Goal: Task Accomplishment & Management: Manage account settings

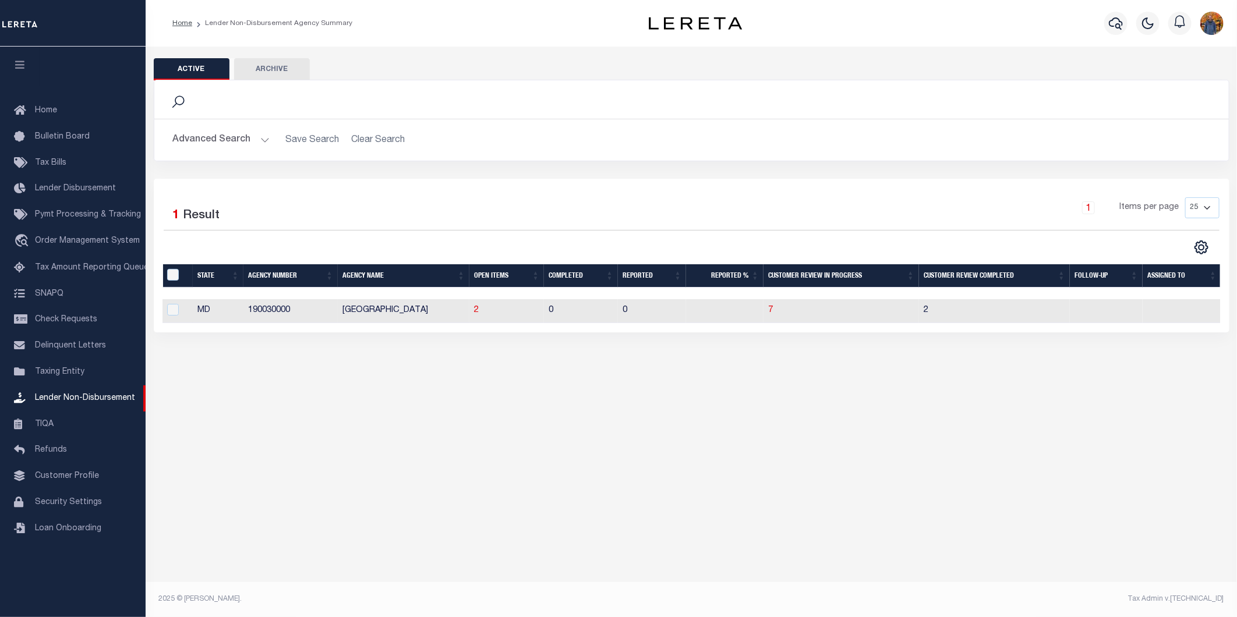
scroll to position [0, 4]
click at [40, 108] on span "Home" at bounding box center [46, 111] width 22 height 8
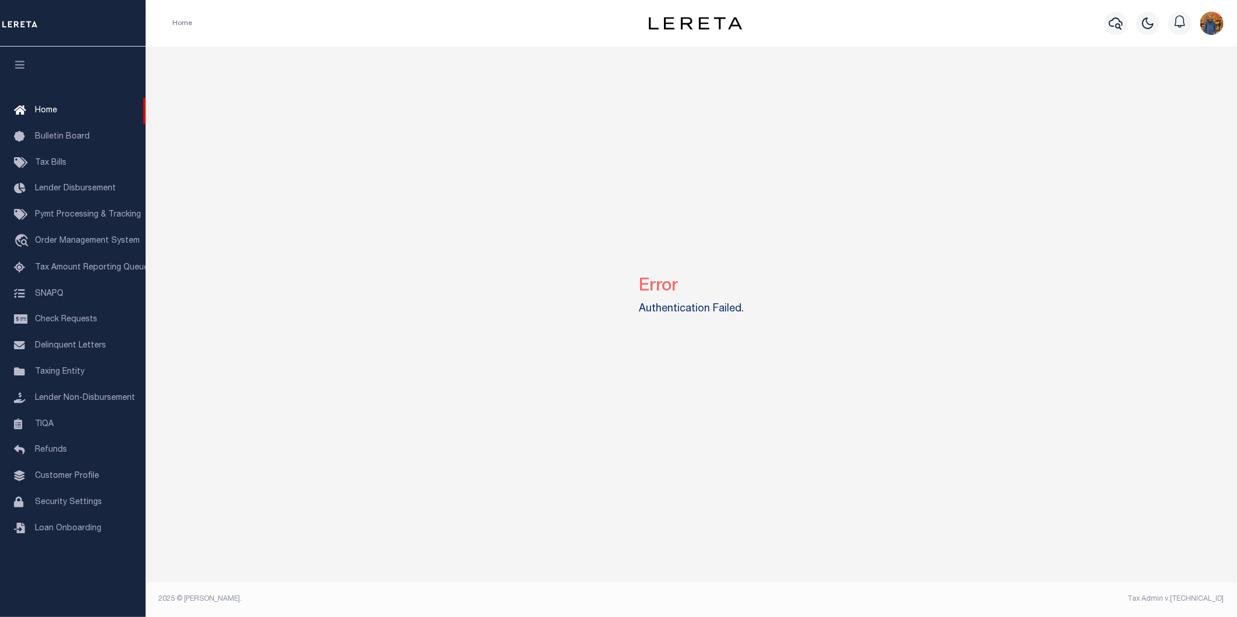
click at [40, 108] on span "Home" at bounding box center [46, 111] width 22 height 8
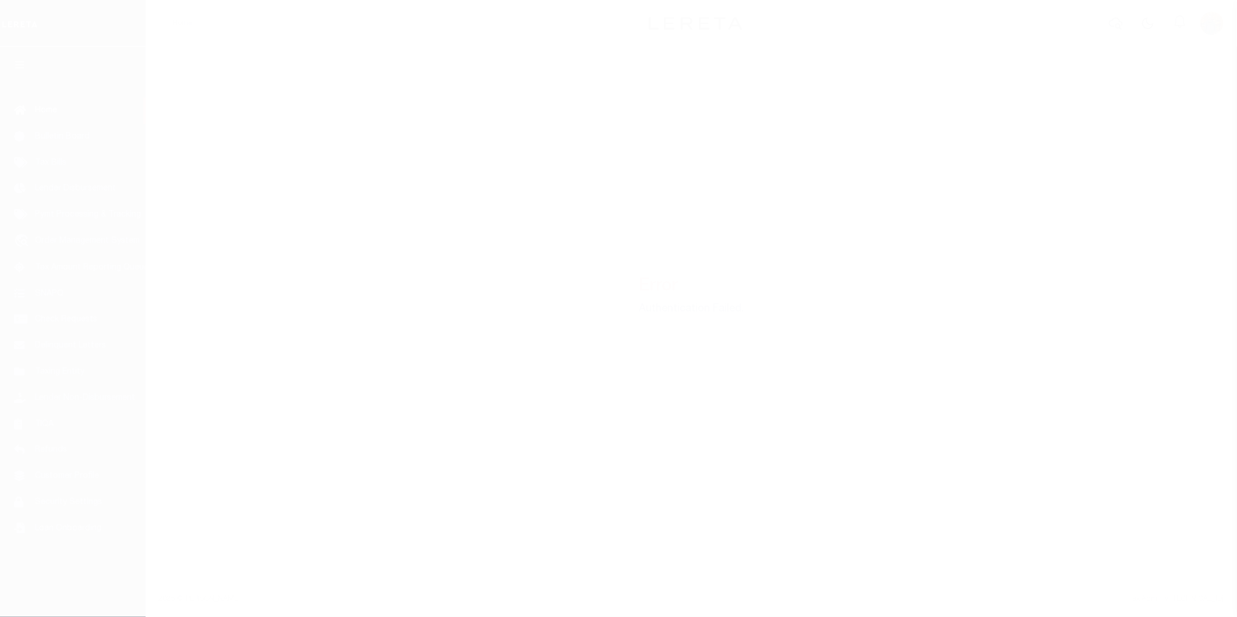
drag, startPoint x: 0, startPoint y: 0, endPoint x: 58, endPoint y: 144, distance: 155.7
click at [58, 144] on div at bounding box center [618, 308] width 1237 height 617
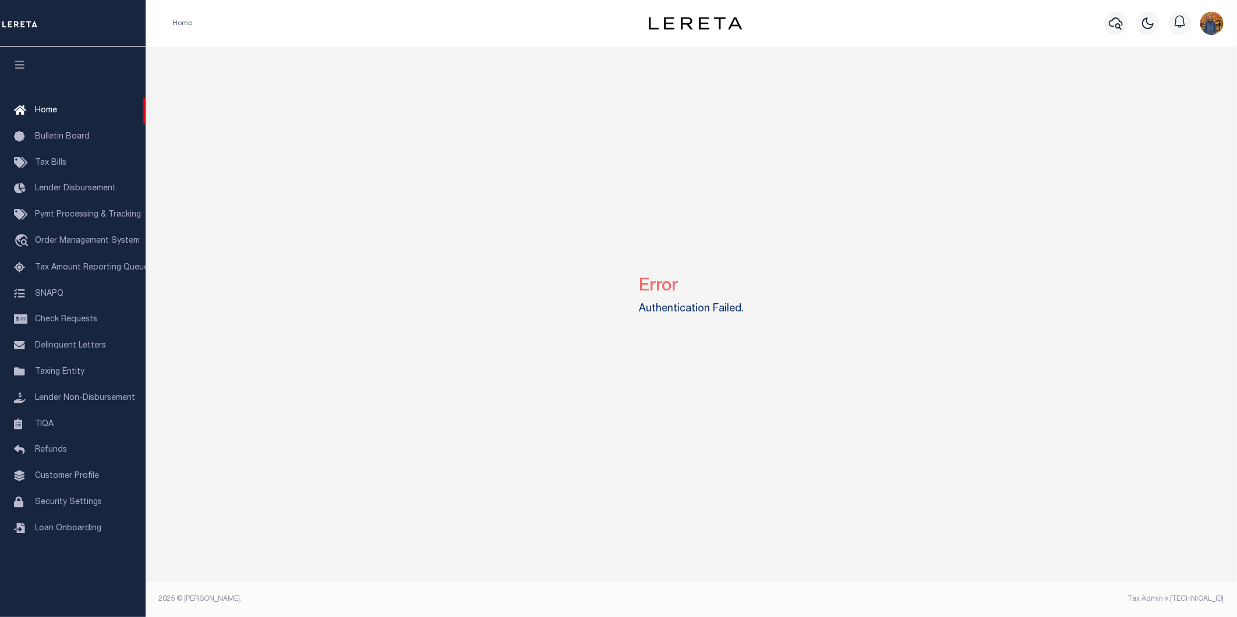
click at [58, 144] on link "Bulletin Board" at bounding box center [73, 137] width 146 height 26
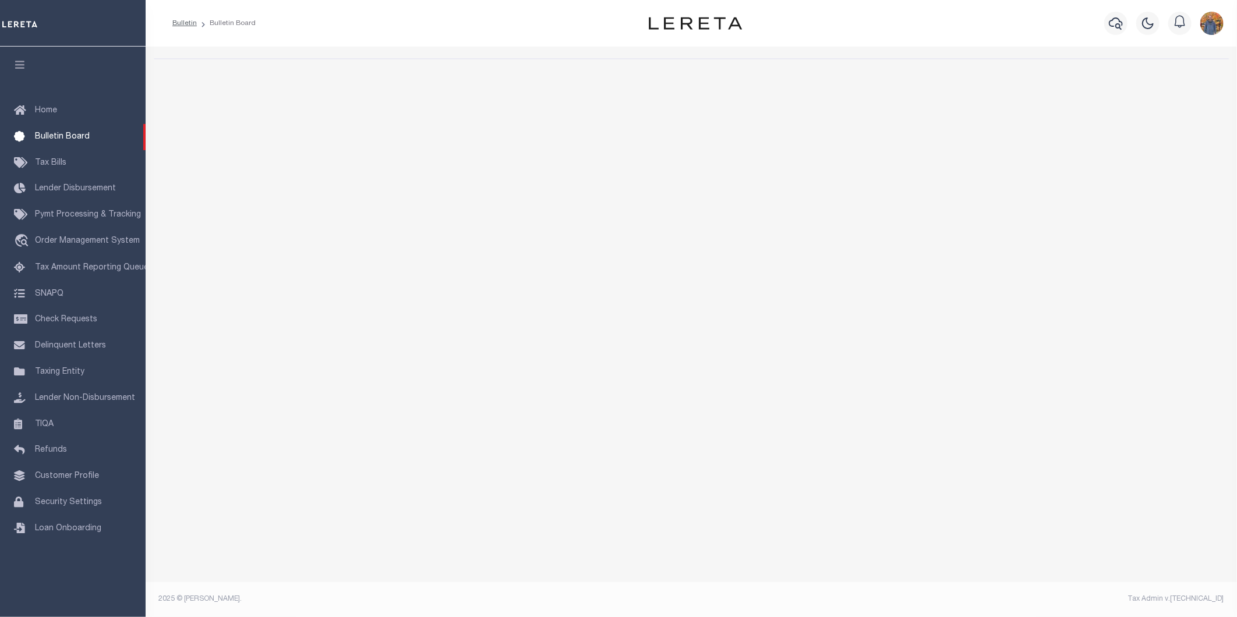
select select "50"
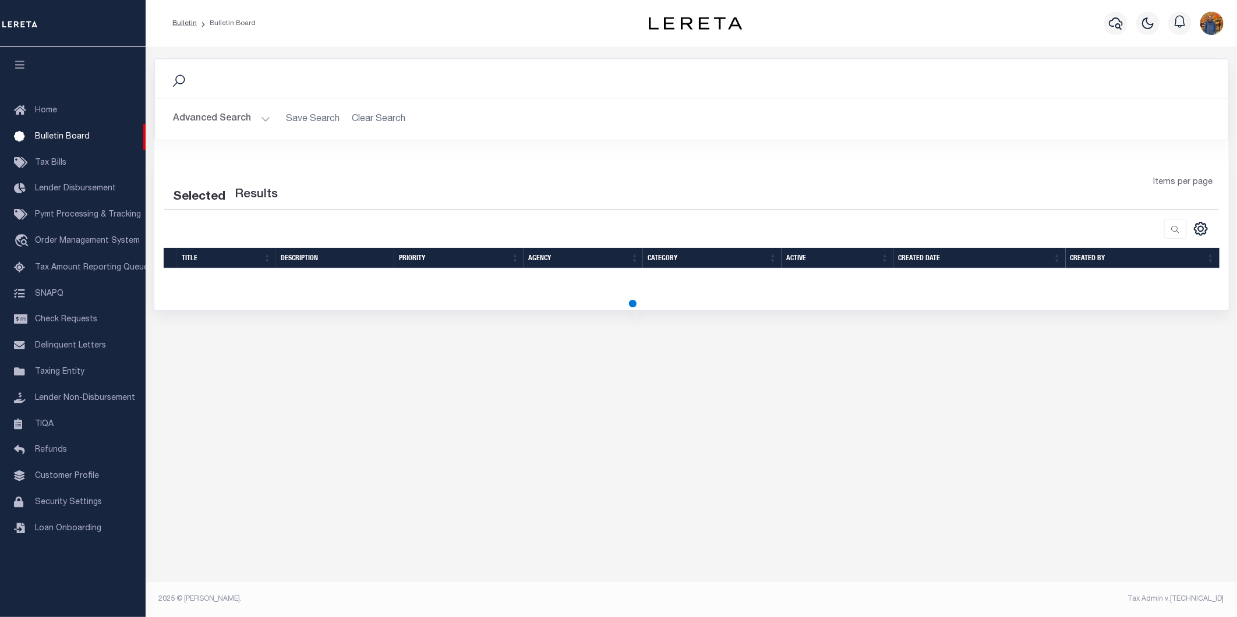
select select "50"
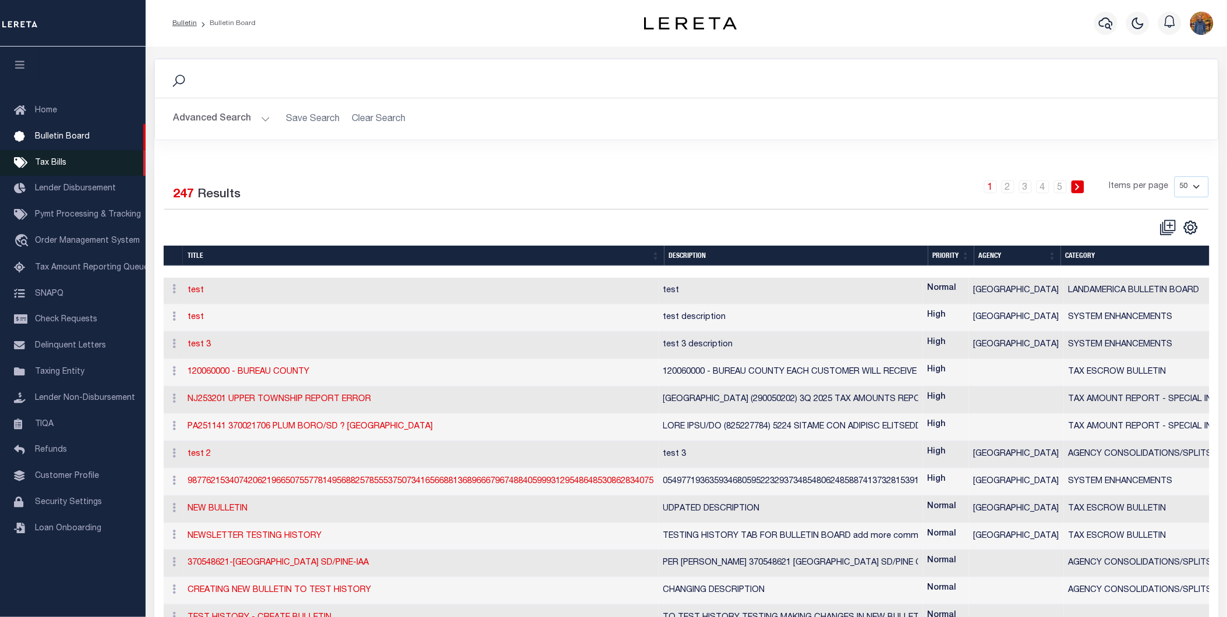
click at [60, 162] on span "Tax Bills" at bounding box center [50, 163] width 31 height 8
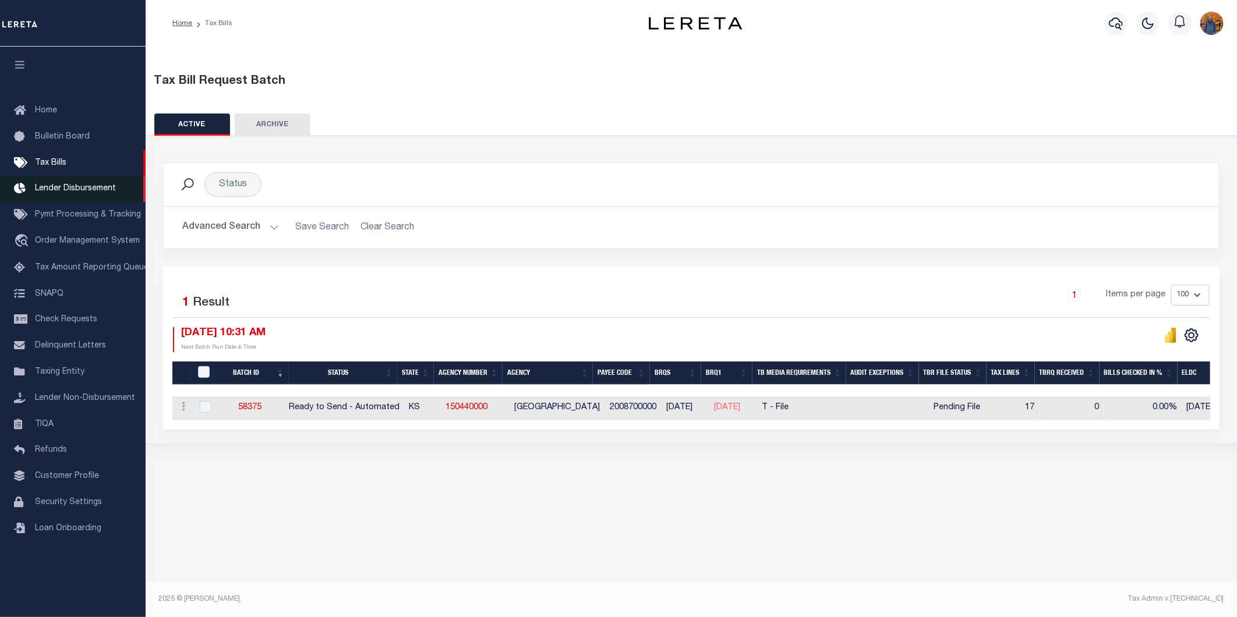
click at [63, 185] on span "Lender Disbursement" at bounding box center [75, 189] width 81 height 8
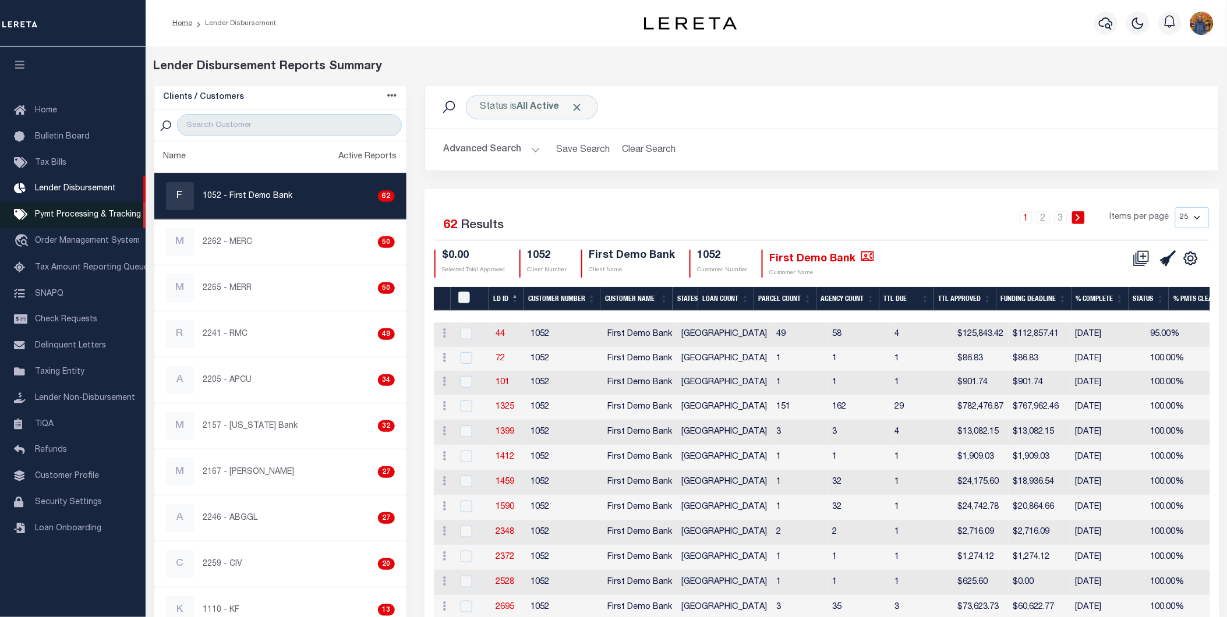
click at [65, 219] on span "Pymt Processing & Tracking" at bounding box center [88, 215] width 106 height 8
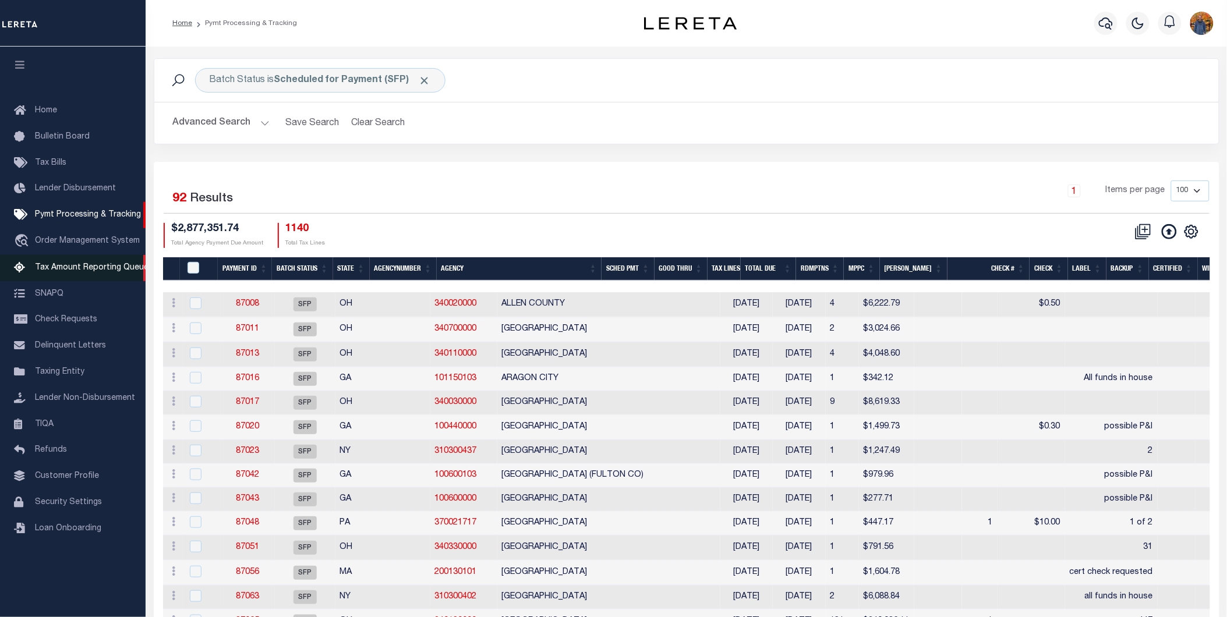
click at [83, 271] on span "Tax Amount Reporting Queue" at bounding box center [92, 268] width 114 height 8
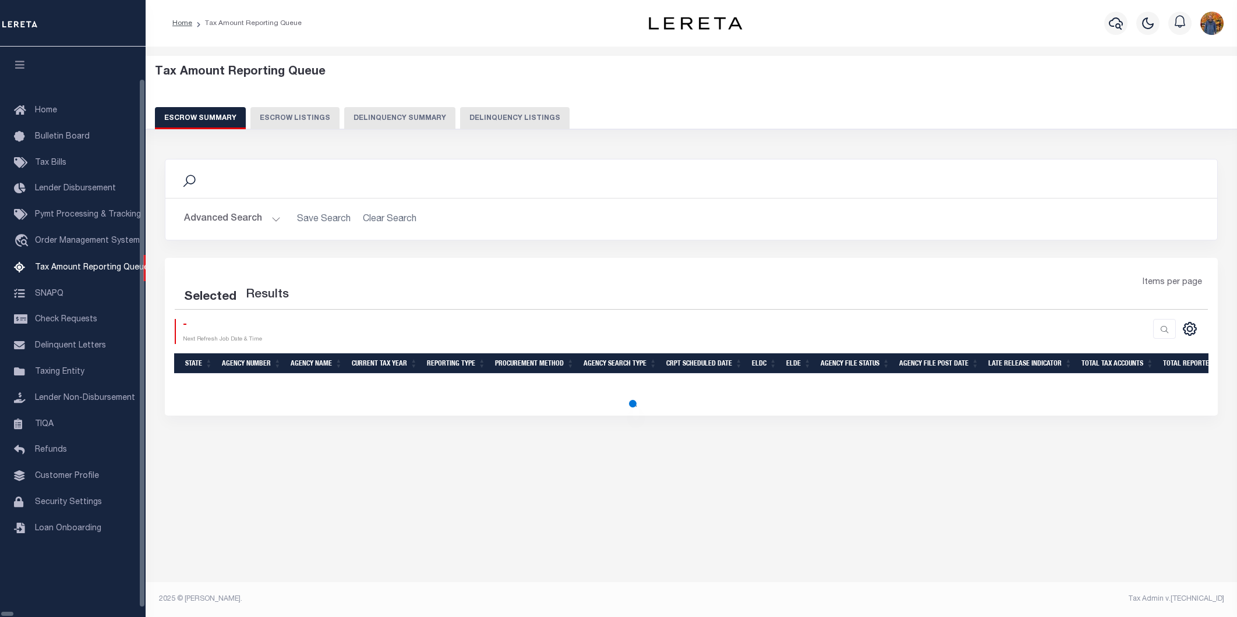
select select "100"
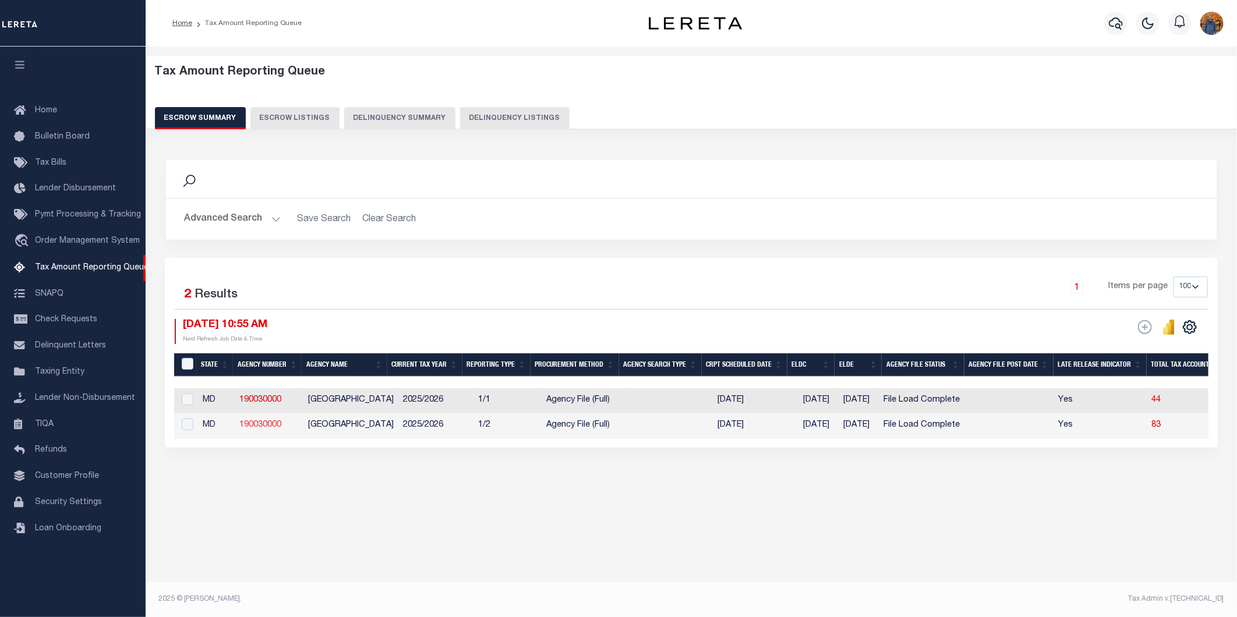
click at [263, 425] on link "190030000" at bounding box center [260, 425] width 42 height 8
checkbox input "true"
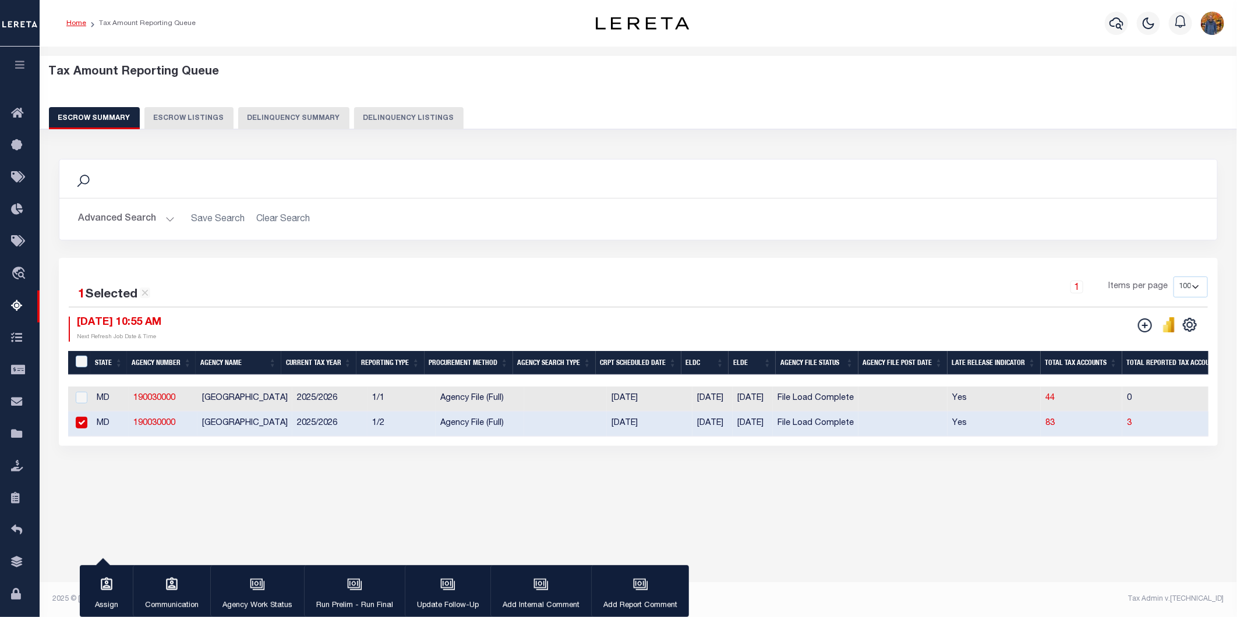
click at [77, 21] on link "Home" at bounding box center [76, 23] width 20 height 7
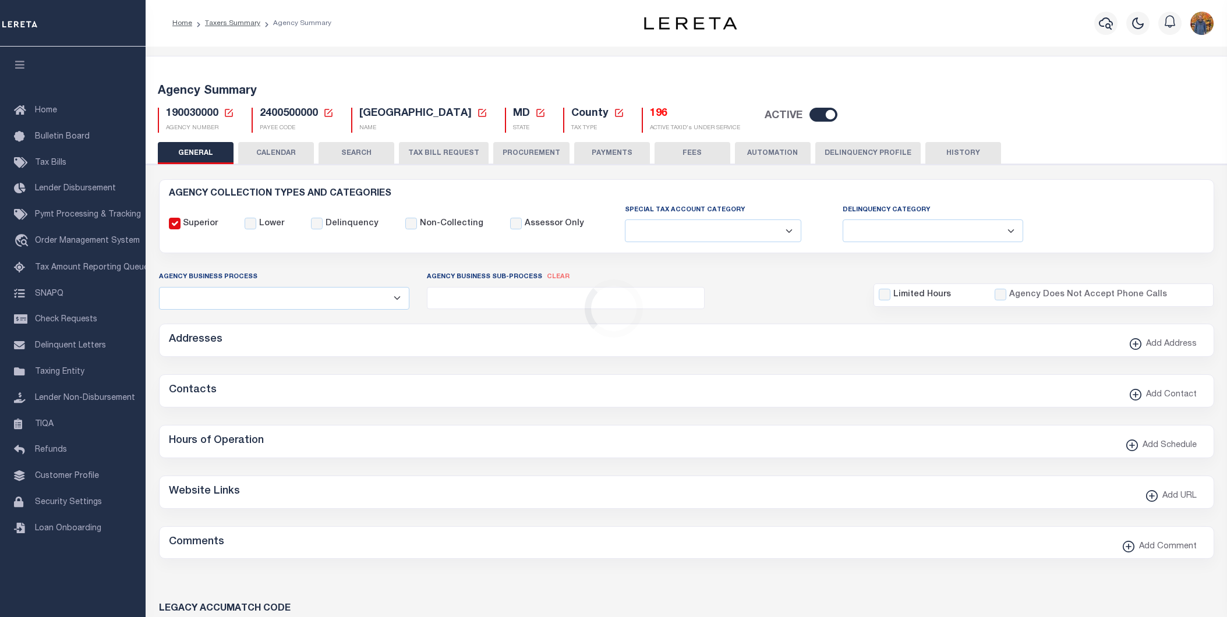
select select
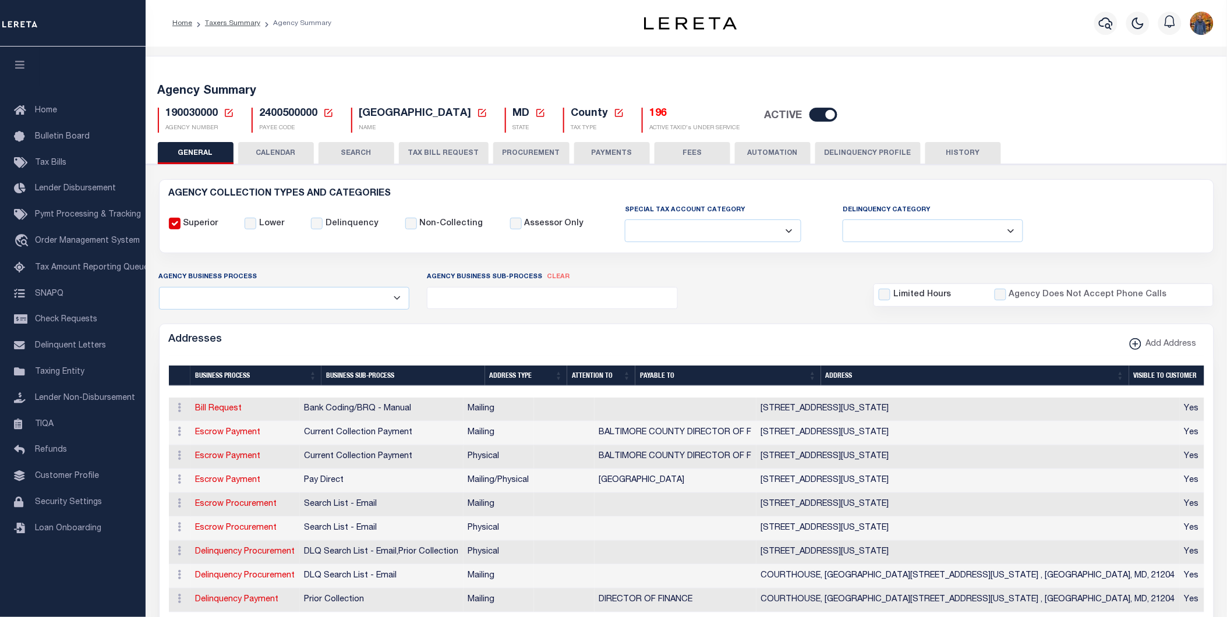
click at [333, 159] on button "SEARCH" at bounding box center [357, 153] width 76 height 22
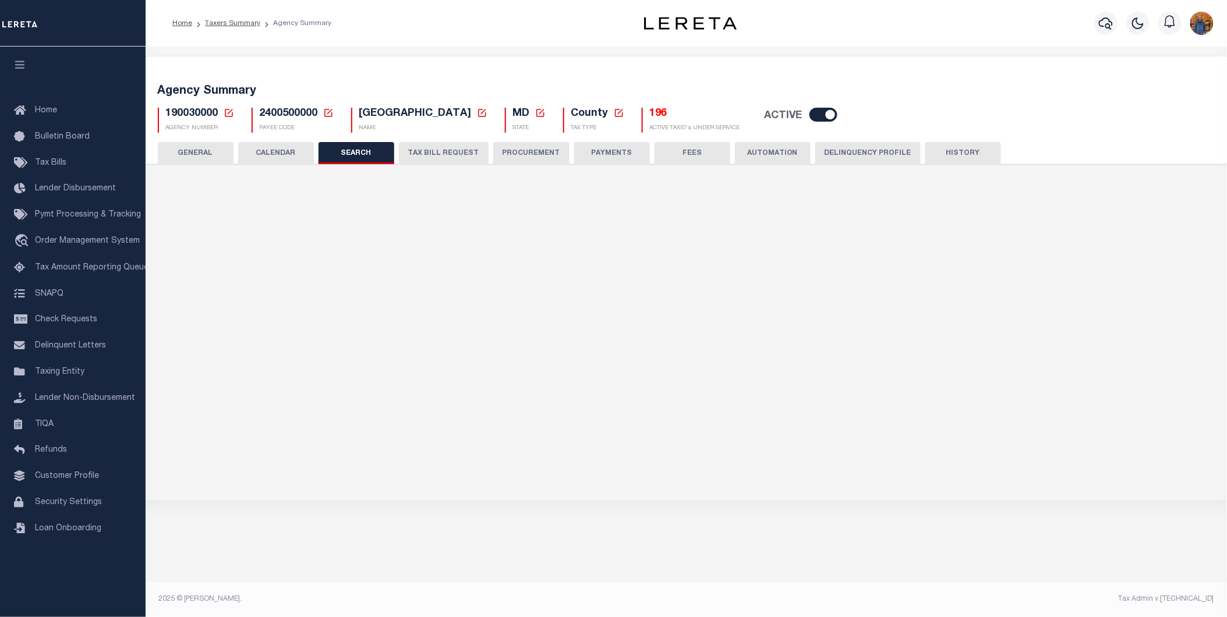
checkbox input "false"
type input "10000"
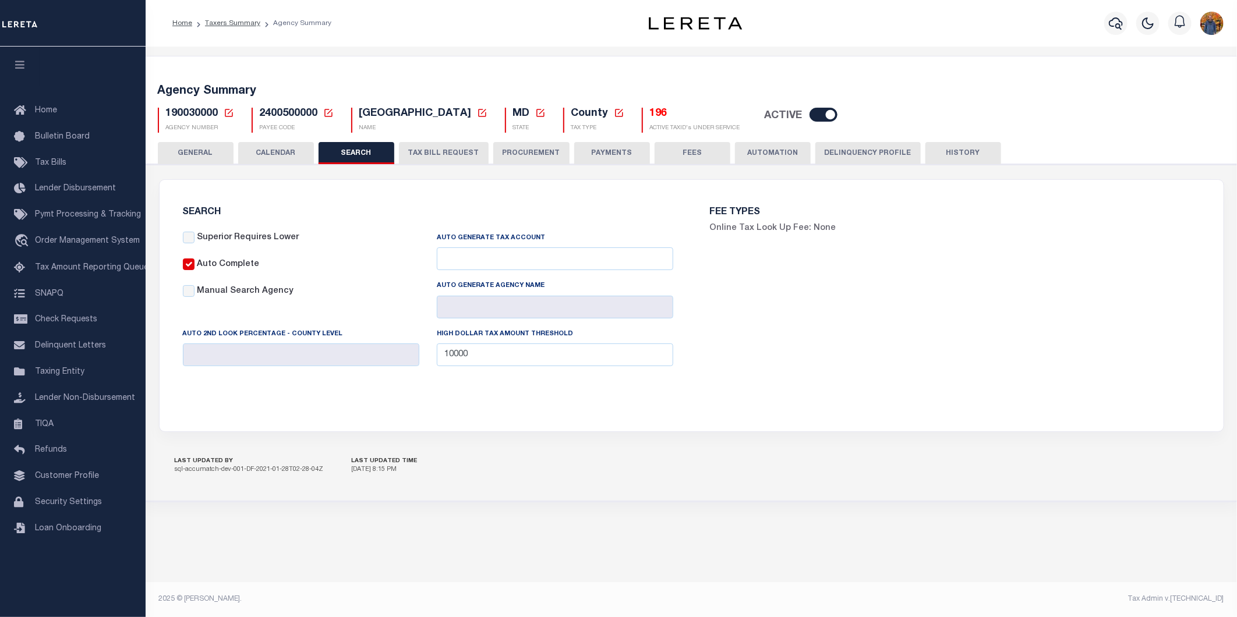
click at [443, 157] on button "TAX BILL REQUEST" at bounding box center [444, 153] width 90 height 22
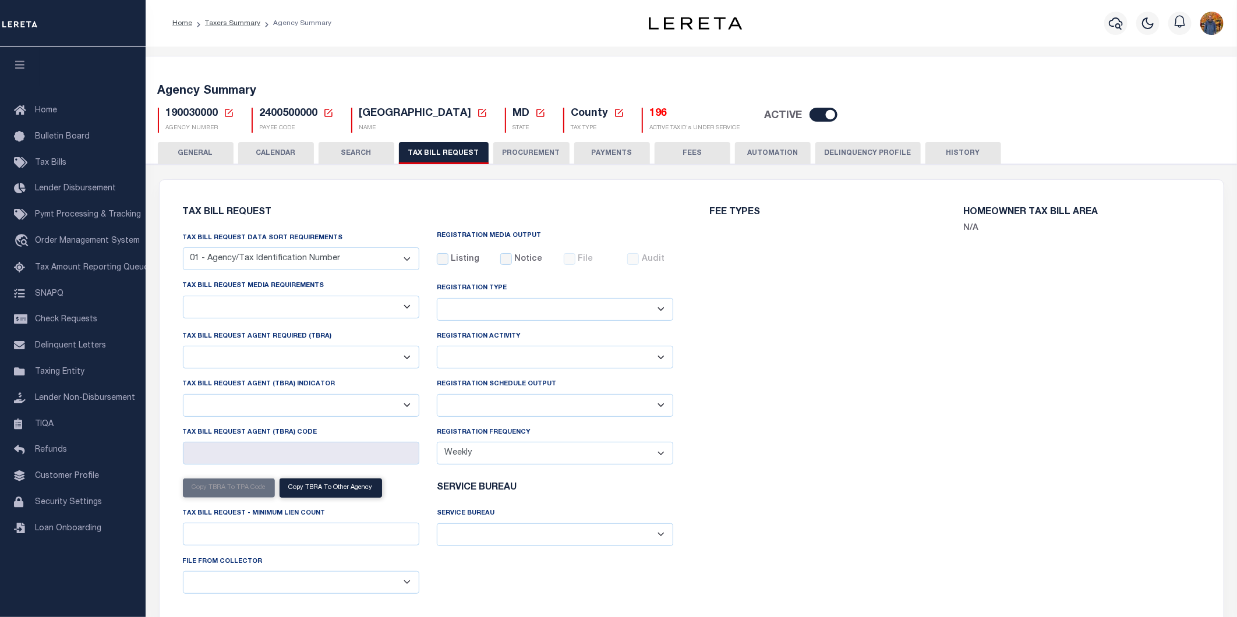
checkbox input "false"
select select "22"
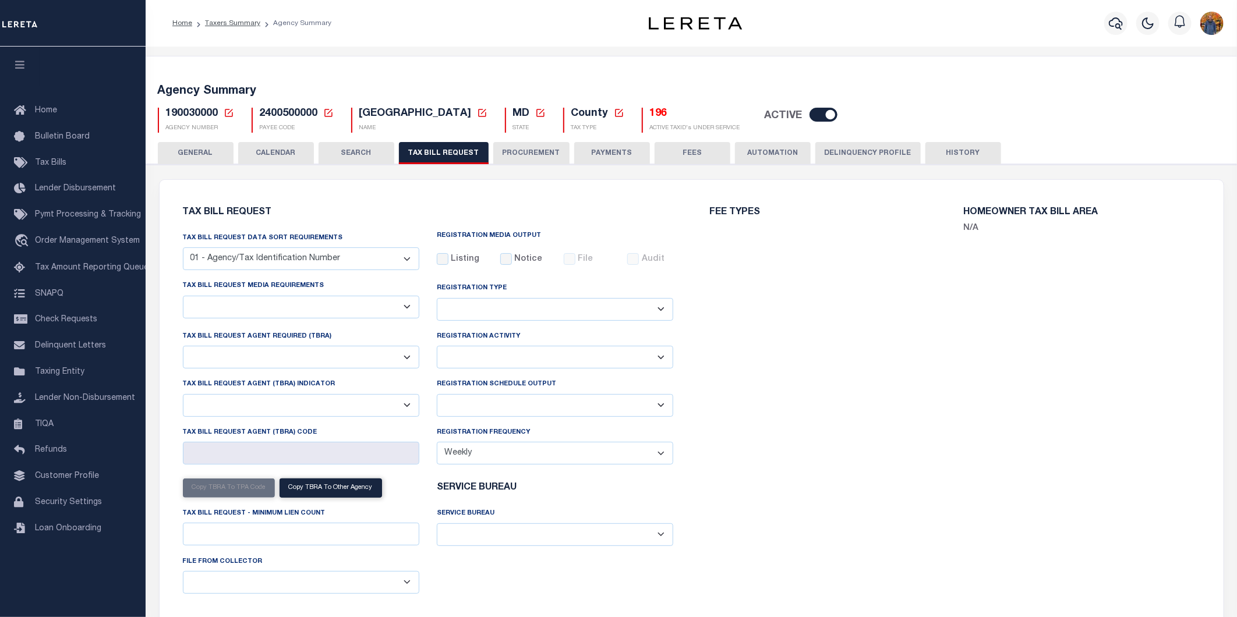
select select "false"
select select
select select "7803021001"
select select "3"
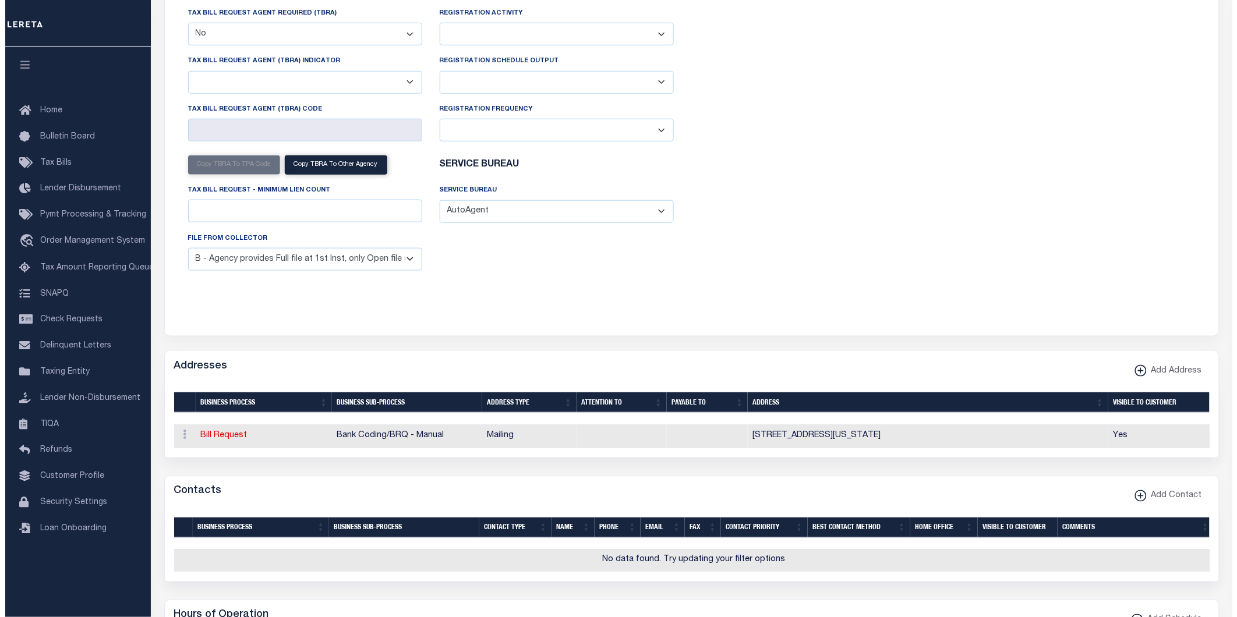
scroll to position [0, 1]
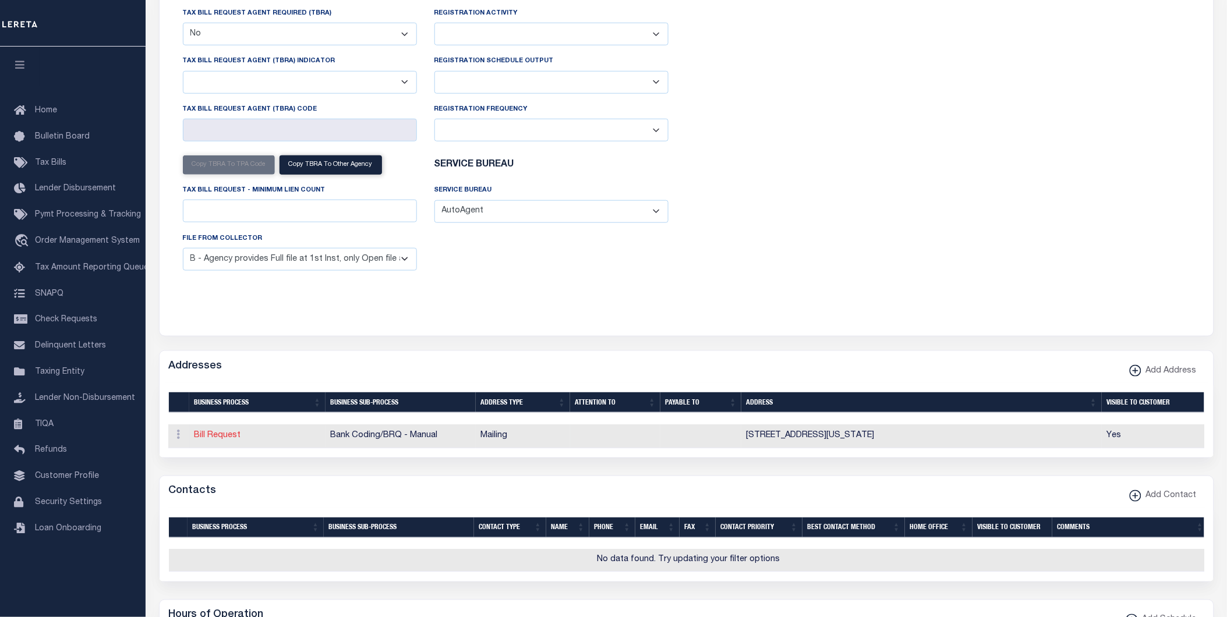
click at [216, 433] on link "Bill Request" at bounding box center [218, 436] width 47 height 8
select select "1"
checkbox input "false"
select select
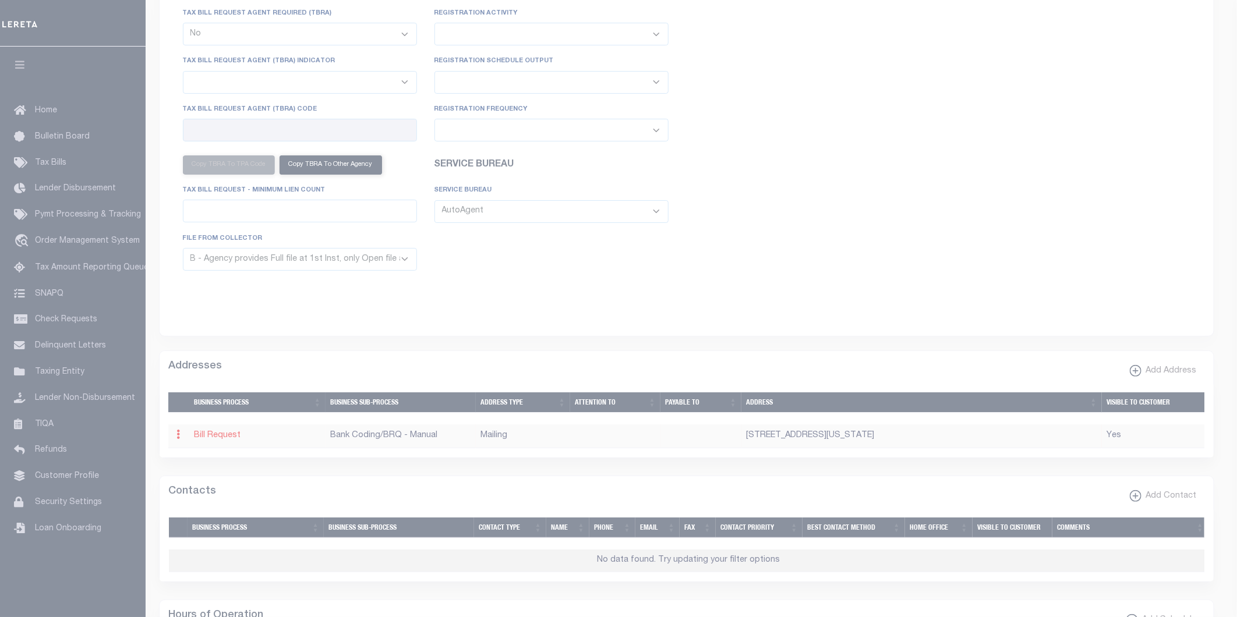
type input "400 WASHINGTON AVE #150"
type input "TOWSON"
select select "MD"
type input "21204-4606"
checkbox input "true"
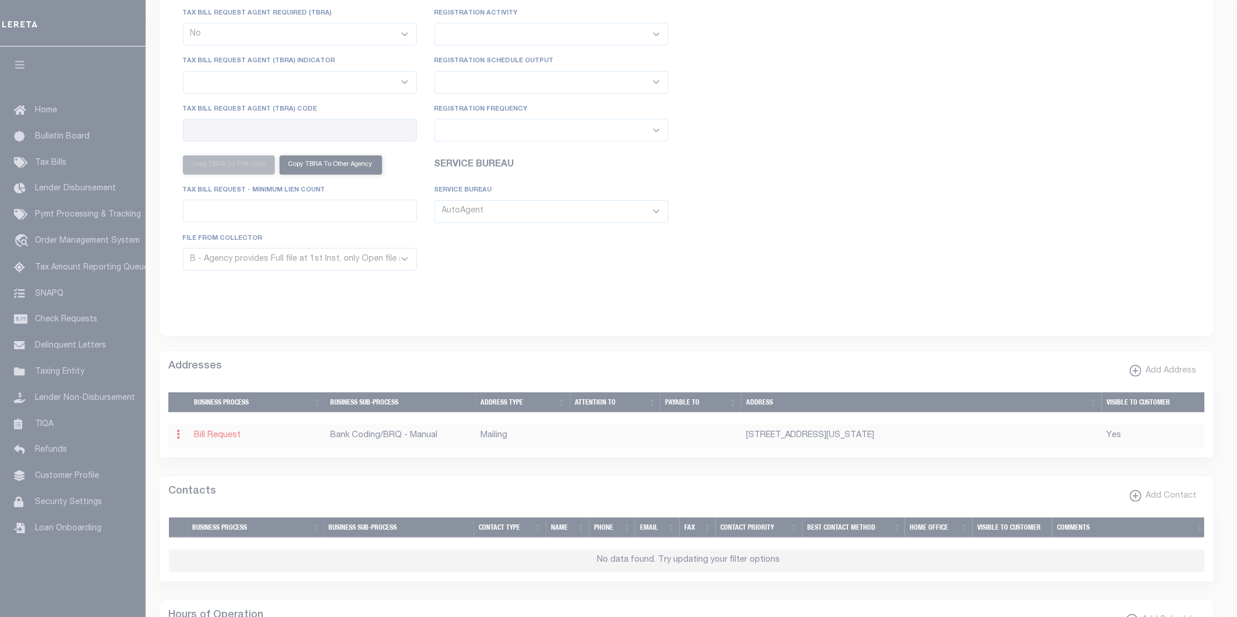
select select "2"
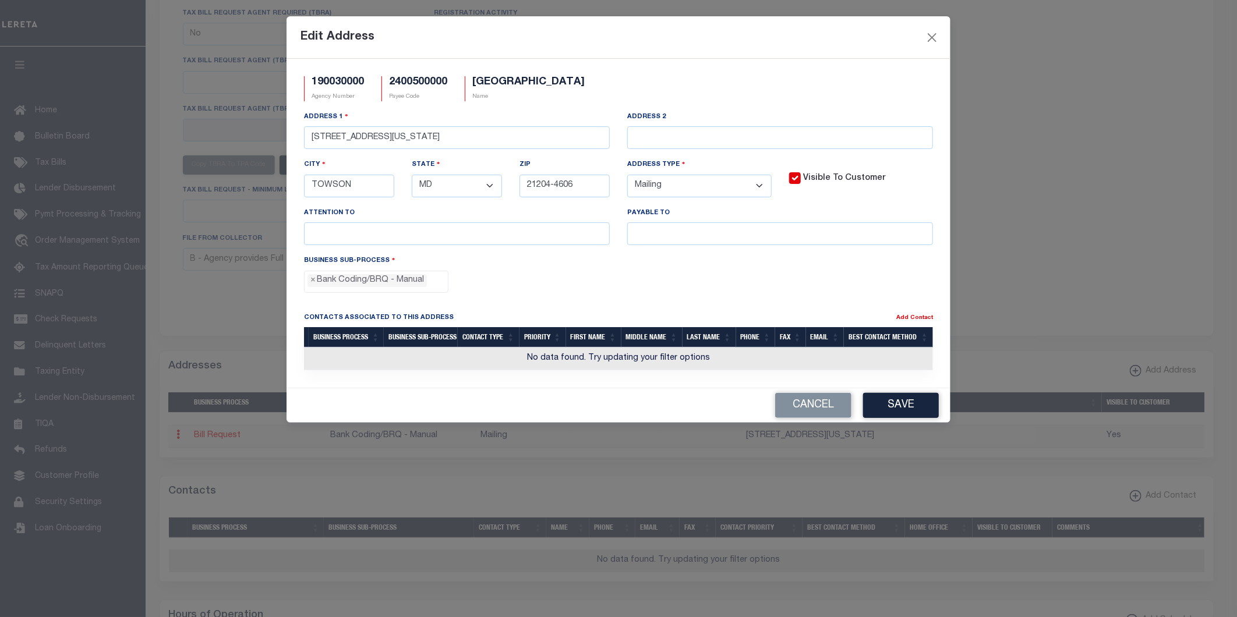
scroll to position [0, 0]
click at [905, 321] on link "Add Contact" at bounding box center [914, 318] width 37 height 6
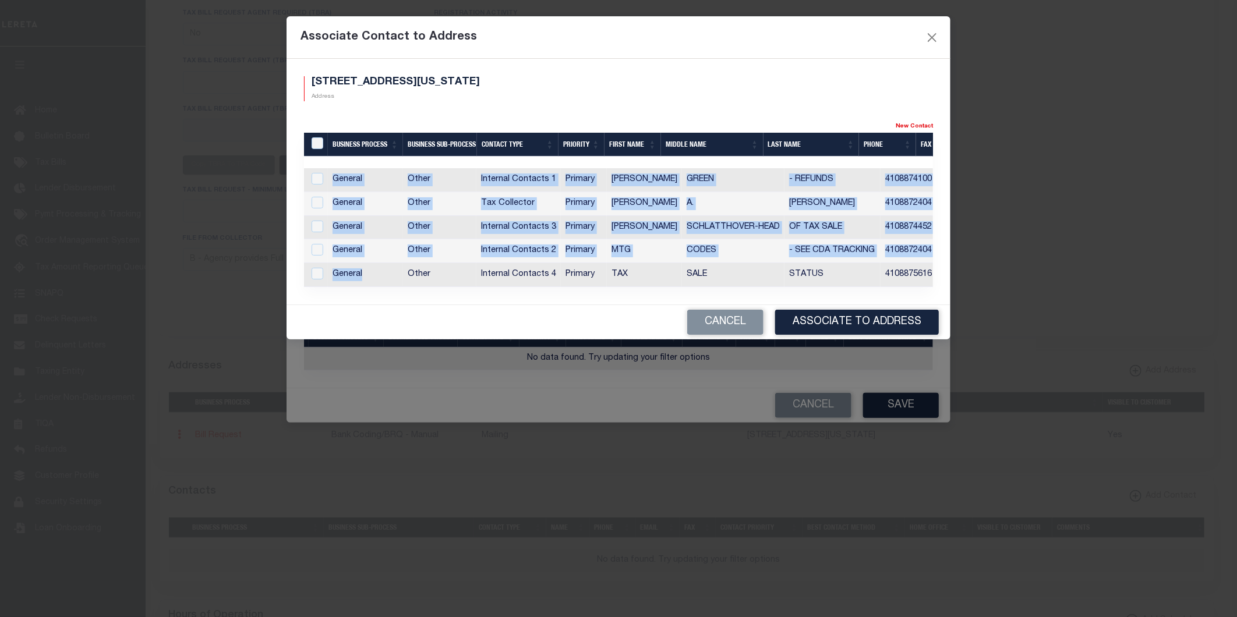
drag, startPoint x: 382, startPoint y: 281, endPoint x: 556, endPoint y: 288, distance: 173.7
click at [556, 287] on div "Business Process Business Sub-Process Contact Type Priority First Name Middle N…" at bounding box center [618, 227] width 629 height 119
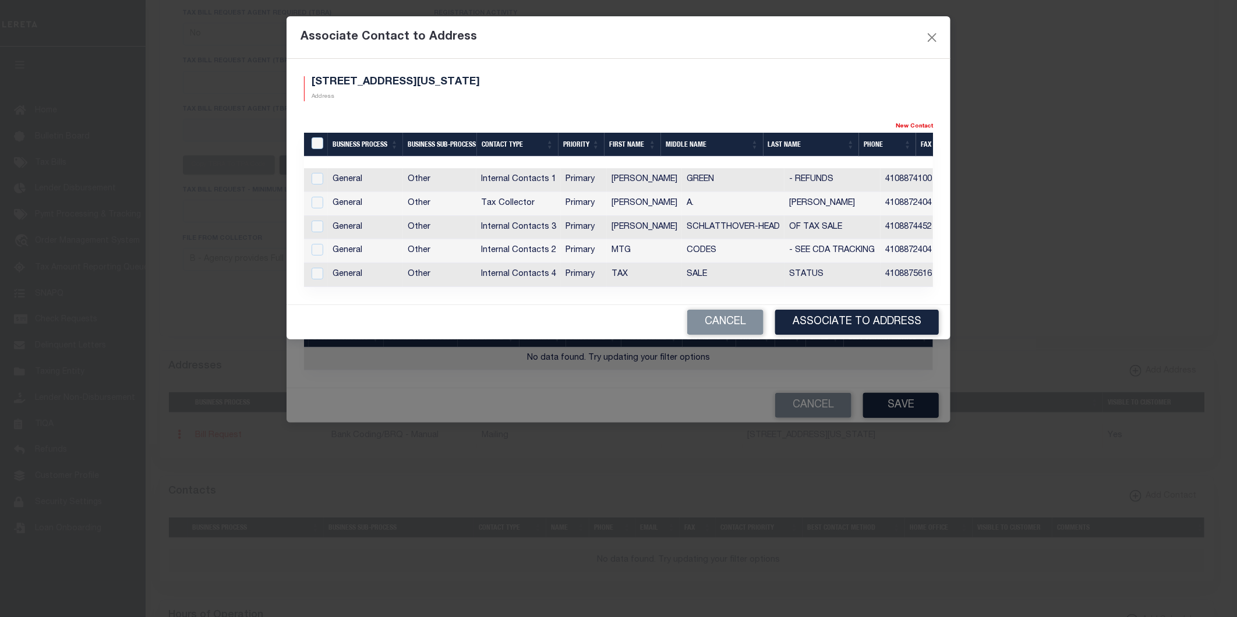
click at [627, 275] on td "TAX" at bounding box center [644, 275] width 75 height 24
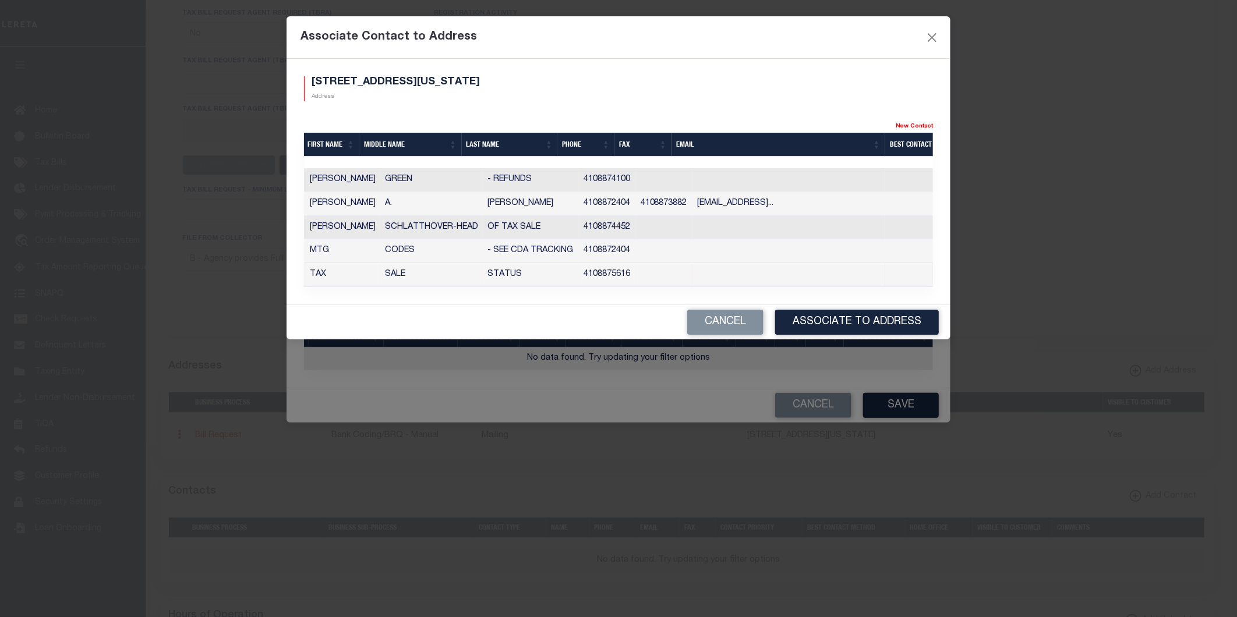
scroll to position [0, 303]
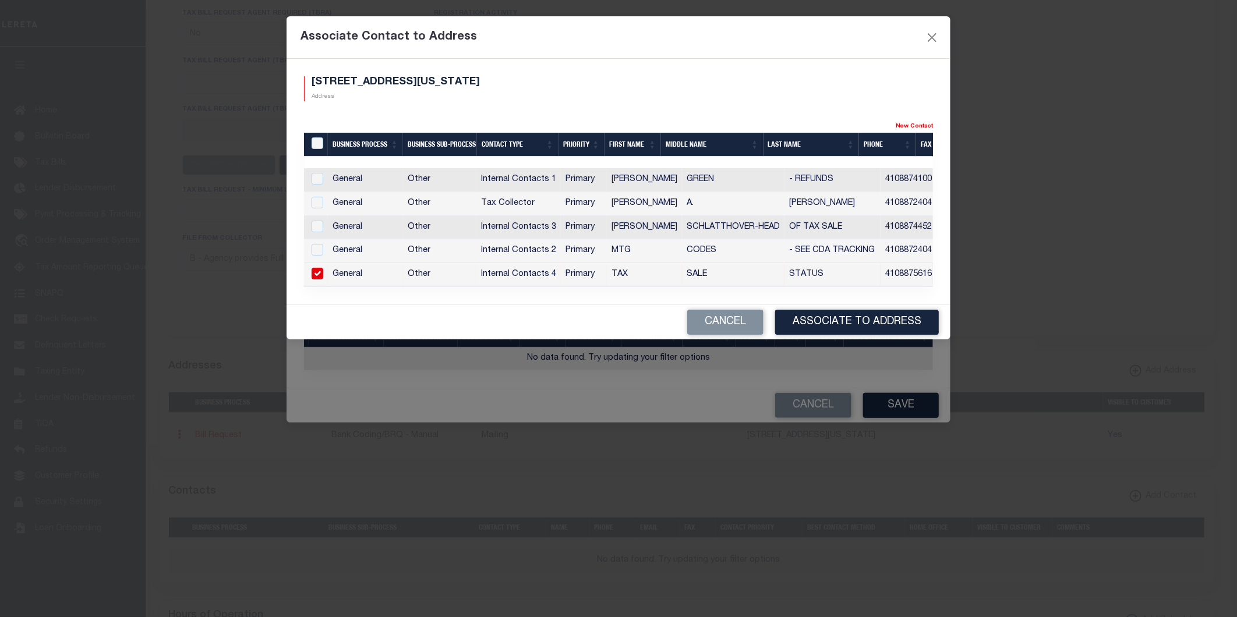
click at [316, 275] on input "checkbox" at bounding box center [318, 274] width 12 height 12
checkbox input "false"
click at [913, 125] on link "New Contact" at bounding box center [914, 126] width 37 height 6
select select "1"
checkbox input "false"
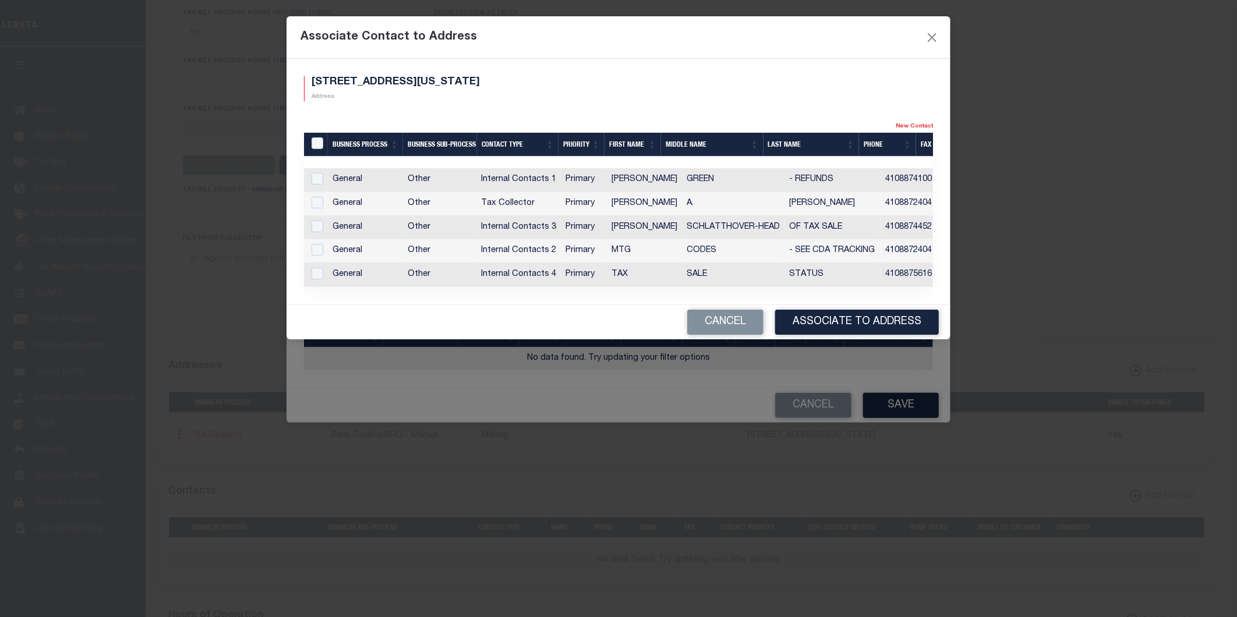
checkbox input "true"
select select
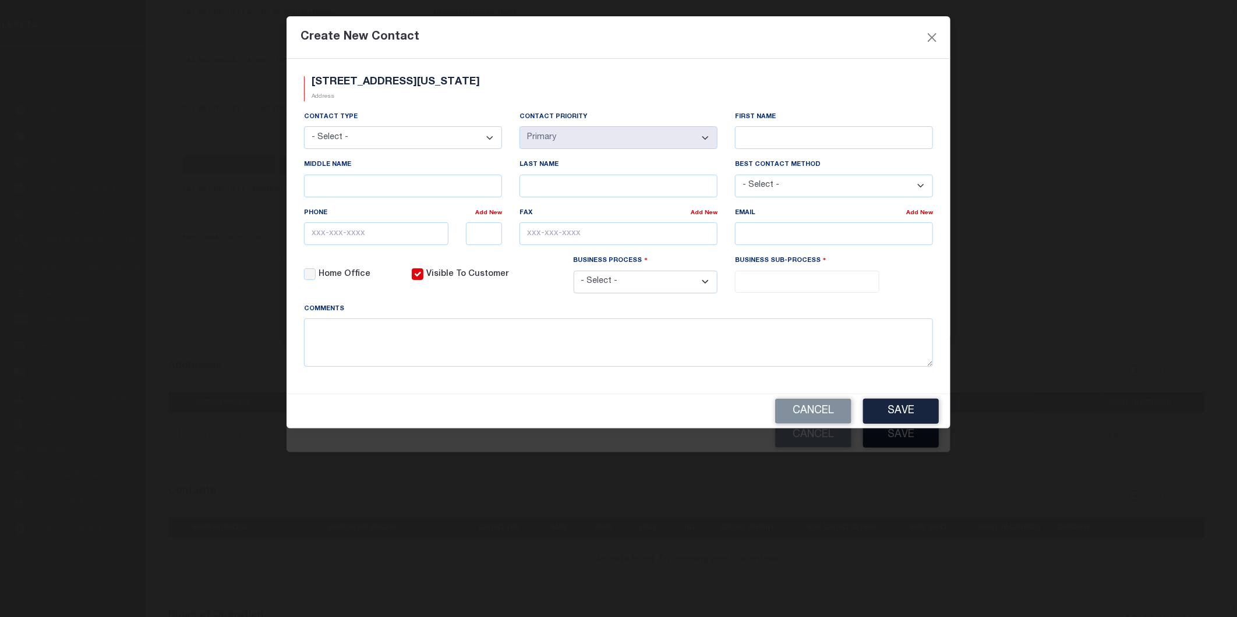
click at [458, 133] on select "- Select - Assessor Clerk Internal Contacts 1 Internal Contacts 2 Internal Cont…" at bounding box center [403, 137] width 198 height 23
select select "5"
click at [304, 126] on select "- Select - Assessor Clerk Internal Contacts 1 Internal Contacts 2 Internal Cont…" at bounding box center [403, 137] width 198 height 23
select select "2"
click at [456, 188] on input "Middle Name" at bounding box center [403, 186] width 198 height 23
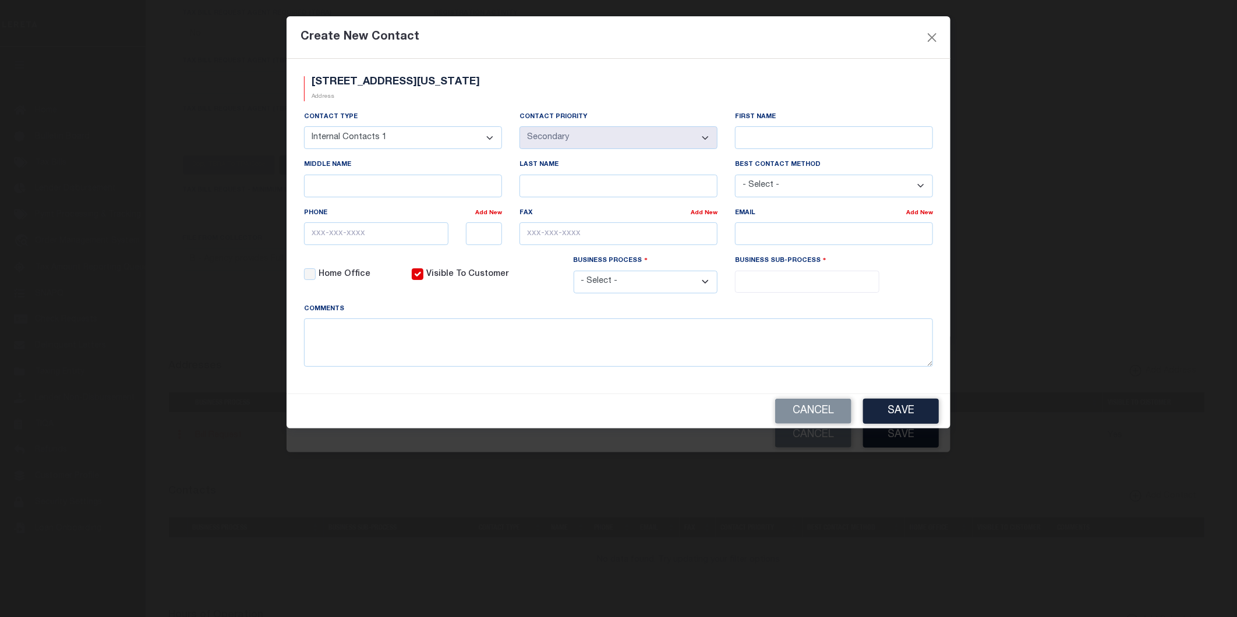
click at [567, 264] on div "Business Process - Select - All Automation Bill Request Delinquency Payment Del…" at bounding box center [646, 279] width 162 height 48
click at [631, 287] on select "- Select - All Automation Bill Request Delinquency Payment Delinquency Procurem…" at bounding box center [646, 282] width 144 height 23
select select "3"
click at [574, 272] on select "- Select - All Automation Bill Request Delinquency Payment Delinquency Procurem…" at bounding box center [646, 282] width 144 height 23
select select "1"
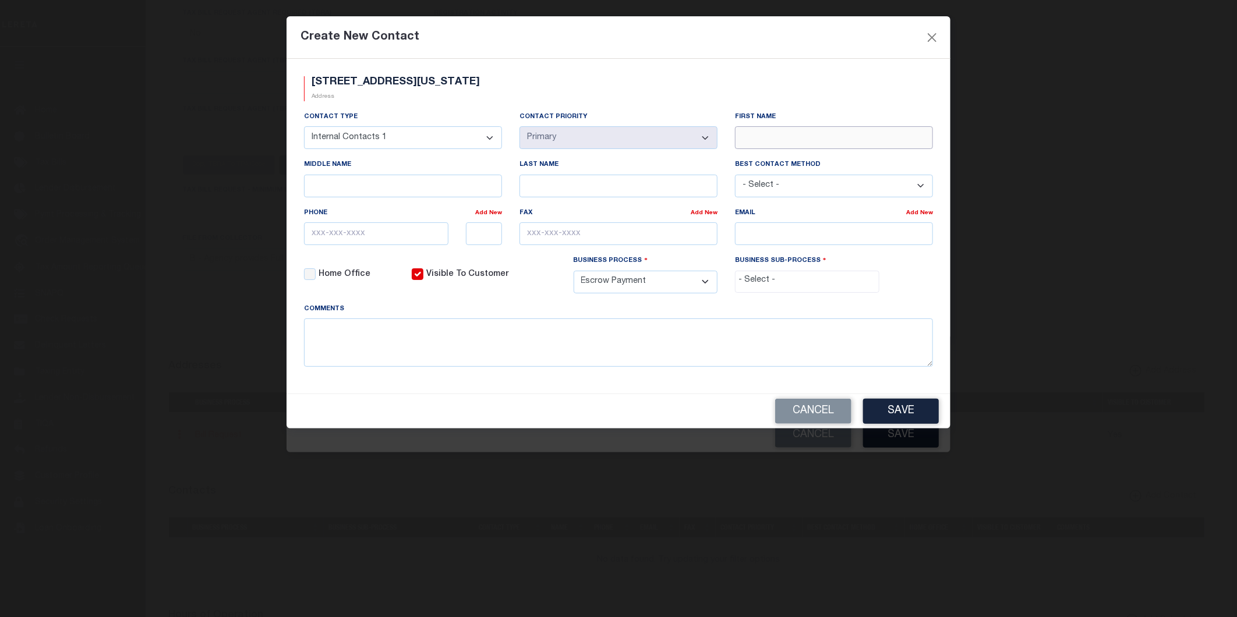
click at [787, 140] on input "First Name" at bounding box center [834, 137] width 198 height 23
type input "DT Bank"
type input "TM"
click at [776, 234] on input "email" at bounding box center [834, 233] width 198 height 23
type input "dmorales-c@lereta.com"
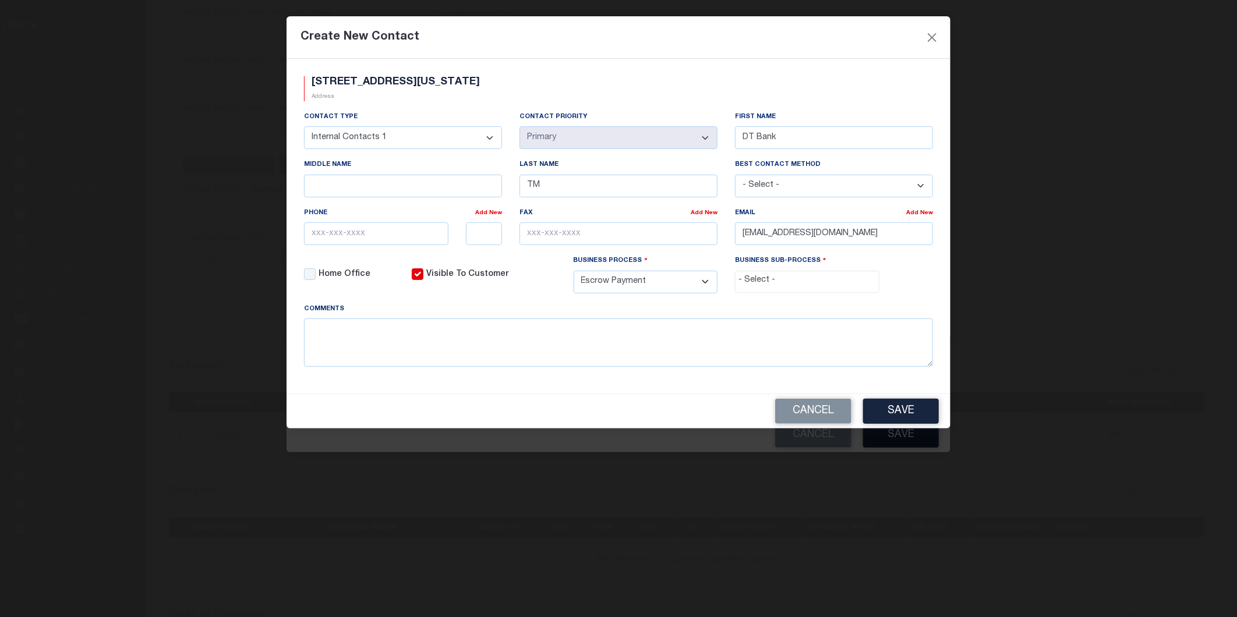
click at [801, 281] on input "search" at bounding box center [806, 280] width 137 height 13
select select "0"
click at [844, 239] on input "dmorales-c@lereta.com" at bounding box center [834, 233] width 198 height 23
drag, startPoint x: 843, startPoint y: 241, endPoint x: 737, endPoint y: 231, distance: 106.5
click at [737, 231] on input "dmorales-c@lereta.com" at bounding box center [834, 233] width 198 height 23
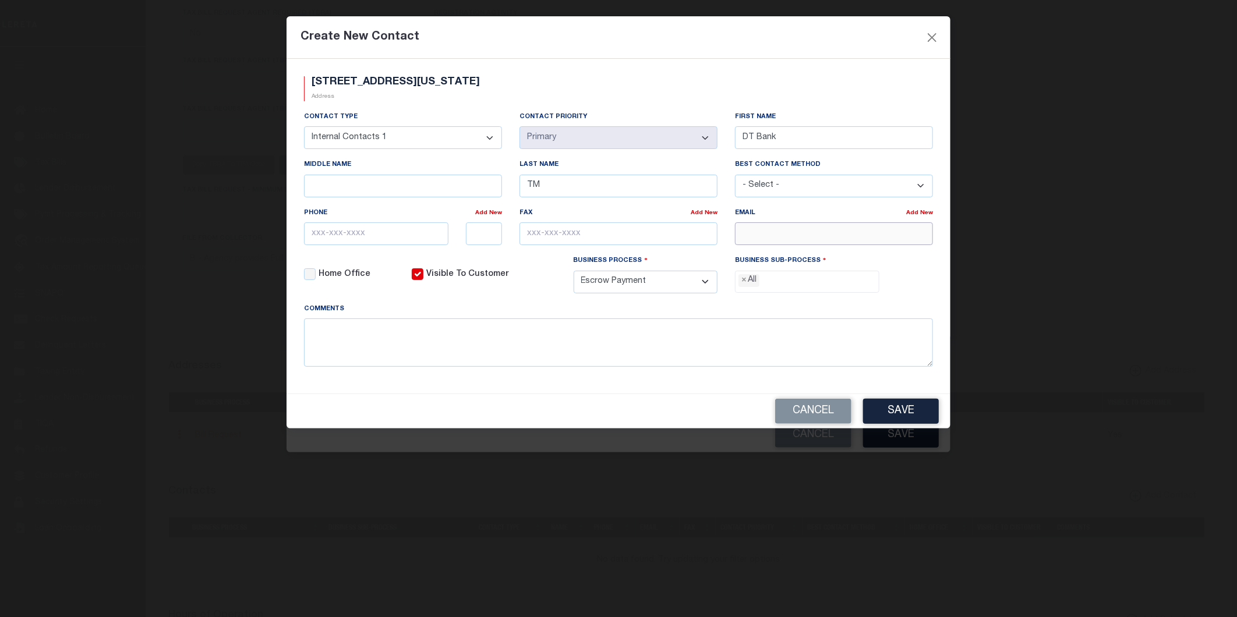
click at [821, 241] on input "email" at bounding box center [834, 233] width 198 height 23
type input "Danny.Morales@accumatch.com"
click at [897, 416] on button "Save" at bounding box center [901, 411] width 76 height 25
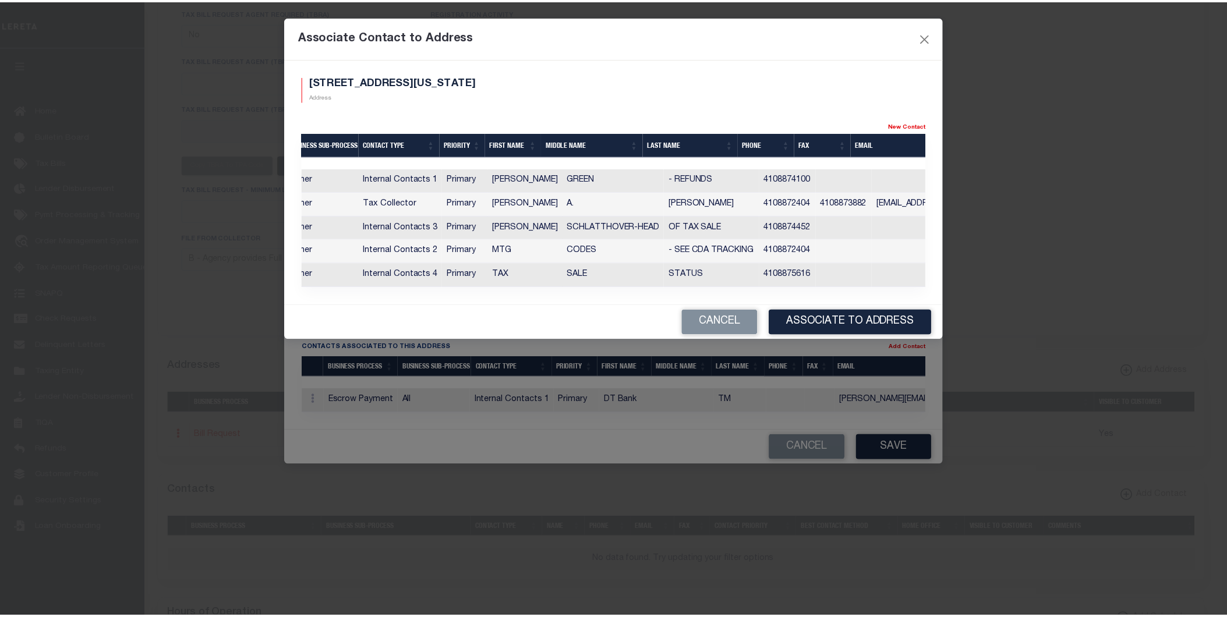
scroll to position [0, 0]
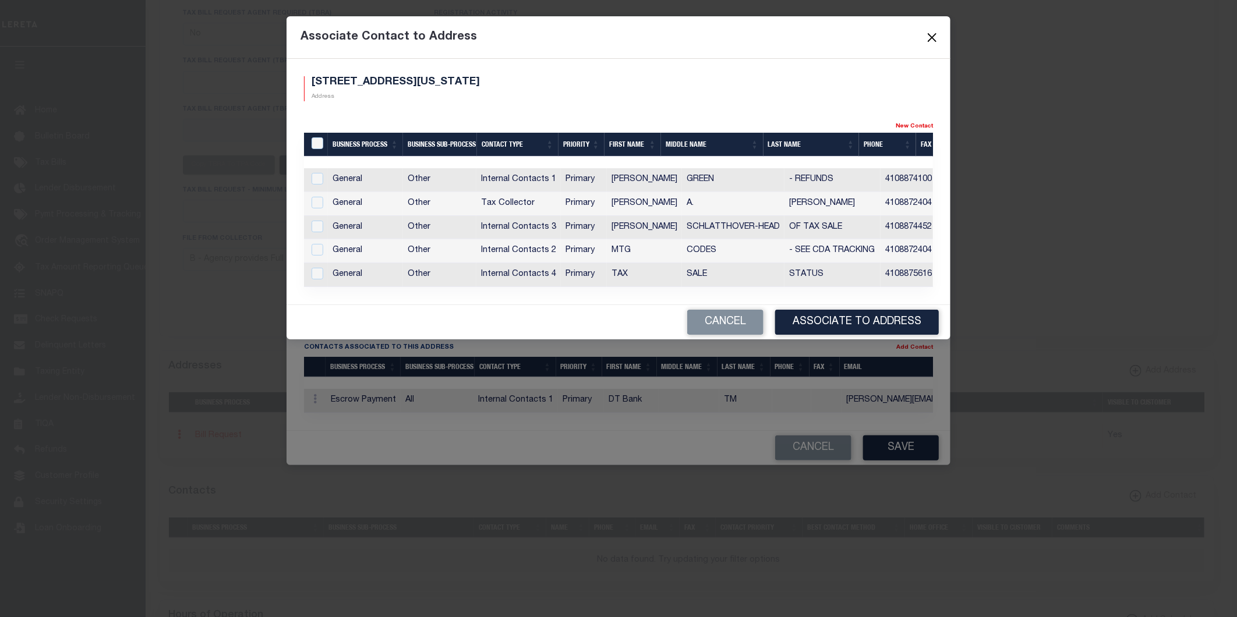
click at [927, 37] on button "Close" at bounding box center [932, 37] width 15 height 15
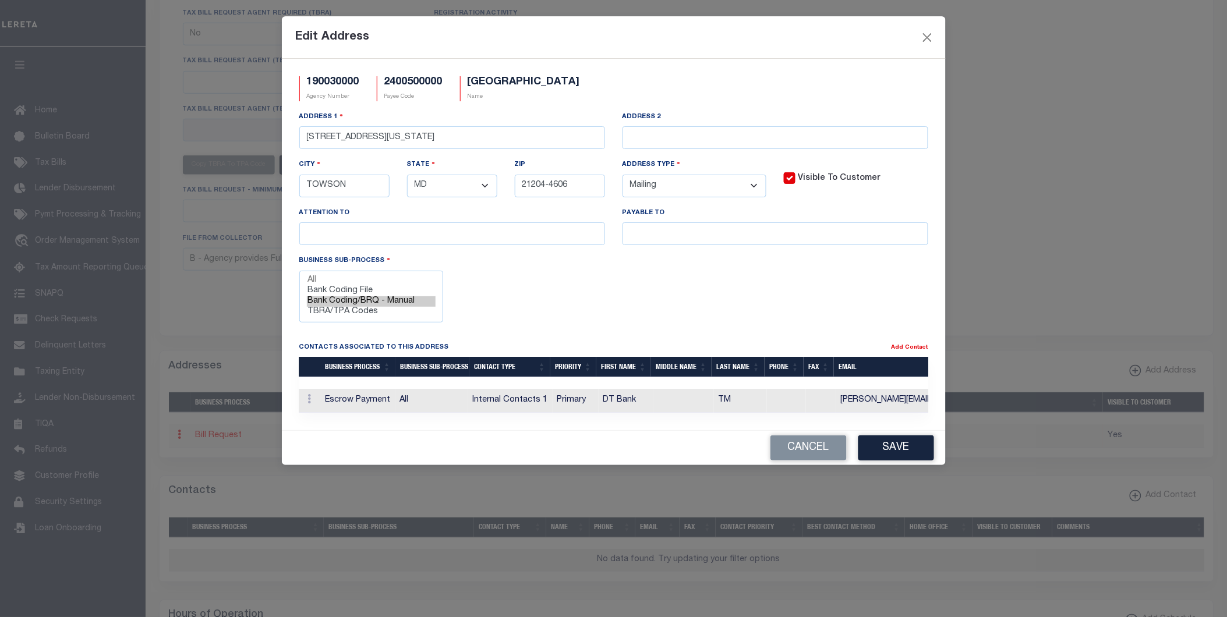
scroll to position [0, 13]
click at [882, 461] on button "Save" at bounding box center [896, 448] width 76 height 25
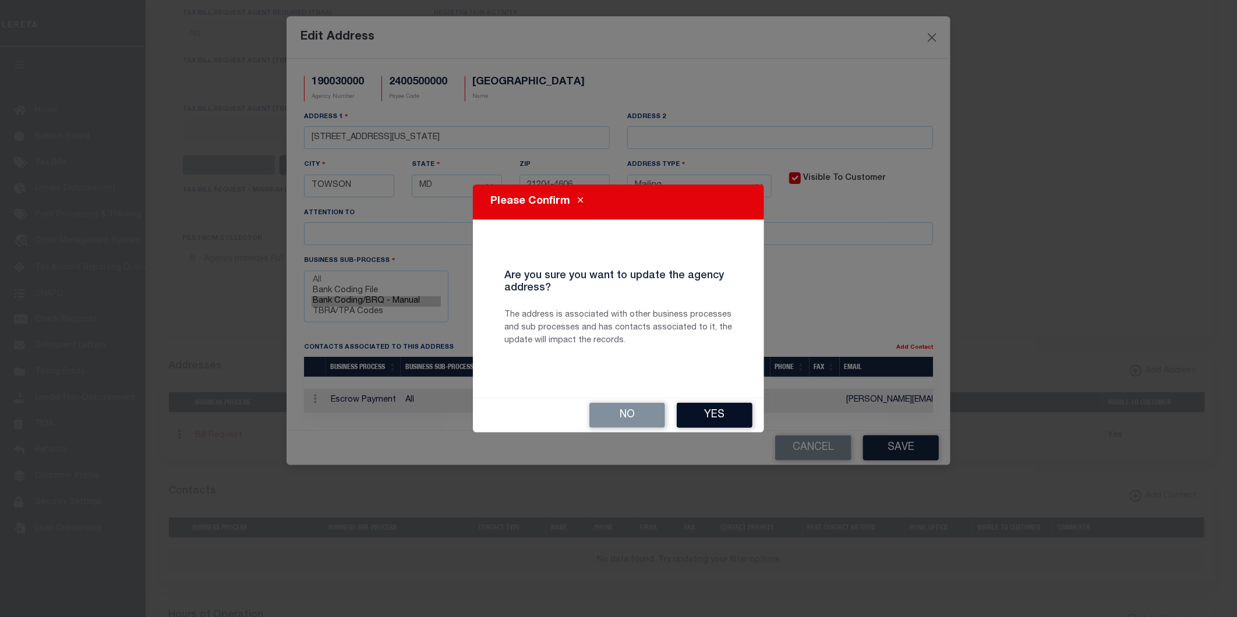
click at [723, 422] on button "Yes" at bounding box center [715, 415] width 76 height 25
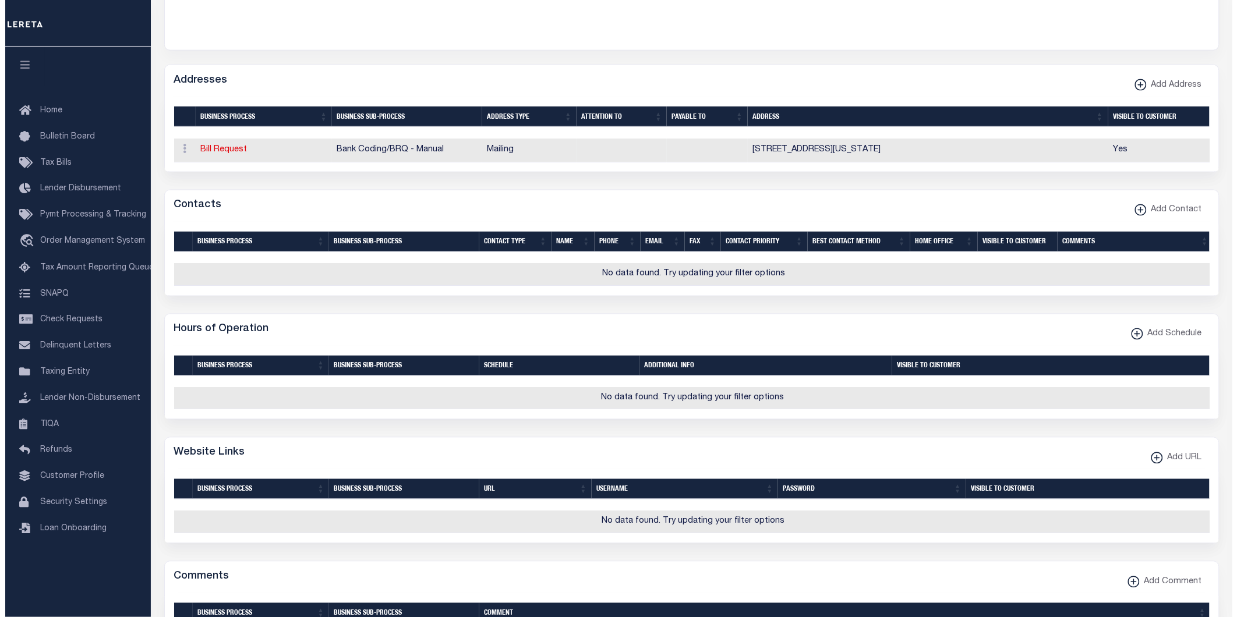
scroll to position [480, 0]
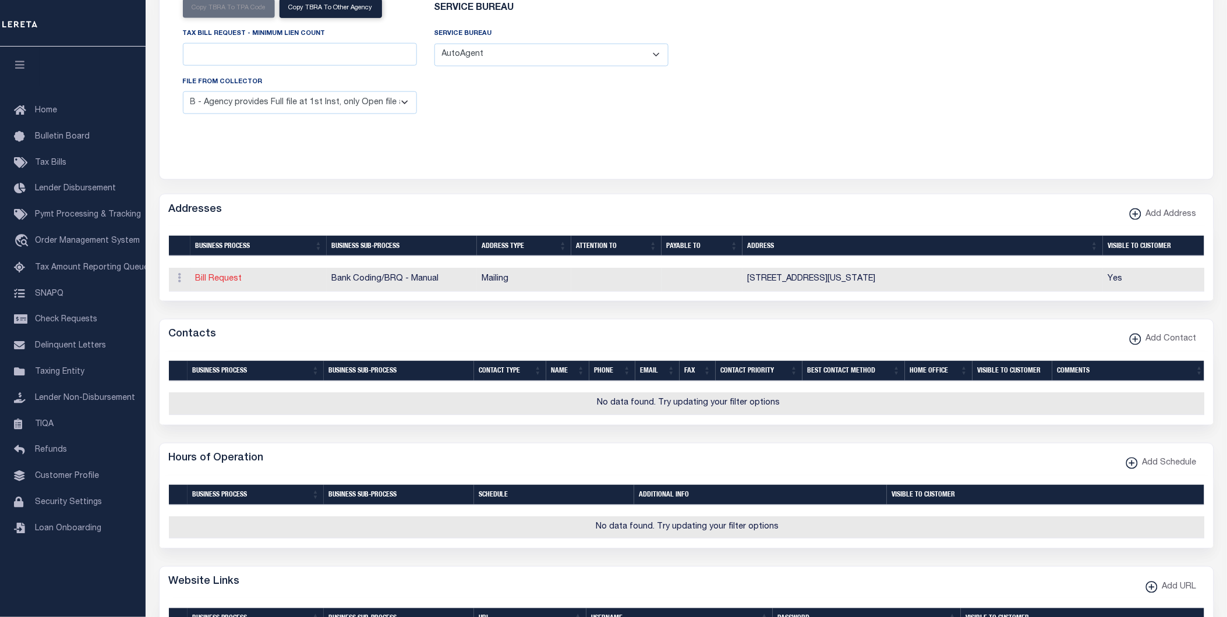
click at [222, 283] on link "Bill Request" at bounding box center [219, 279] width 47 height 8
select select
select select "1"
checkbox input "false"
select select "2"
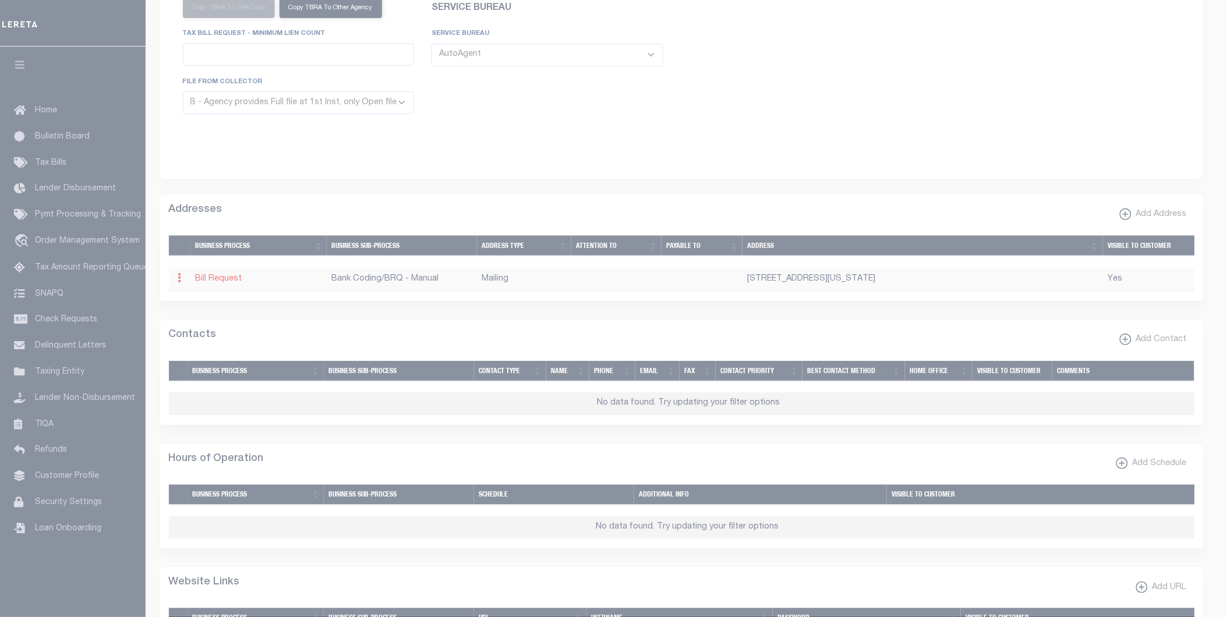
type input "400 WASHINGTON AVE #150"
type input "TOWSON"
select select "MD"
type input "21204-4606"
checkbox input "true"
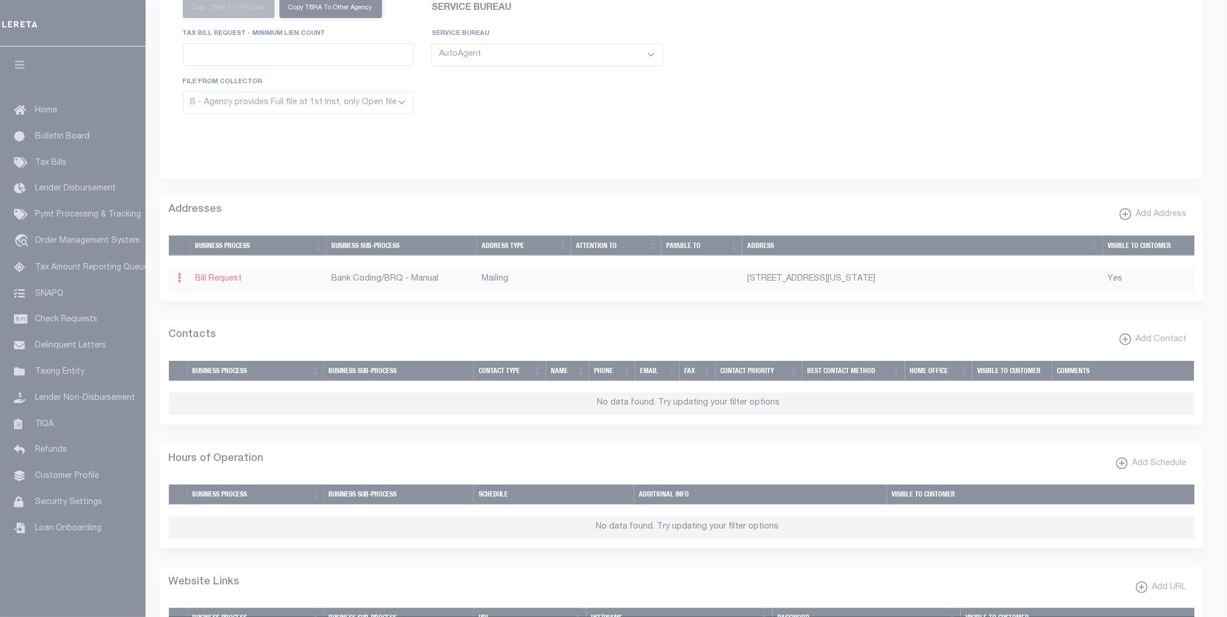
select select "2"
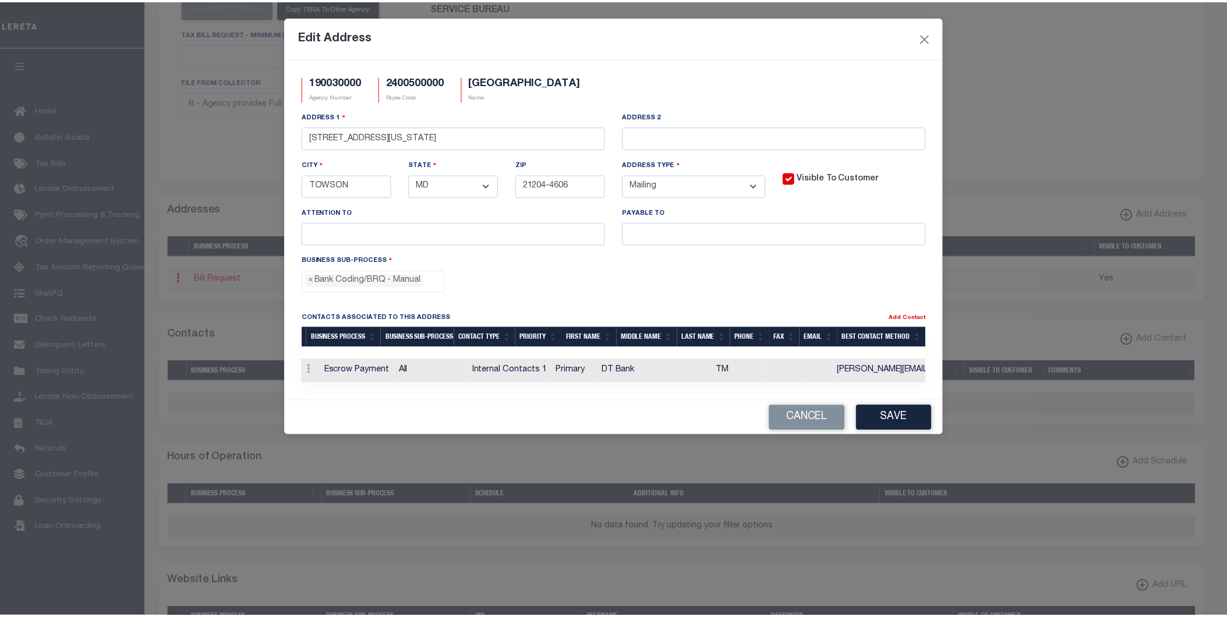
scroll to position [0, 0]
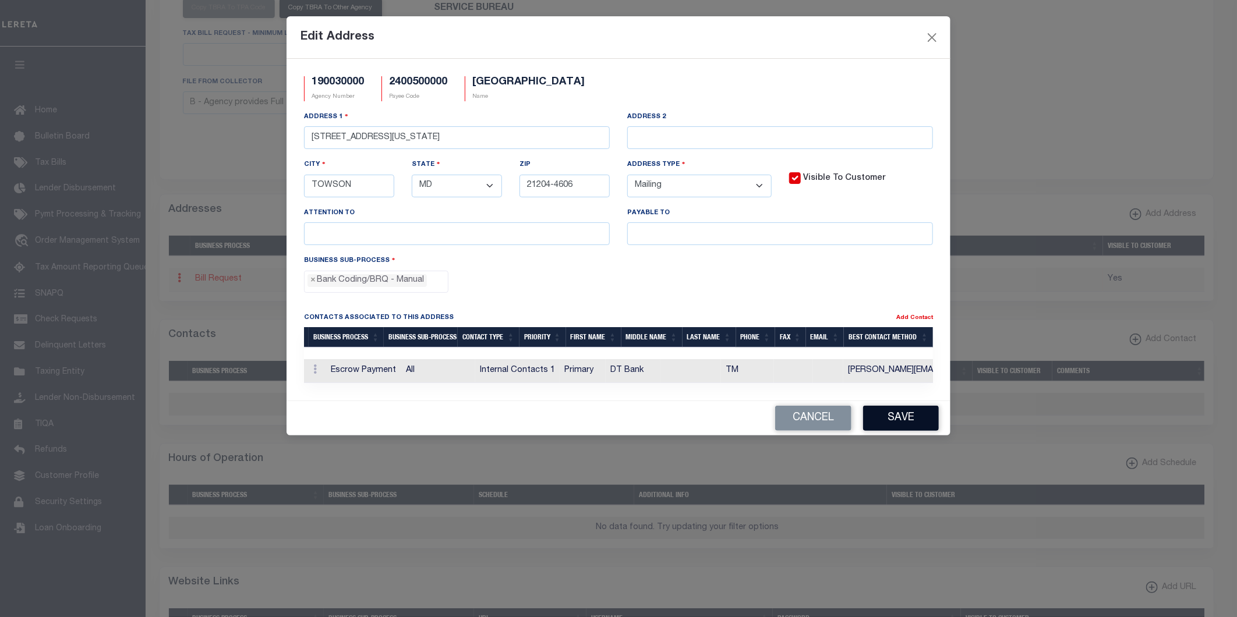
click at [894, 429] on button "Save" at bounding box center [901, 418] width 76 height 25
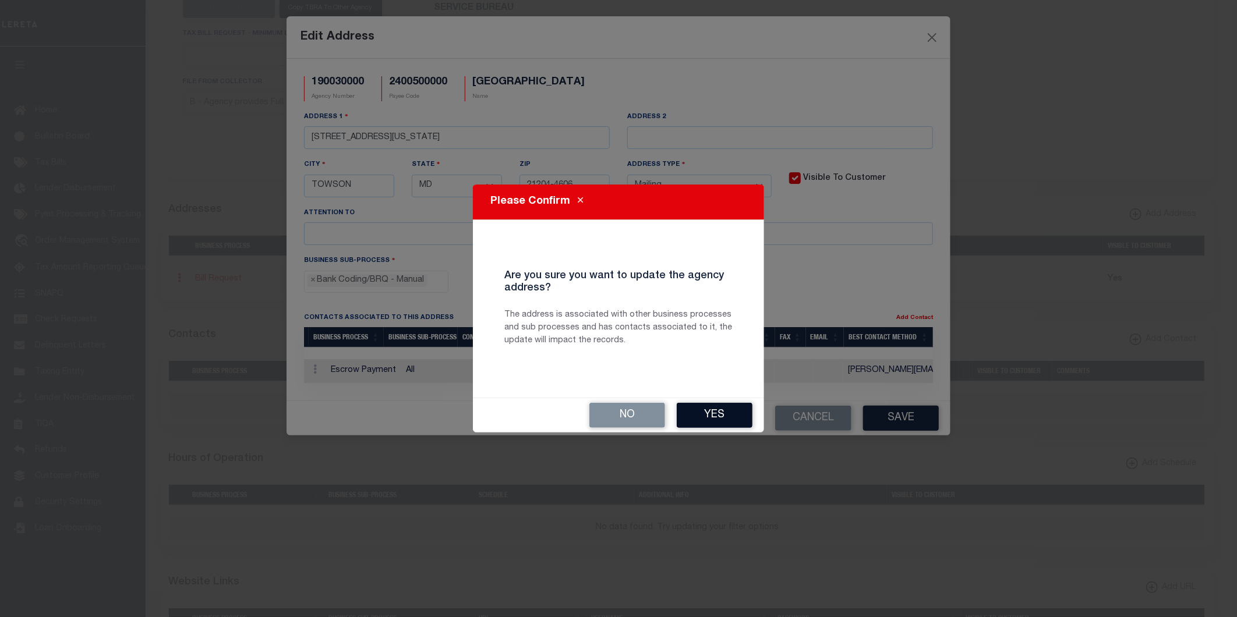
click at [734, 412] on button "Yes" at bounding box center [715, 415] width 76 height 25
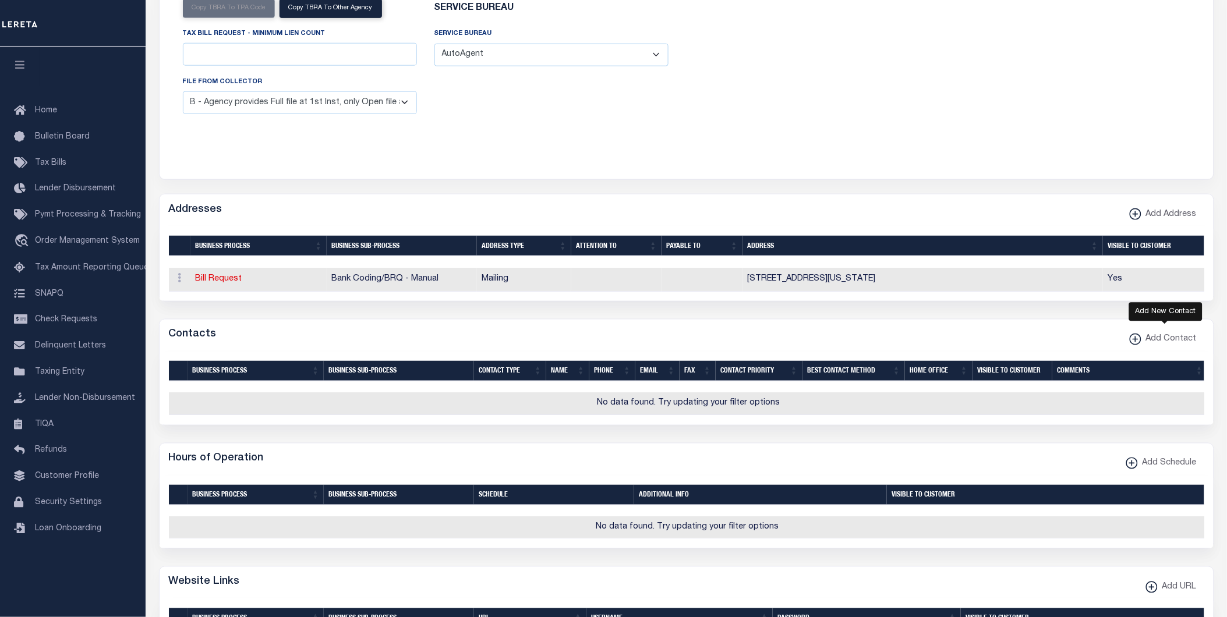
click at [1136, 342] on xmlns\ "button" at bounding box center [1136, 340] width 12 height 12
select select "1"
checkbox input "false"
checkbox input "true"
select select
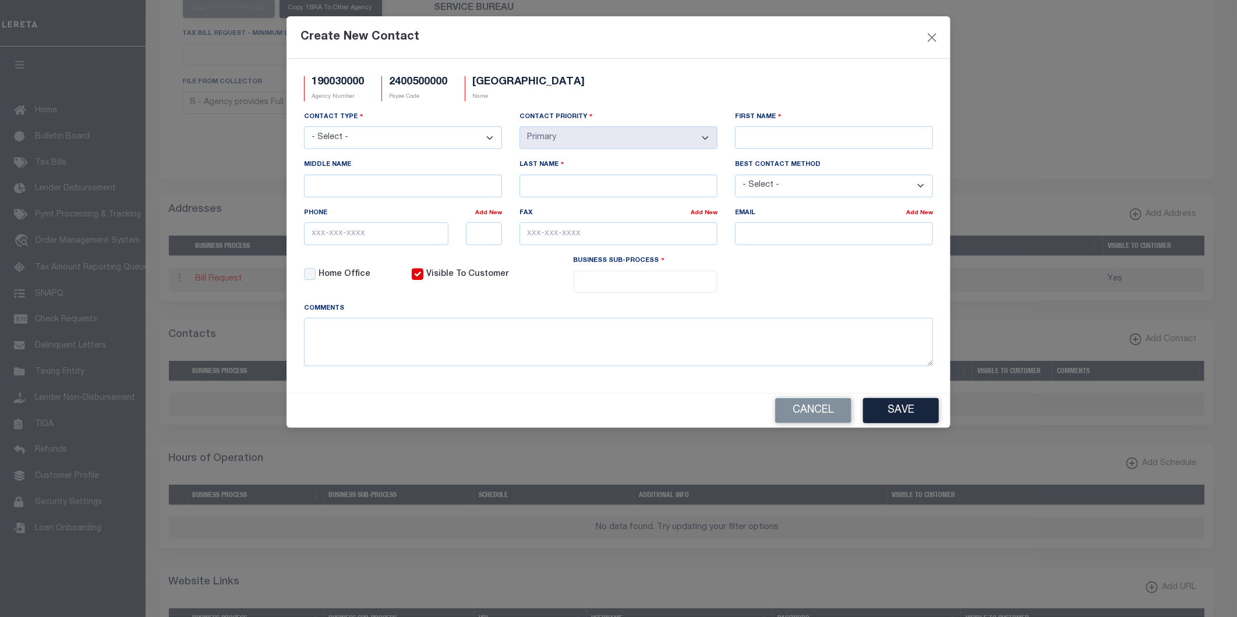
click at [412, 149] on select "- Select - Assessor Clerk Internal Contacts 1 Internal Contacts 2 Internal Cont…" at bounding box center [403, 137] width 198 height 23
select select "5"
click at [304, 127] on select "- Select - Assessor Clerk Internal Contacts 1 Internal Contacts 2 Internal Cont…" at bounding box center [403, 137] width 198 height 23
click at [447, 188] on input "Middle Name" at bounding box center [403, 186] width 198 height 23
click at [773, 137] on input "First Name" at bounding box center [834, 137] width 198 height 23
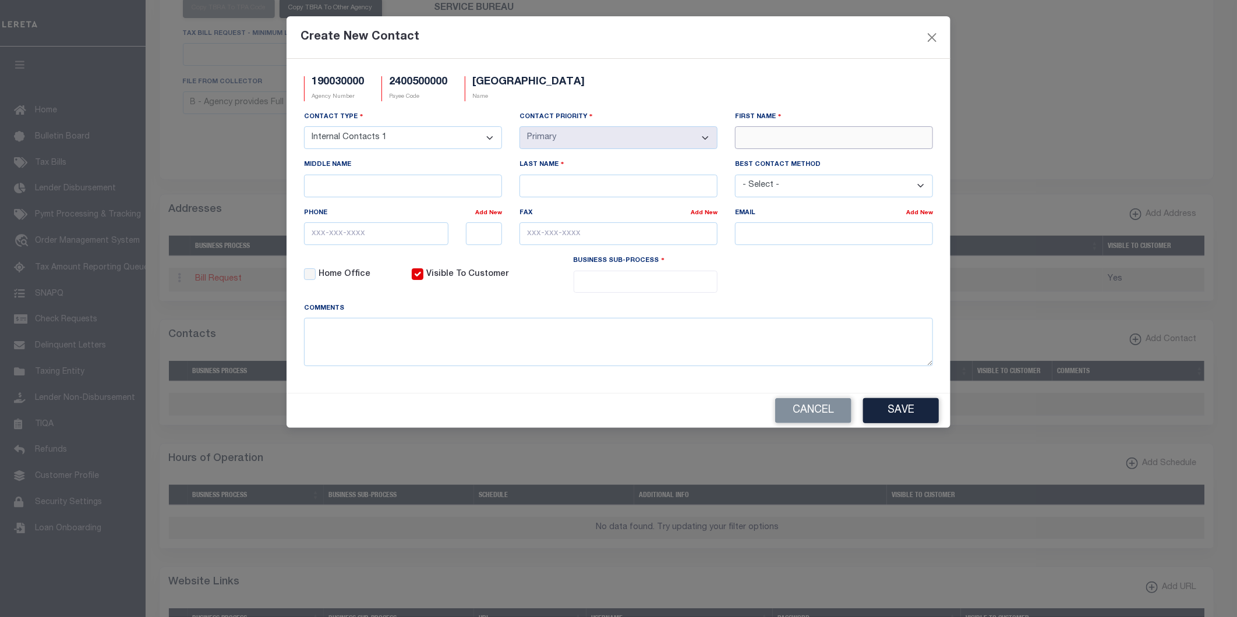
type input "DT Bank"
type input "TM"
click at [422, 188] on input "Middle Name" at bounding box center [403, 186] width 198 height 23
click at [786, 230] on input "email" at bounding box center [834, 233] width 198 height 23
type input "Danny.Morales@accumatch.com"
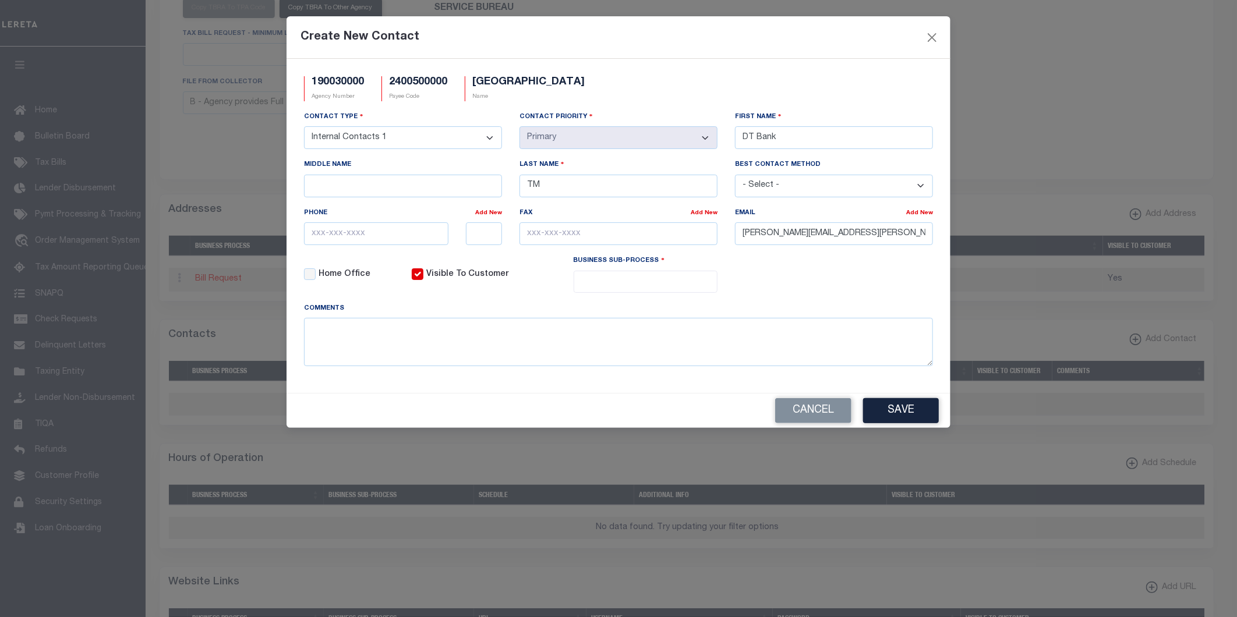
click at [769, 197] on select "- Select - Email Fax Phone" at bounding box center [834, 186] width 198 height 23
select select "2"
click at [735, 175] on select "- Select - Email Fax Phone" at bounding box center [834, 186] width 198 height 23
click at [595, 278] on ul at bounding box center [645, 279] width 143 height 16
select select "0"
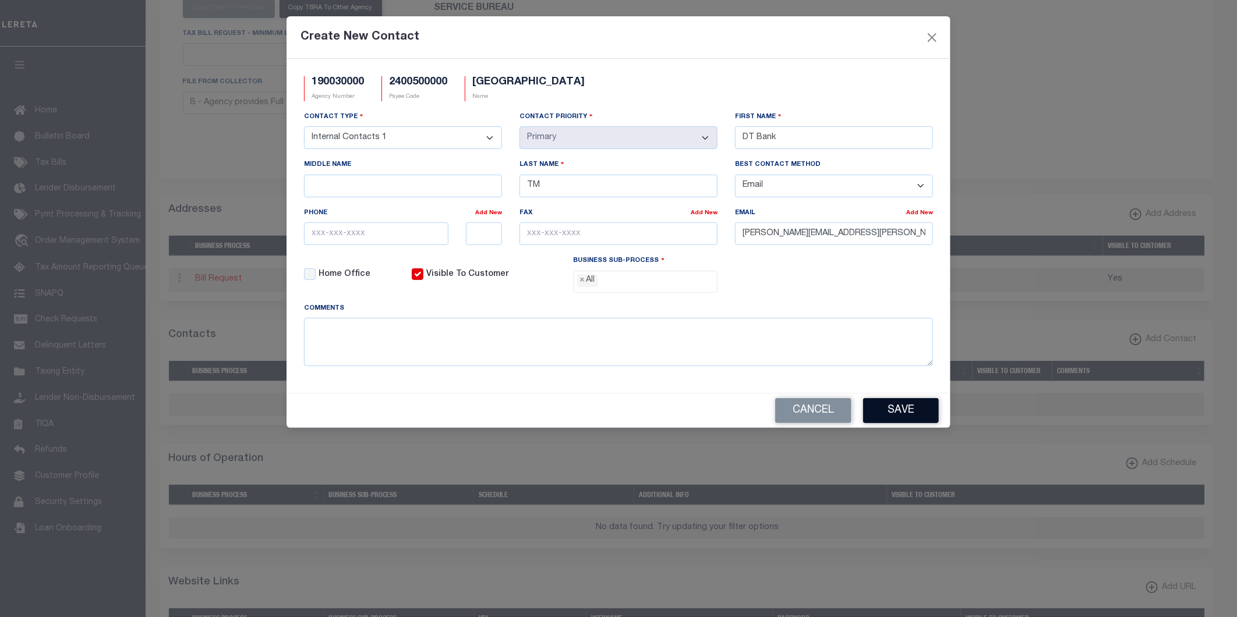
click at [888, 411] on button "Save" at bounding box center [901, 410] width 76 height 25
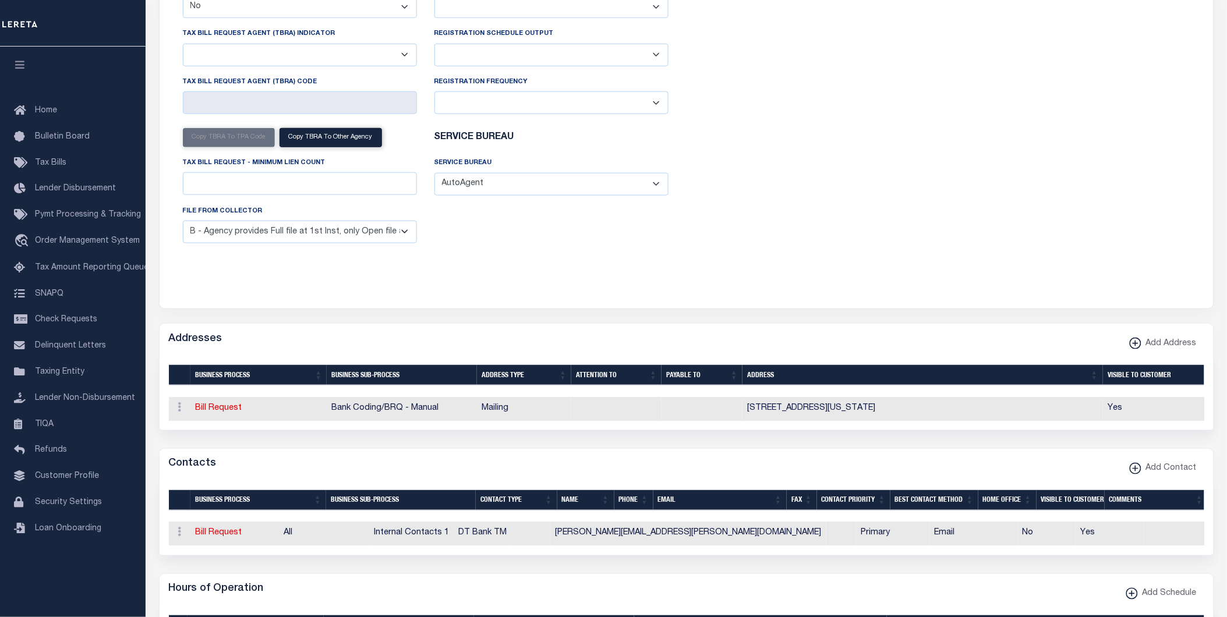
scroll to position [91, 0]
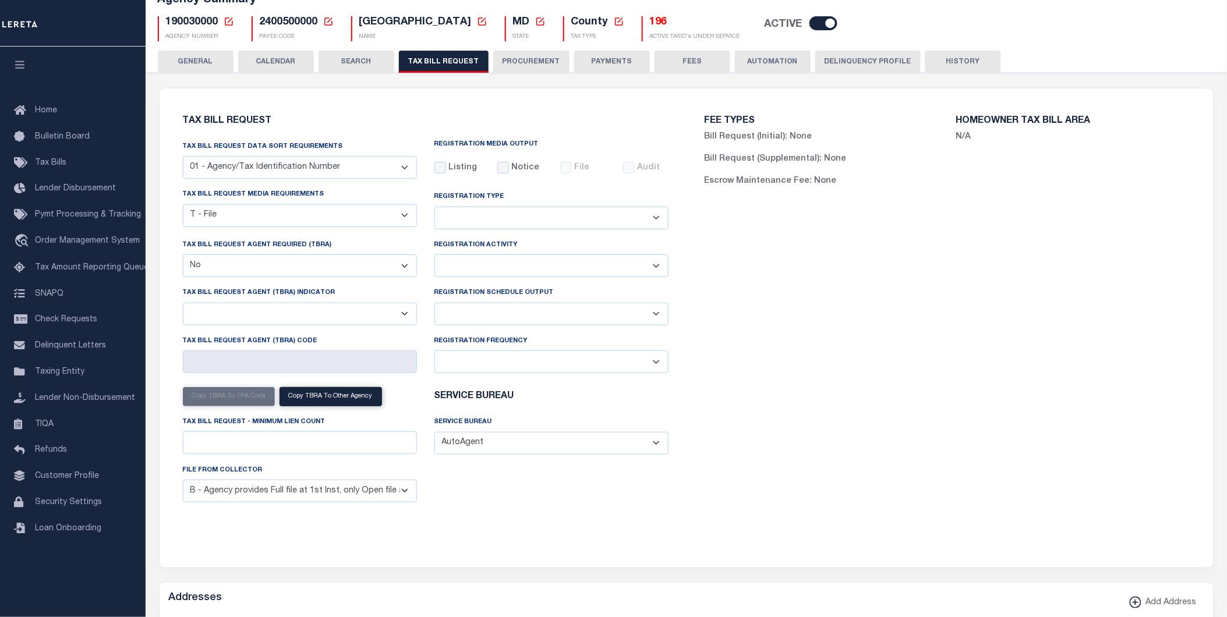
click at [539, 60] on button "PROCUREMENT" at bounding box center [531, 62] width 76 height 22
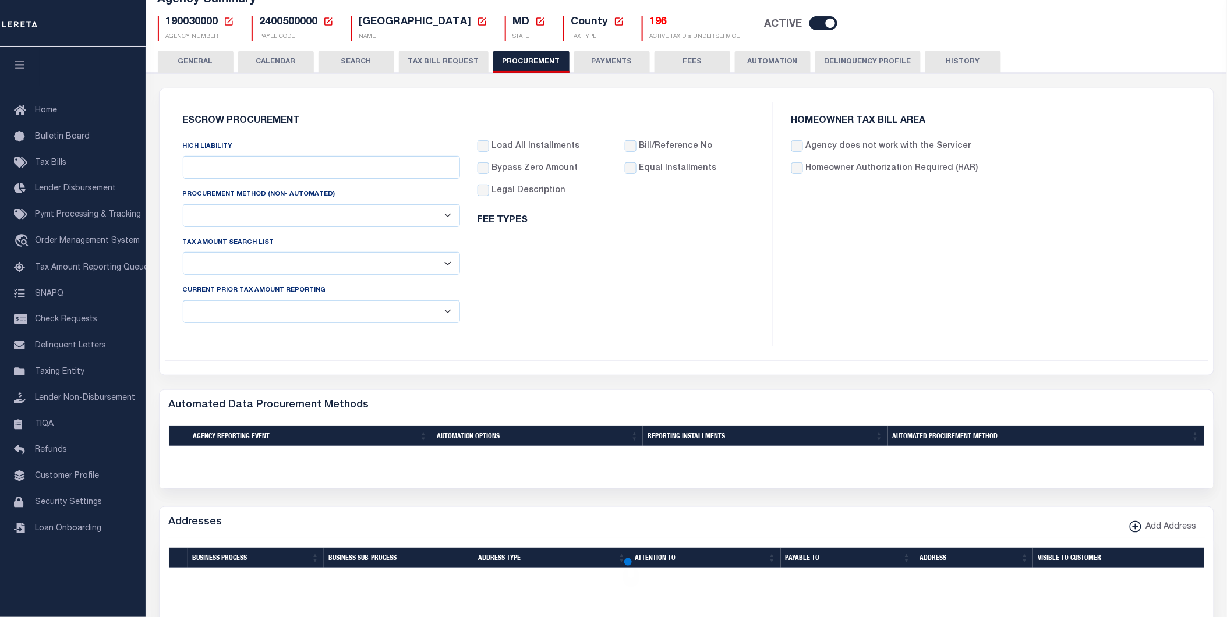
type input "$10,000"
select select "1"
select select "4"
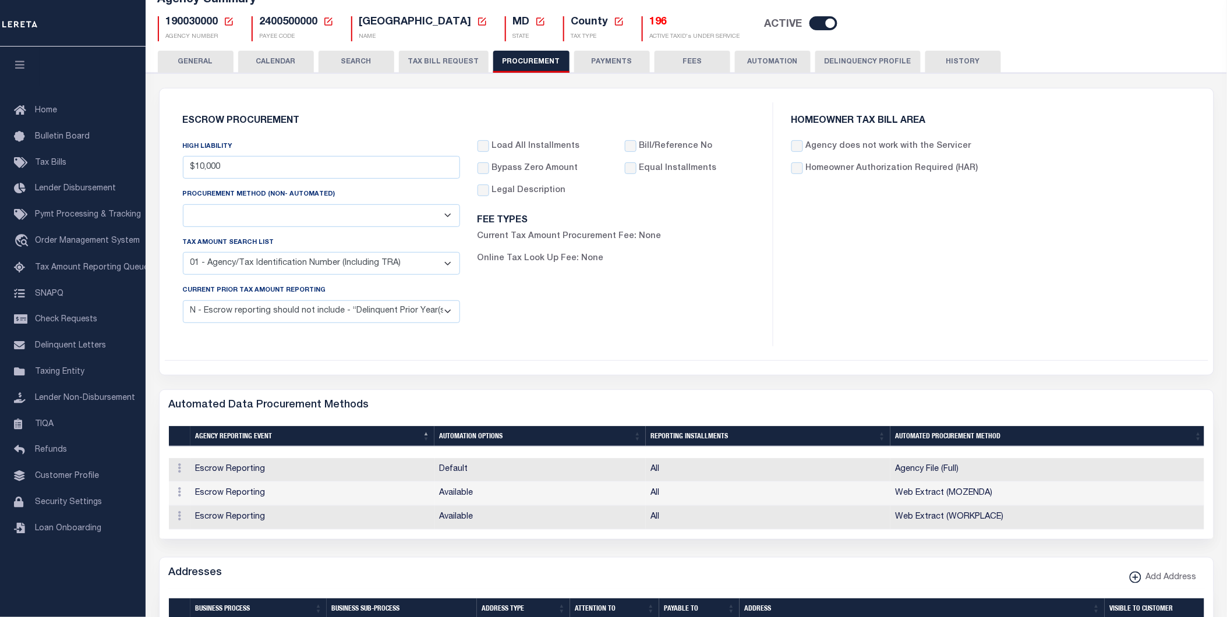
click at [617, 66] on button "PAYMENTS" at bounding box center [612, 62] width 76 height 22
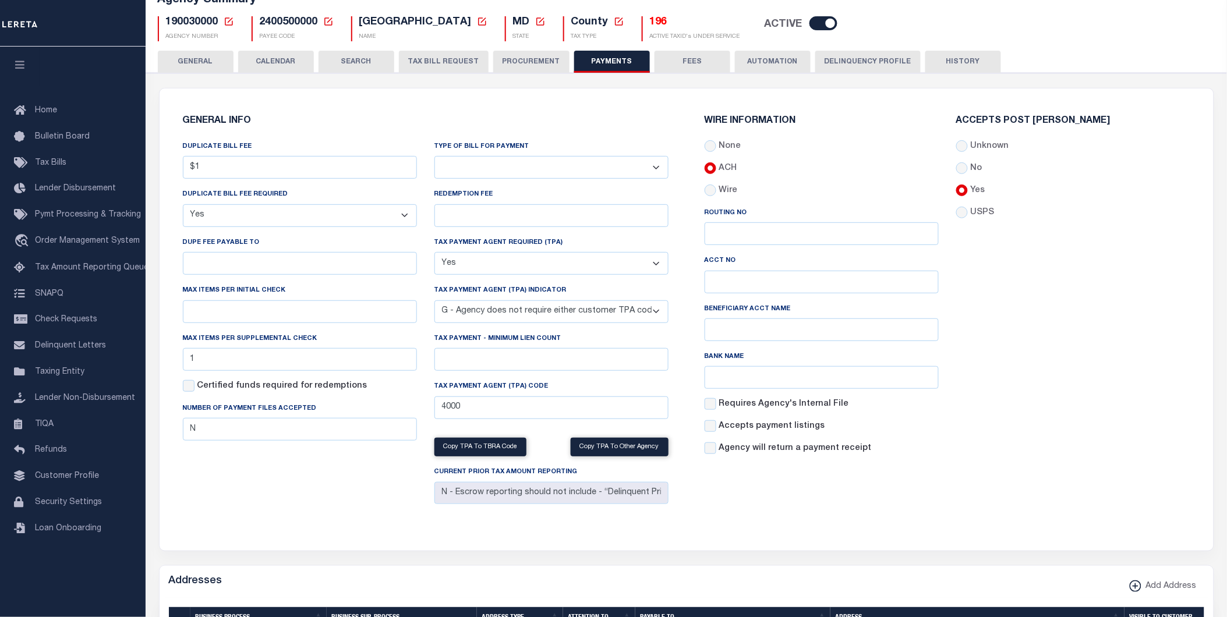
click at [666, 65] on button "FEES" at bounding box center [693, 62] width 76 height 22
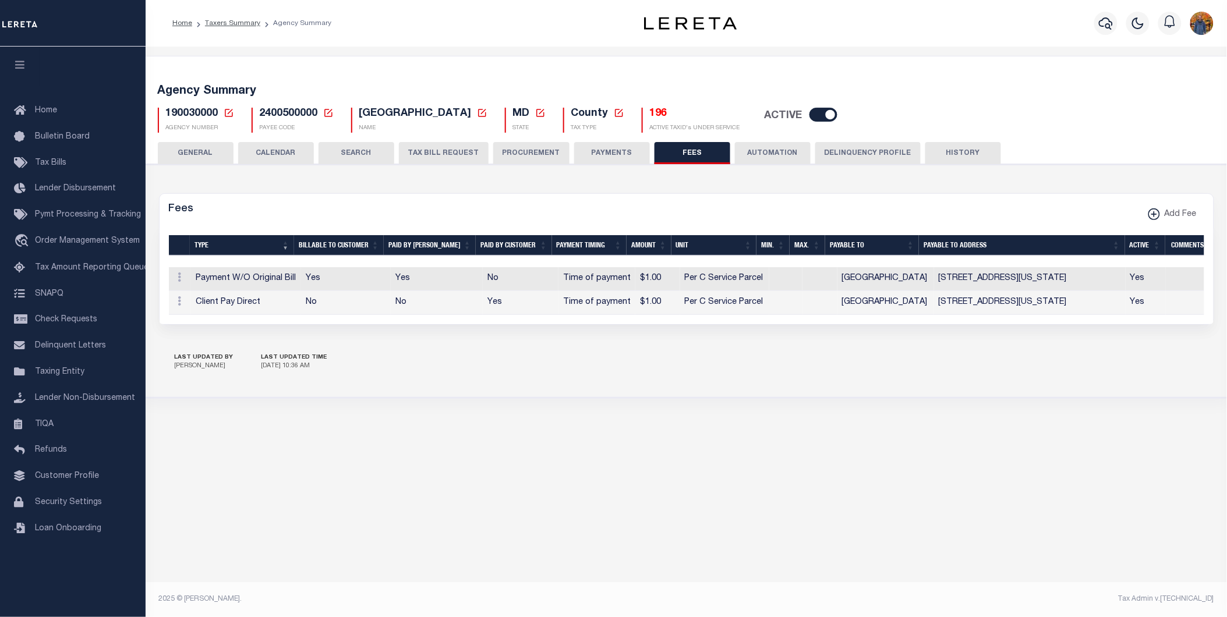
scroll to position [0, 0]
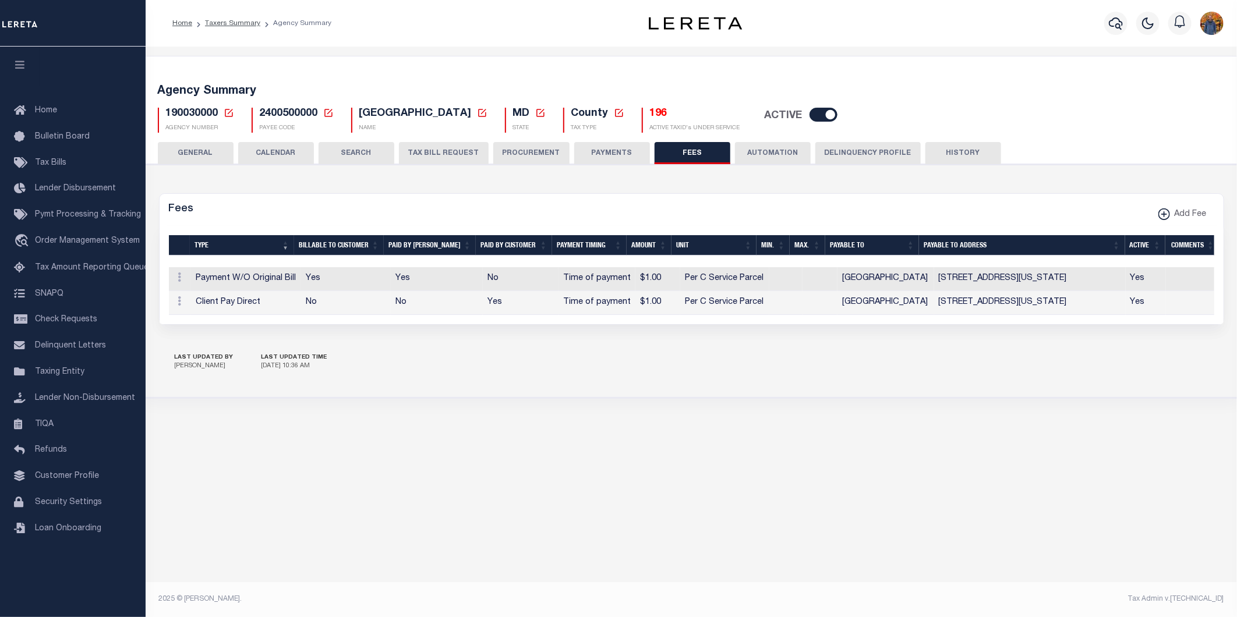
click at [755, 148] on button "AUTOMATION" at bounding box center [773, 153] width 76 height 22
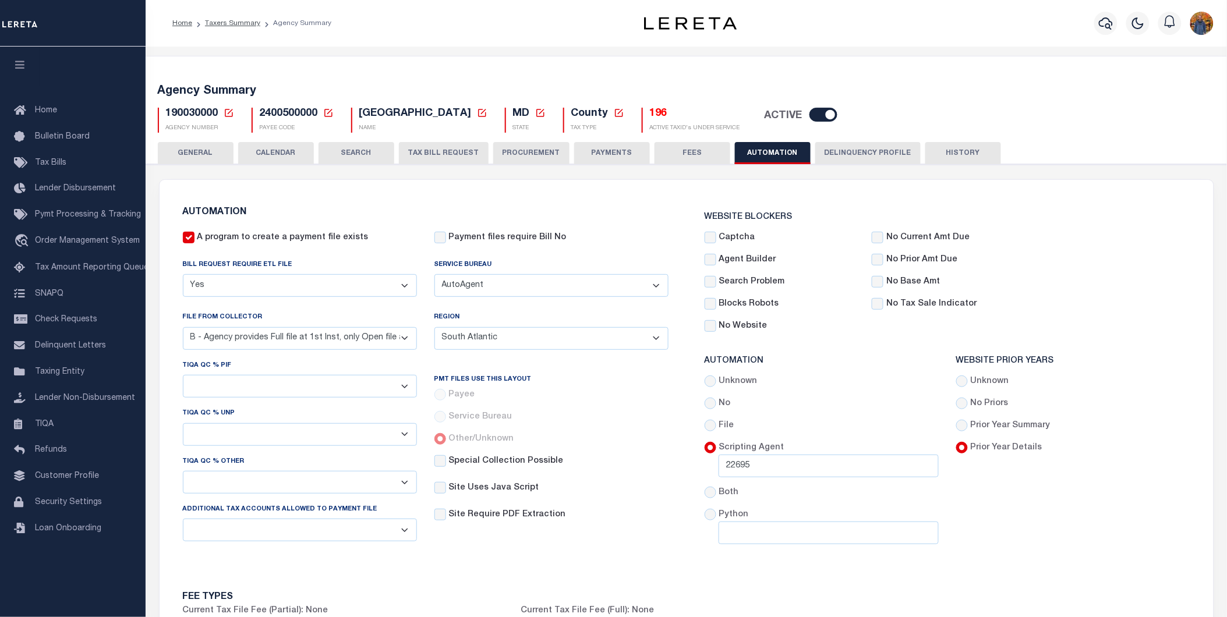
click at [832, 156] on button "Delinquency Profile" at bounding box center [867, 153] width 105 height 22
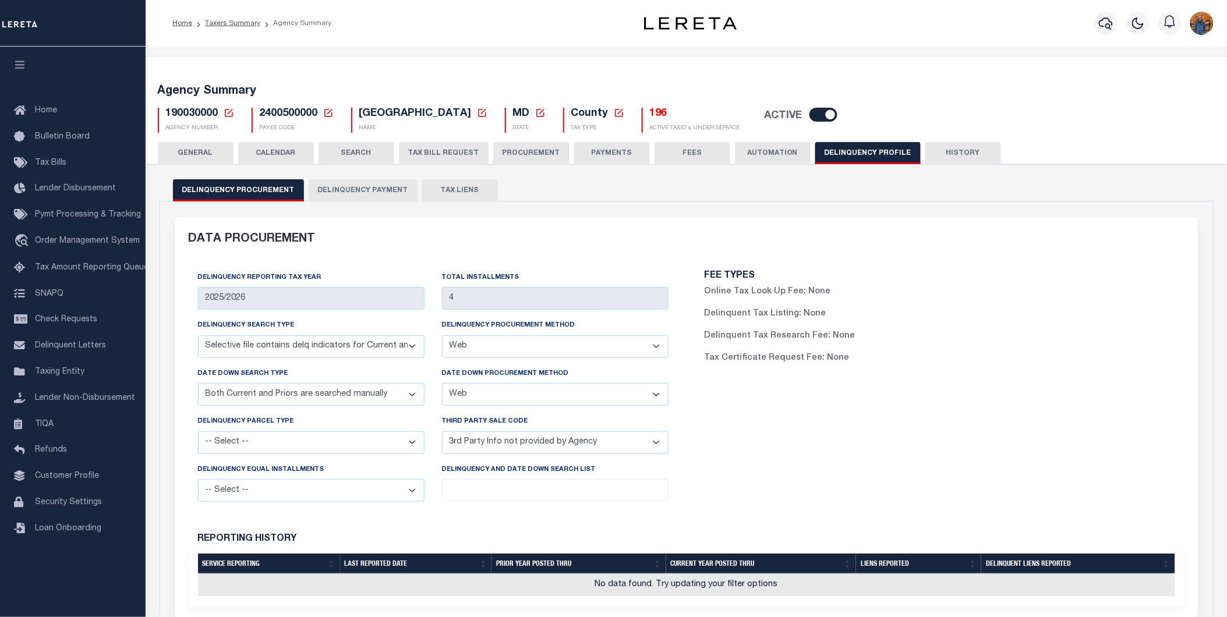
click at [204, 152] on button "GENERAL" at bounding box center [196, 153] width 76 height 22
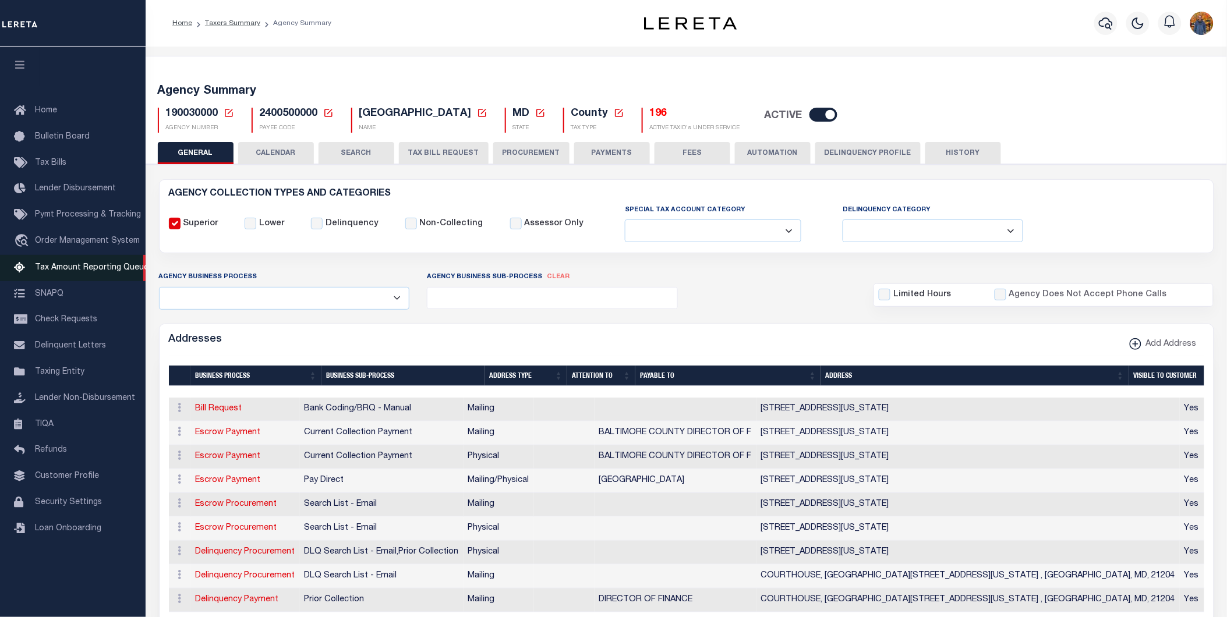
click at [119, 260] on link "Tax Amount Reporting Queue" at bounding box center [73, 268] width 146 height 26
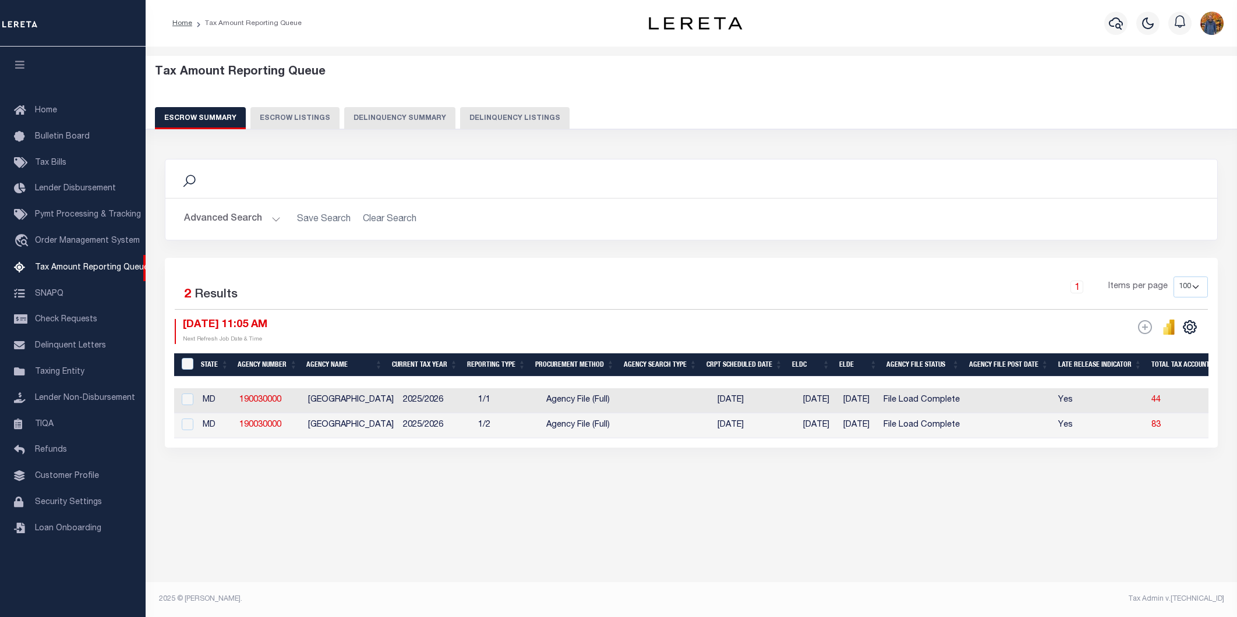
select select "100"
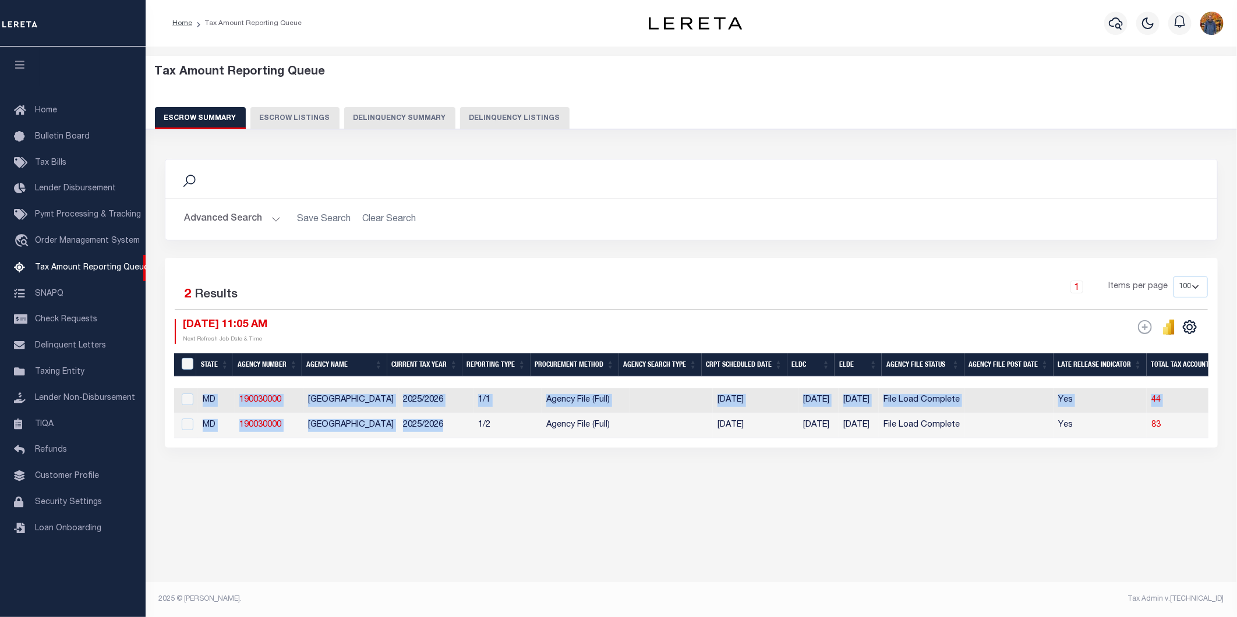
drag, startPoint x: 444, startPoint y: 439, endPoint x: 620, endPoint y: 451, distance: 176.3
click at [620, 448] on div "Selected 2 Results 1 Items per page 10 25 50 100 500 [DATE] 11:05 AM ESCROW Web…" at bounding box center [691, 353] width 1053 height 190
click at [794, 505] on div "Tax Amount Reporting Queue Escrow Summary Escrow Listings In" at bounding box center [691, 288] width 1084 height 460
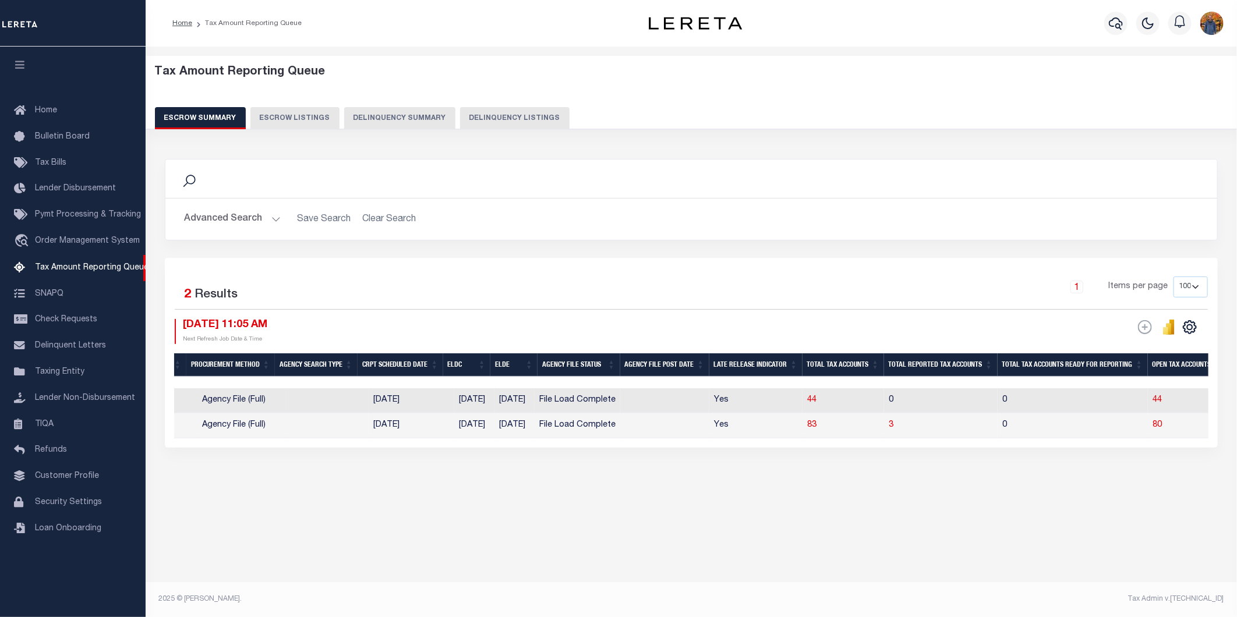
scroll to position [0, 345]
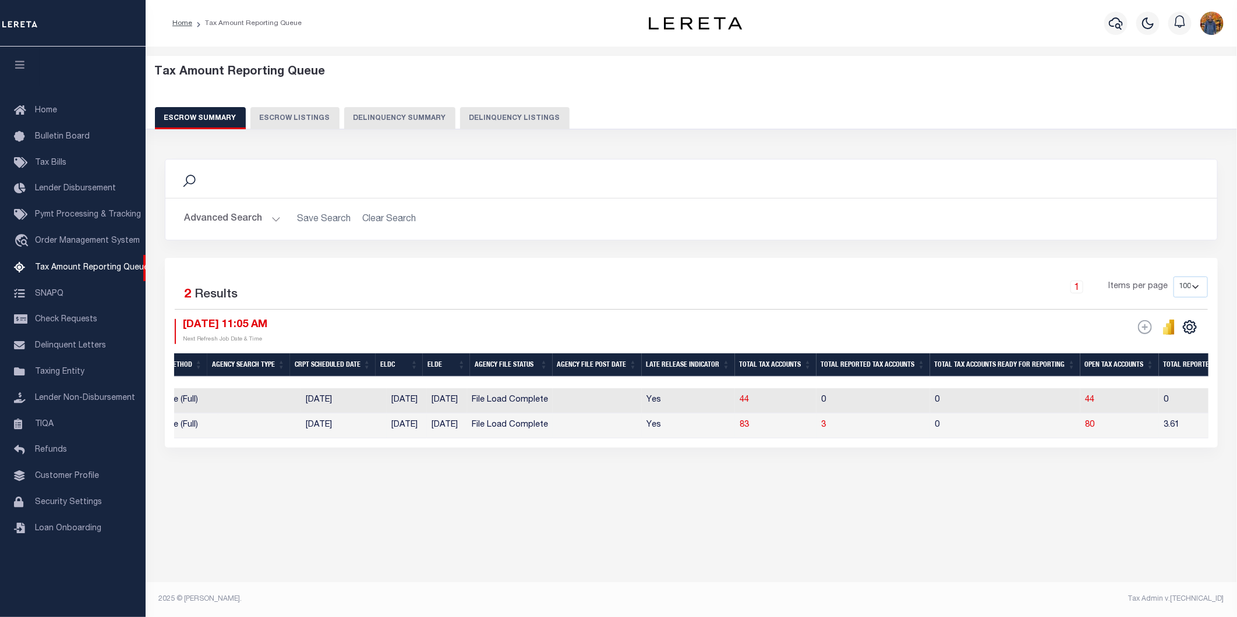
click at [1094, 426] on td "80" at bounding box center [1119, 426] width 79 height 25
checkbox input "true"
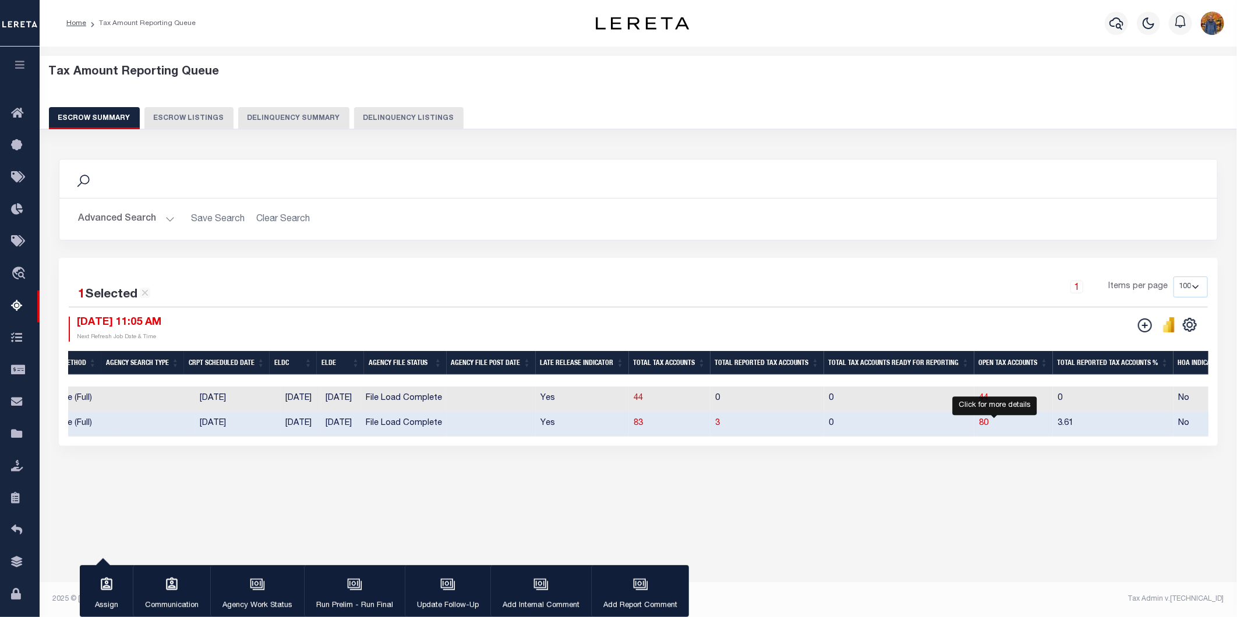
click at [988, 420] on span "80" at bounding box center [983, 423] width 9 height 8
select select "100"
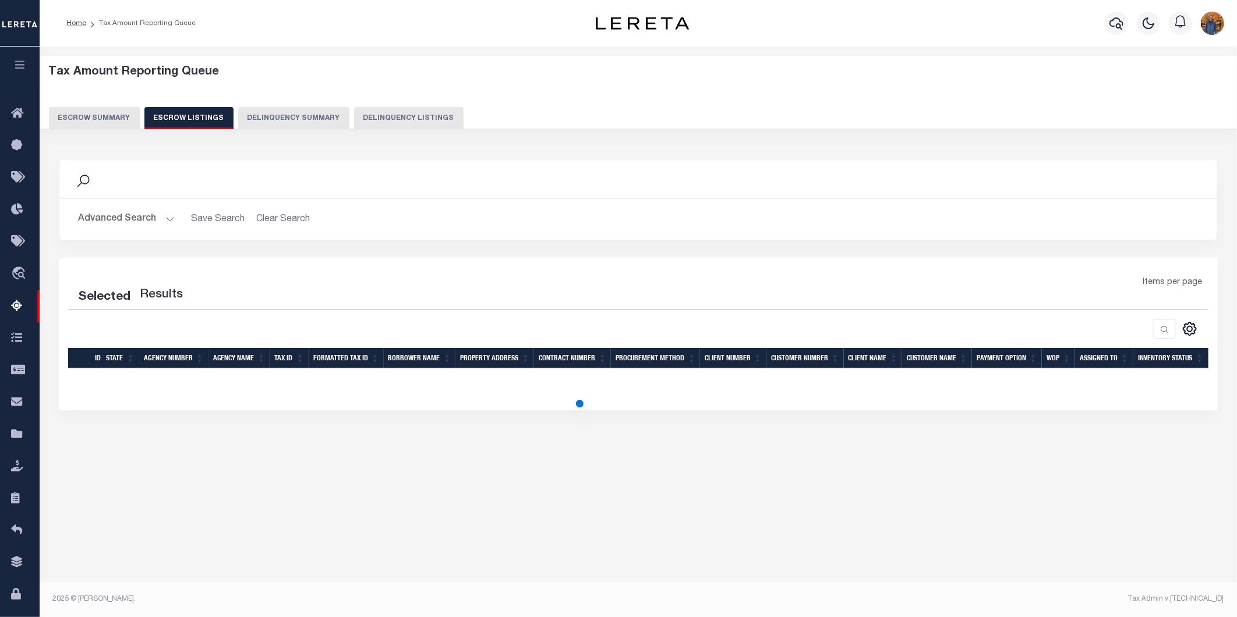
select select "100"
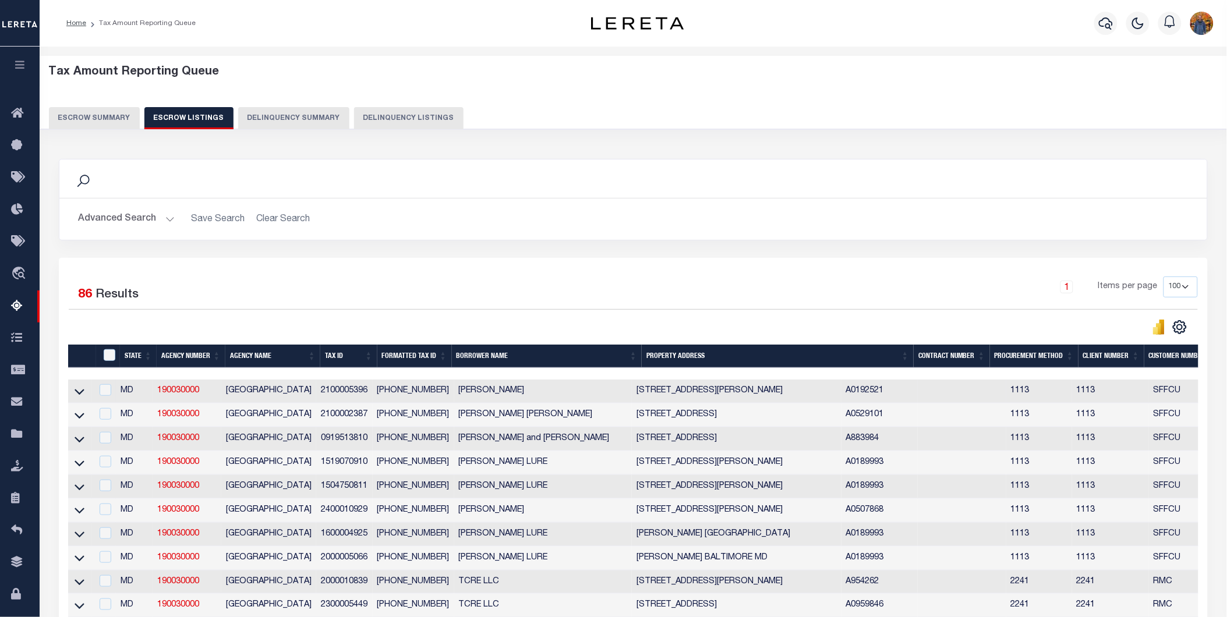
click at [72, 395] on td at bounding box center [80, 392] width 24 height 24
checkbox input "true"
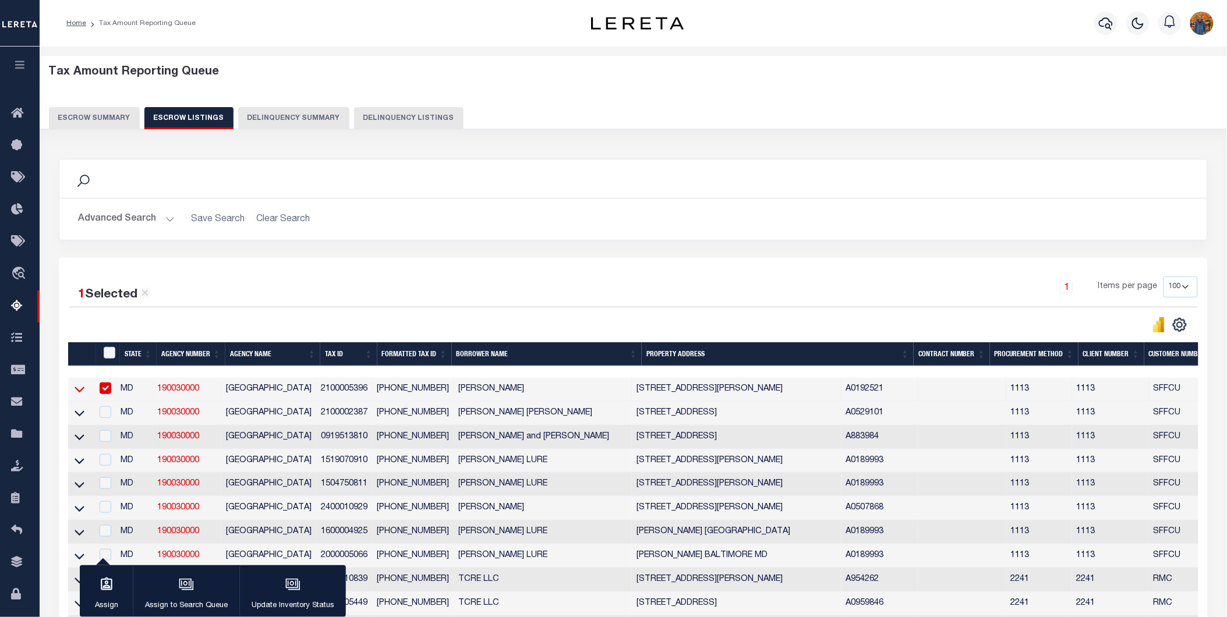
click at [78, 390] on icon at bounding box center [80, 389] width 10 height 12
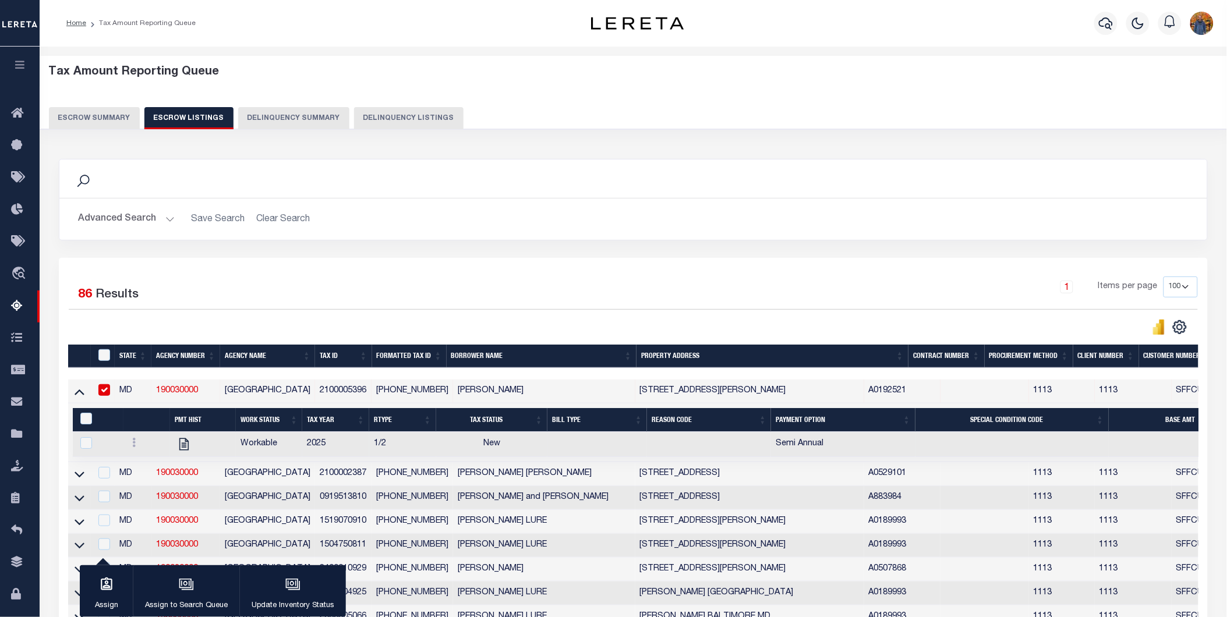
click at [123, 443] on td at bounding box center [146, 444] width 47 height 25
checkbox input "true"
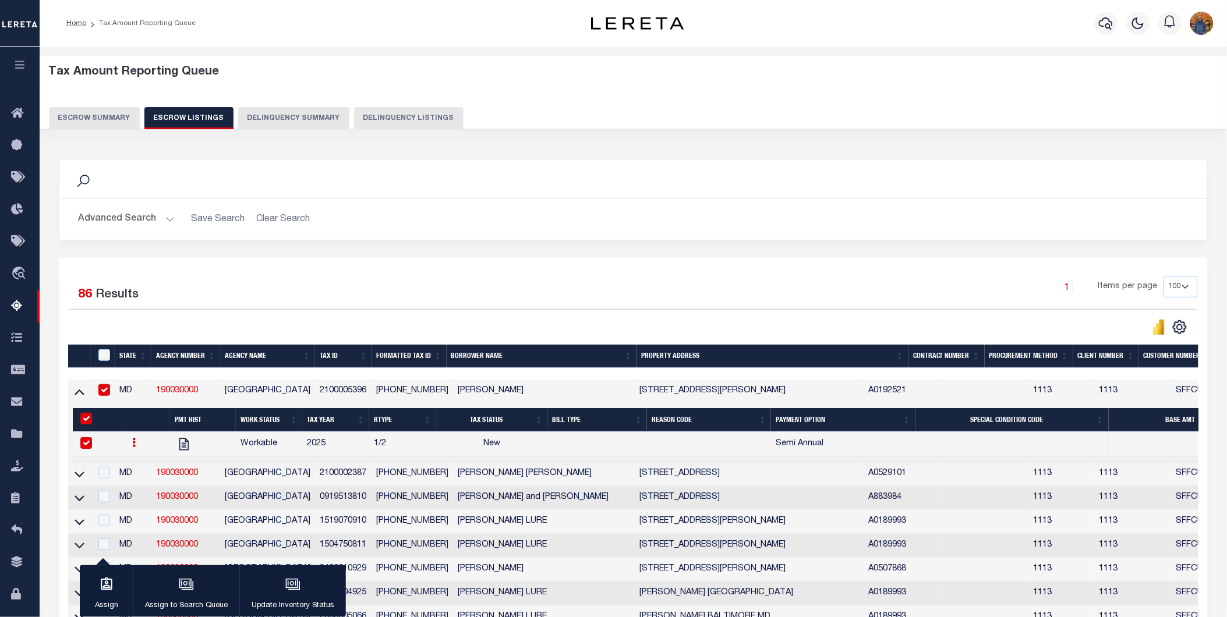
click at [142, 445] on div at bounding box center [146, 444] width 37 height 14
checkbox input "false"
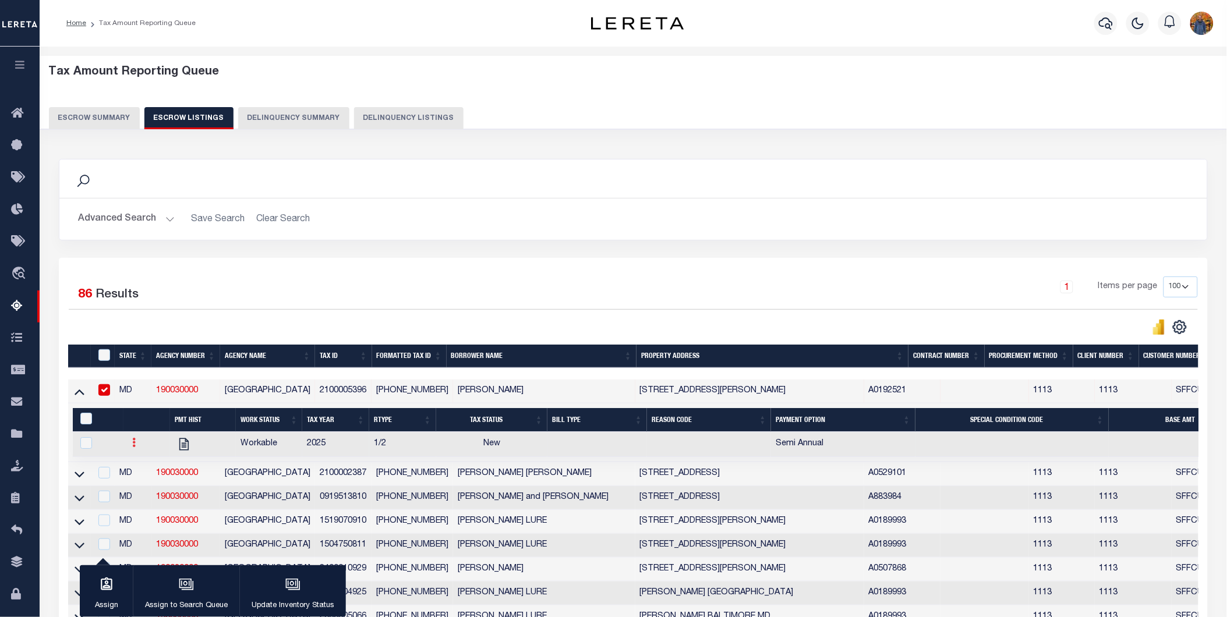
click at [133, 446] on icon at bounding box center [134, 442] width 3 height 9
click at [146, 485] on img "" at bounding box center [149, 481] width 12 height 12
checkbox input "true"
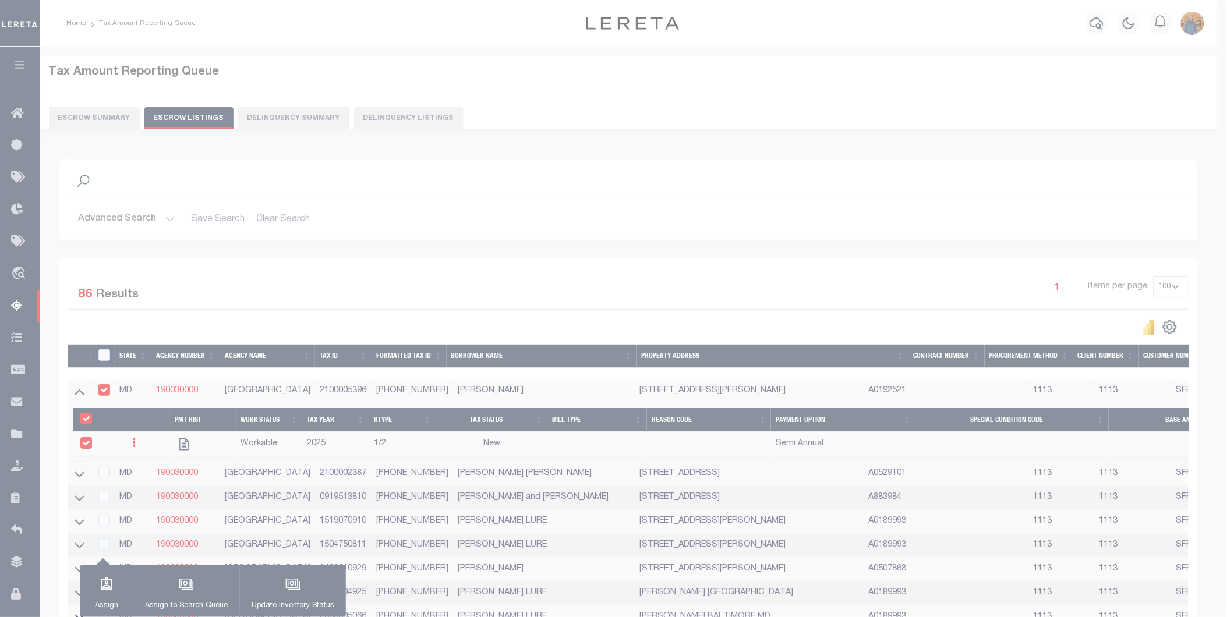
select select "NW2"
select select
type input "[DATE]"
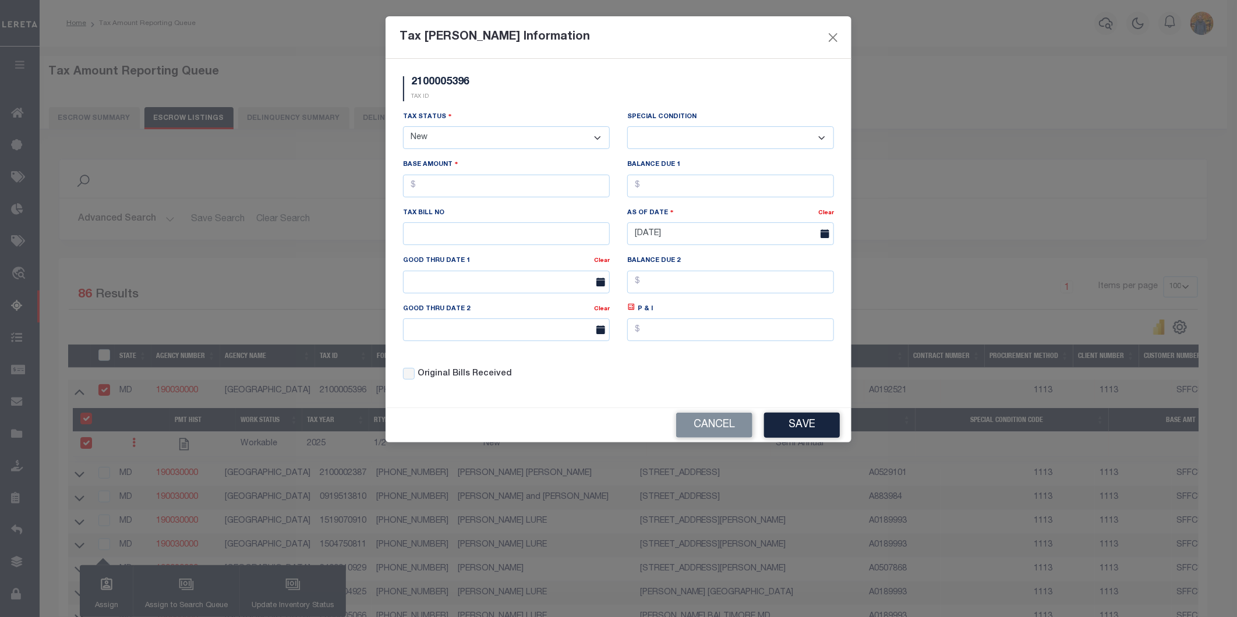
click at [511, 144] on select "- Select Status - Open Due/Unpaid Paid Incomplete No Tax Due Internal Refund Pr…" at bounding box center [506, 137] width 207 height 23
select select "DUE"
click at [403, 127] on select "- Select Status - Open Due/Unpaid Paid Incomplete No Tax Due Internal Refund Pr…" at bounding box center [506, 137] width 207 height 23
click at [693, 134] on select "-- Select Special Condition -- 3RD PARTY TAX LIEN AGENCY TAX LIEN (A.K.A Inside…" at bounding box center [730, 137] width 207 height 23
select select "17"
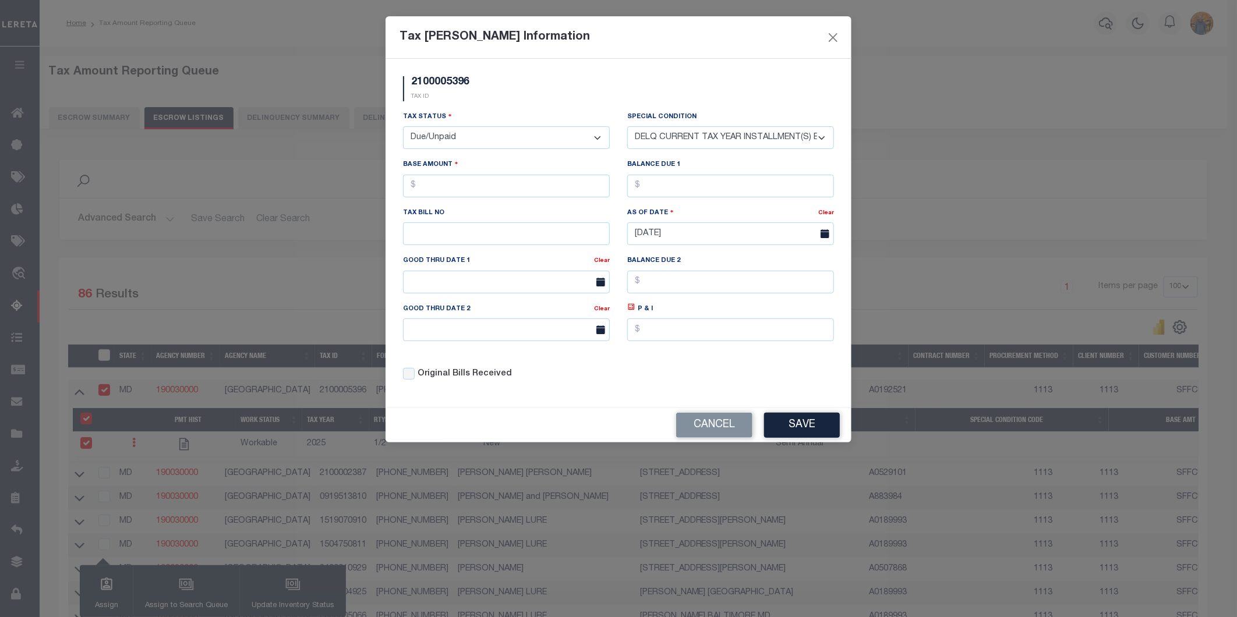
click at [627, 126] on select "-- Select Special Condition -- 3RD PARTY TAX LIEN AGENCY TAX LIEN (A.K.A Inside…" at bounding box center [730, 137] width 207 height 23
click at [511, 189] on input "text" at bounding box center [506, 186] width 207 height 23
type input "$1.00"
click at [731, 184] on input "text" at bounding box center [730, 186] width 207 height 23
type input "$1.00"
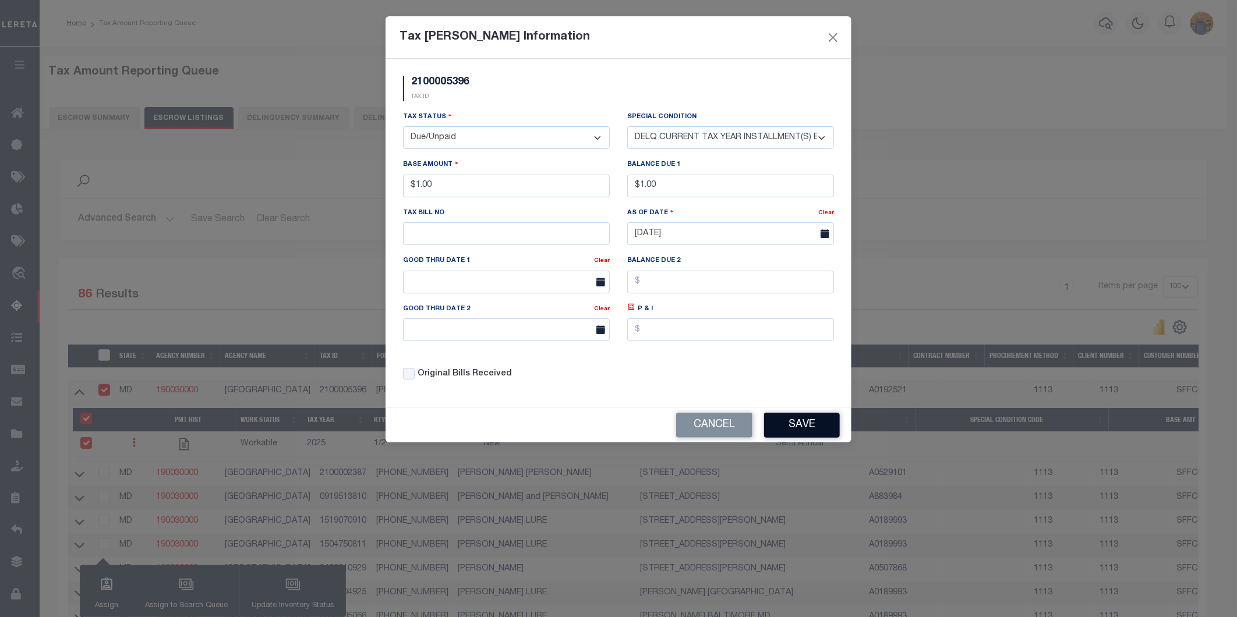
click at [794, 434] on button "Save" at bounding box center [802, 425] width 76 height 25
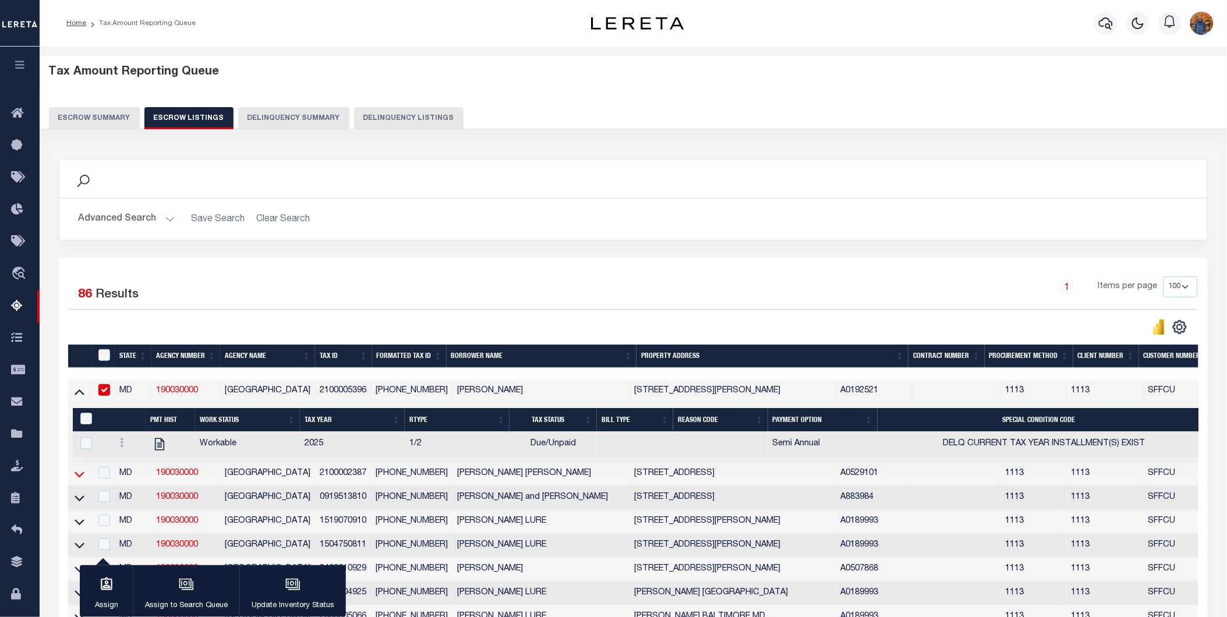
click at [78, 478] on icon at bounding box center [80, 475] width 10 height 6
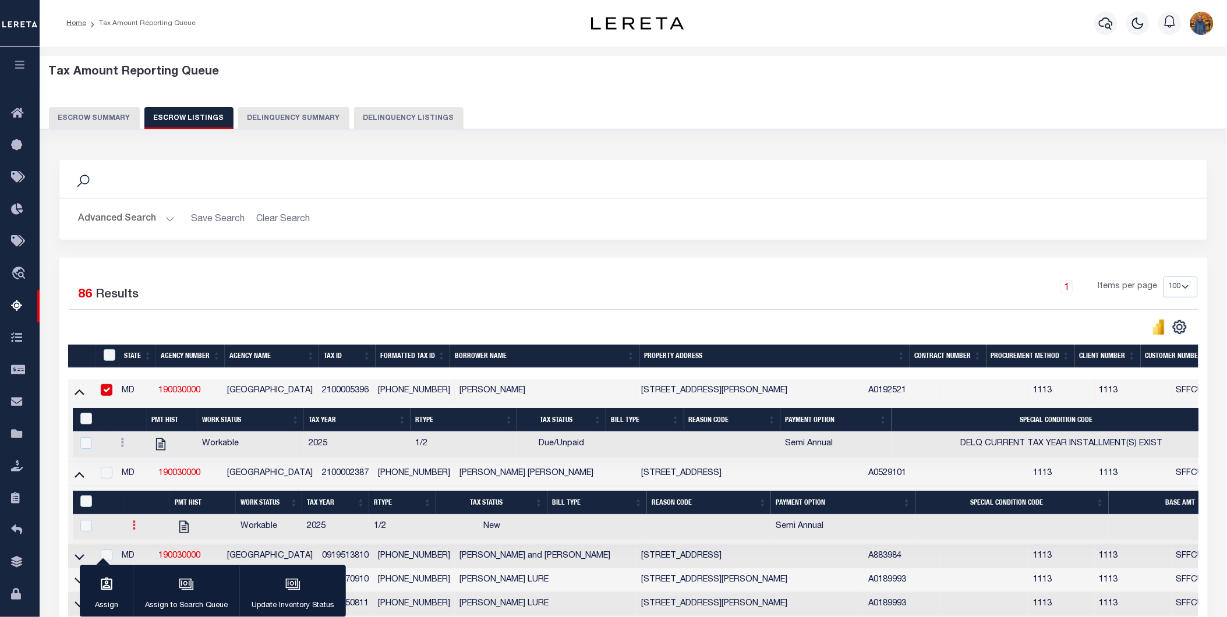
click at [136, 530] on icon at bounding box center [134, 525] width 3 height 9
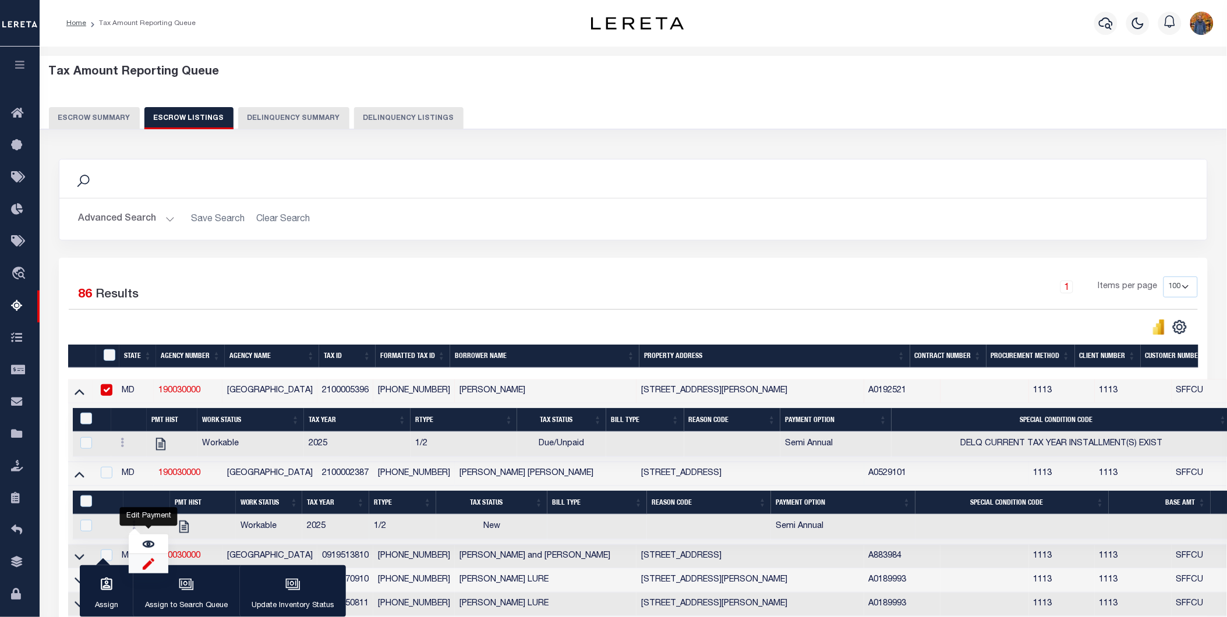
click at [147, 567] on img "" at bounding box center [149, 564] width 12 height 12
checkbox input "true"
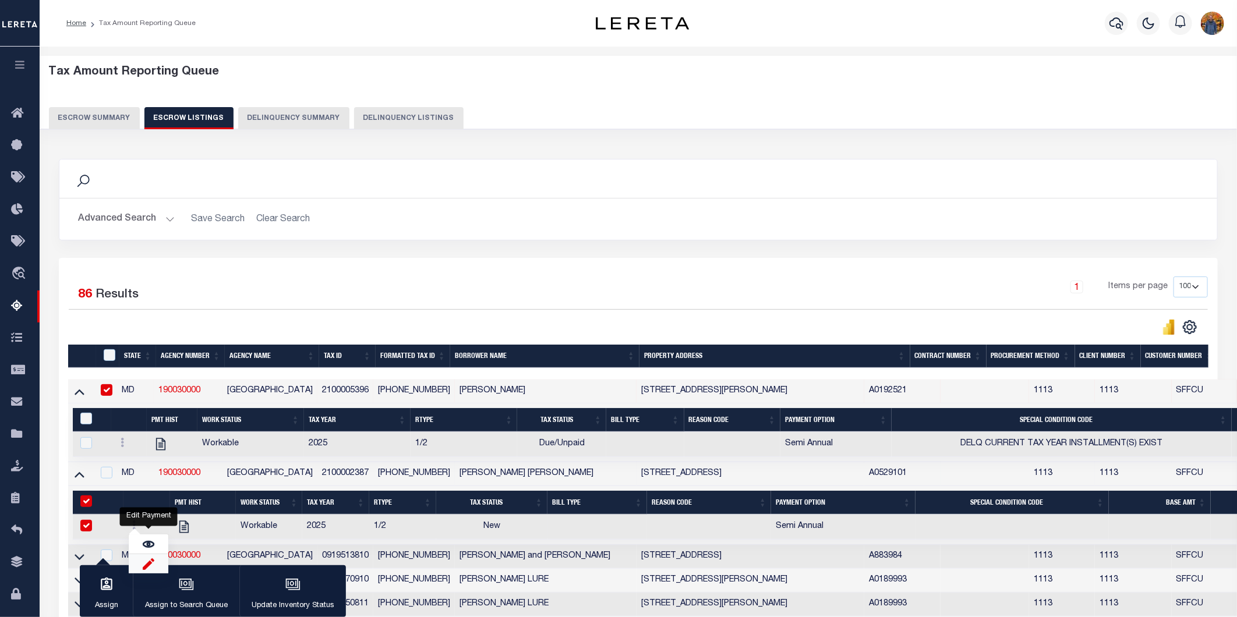
select select
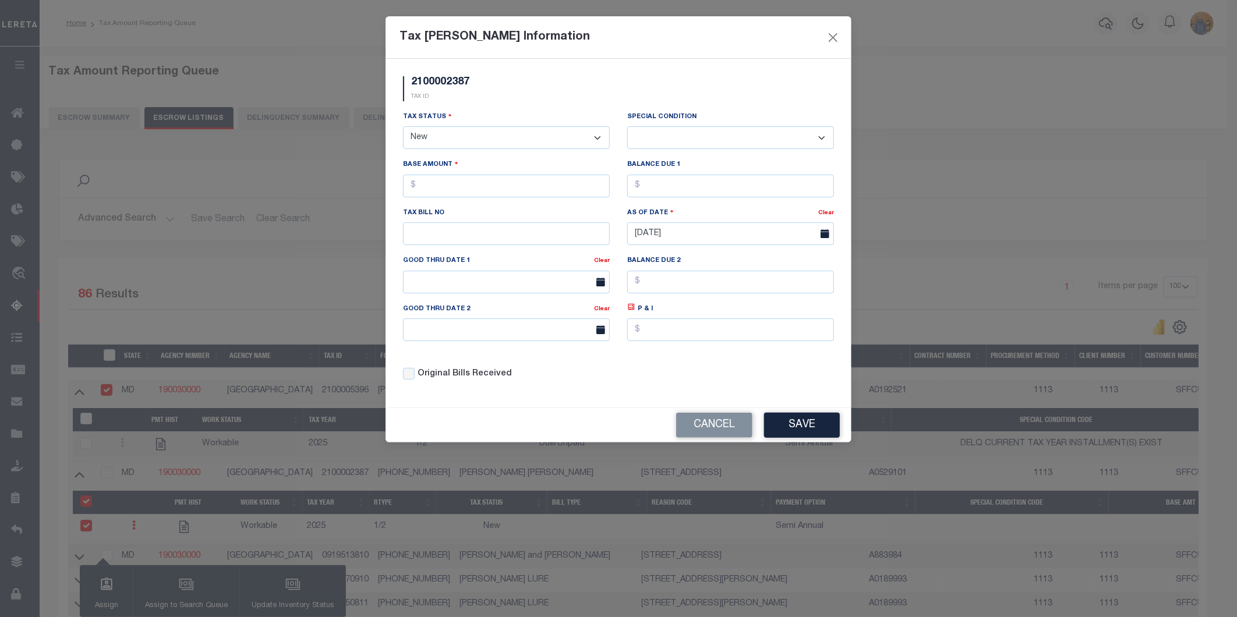
click at [485, 130] on select "- Select Status - Open Due/Unpaid Paid Incomplete No Tax Due Internal Refund Pr…" at bounding box center [506, 137] width 207 height 23
select select "DUE"
click at [403, 127] on select "- Select Status - Open Due/Unpaid Paid Incomplete No Tax Due Internal Refund Pr…" at bounding box center [506, 137] width 207 height 23
click at [712, 138] on select "-- Select Special Condition -- 3RD PARTY TAX LIEN AGENCY TAX LIEN (A.K.A Inside…" at bounding box center [730, 137] width 207 height 23
select select "17"
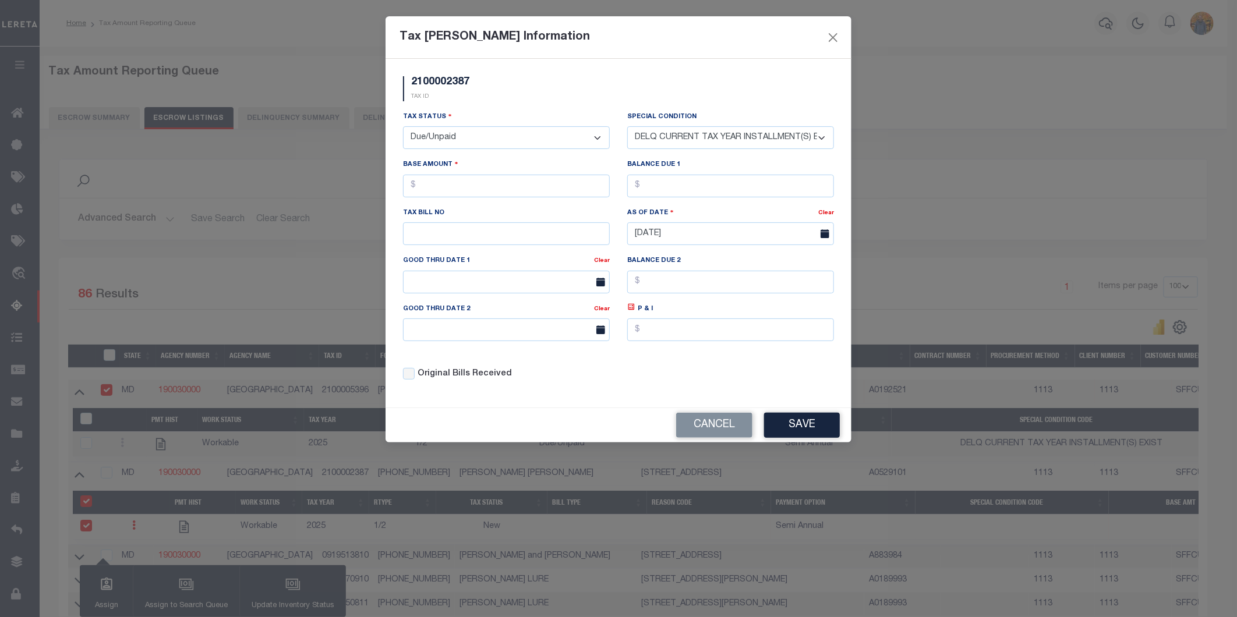
click at [627, 126] on select "-- Select Special Condition -- 3RD PARTY TAX LIEN AGENCY TAX LIEN (A.K.A Inside…" at bounding box center [730, 137] width 207 height 23
click at [530, 189] on input "text" at bounding box center [506, 186] width 207 height 23
type input "$2.00"
click at [696, 175] on input "text" at bounding box center [730, 186] width 207 height 23
click at [699, 183] on input "text" at bounding box center [730, 186] width 207 height 23
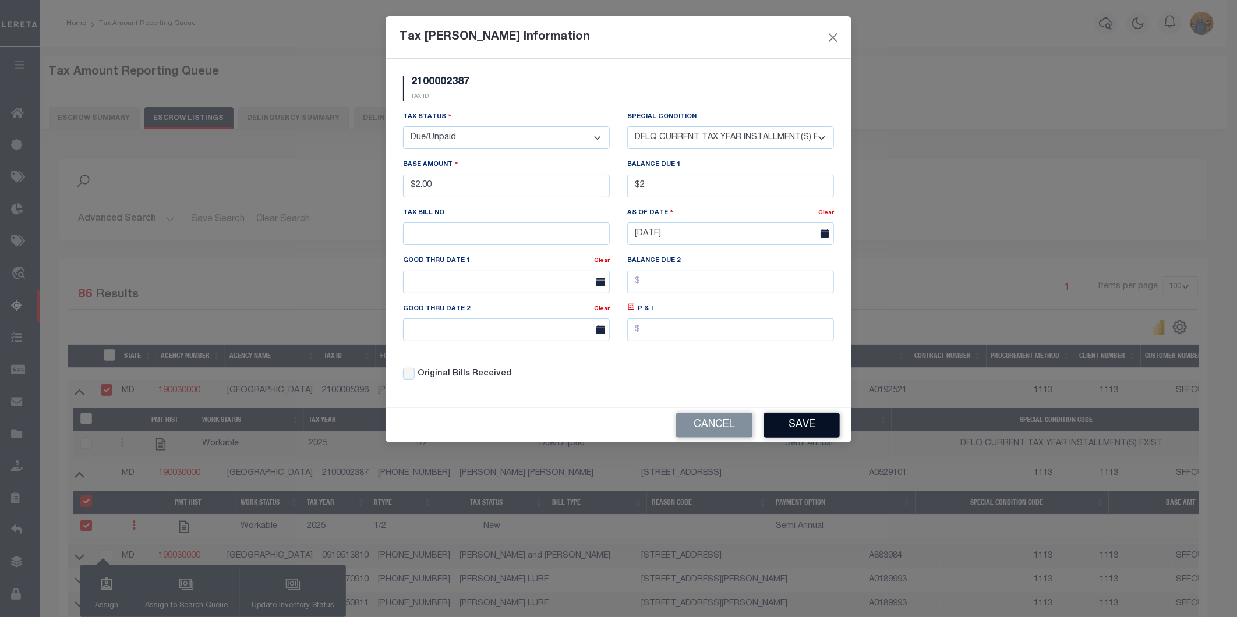
type input "$2.00"
click at [817, 431] on button "Save" at bounding box center [802, 425] width 76 height 25
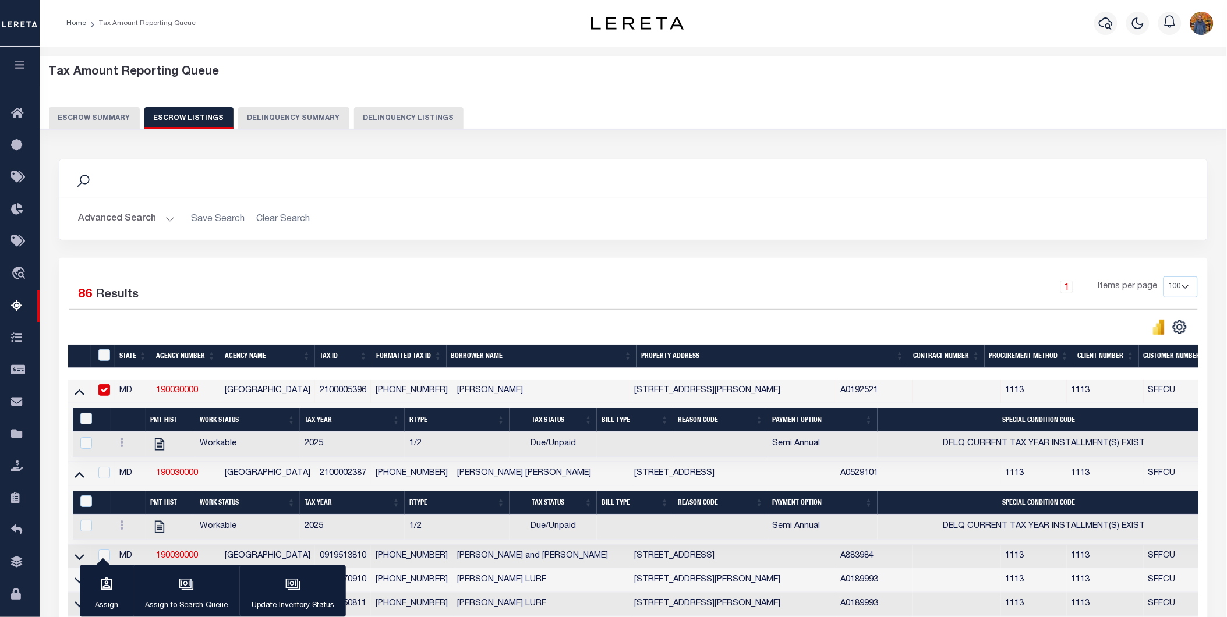
scroll to position [129, 0]
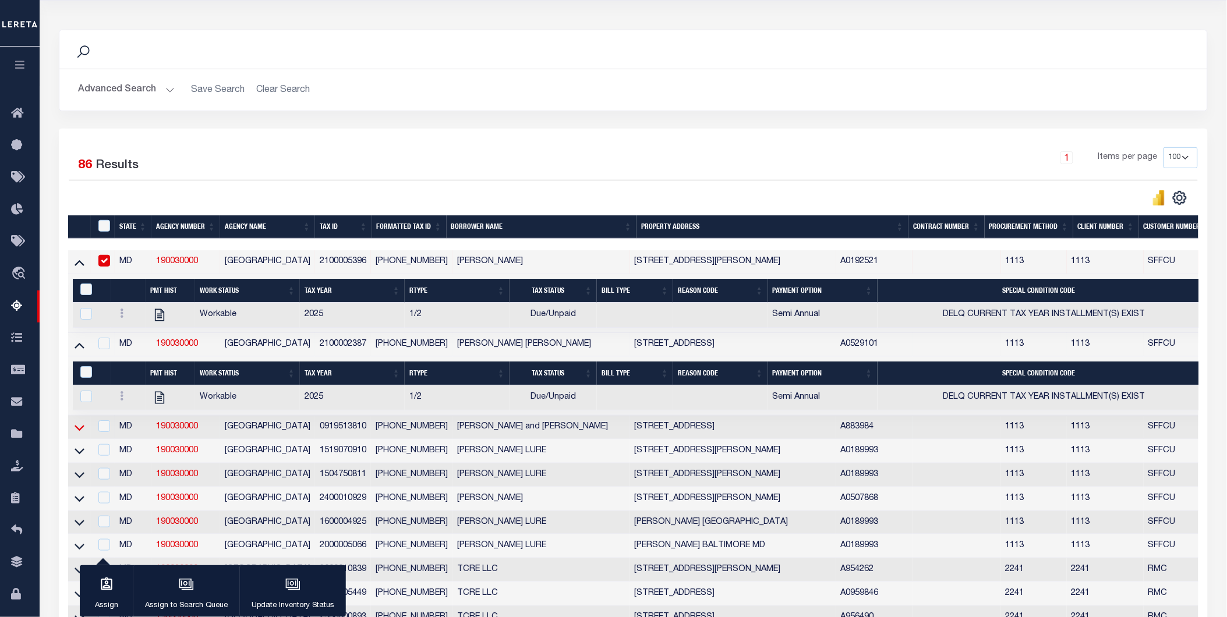
click at [80, 430] on icon at bounding box center [80, 428] width 10 height 12
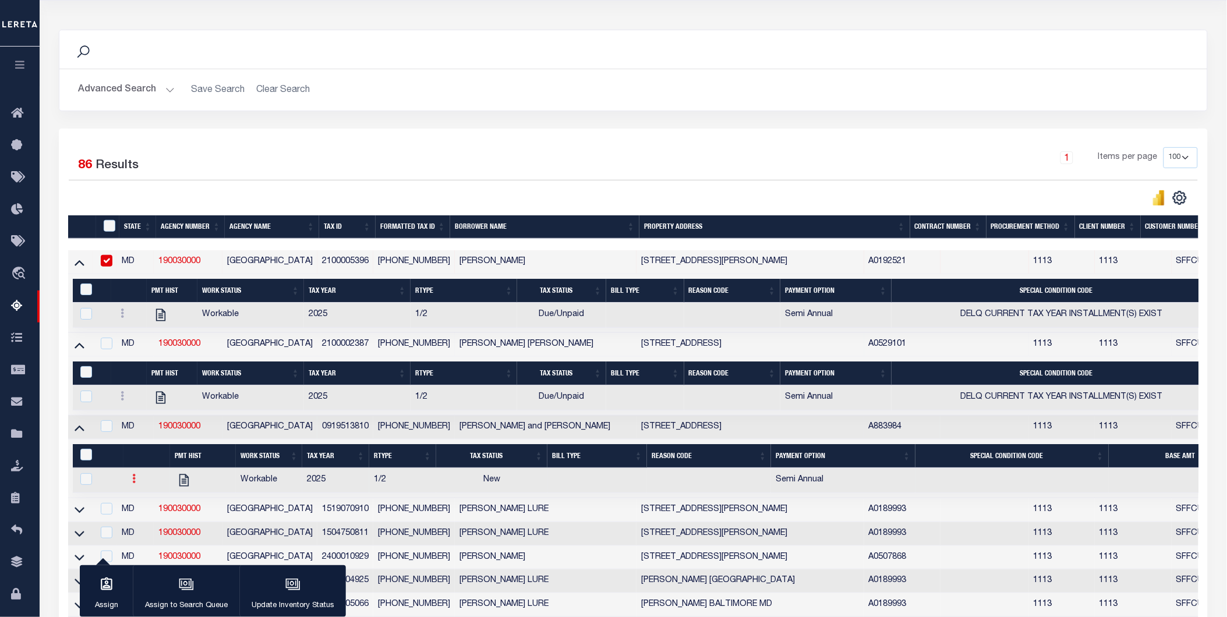
click at [136, 483] on icon at bounding box center [134, 478] width 3 height 9
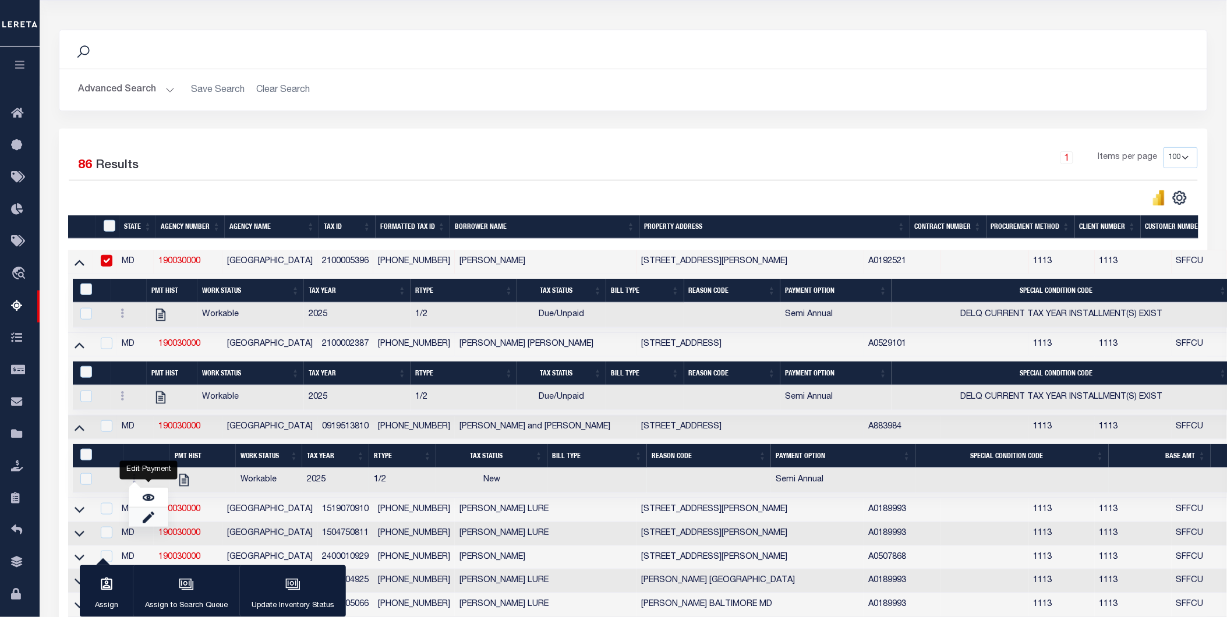
click at [140, 527] on link "" at bounding box center [149, 517] width 40 height 19
checkbox input "true"
select select
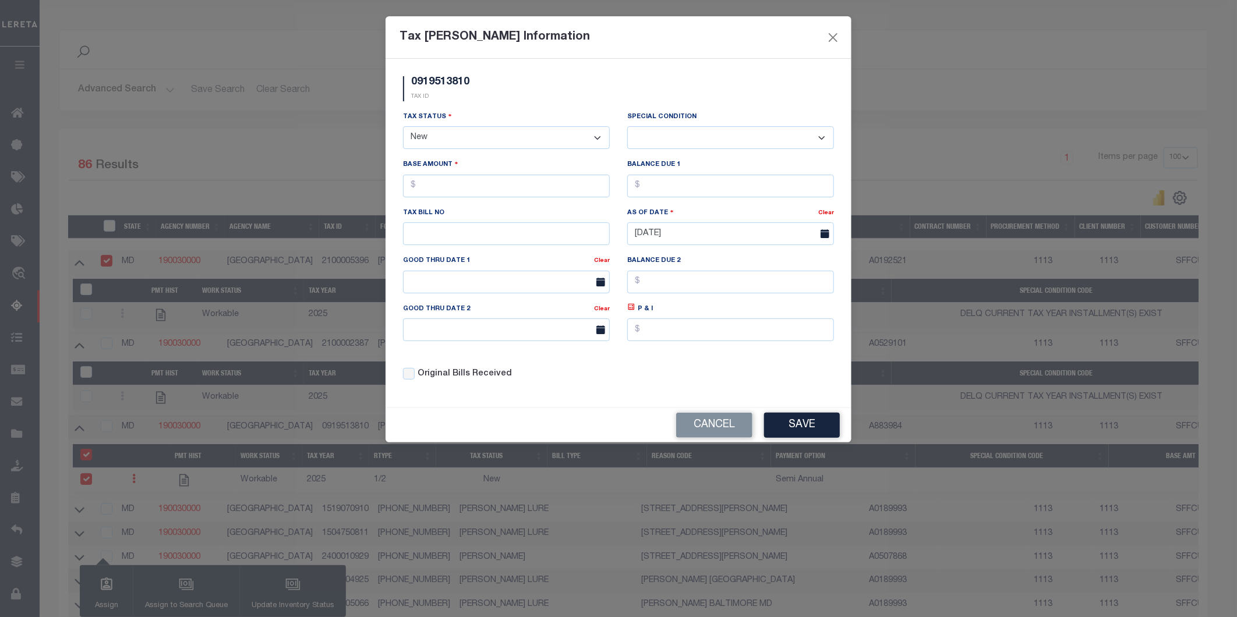
click at [478, 135] on select "- Select Status - Open Due/Unpaid Paid Incomplete No Tax Due Internal Refund Pr…" at bounding box center [506, 137] width 207 height 23
select select "DUE"
click at [403, 127] on select "- Select Status - Open Due/Unpaid Paid Incomplete No Tax Due Internal Refund Pr…" at bounding box center [506, 137] width 207 height 23
click at [683, 141] on select "-- Select Special Condition -- 3RD PARTY TAX LIEN AGENCY TAX LIEN (A.K.A Inside…" at bounding box center [730, 137] width 207 height 23
select select "15"
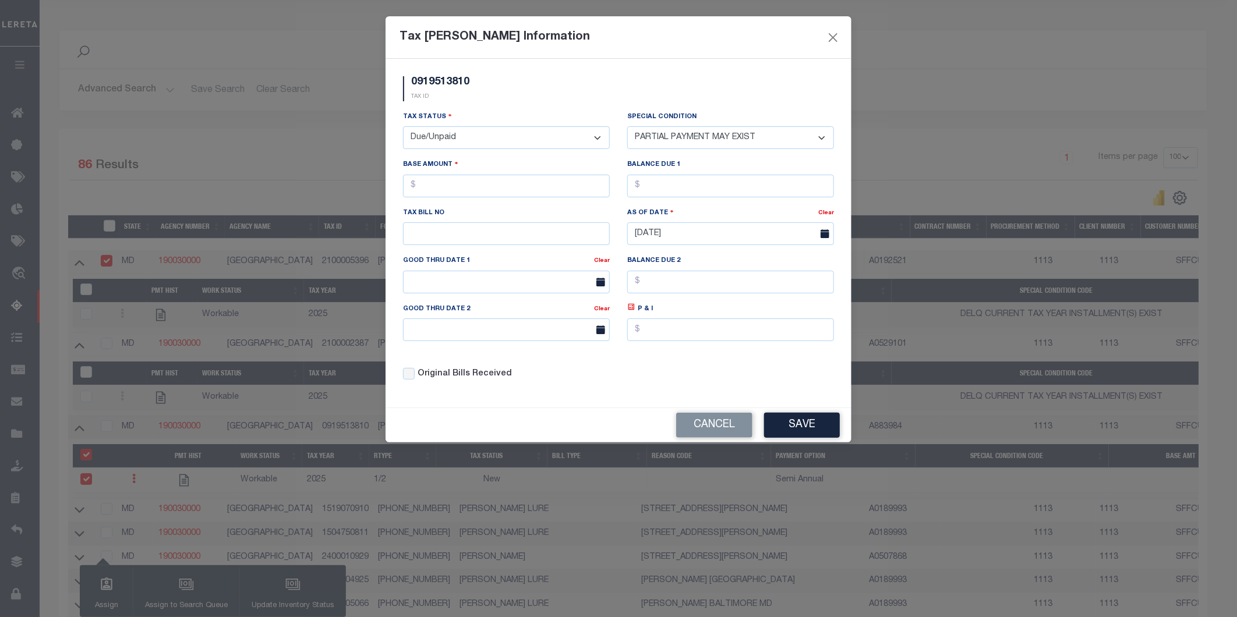
click at [627, 126] on select "-- Select Special Condition -- 3RD PARTY TAX LIEN AGENCY TAX LIEN (A.K.A Inside…" at bounding box center [730, 137] width 207 height 23
click at [517, 193] on input "text" at bounding box center [506, 186] width 207 height 23
type input "$3.00"
click at [696, 178] on input "text" at bounding box center [730, 186] width 207 height 23
type input "$3.00"
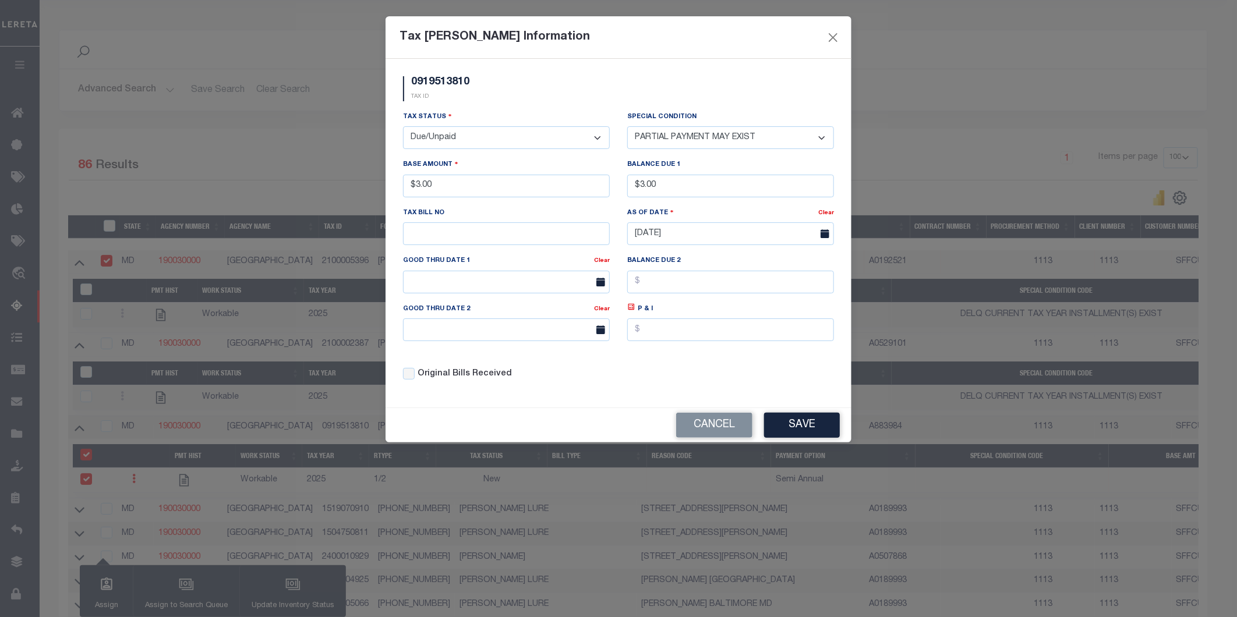
click at [823, 397] on div "0919513810 TAX ID Installment: TaxID: 0919513810 Tax Status" at bounding box center [619, 233] width 466 height 349
click at [817, 421] on button "Save" at bounding box center [802, 425] width 76 height 25
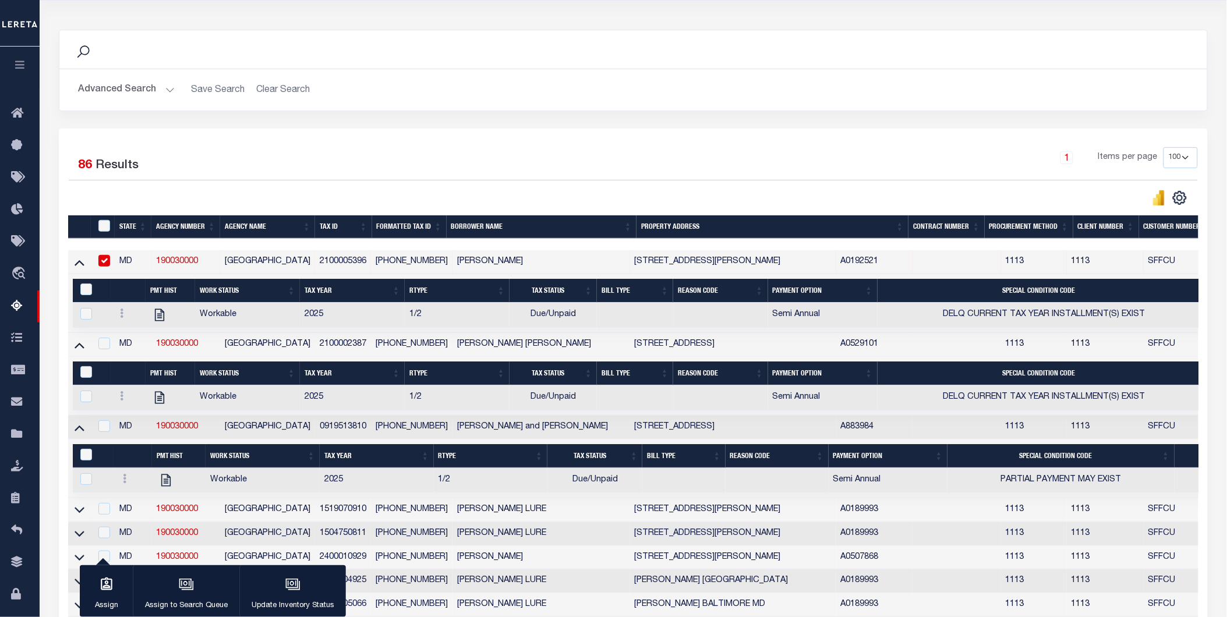
drag, startPoint x: 109, startPoint y: 277, endPoint x: 99, endPoint y: 298, distance: 23.7
click at [99, 298] on td "1 Selected 1 Result Items per page" at bounding box center [854, 303] width 1572 height 59
click at [108, 347] on input "checkbox" at bounding box center [104, 344] width 12 height 12
checkbox input "true"
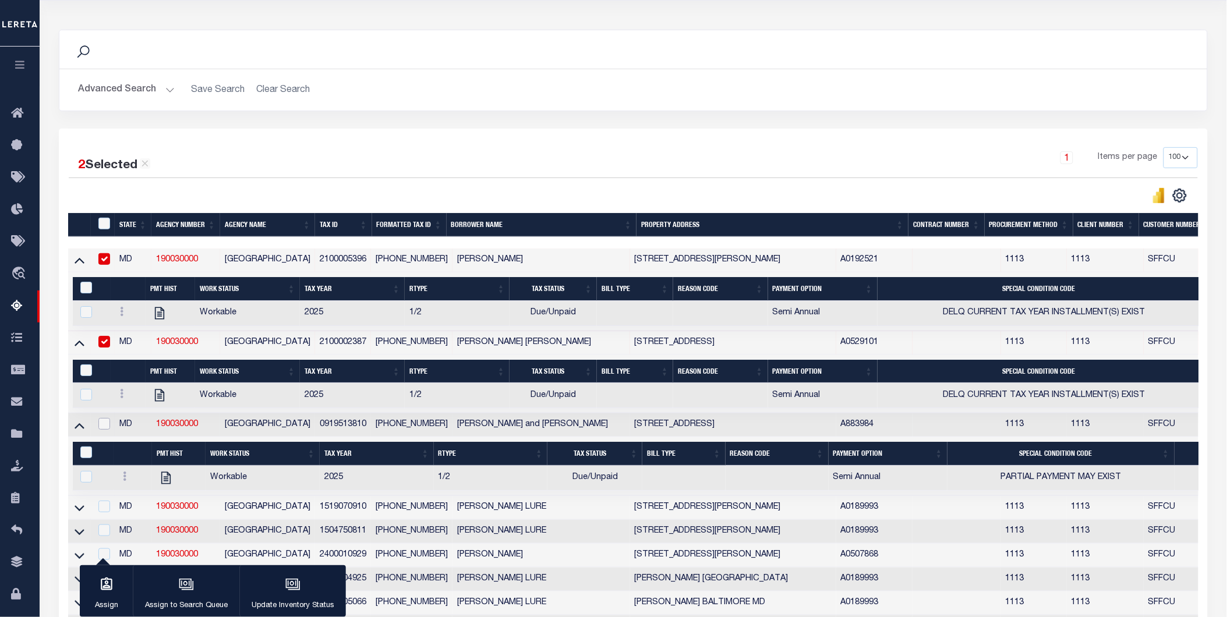
click at [102, 428] on input "checkbox" at bounding box center [104, 424] width 12 height 12
checkbox input "true"
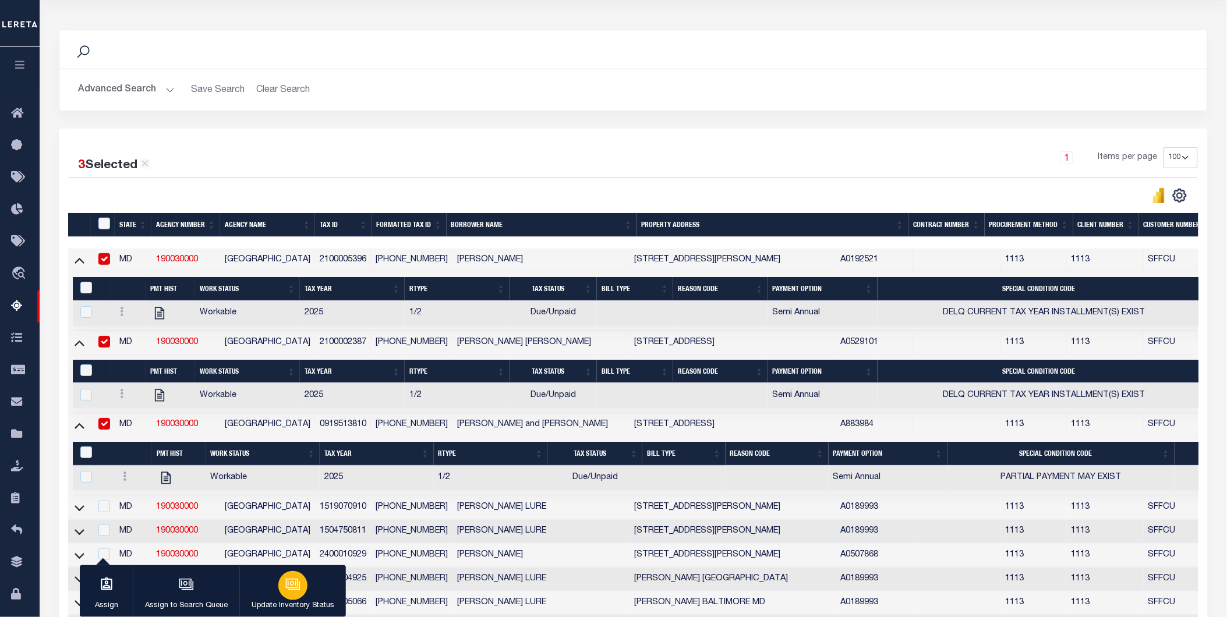
click at [295, 590] on icon "button" at bounding box center [292, 584] width 15 height 15
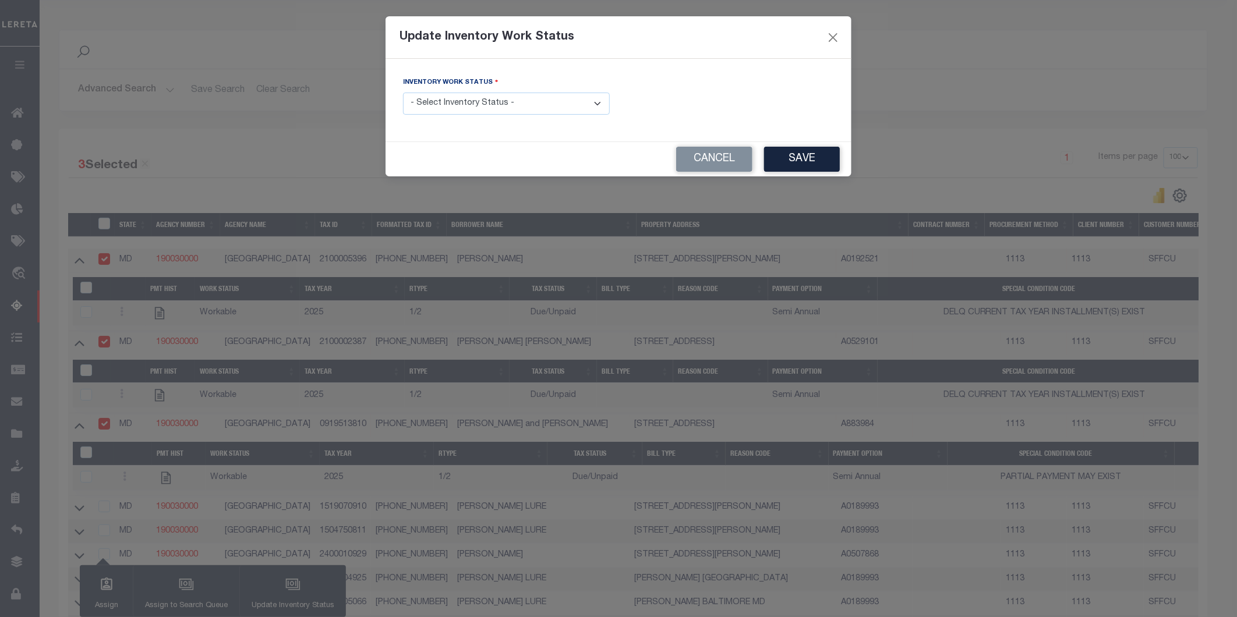
click at [462, 101] on select "- Select Inventory Status - Manual - Exception Pended - Awaiting Search Late Ad…" at bounding box center [506, 104] width 207 height 23
select select "4"
click at [403, 93] on select "- Select Inventory Status - Manual - Exception Pended - Awaiting Search Late Ad…" at bounding box center [506, 104] width 207 height 23
click at [805, 149] on button "Save" at bounding box center [802, 159] width 76 height 25
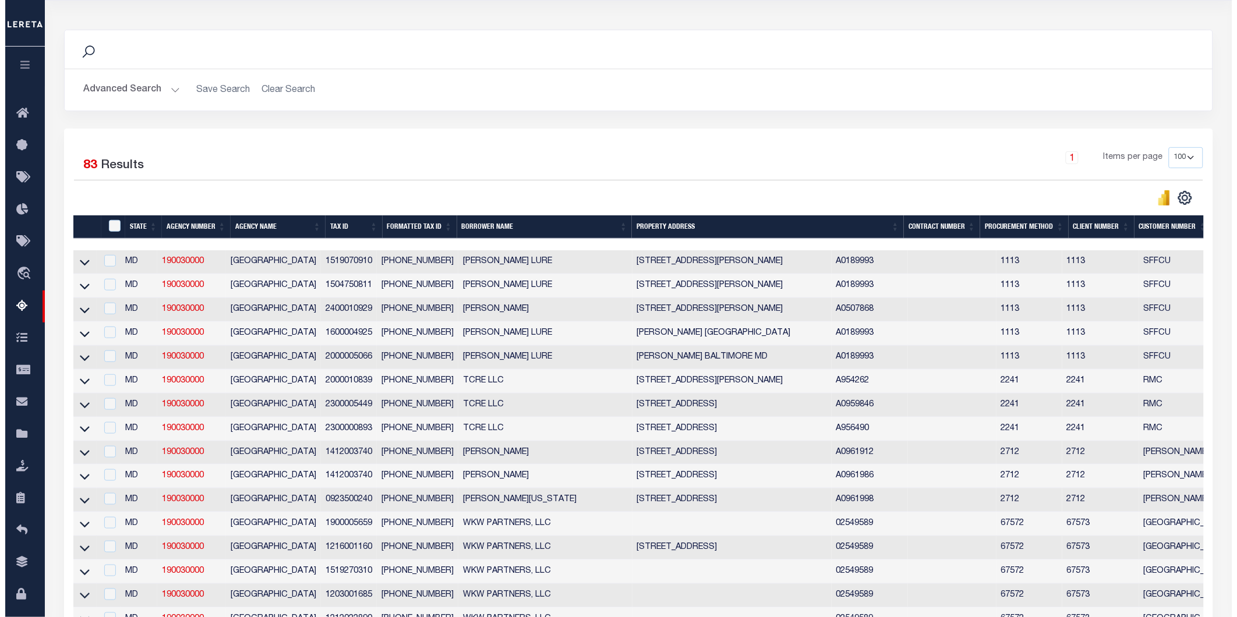
scroll to position [0, 0]
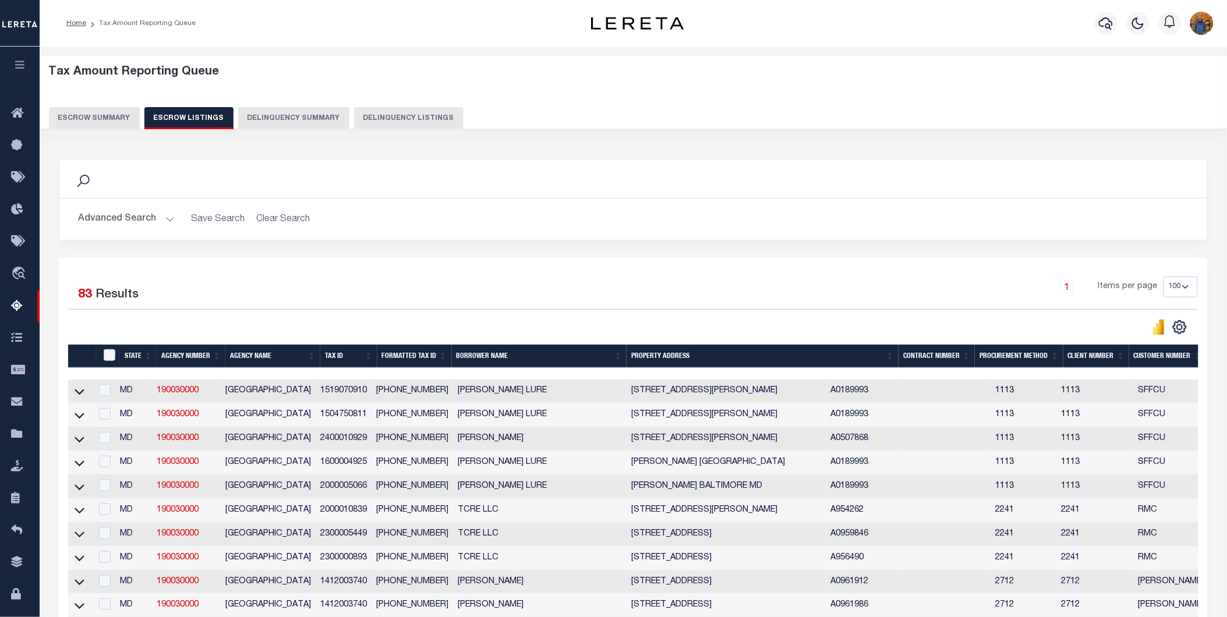
click at [105, 117] on button "Escrow Summary" at bounding box center [94, 118] width 91 height 22
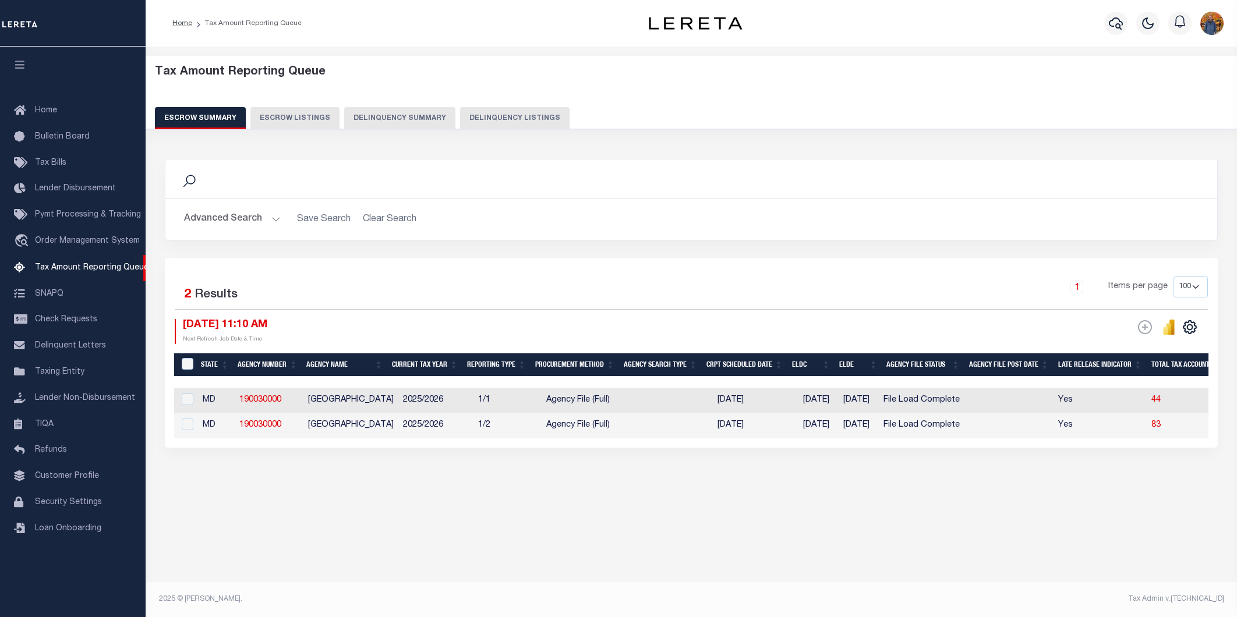
select select "100"
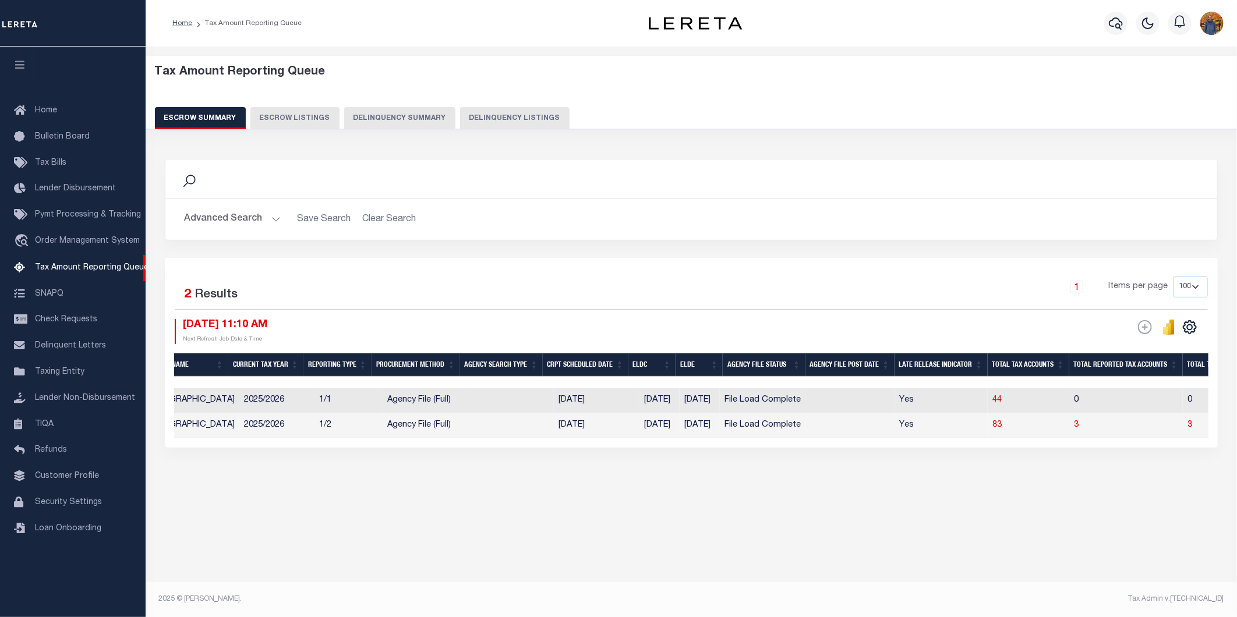
scroll to position [0, 192]
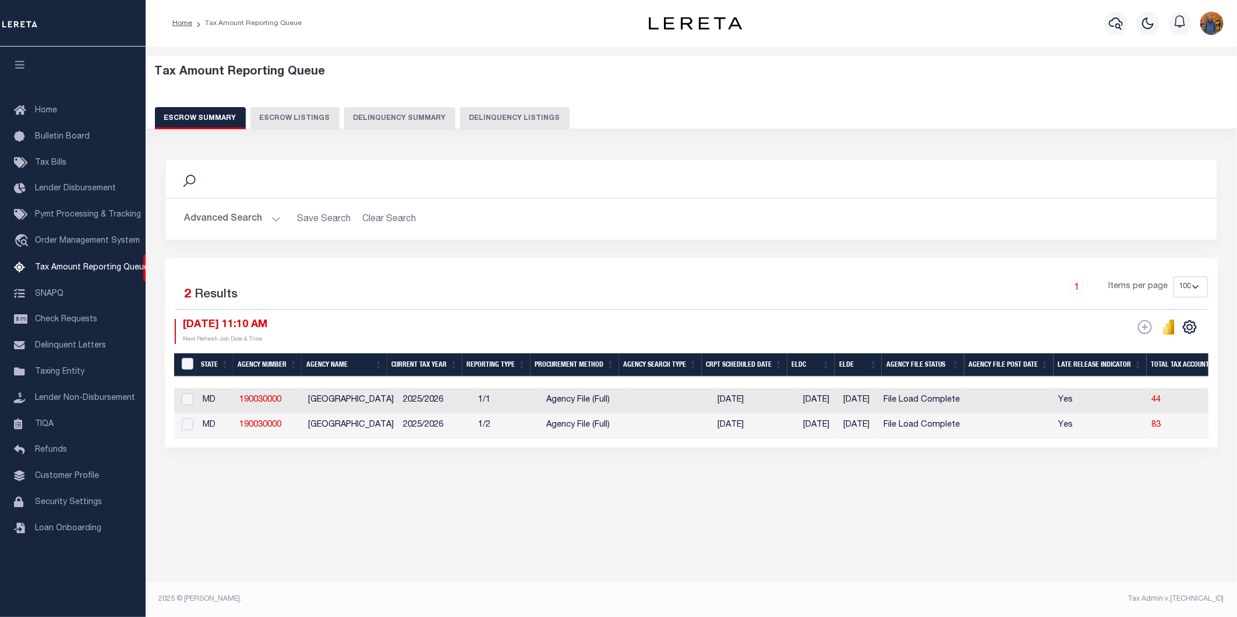
click at [182, 418] on td at bounding box center [186, 426] width 24 height 25
checkbox input "true"
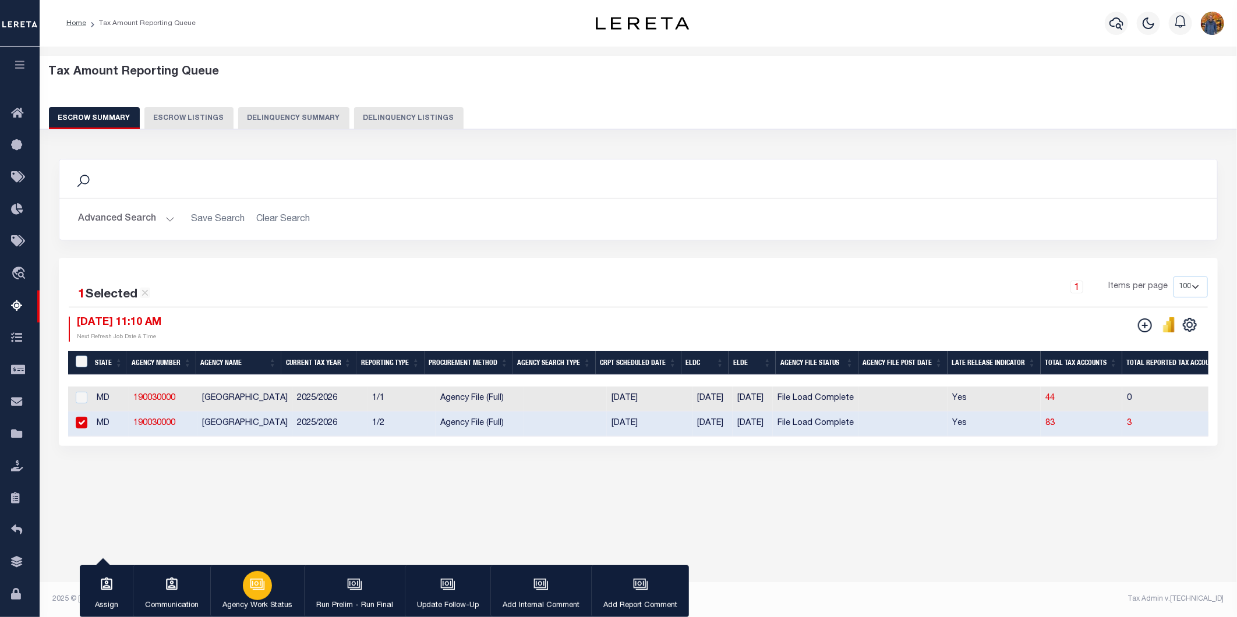
click at [236, 589] on button "Agency Work Status" at bounding box center [257, 592] width 94 height 52
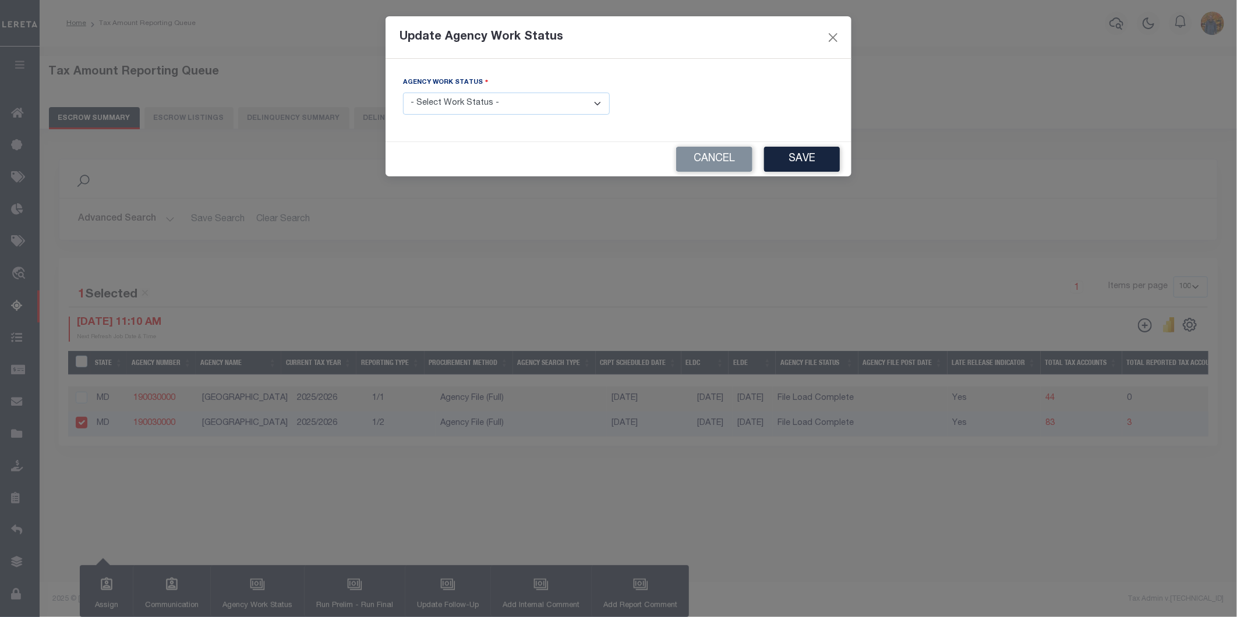
click at [429, 90] on div "Agency Work Status - Select Work Status - New In Progress Pending Agency Follow…" at bounding box center [506, 95] width 207 height 38
click at [436, 105] on select "- Select Work Status - New In Progress Pending Agency Follow-up Pending QC Read…" at bounding box center [506, 104] width 207 height 23
select select "6"
click at [403, 93] on select "- Select Work Status - New In Progress Pending Agency Follow-up Pending QC Read…" at bounding box center [506, 104] width 207 height 23
click at [817, 164] on button "Save" at bounding box center [802, 159] width 76 height 25
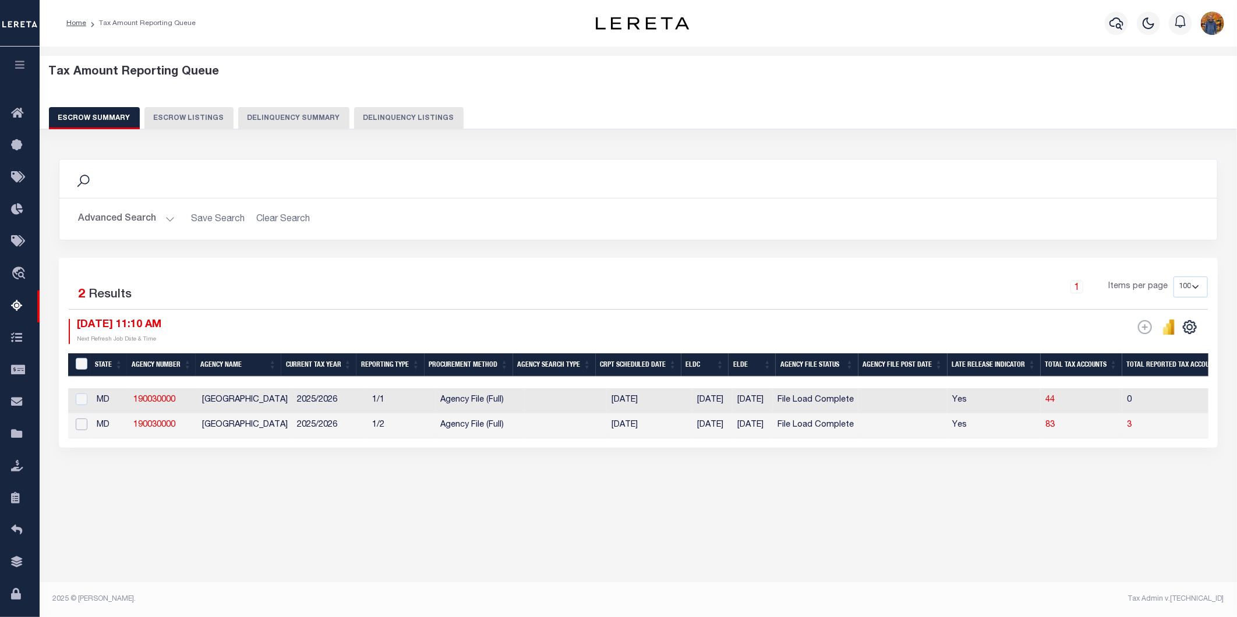
click at [78, 426] on input "checkbox" at bounding box center [82, 425] width 12 height 12
checkbox input "true"
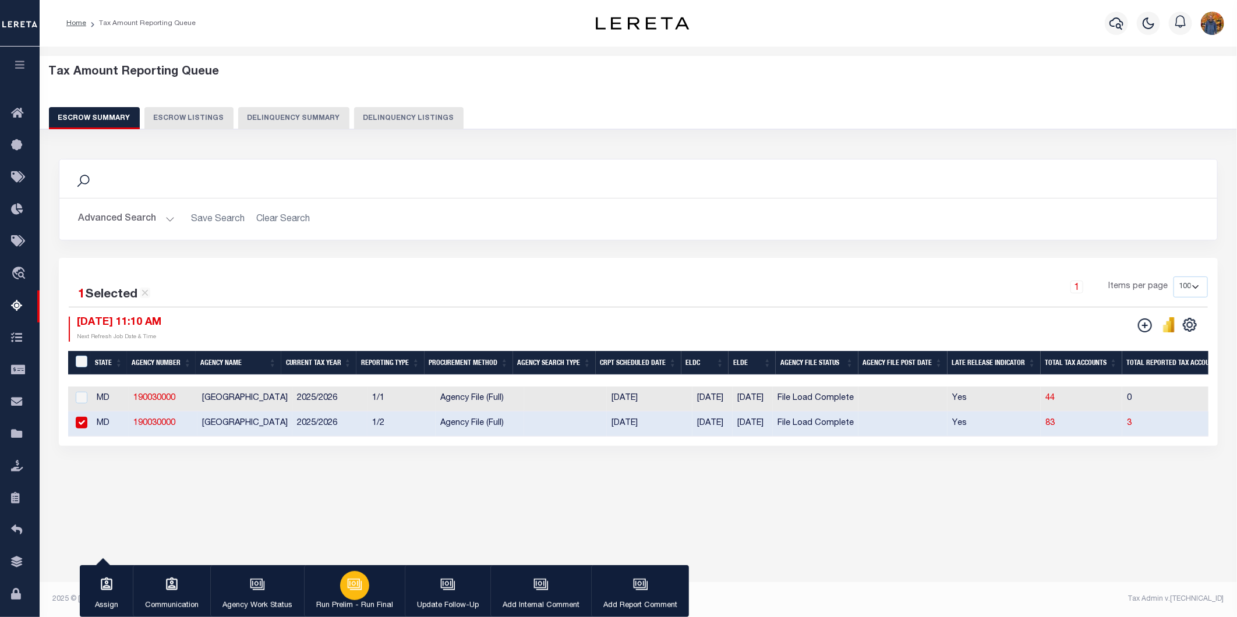
click at [356, 588] on icon "button" at bounding box center [354, 584] width 15 height 15
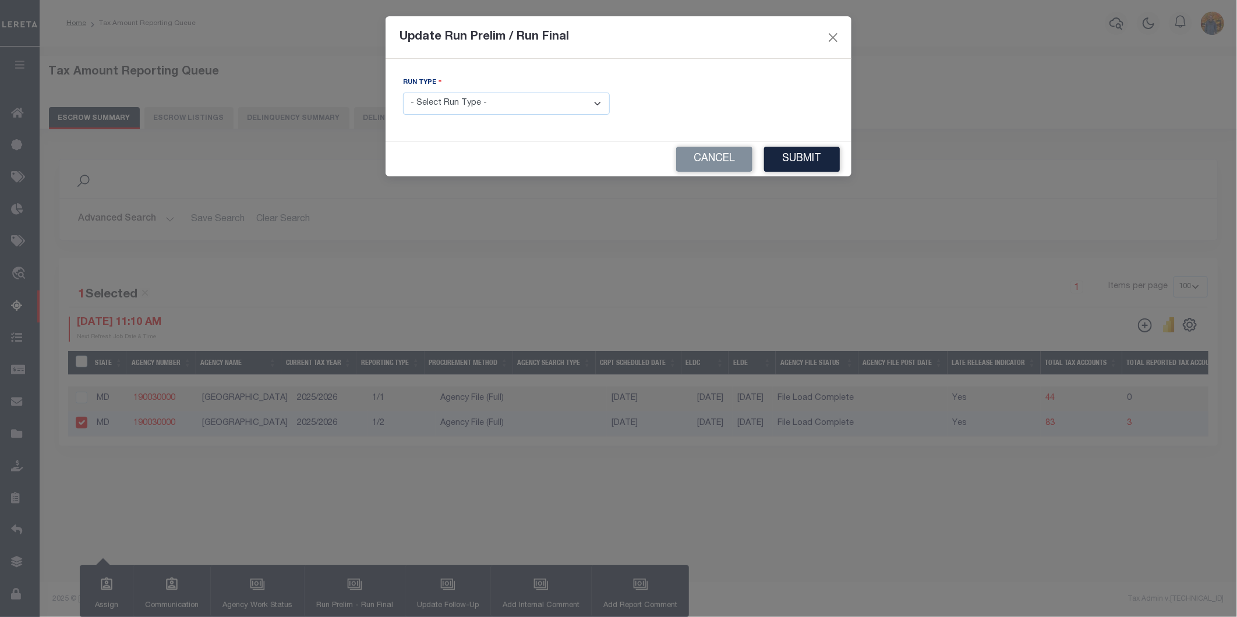
click at [470, 108] on select "- Select Run Type - Prelim Run Final Run" at bounding box center [506, 104] width 207 height 23
select select "F"
click at [403, 93] on select "- Select Run Type - Prelim Run Final Run" at bounding box center [506, 104] width 207 height 23
click at [708, 98] on input "text" at bounding box center [730, 104] width 207 height 23
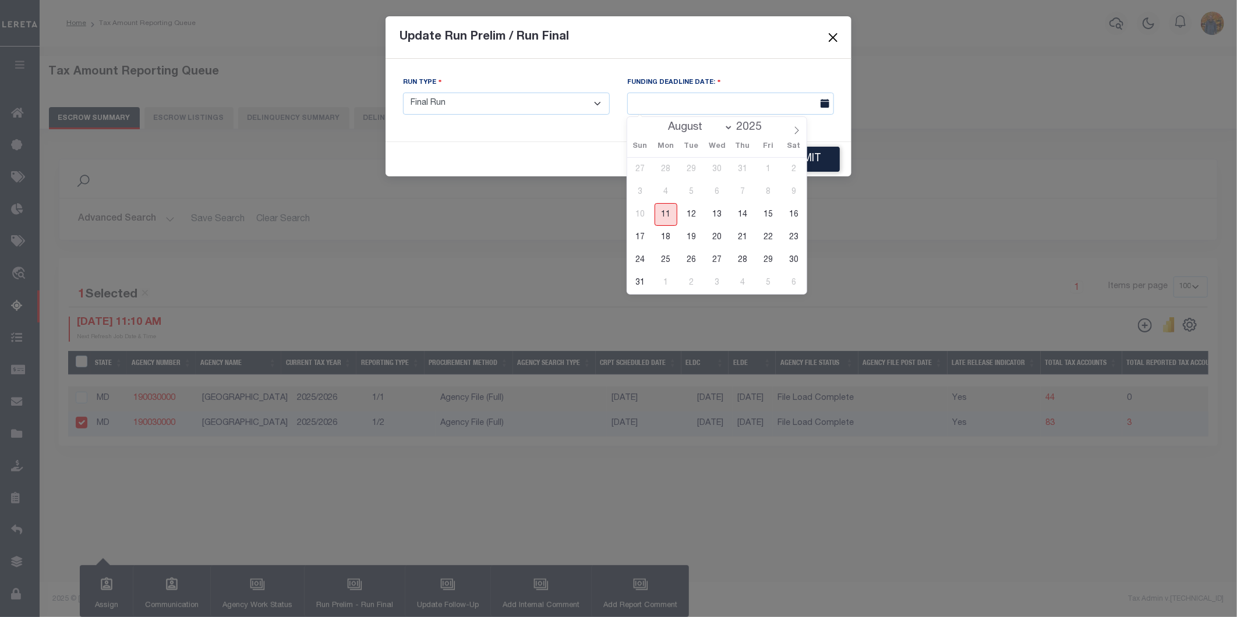
click at [674, 208] on span "11" at bounding box center [666, 214] width 23 height 23
type input "[DATE]"
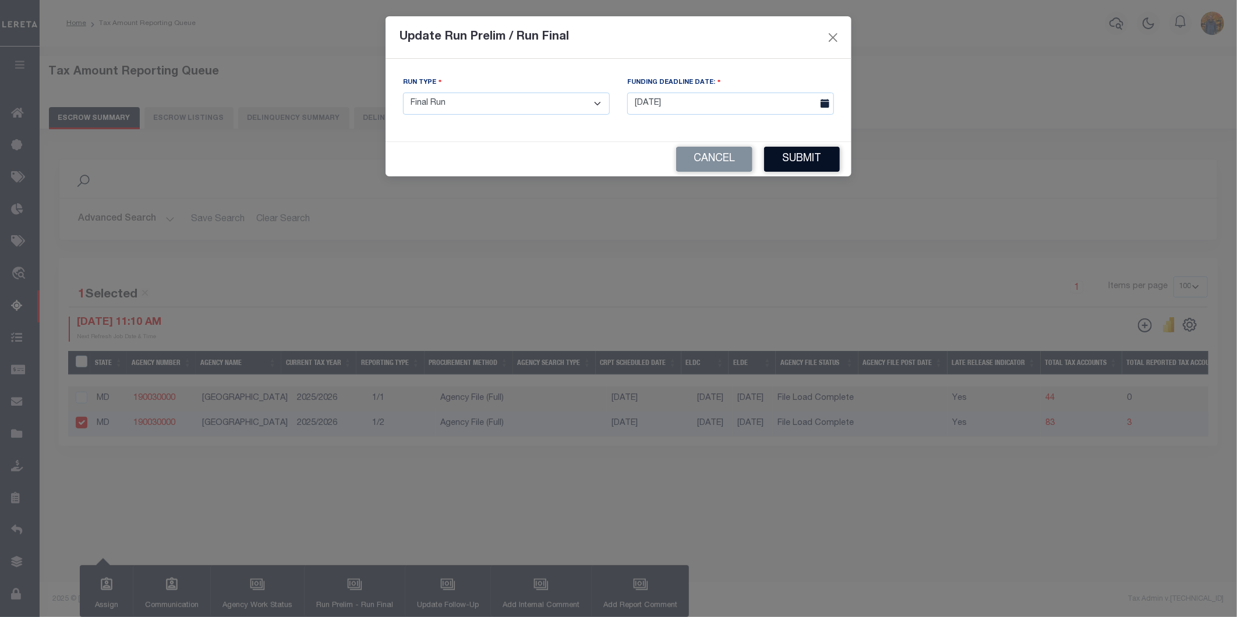
click at [806, 160] on button "Submit" at bounding box center [802, 159] width 76 height 25
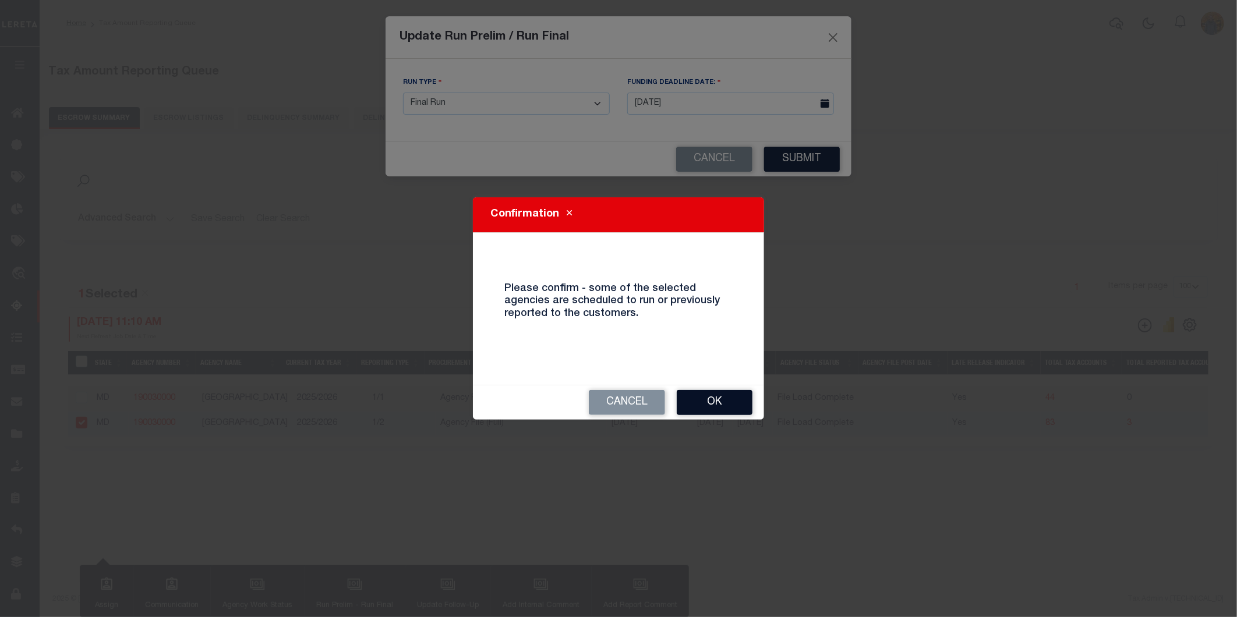
click at [715, 393] on button "Ok" at bounding box center [715, 402] width 76 height 25
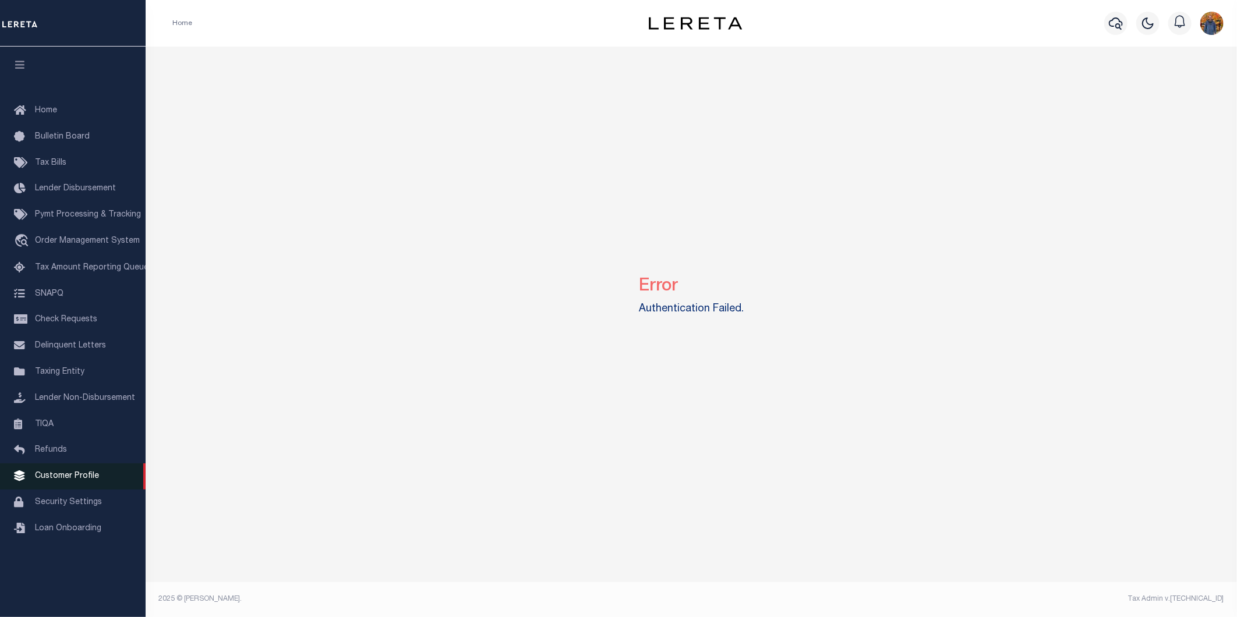
click at [84, 469] on link "Customer Profile" at bounding box center [73, 477] width 146 height 26
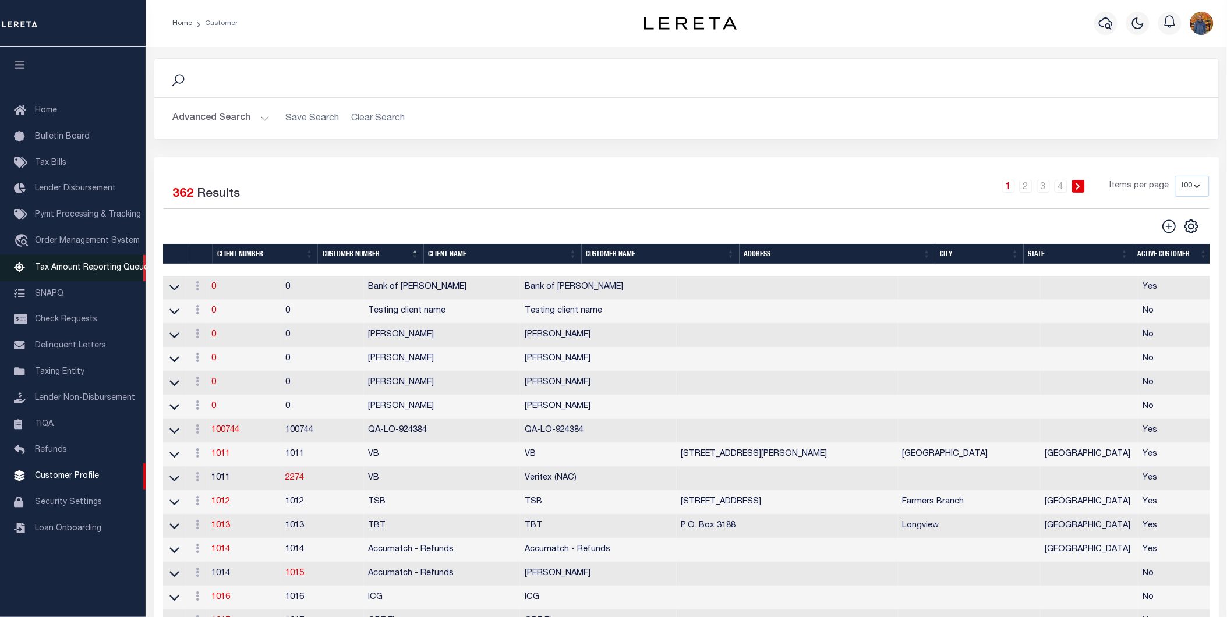
click at [89, 264] on span "Tax Amount Reporting Queue" at bounding box center [92, 268] width 114 height 8
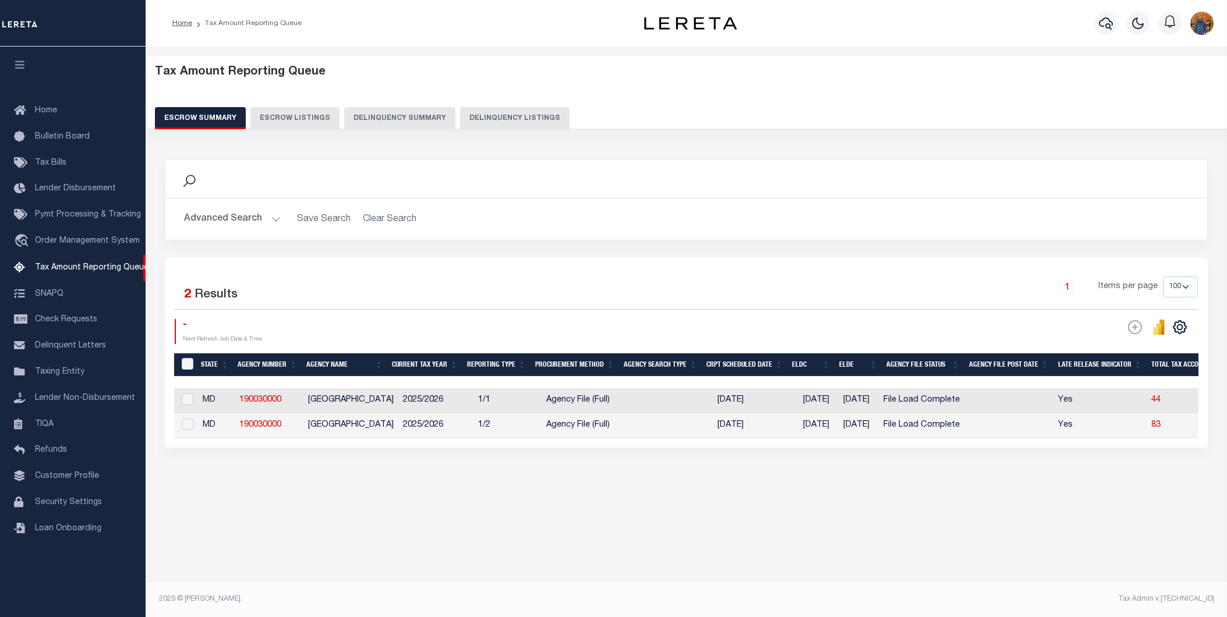
select select "100"
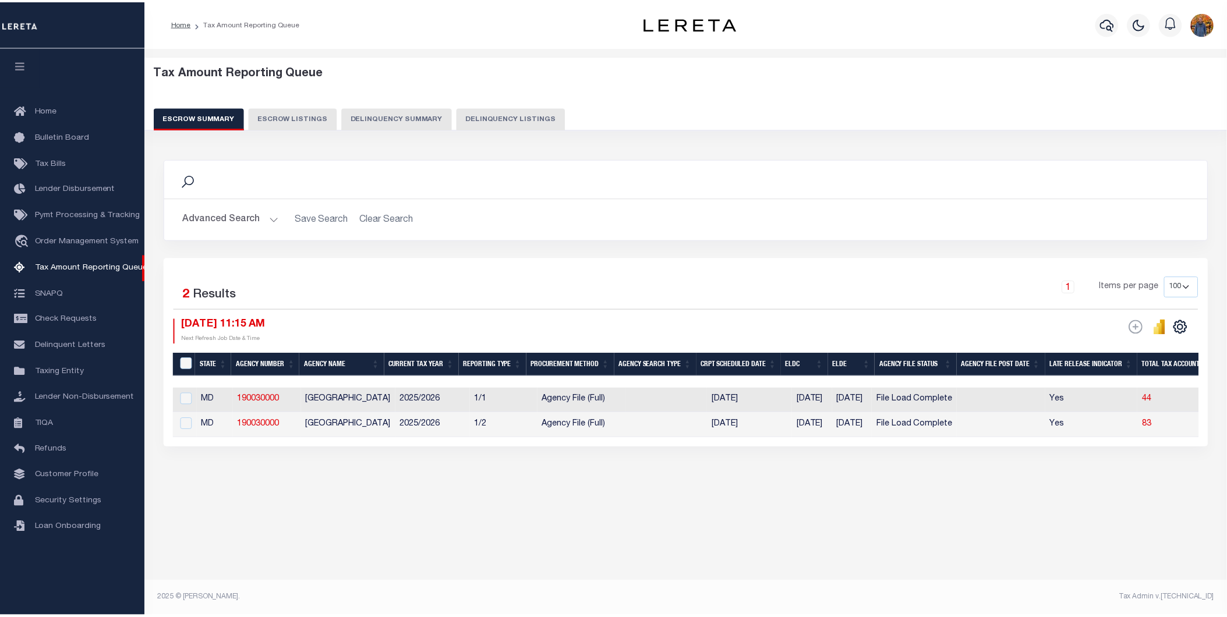
scroll to position [0, 278]
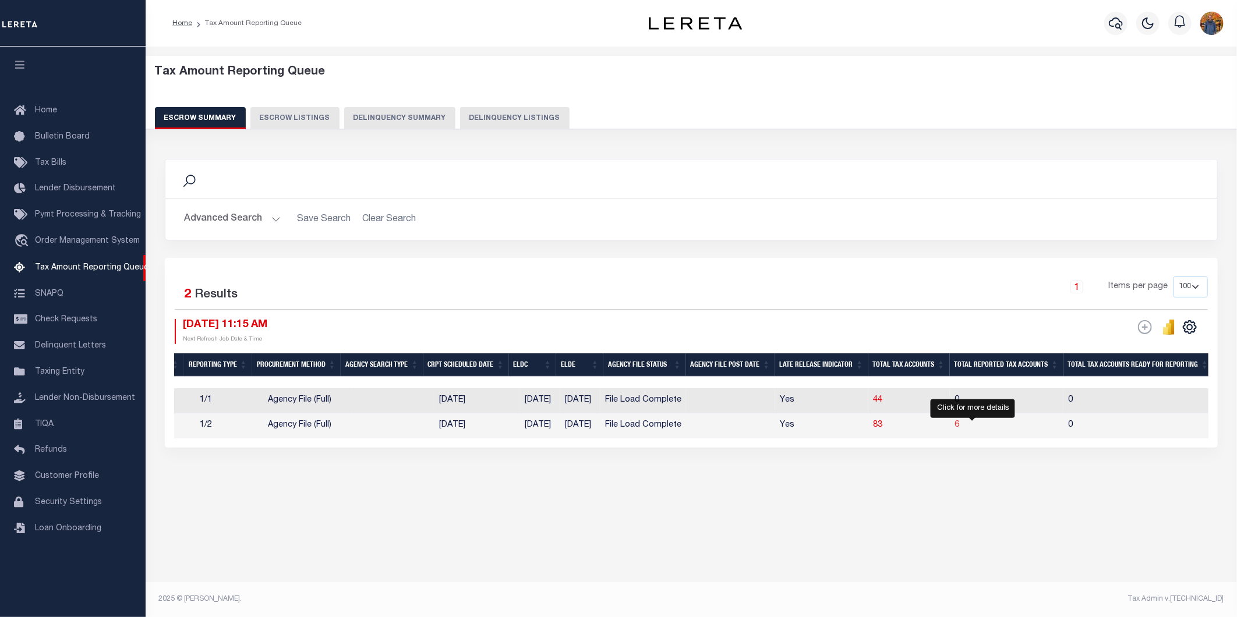
click at [959, 427] on span "6" at bounding box center [957, 425] width 5 height 8
select select "100"
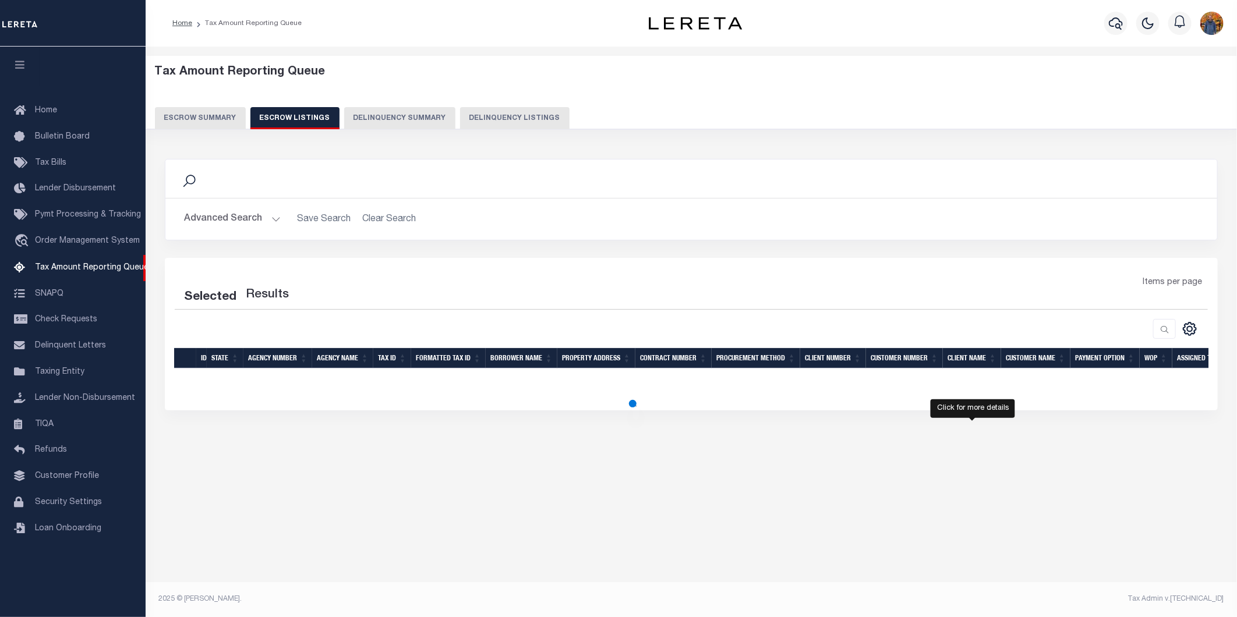
select select "100"
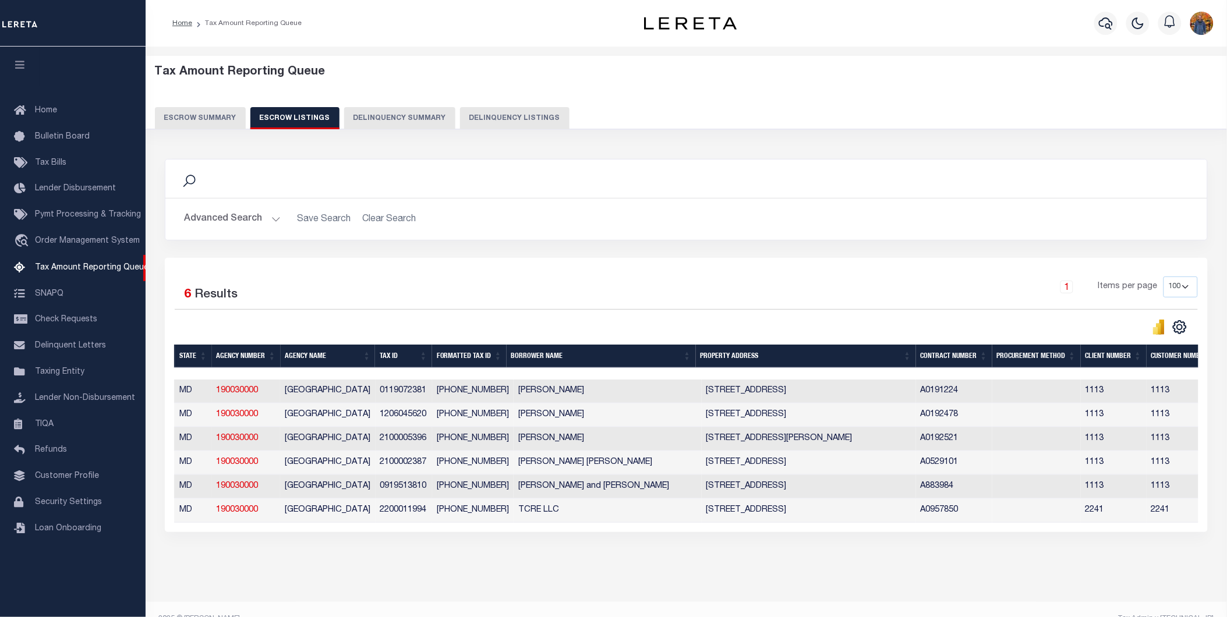
scroll to position [0, 56]
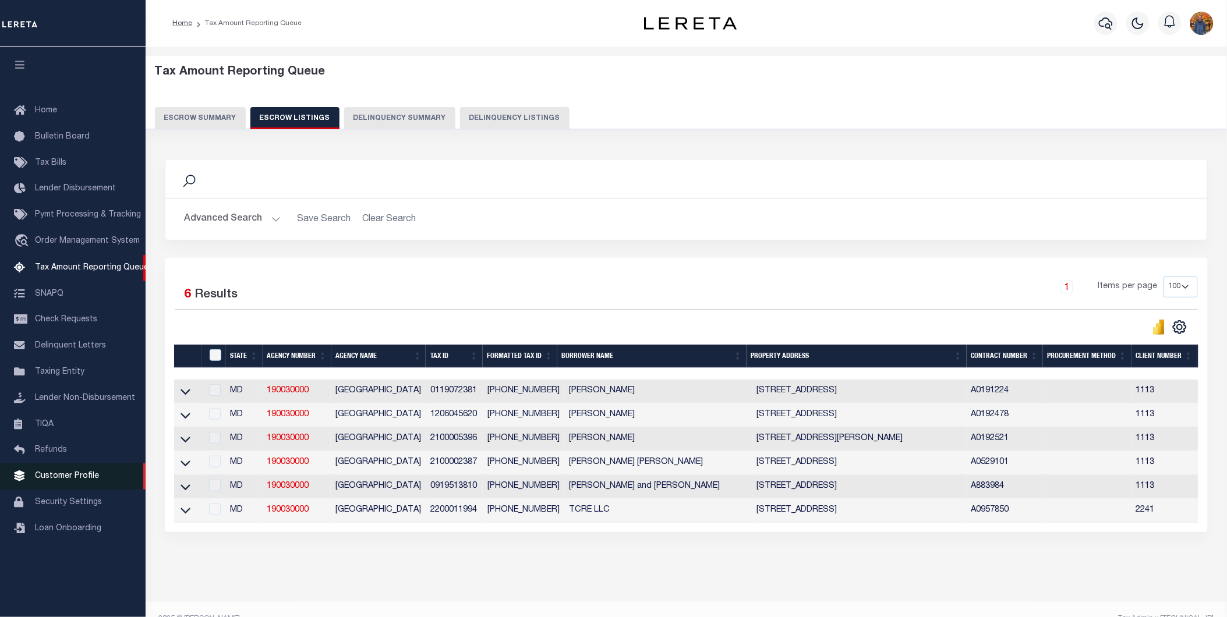
click at [57, 476] on span "Customer Profile" at bounding box center [67, 476] width 64 height 8
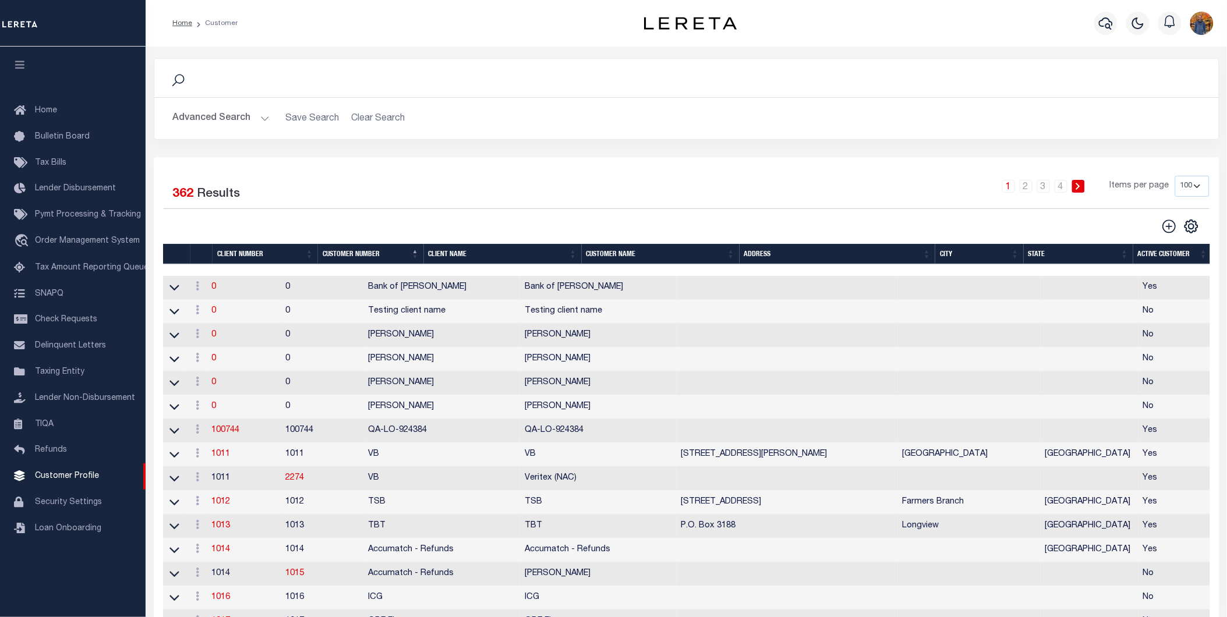
click at [1183, 192] on select "100 200 400" at bounding box center [1192, 186] width 34 height 21
select select "400"
click at [1175, 176] on select "100 200 400" at bounding box center [1192, 186] width 34 height 21
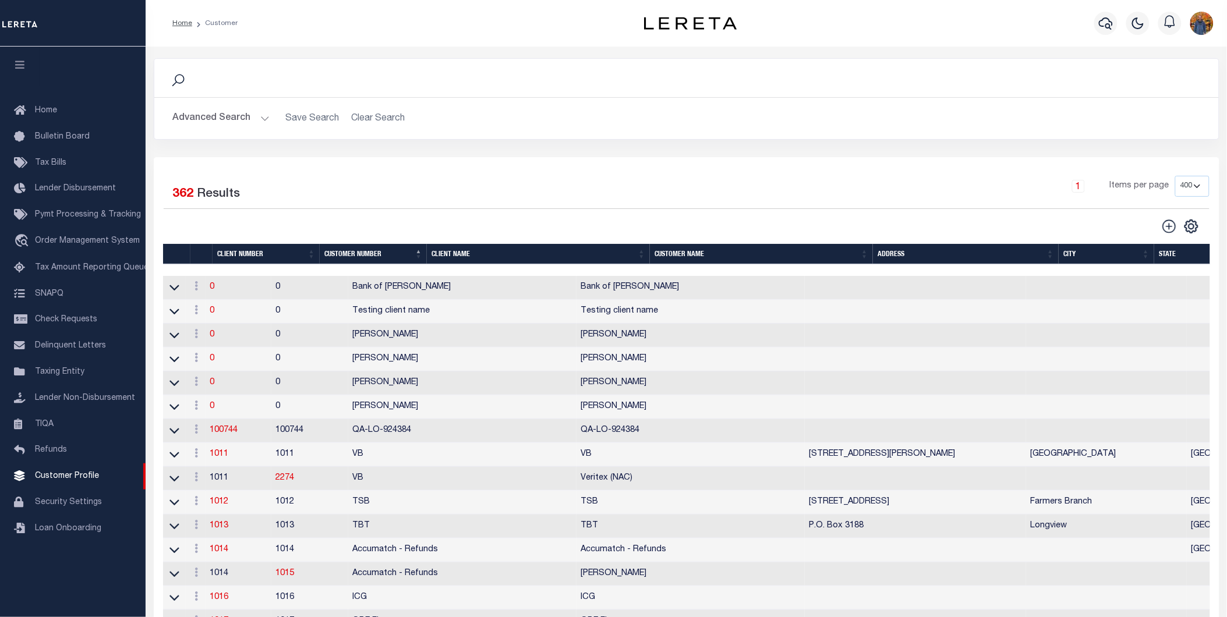
scroll to position [2248, 0]
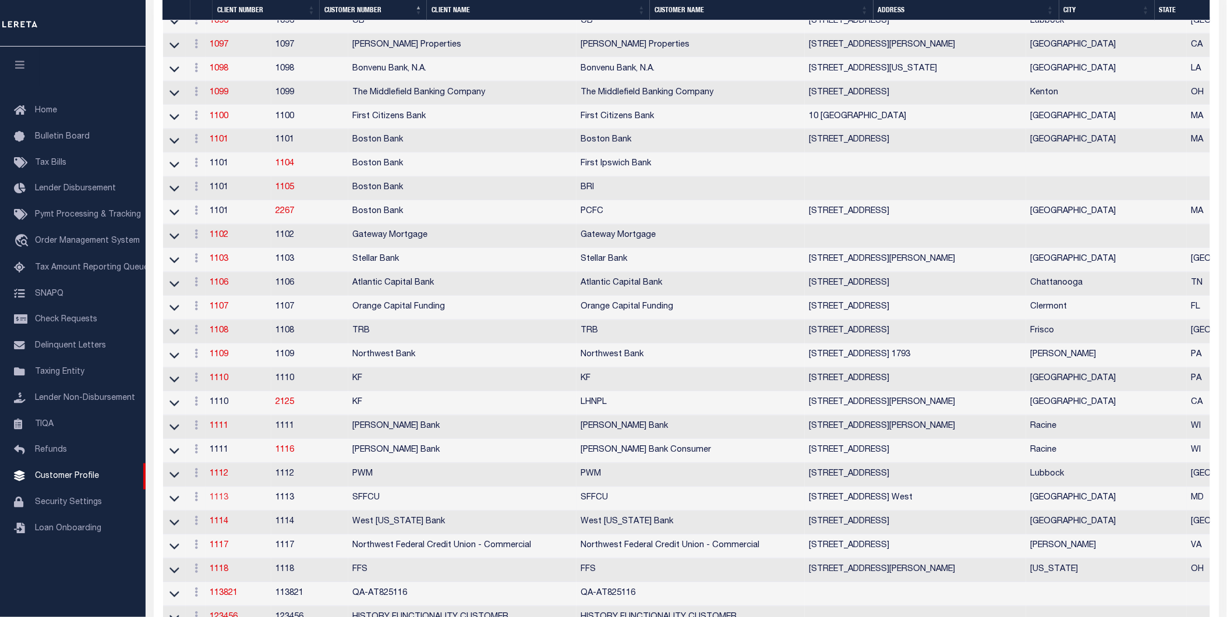
click at [220, 503] on link "1113" at bounding box center [219, 498] width 19 height 8
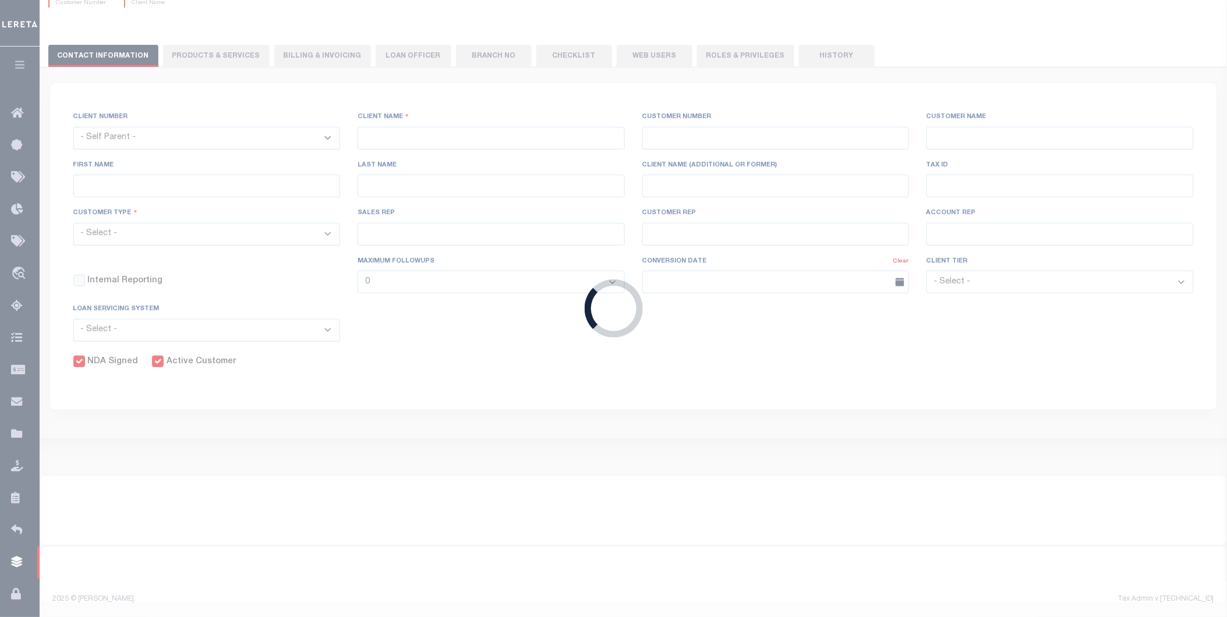
select select
type input "SFFCU"
type input "1113"
type input "SFFCU"
type input "[PERSON_NAME]"
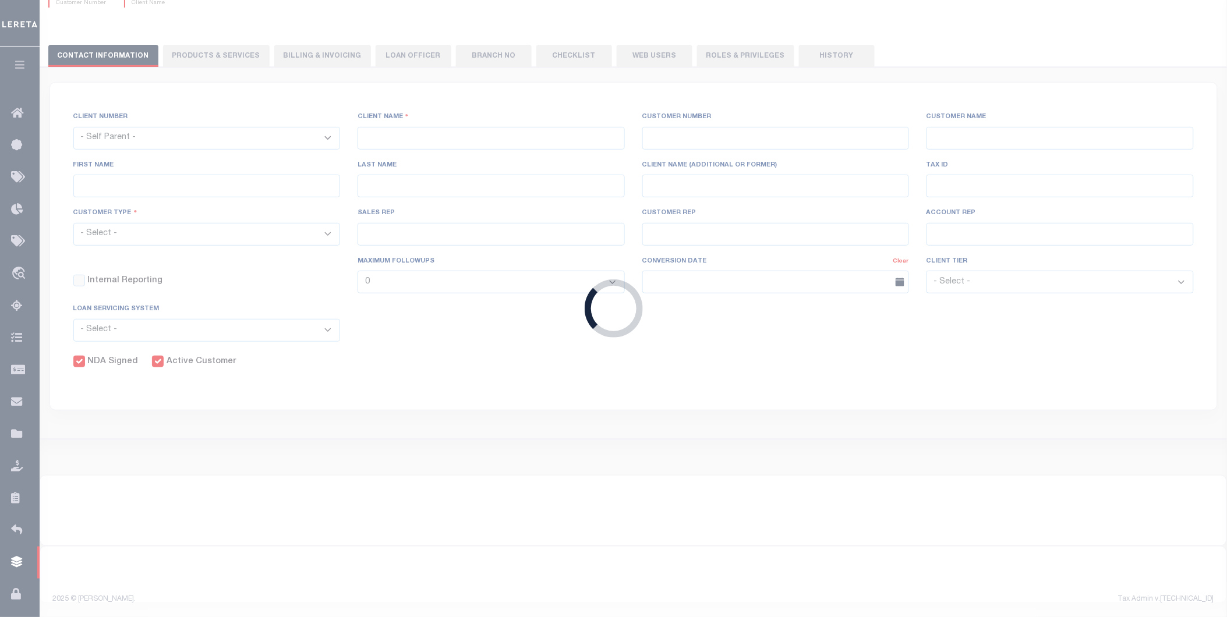
type input "[PERSON_NAME]"
select select "Residential"
type input "[PERSON_NAME]"
checkbox input "true"
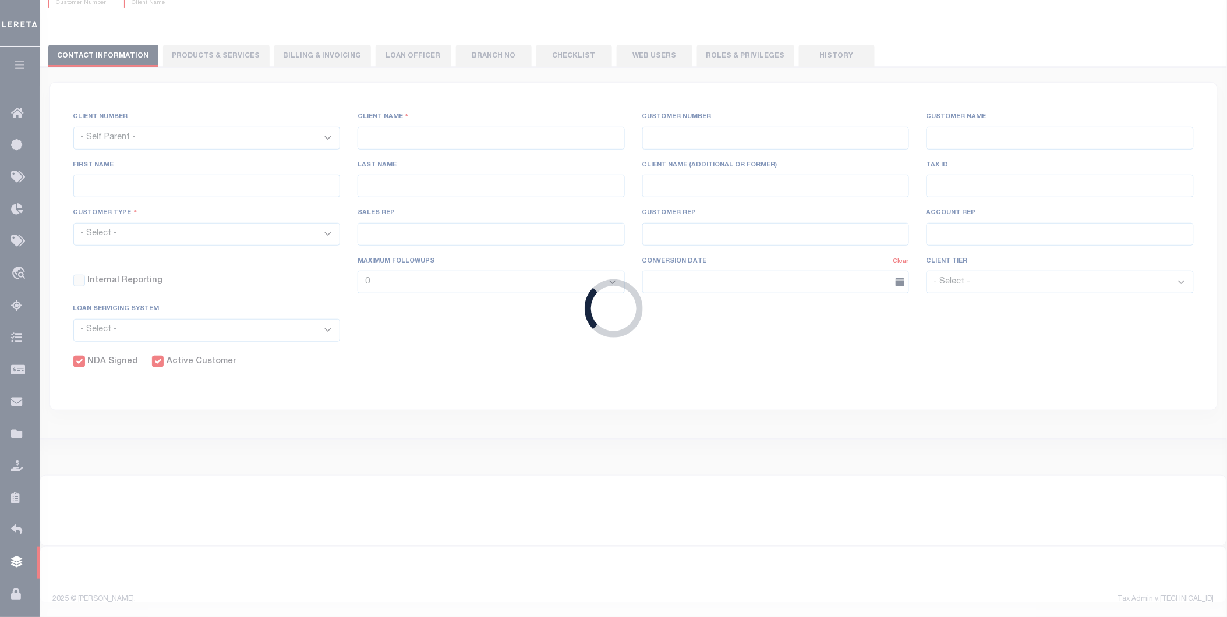
checkbox input "true"
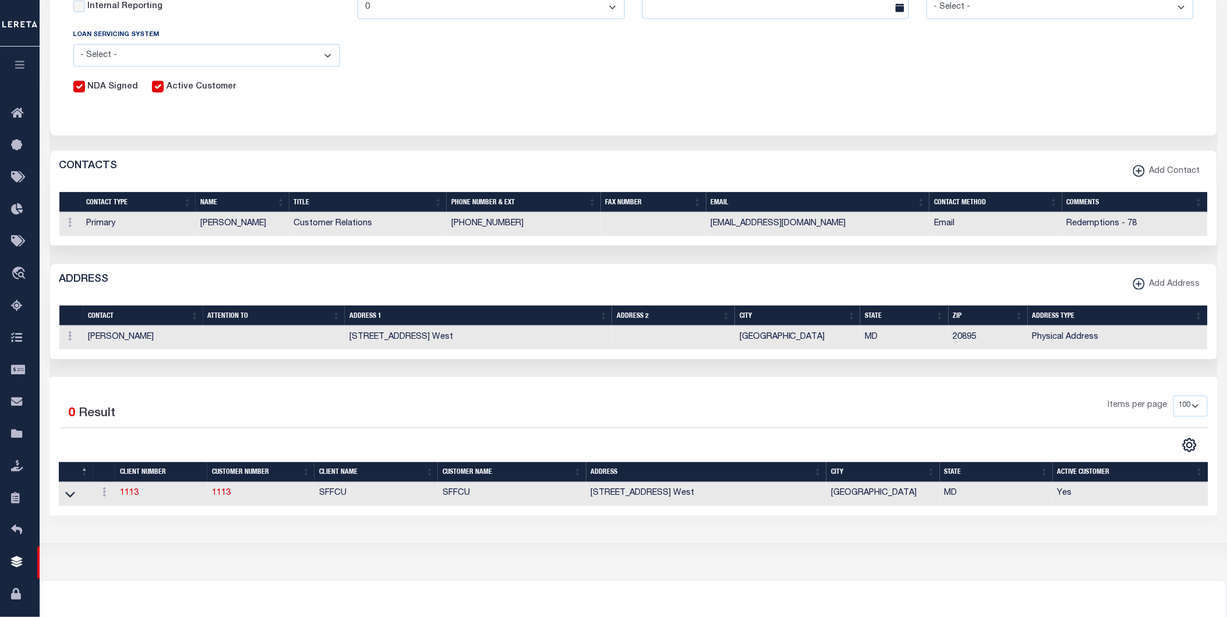
scroll to position [259, 0]
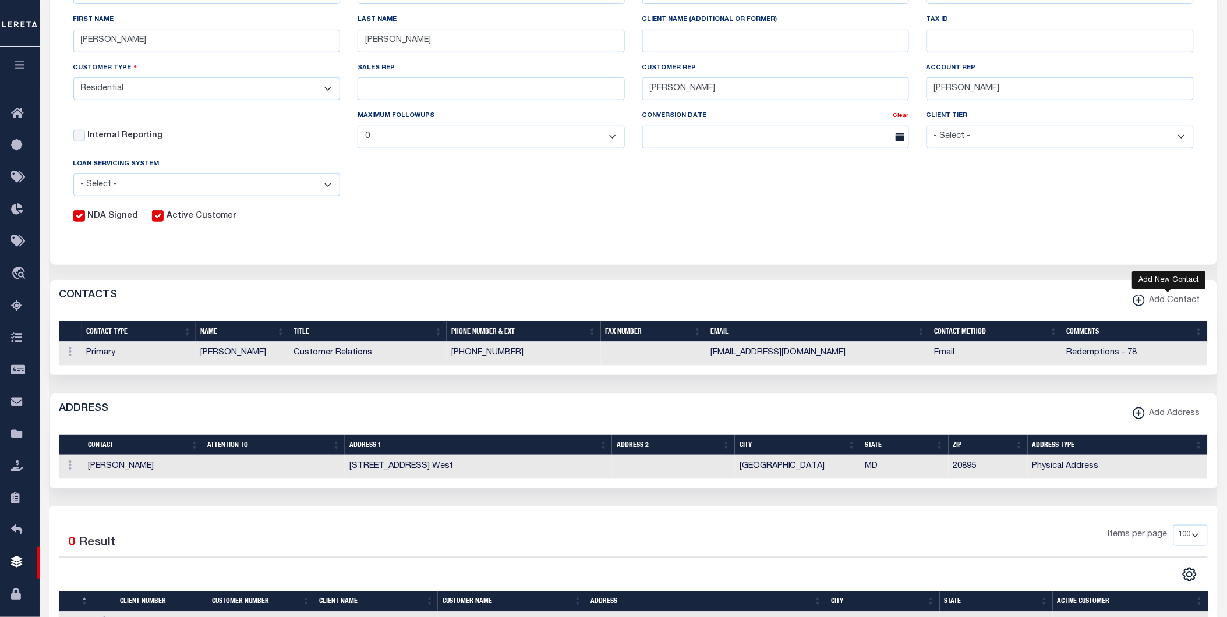
click at [1141, 303] on icon "button" at bounding box center [1139, 301] width 12 height 12
select select
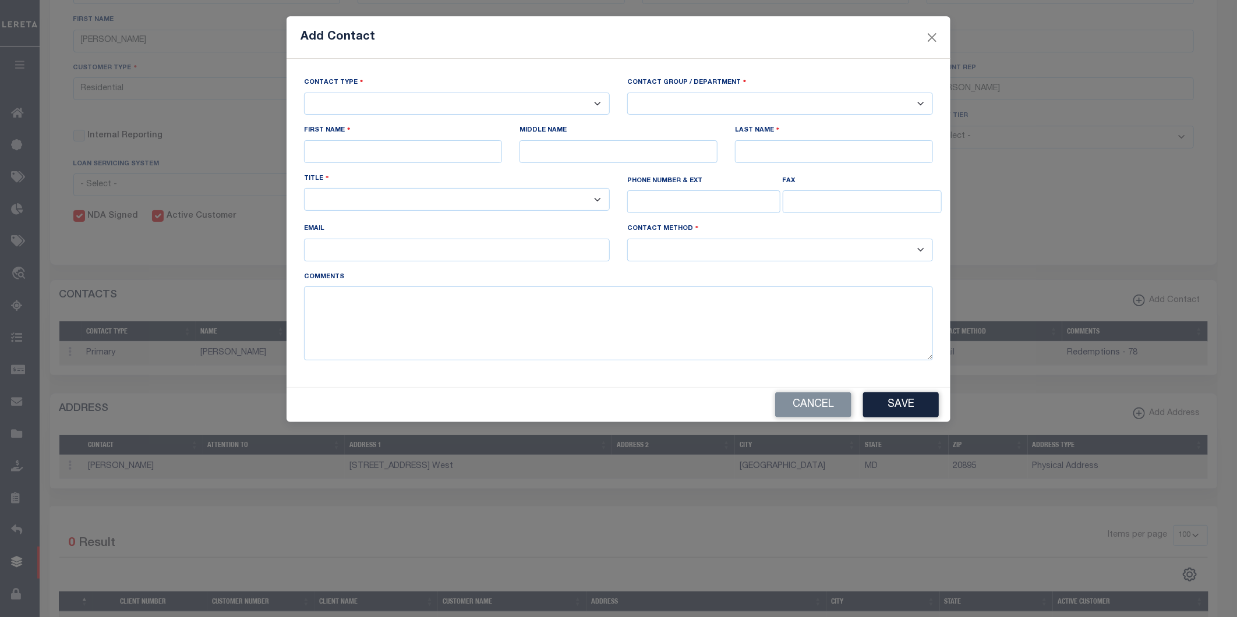
click at [417, 106] on select "-- Select Contact Type -- Primary Secondary" at bounding box center [457, 104] width 306 height 23
select select "1"
click at [304, 93] on select "-- Select Contact Type -- Primary Secondary" at bounding box center [457, 104] width 306 height 23
click at [681, 96] on select "-- Select Contact Group / Department -- Billing Corporate Delinquncy Escrow Ret…" at bounding box center [780, 104] width 306 height 23
click at [627, 93] on select "-- Select Contact Group / Department -- Billing Corporate Delinquncy Escrow Ret…" at bounding box center [780, 104] width 306 height 23
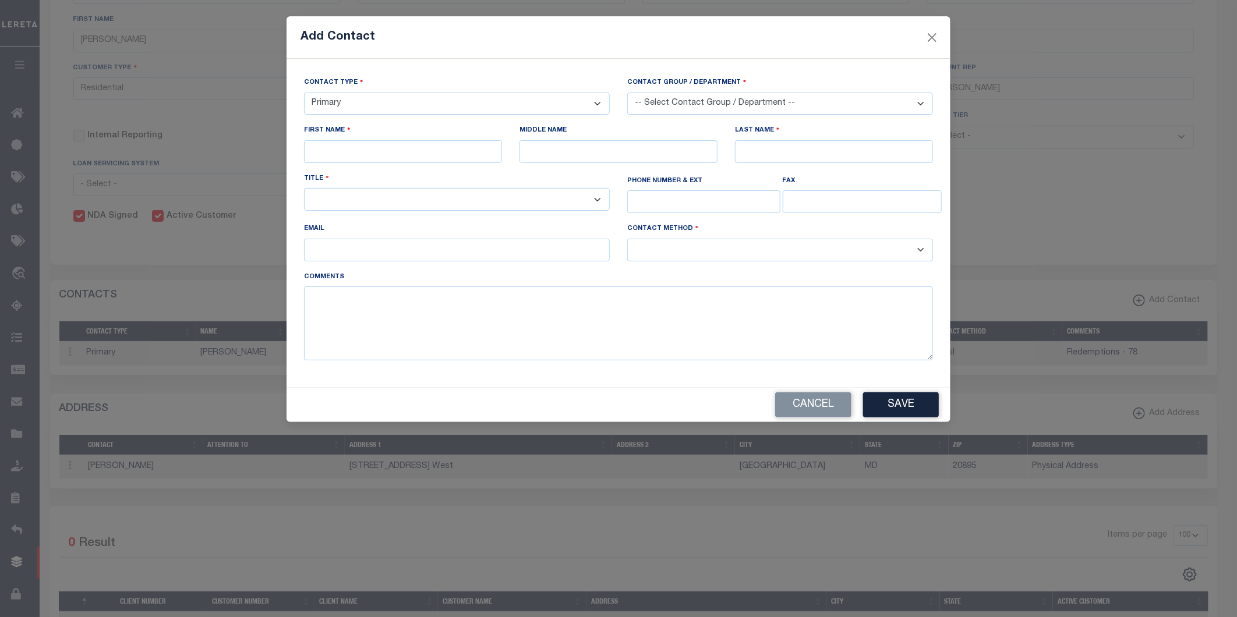
click at [668, 112] on select "-- Select Contact Group / Department -- Billing Corporate Delinquncy Escrow Ret…" at bounding box center [780, 104] width 306 height 23
select select "4"
click at [627, 93] on select "-- Select Contact Group / Department -- Billing Corporate Delinquncy Escrow Ret…" at bounding box center [780, 104] width 306 height 23
click at [472, 158] on input "text" at bounding box center [403, 151] width 198 height 23
type input "DT Bank"
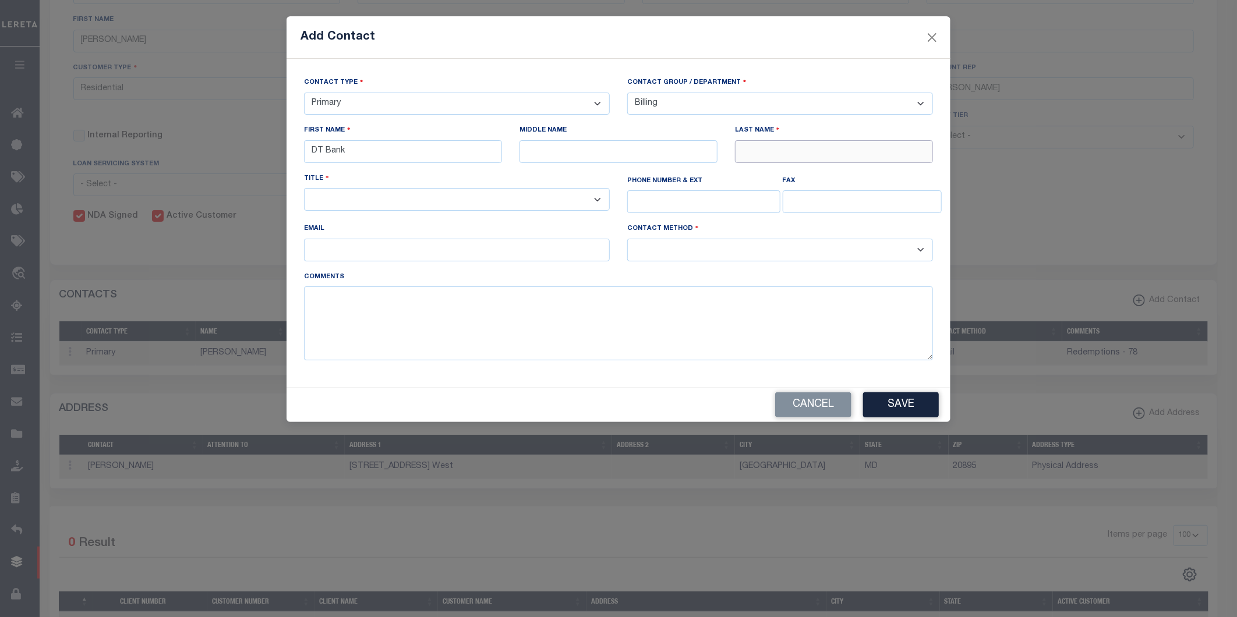
type input "TM"
click at [455, 199] on select "-- Select Title Type -- Accounting Customer Relations Customer Relations Escrow…" at bounding box center [457, 199] width 306 height 23
select select "4"
click at [304, 191] on select "-- Select Title Type -- Accounting Customer Relations Customer Relations Escrow…" at bounding box center [457, 199] width 306 height 23
click at [392, 255] on input "email" at bounding box center [457, 250] width 306 height 23
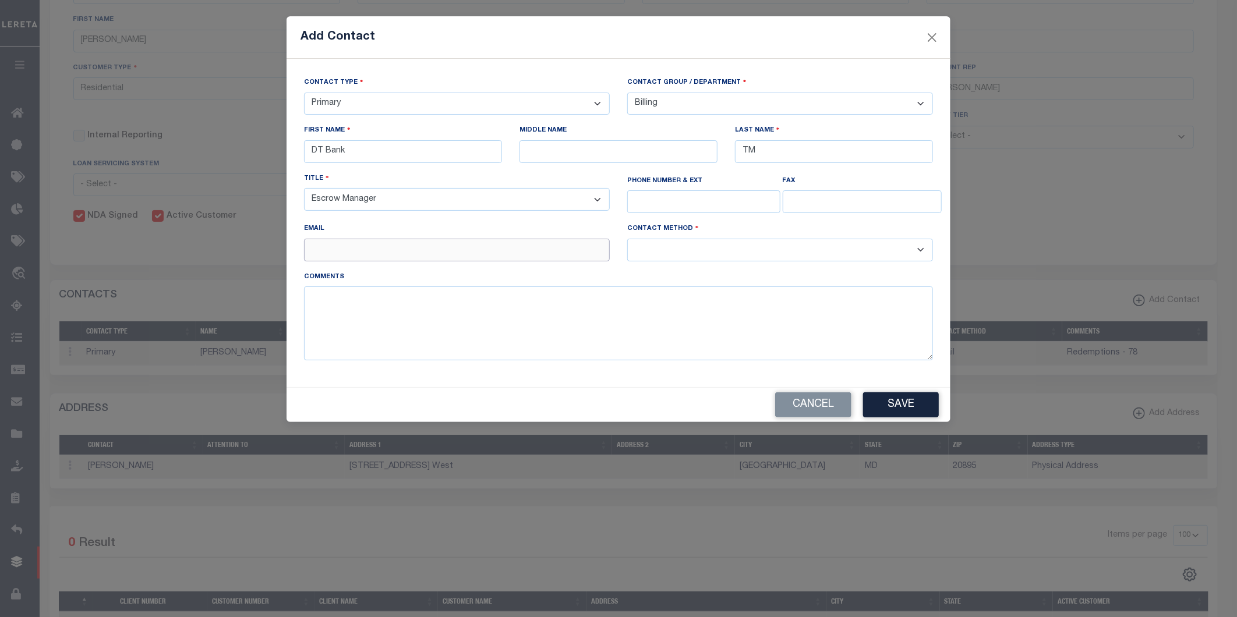
type input "Danny.Morales@accumatch.com"
click at [409, 298] on textarea at bounding box center [618, 323] width 629 height 73
click at [688, 249] on select "-- Select Contact Method Type -- Email Fax Phone" at bounding box center [780, 250] width 306 height 23
select select "2"
click at [627, 242] on select "-- Select Contact Method Type -- Email Fax Phone" at bounding box center [780, 250] width 306 height 23
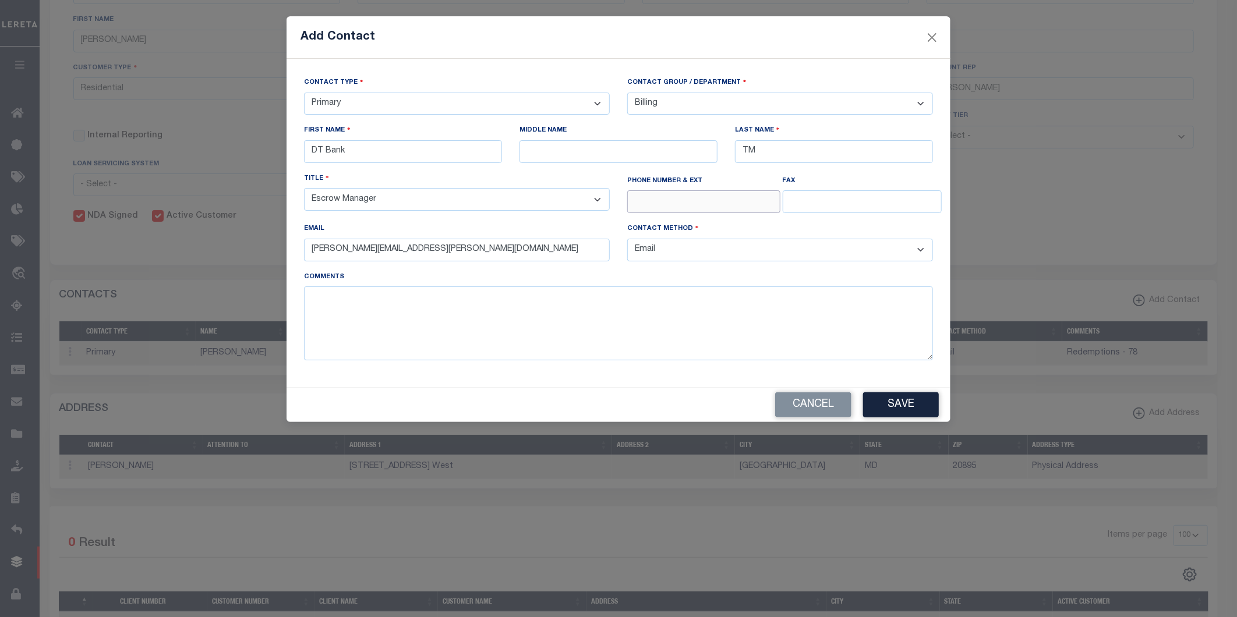
click at [718, 204] on input "text" at bounding box center [703, 201] width 153 height 23
click at [606, 305] on textarea at bounding box center [618, 323] width 629 height 73
click at [905, 401] on button "Save" at bounding box center [901, 405] width 76 height 25
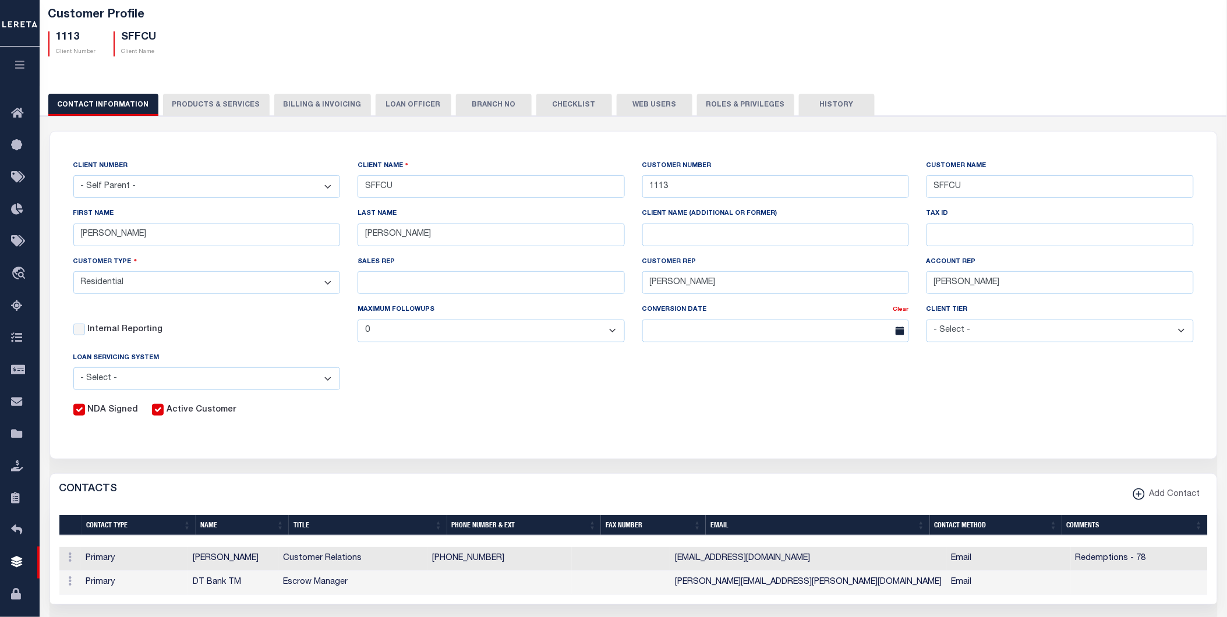
scroll to position [0, 0]
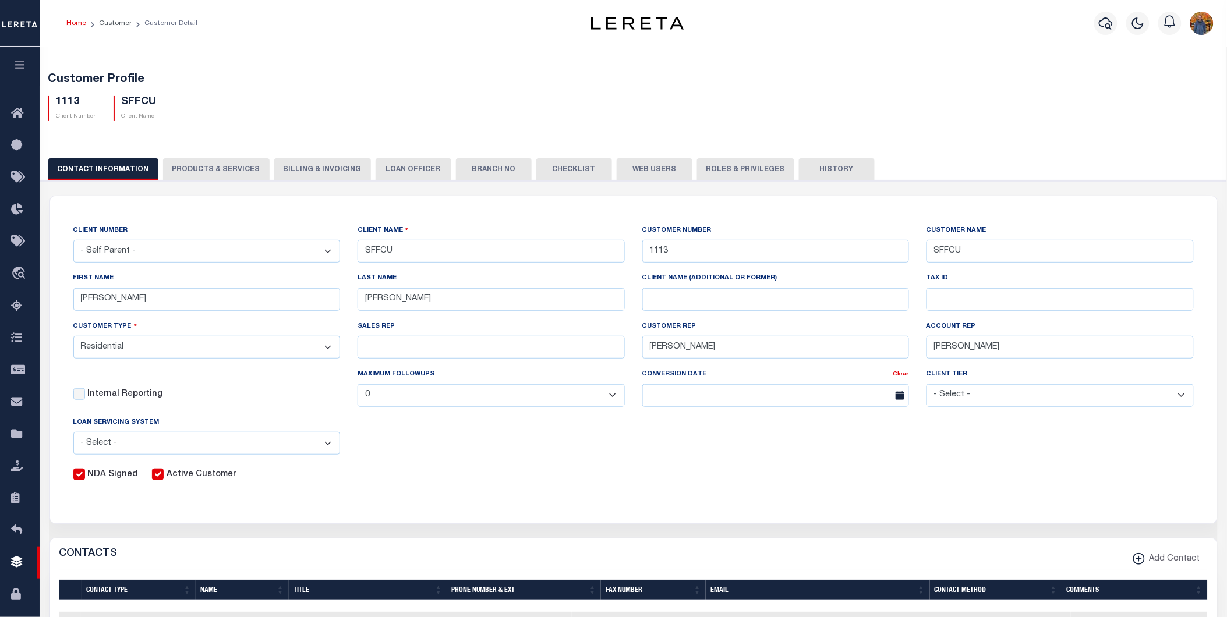
click at [13, 65] on icon "button" at bounding box center [19, 64] width 13 height 10
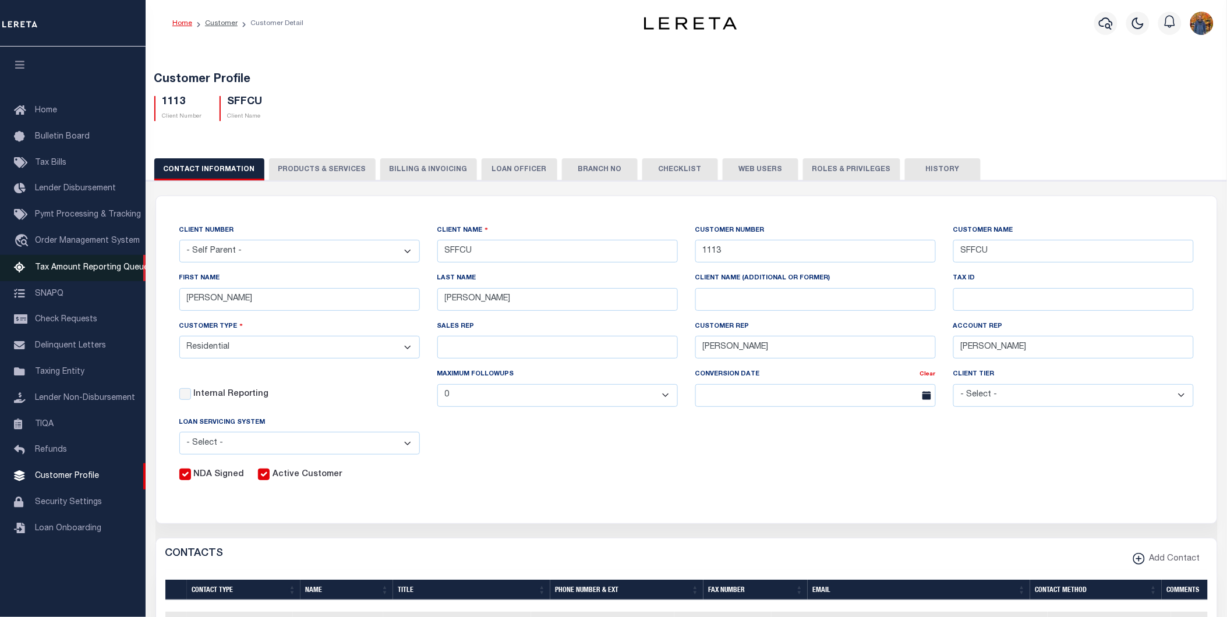
click at [88, 262] on link "Tax Amount Reporting Queue" at bounding box center [73, 268] width 146 height 26
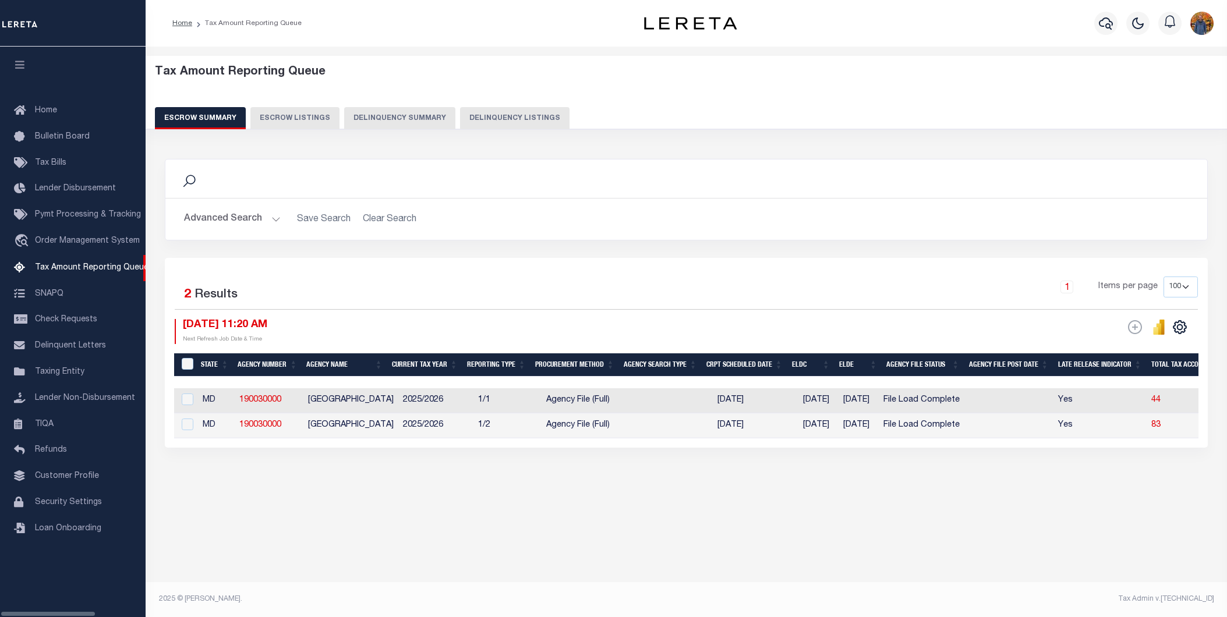
select select "100"
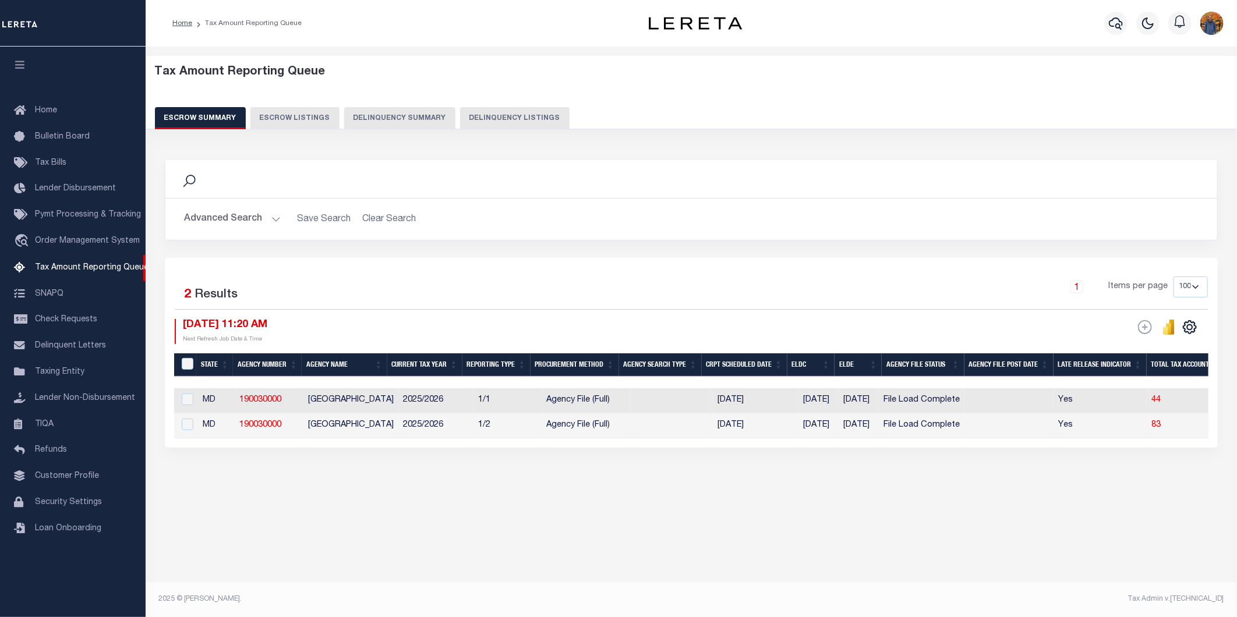
drag, startPoint x: 480, startPoint y: 439, endPoint x: 776, endPoint y: 436, distance: 295.9
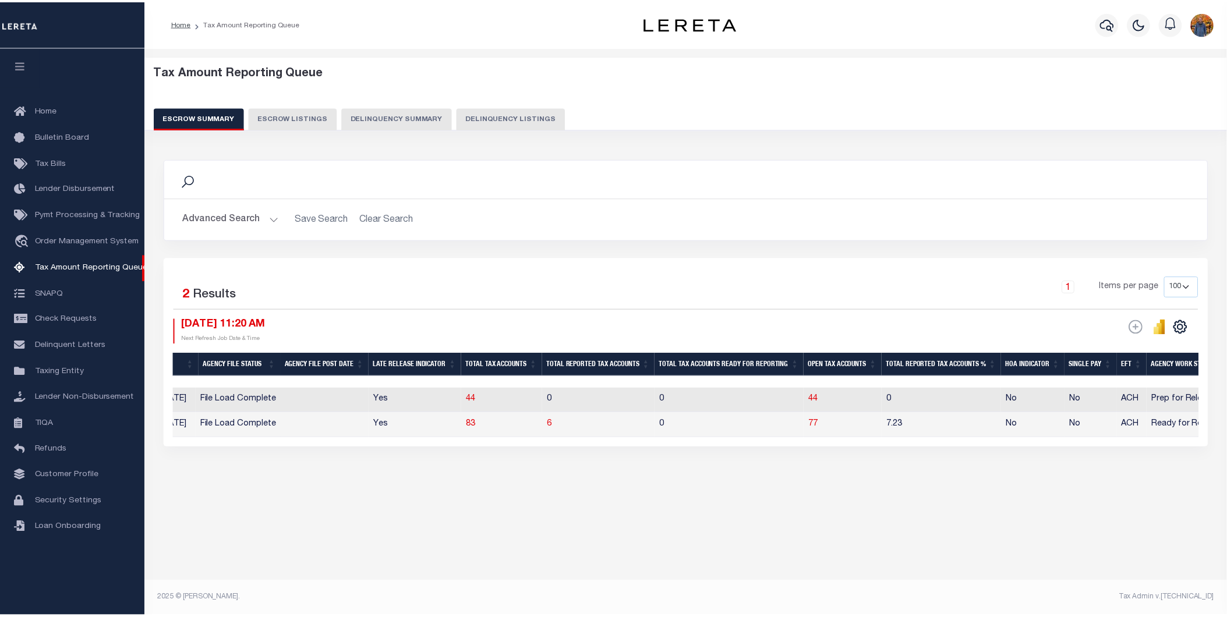
scroll to position [0, 677]
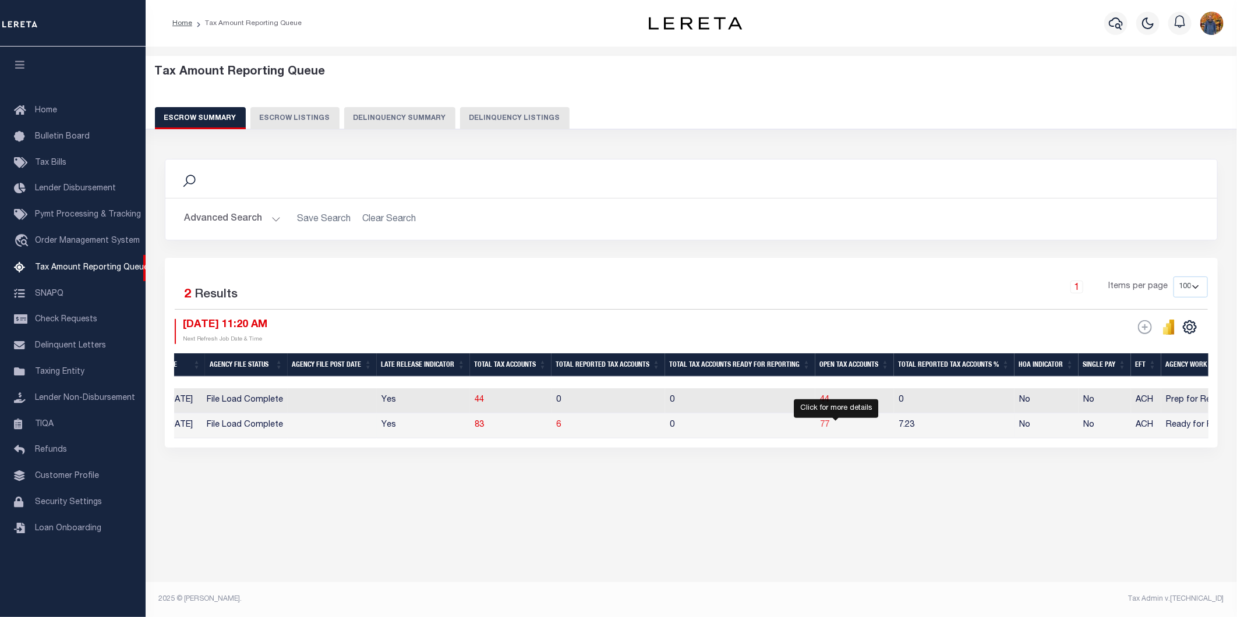
click at [829, 426] on span "77" at bounding box center [824, 425] width 9 height 8
select select "100"
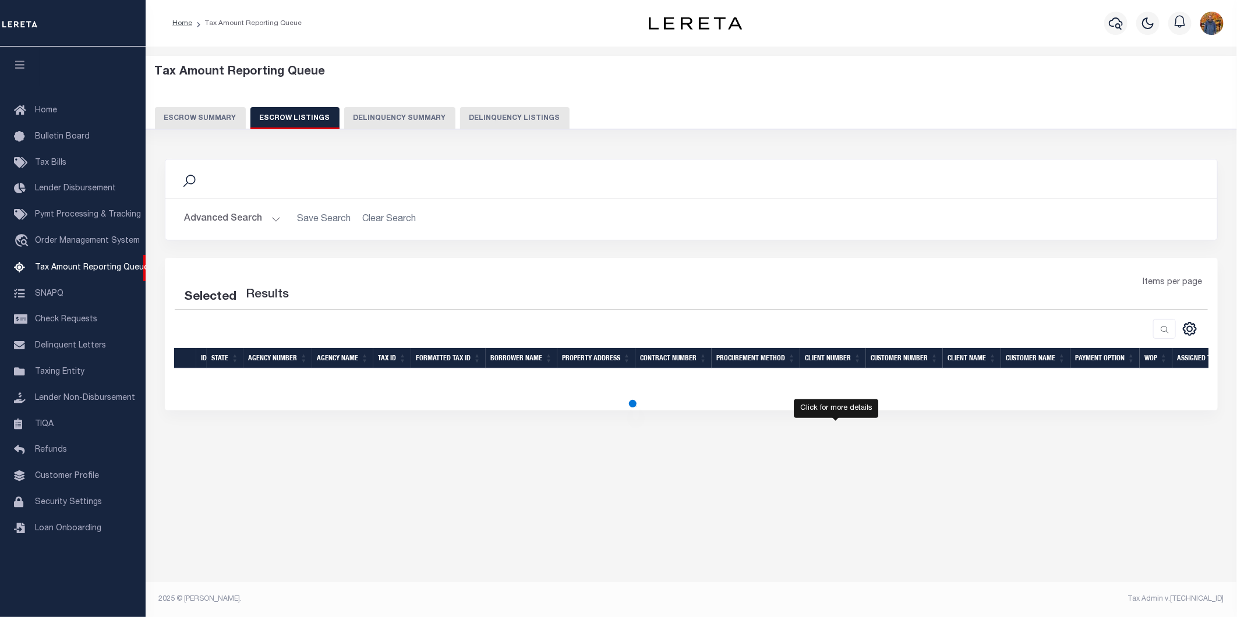
select select "100"
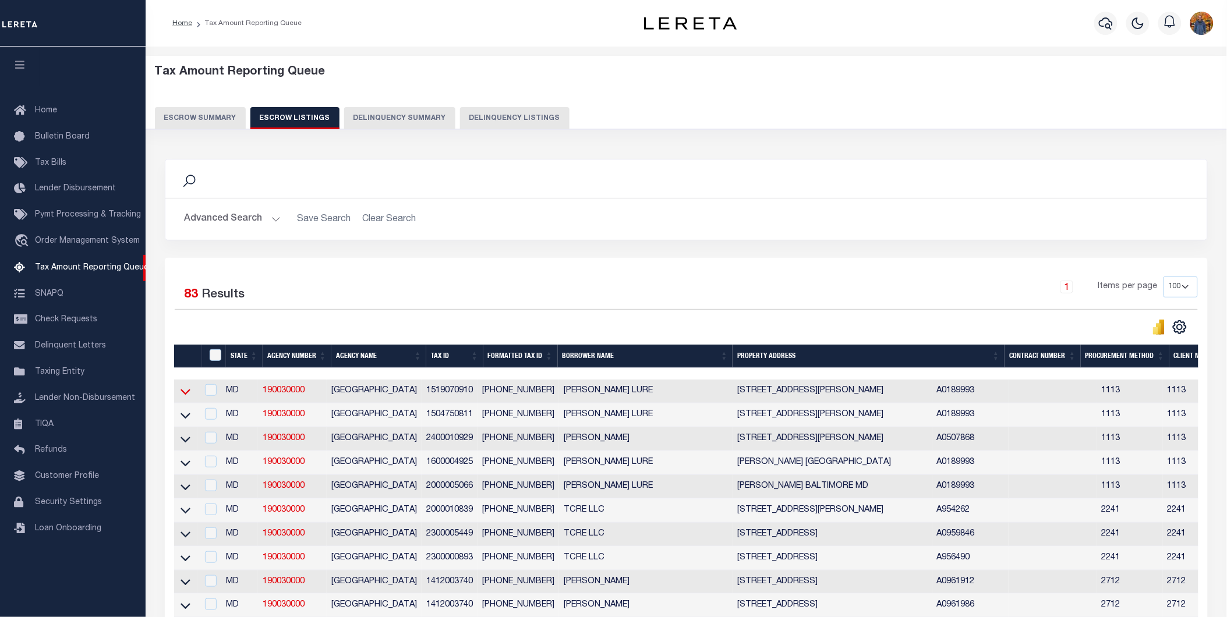
click at [184, 394] on icon at bounding box center [186, 392] width 10 height 12
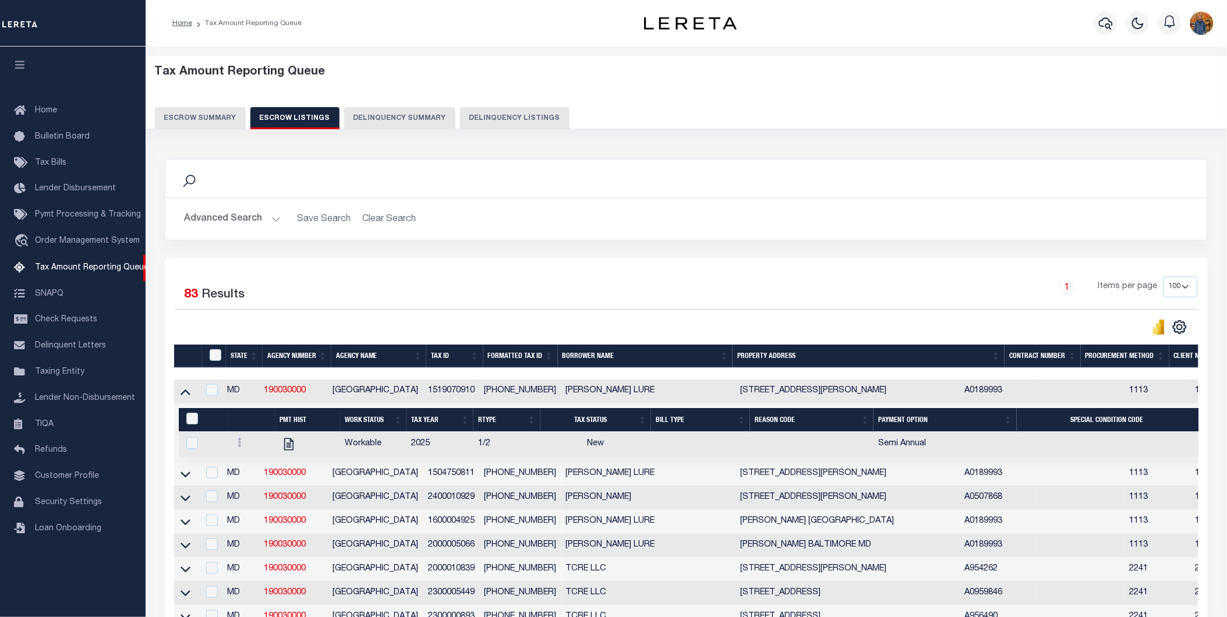
click at [233, 439] on td at bounding box center [252, 444] width 46 height 25
checkbox input "true"
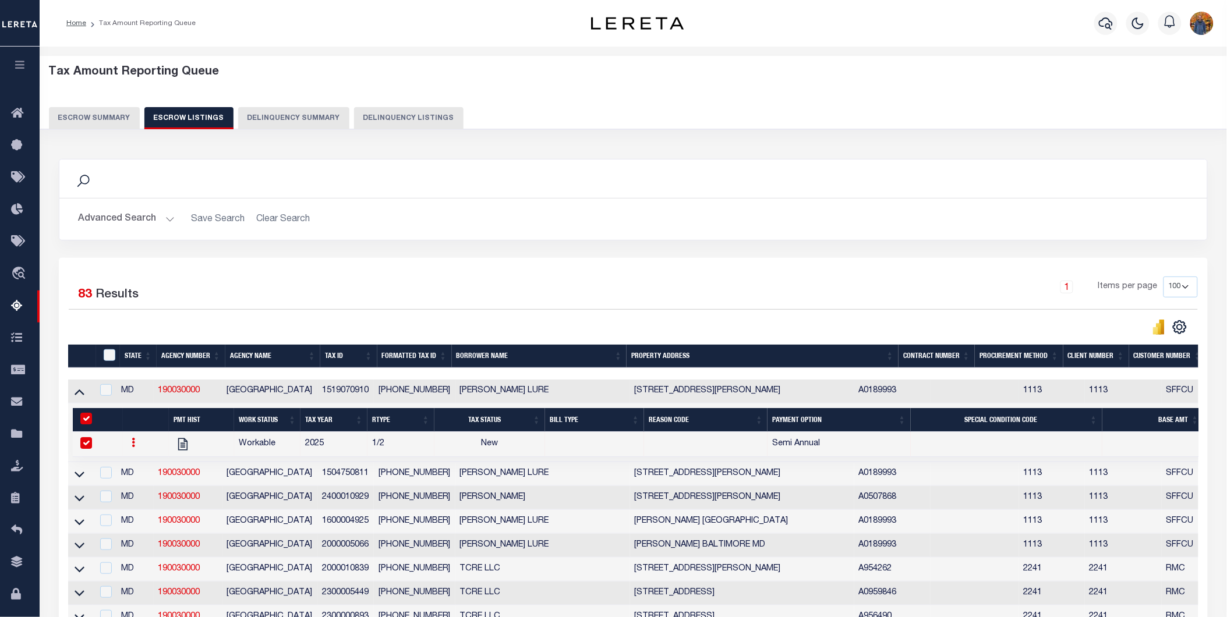
click at [128, 444] on link at bounding box center [134, 444] width 13 height 9
click at [147, 480] on img "" at bounding box center [148, 481] width 12 height 12
checkbox input "false"
select select "NW2"
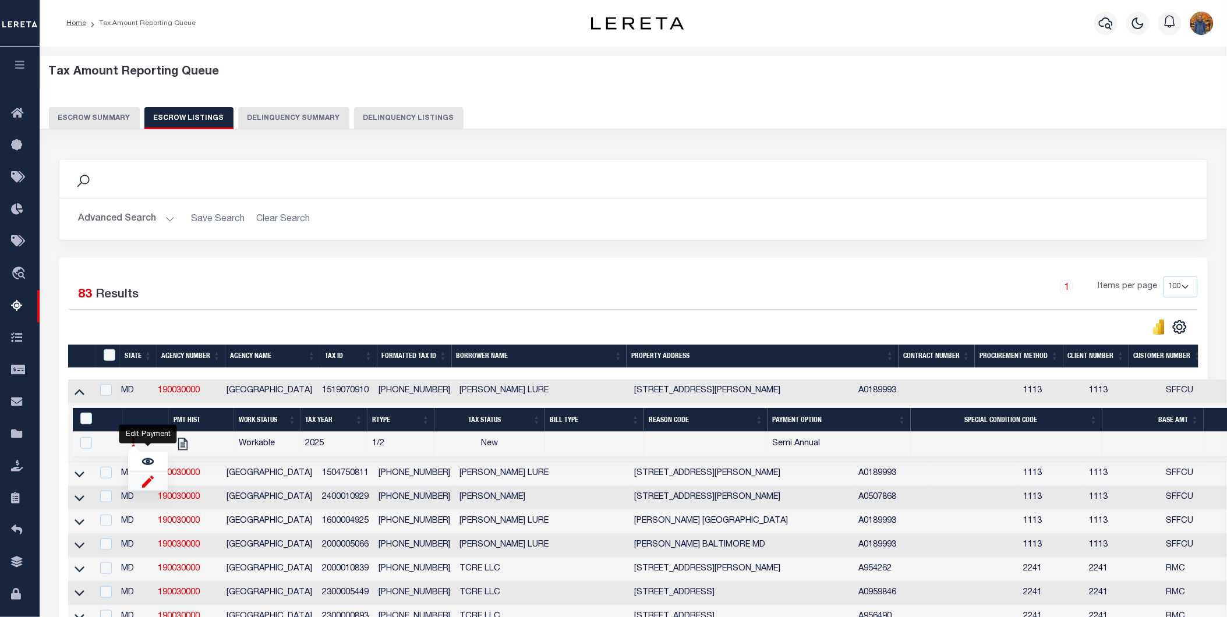
select select
type input "[DATE]"
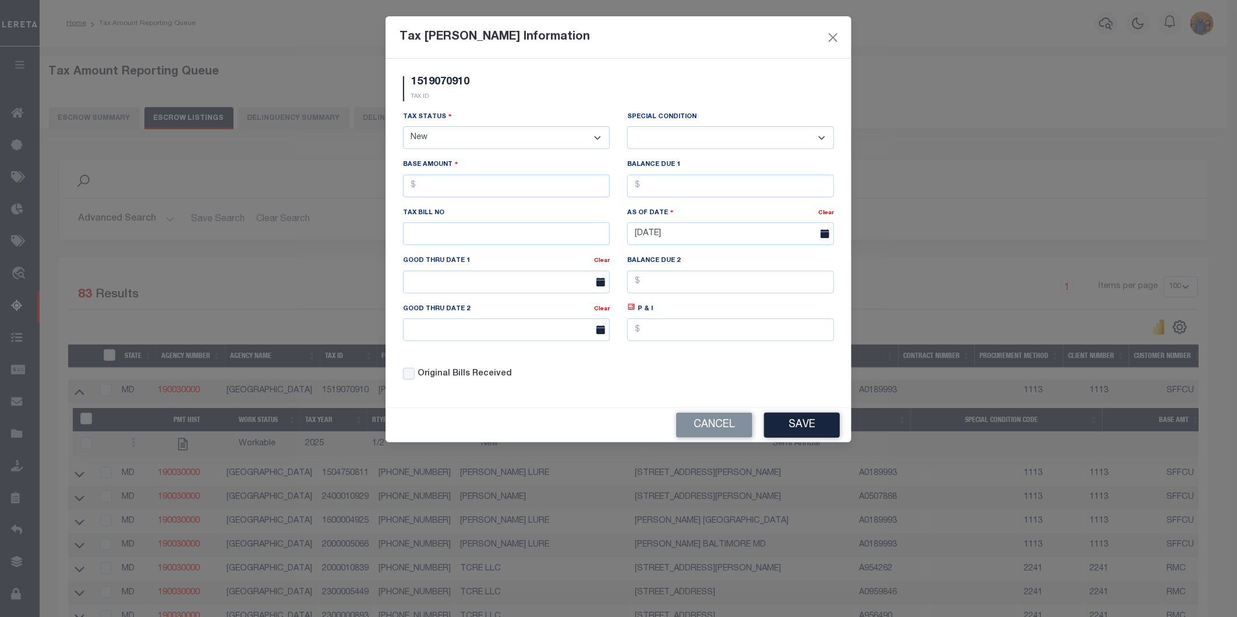
click at [528, 143] on select "- Select Status - Open Due/Unpaid Paid Incomplete No Tax Due Internal Refund Pr…" at bounding box center [506, 137] width 207 height 23
select select "DUE"
click at [403, 127] on select "- Select Status - Open Due/Unpaid Paid Incomplete No Tax Due Internal Refund Pr…" at bounding box center [506, 137] width 207 height 23
click at [673, 139] on select "-- Select Special Condition -- 3RD PARTY TAX LIEN AGENCY TAX LIEN (A.K.A Inside…" at bounding box center [730, 137] width 207 height 23
select select "17"
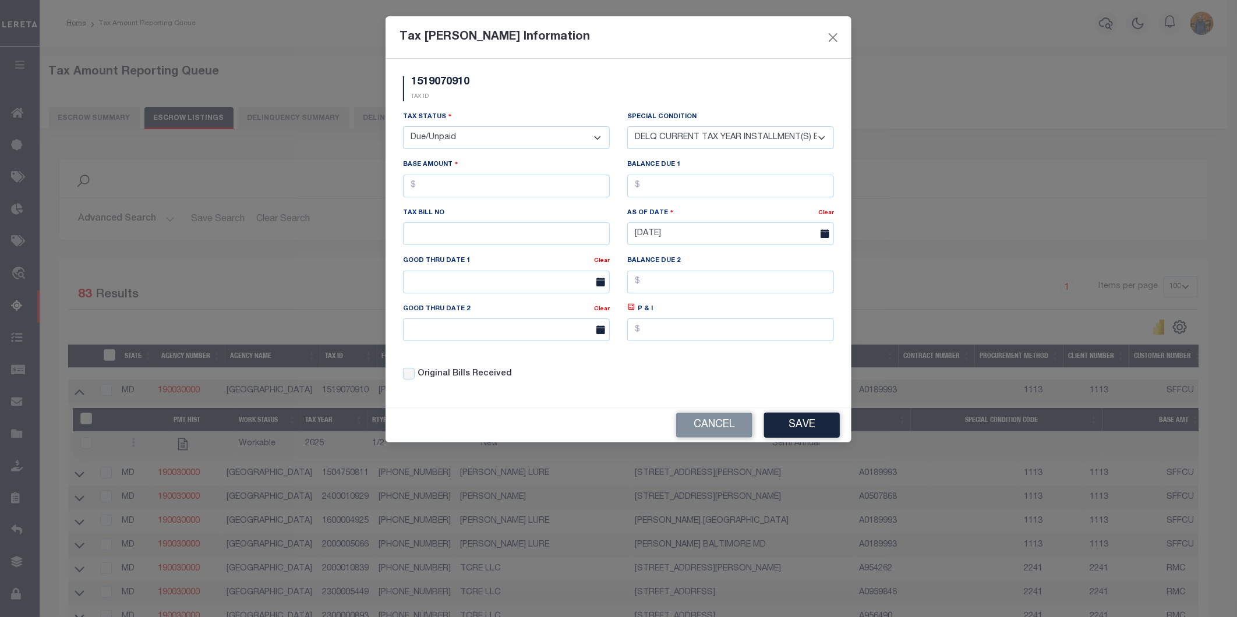
click at [627, 126] on select "-- Select Special Condition -- 3RD PARTY TAX LIEN AGENCY TAX LIEN (A.K.A Inside…" at bounding box center [730, 137] width 207 height 23
click at [480, 179] on input "text" at bounding box center [506, 186] width 207 height 23
type input "$1.00"
click at [677, 179] on input "text" at bounding box center [730, 186] width 207 height 23
type input "$1.00"
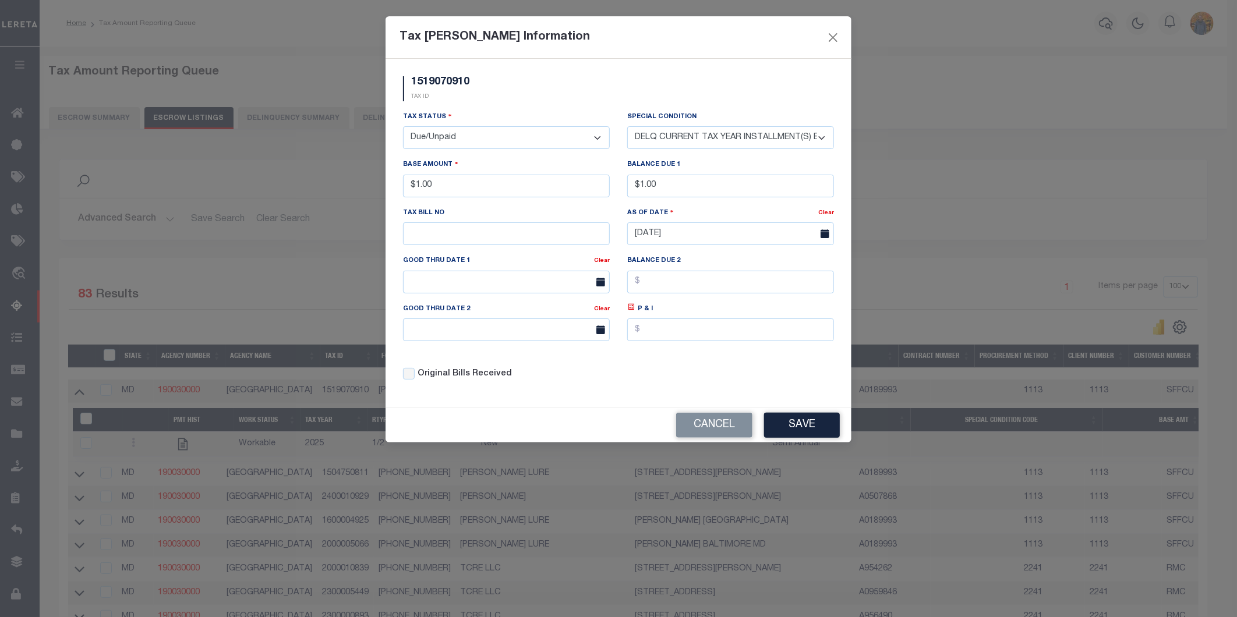
click at [811, 429] on button "Save" at bounding box center [802, 425] width 76 height 25
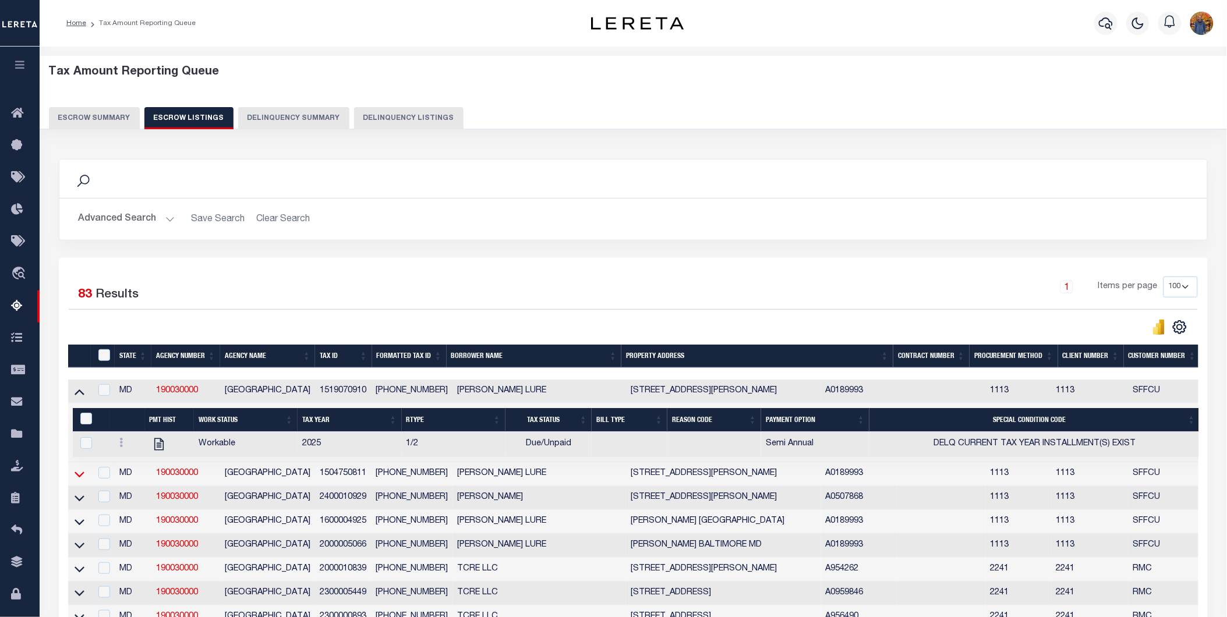
click at [83, 475] on icon at bounding box center [80, 474] width 10 height 12
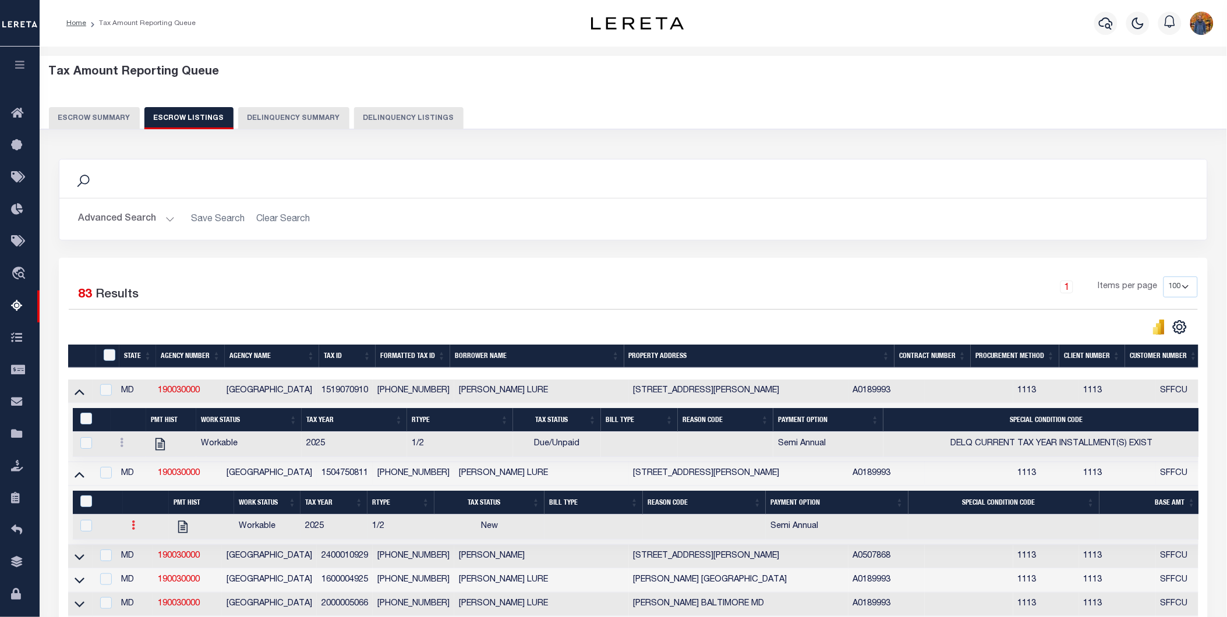
click at [135, 530] on icon at bounding box center [133, 525] width 3 height 9
click at [142, 570] on img "" at bounding box center [148, 564] width 12 height 12
checkbox input "true"
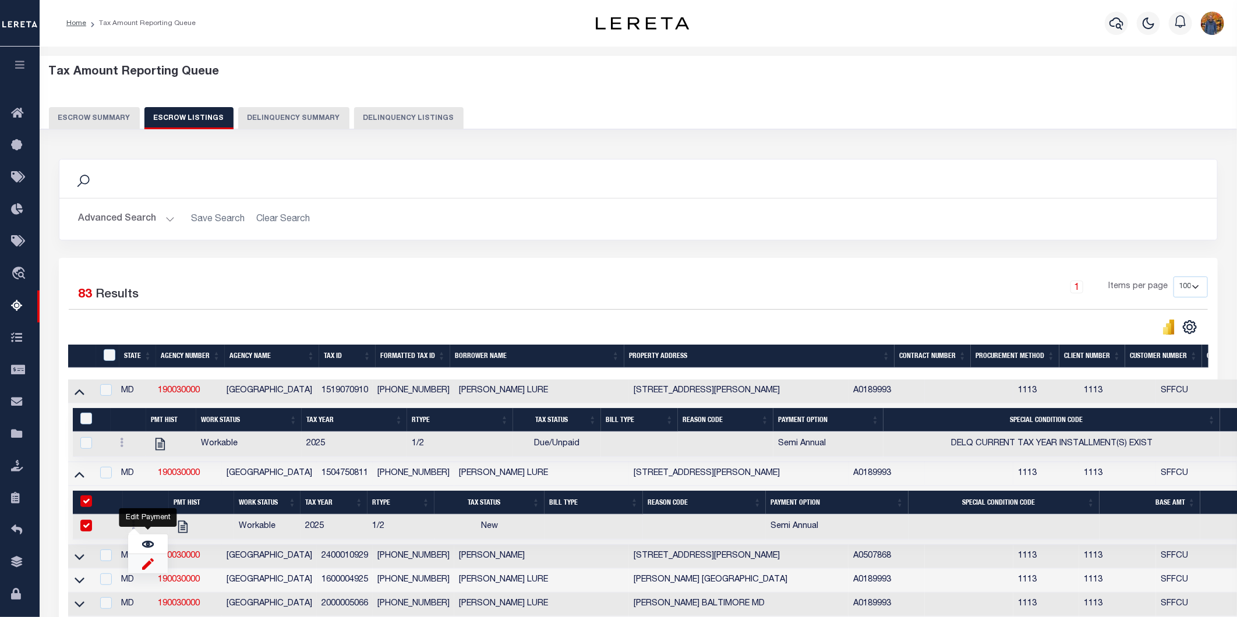
select select
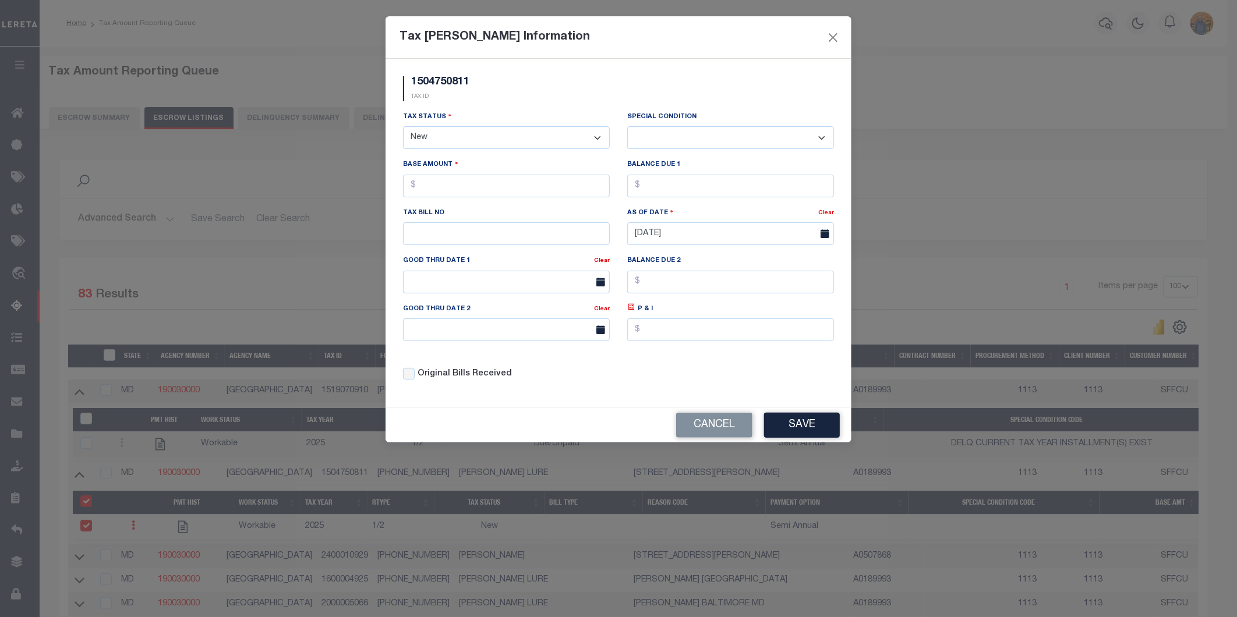
click at [525, 141] on select "- Select Status - Open Due/Unpaid Paid Incomplete No Tax Due Internal Refund Pr…" at bounding box center [506, 137] width 207 height 23
select select "DUE"
click at [403, 127] on select "- Select Status - Open Due/Unpaid Paid Incomplete No Tax Due Internal Refund Pr…" at bounding box center [506, 137] width 207 height 23
click at [692, 131] on select "-- Select Special Condition -- 3RD PARTY TAX LIEN AGENCY TAX LIEN (A.K.A Inside…" at bounding box center [730, 137] width 207 height 23
select select "17"
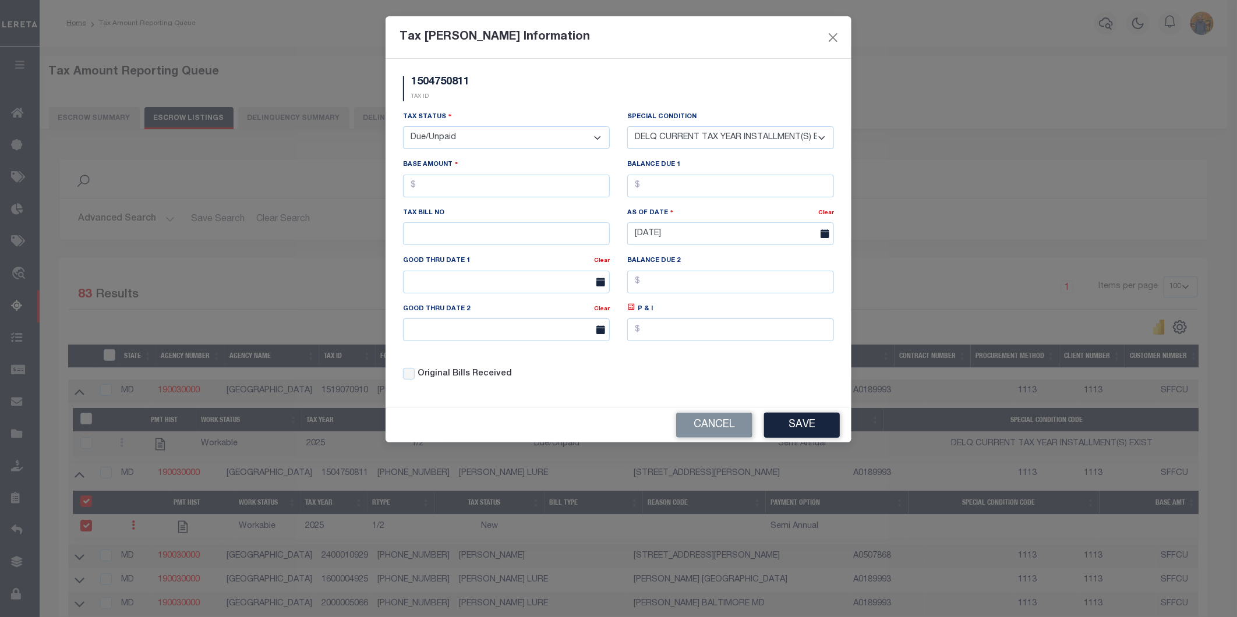
click at [627, 126] on select "-- Select Special Condition -- 3RD PARTY TAX LIEN AGENCY TAX LIEN (A.K.A Inside…" at bounding box center [730, 137] width 207 height 23
click at [508, 181] on input "text" at bounding box center [506, 186] width 207 height 23
type input "$2.00"
click at [660, 189] on input "text" at bounding box center [730, 186] width 207 height 23
type input "$2.00"
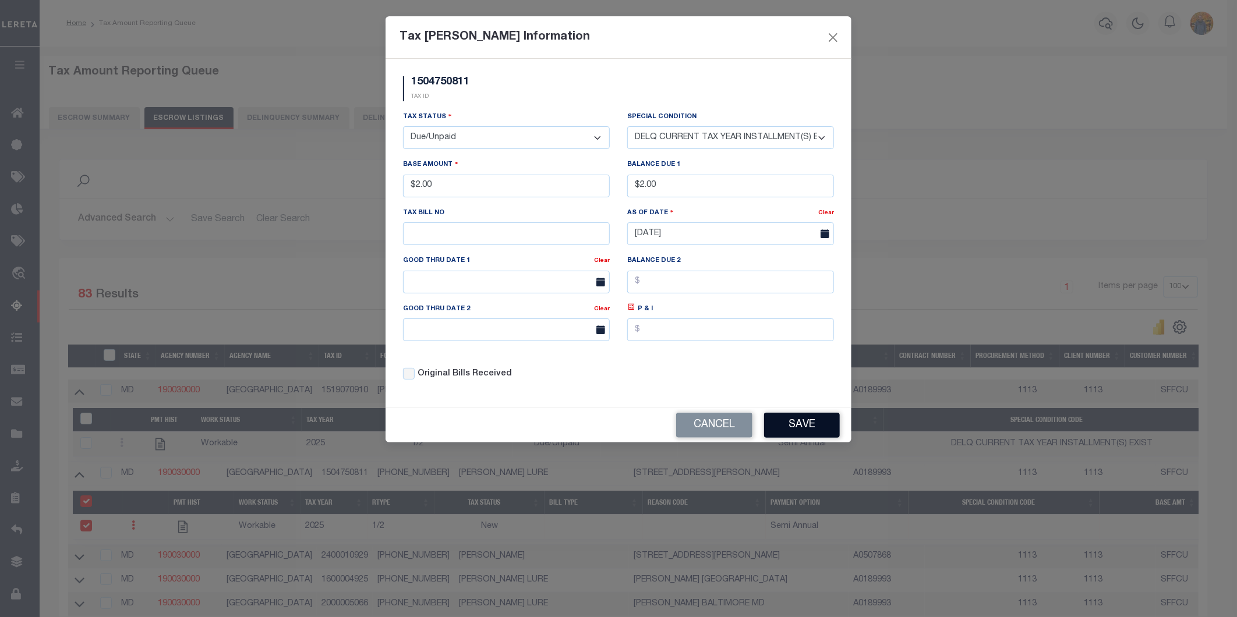
click at [808, 428] on button "Save" at bounding box center [802, 425] width 76 height 25
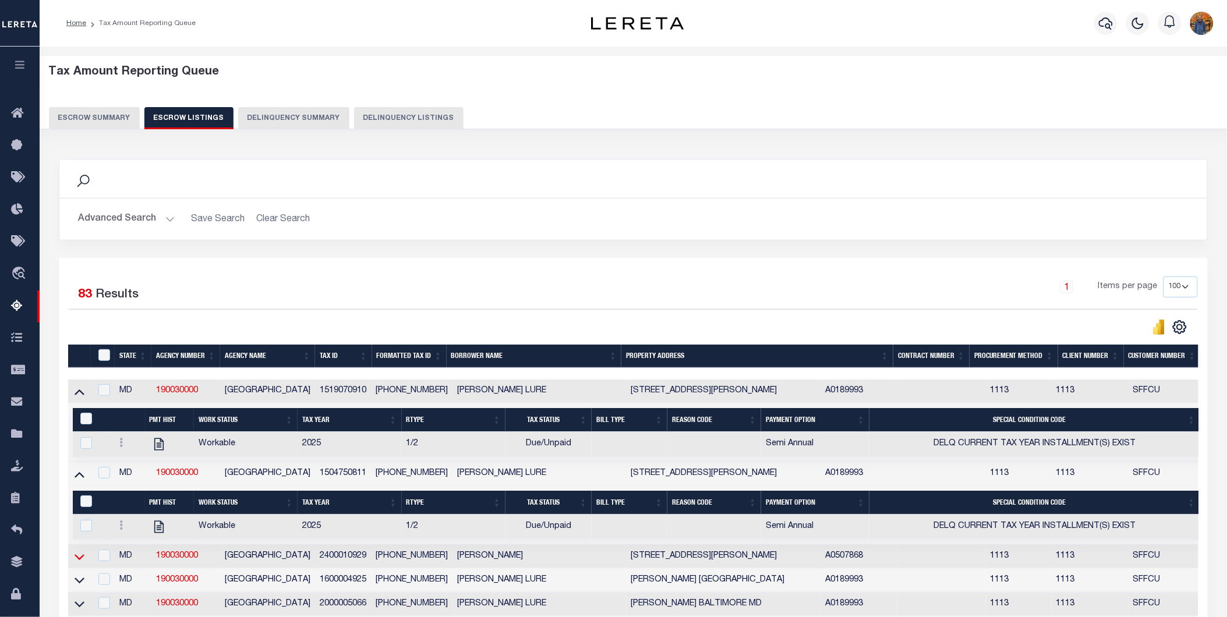
click at [82, 560] on icon at bounding box center [80, 557] width 10 height 6
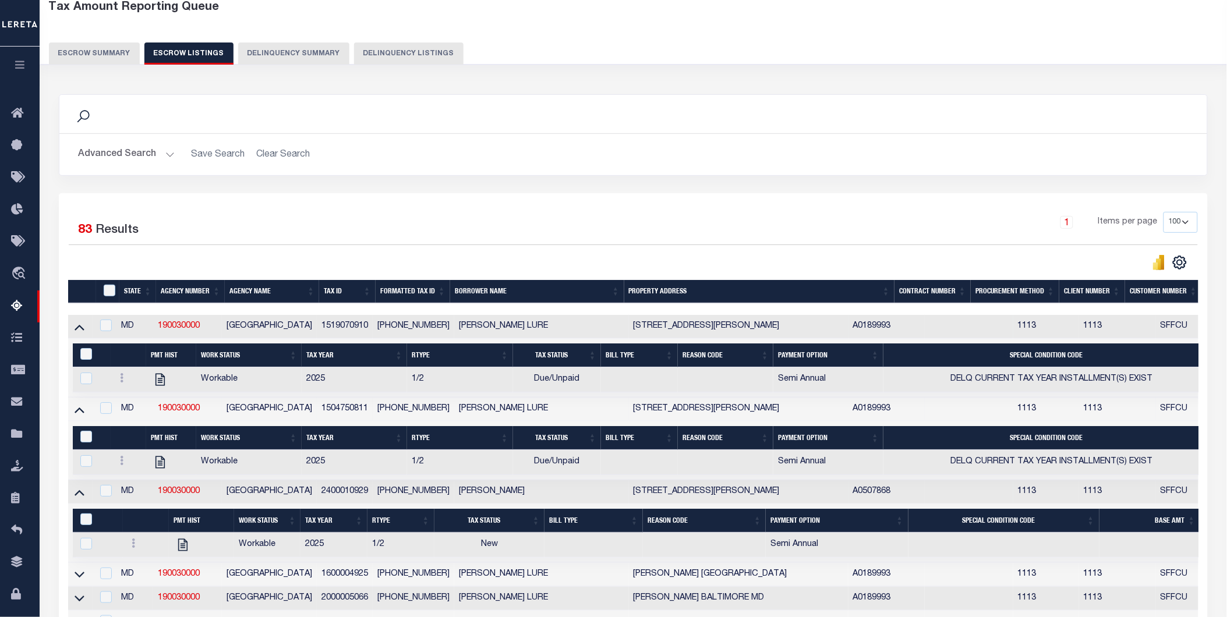
scroll to position [129, 0]
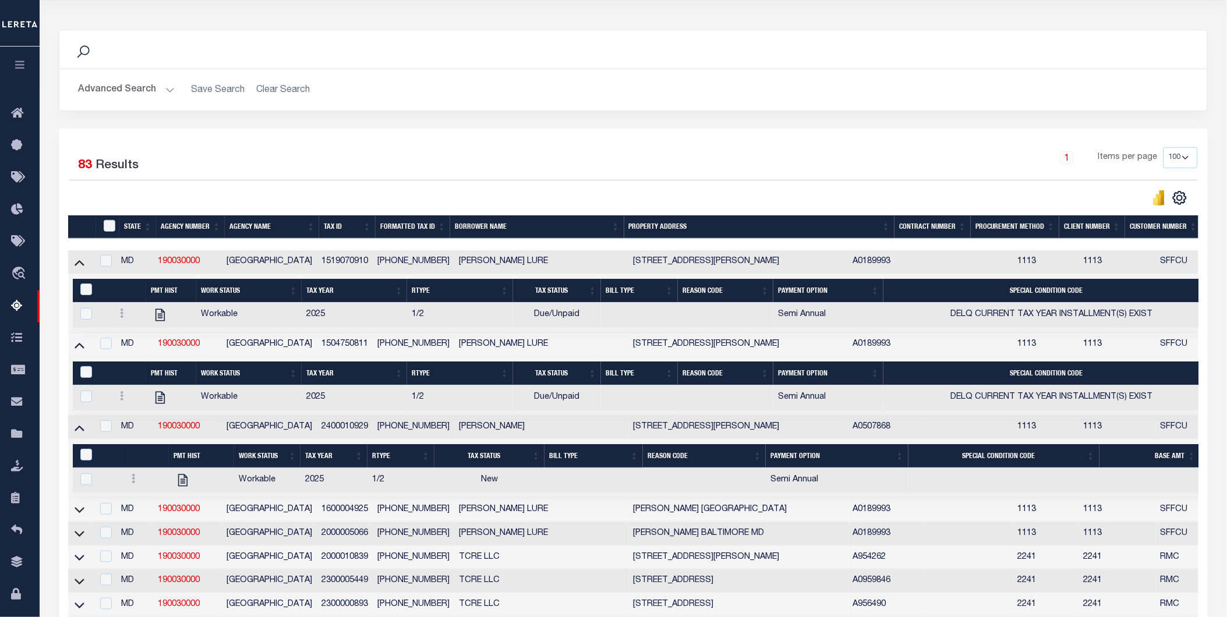
click at [136, 476] on div at bounding box center [146, 480] width 37 height 14
checkbox input "true"
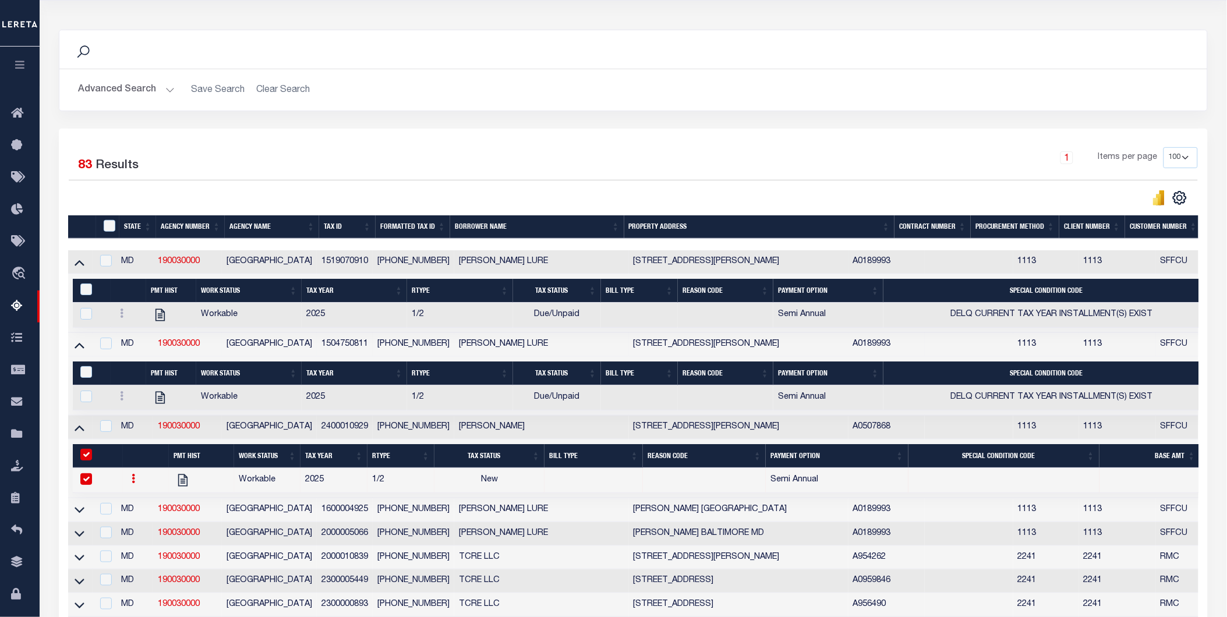
click at [133, 483] on icon at bounding box center [133, 478] width 3 height 9
click at [144, 522] on img "" at bounding box center [148, 517] width 12 height 12
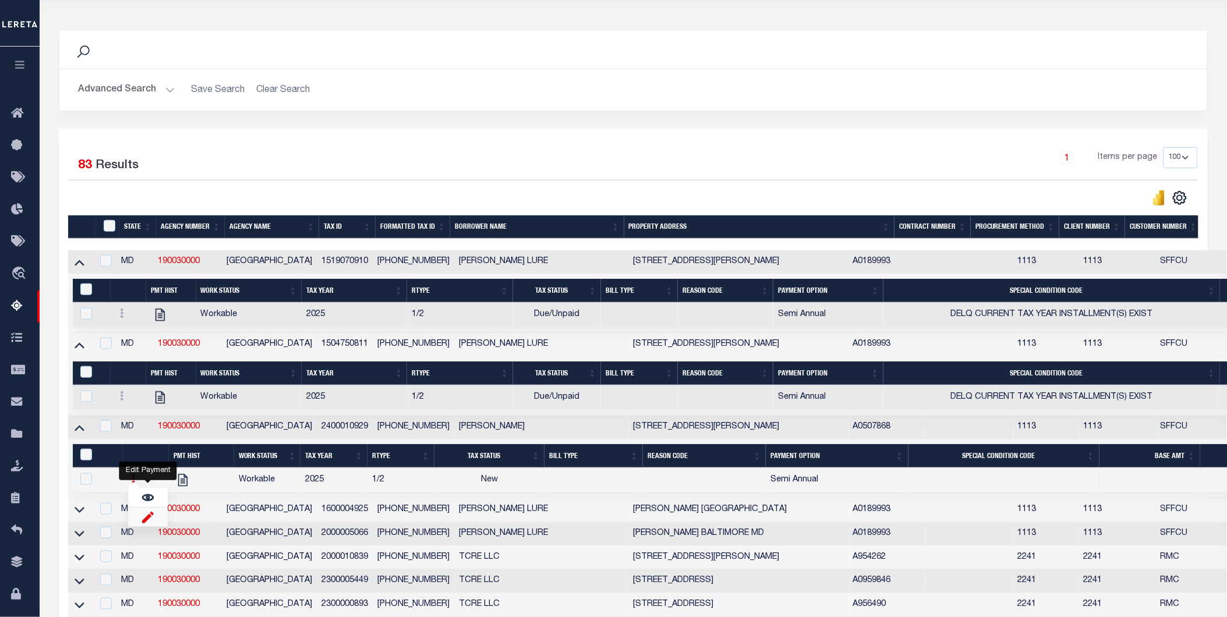
checkbox input "false"
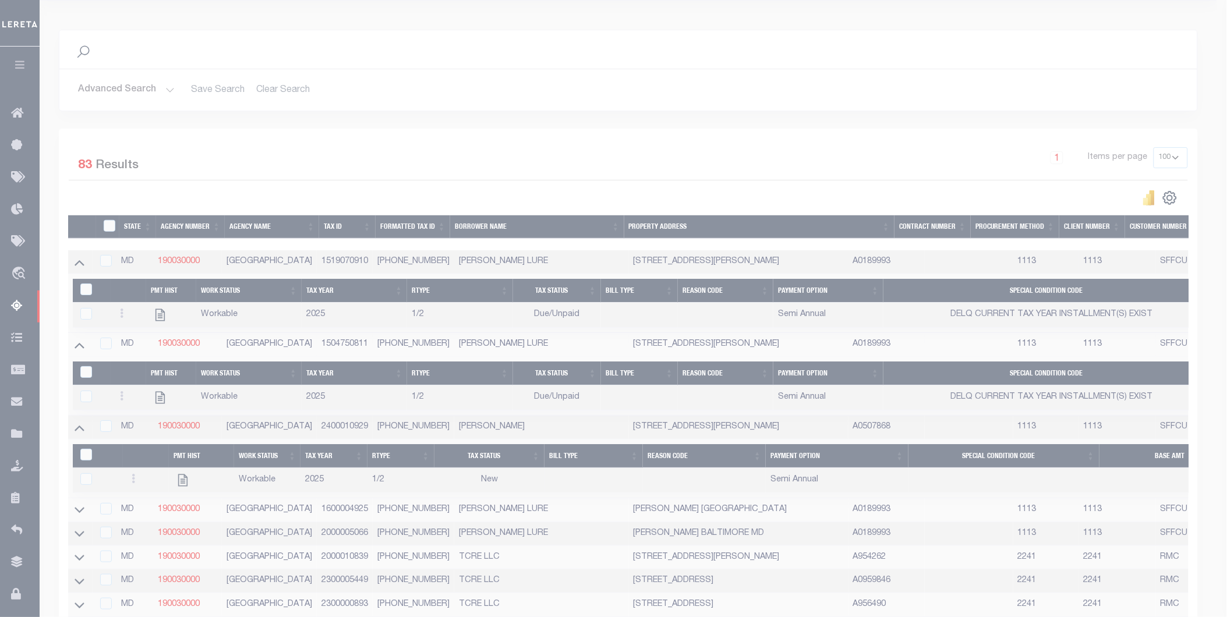
select select
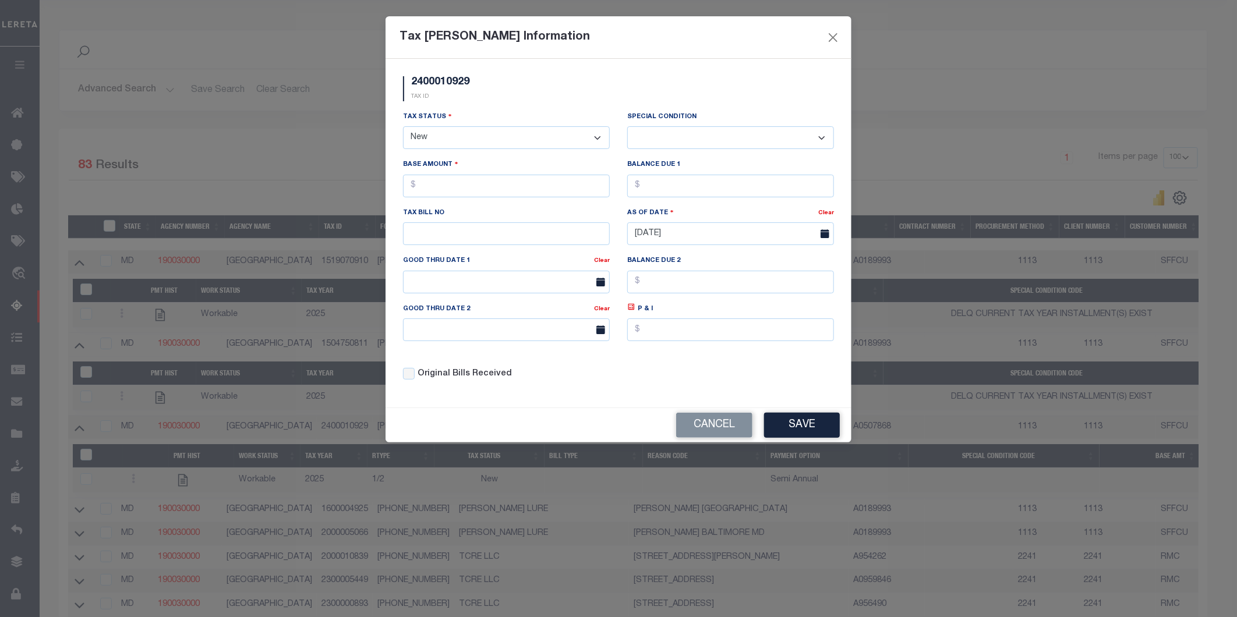
click at [521, 141] on select "- Select Status - Open Due/Unpaid Paid Incomplete No Tax Due Internal Refund Pr…" at bounding box center [506, 137] width 207 height 23
select select "DUE"
click at [403, 127] on select "- Select Status - Open Due/Unpaid Paid Incomplete No Tax Due Internal Refund Pr…" at bounding box center [506, 137] width 207 height 23
click at [667, 136] on select "-- Select Special Condition -- 3RD PARTY TAX LIEN AGENCY TAX LIEN (A.K.A Inside…" at bounding box center [730, 137] width 207 height 23
select select "15"
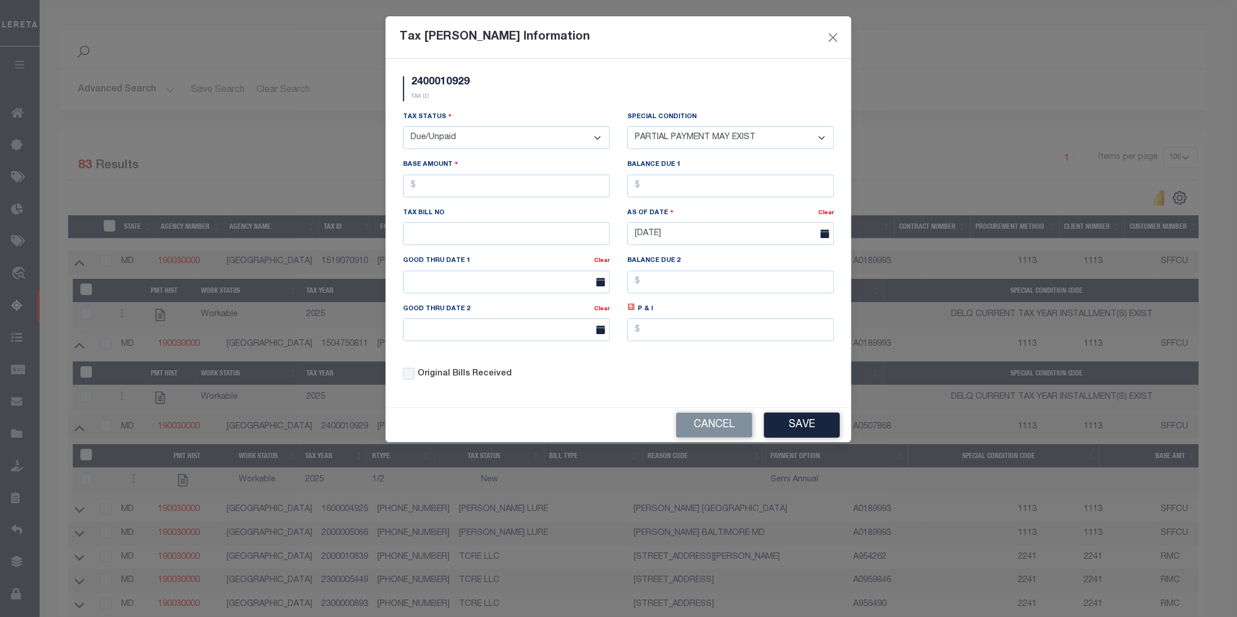
click at [627, 126] on select "-- Select Special Condition -- 3RD PARTY TAX LIEN AGENCY TAX LIEN (A.K.A Inside…" at bounding box center [730, 137] width 207 height 23
click at [528, 189] on input "text" at bounding box center [506, 186] width 207 height 23
type input "$3.00"
click at [730, 182] on input "text" at bounding box center [730, 186] width 207 height 23
type input "$3.00"
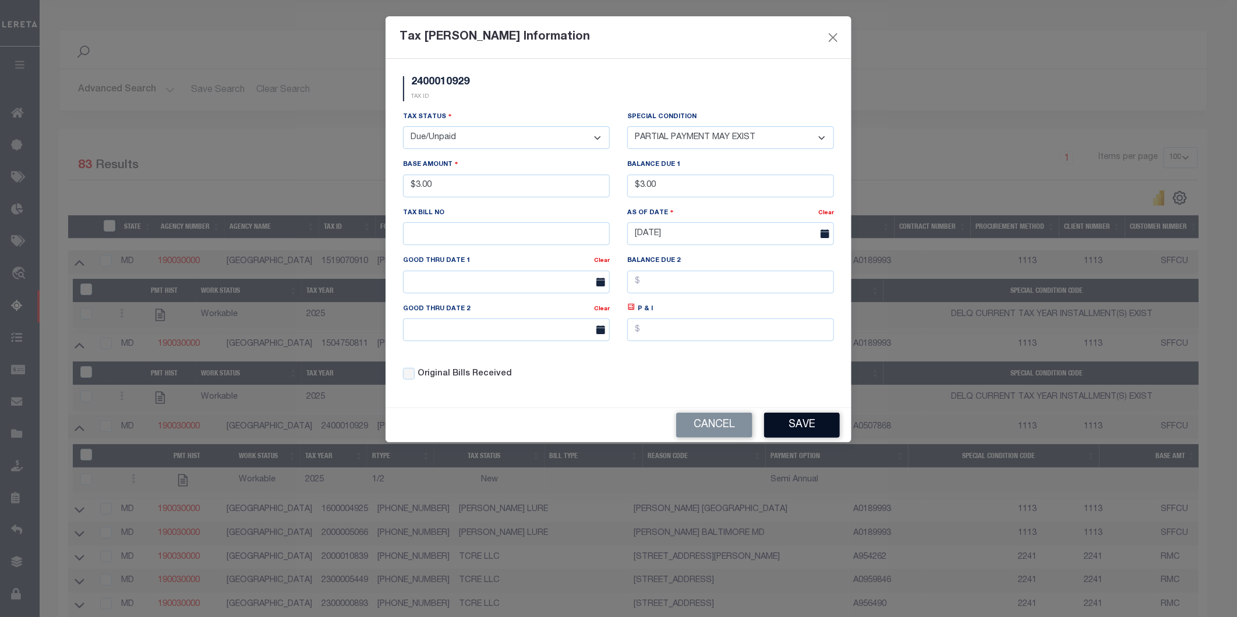
click at [794, 427] on button "Save" at bounding box center [802, 425] width 76 height 25
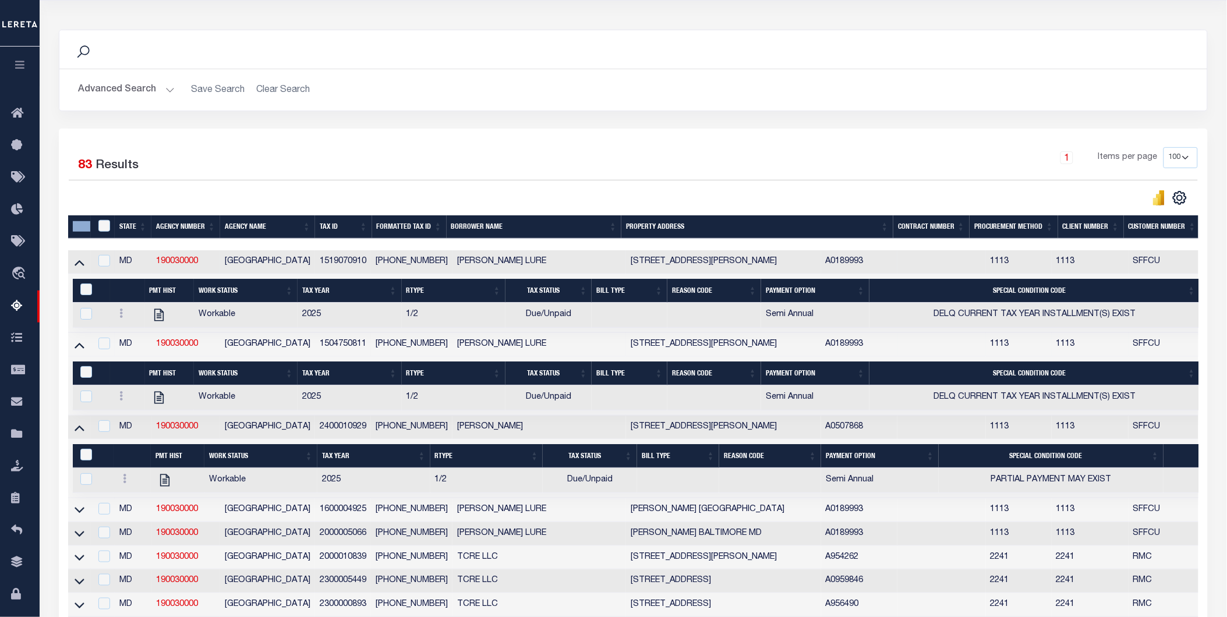
drag, startPoint x: 108, startPoint y: 208, endPoint x: 97, endPoint y: 248, distance: 41.1
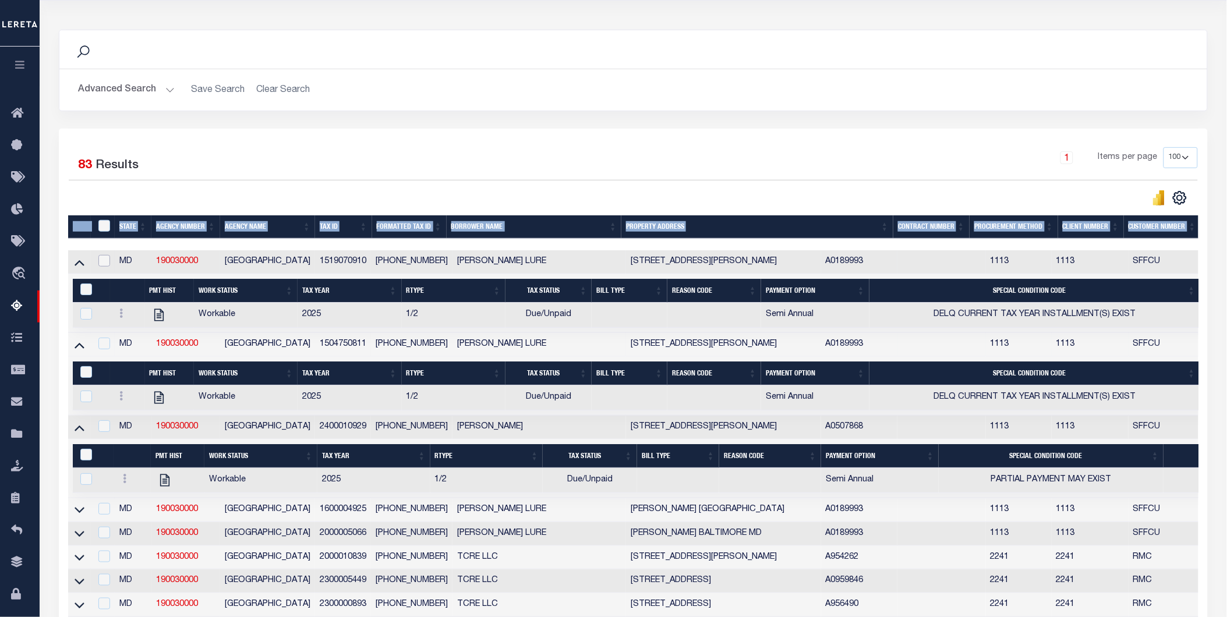
click at [100, 265] on input "checkbox" at bounding box center [104, 261] width 12 height 12
checkbox input "true"
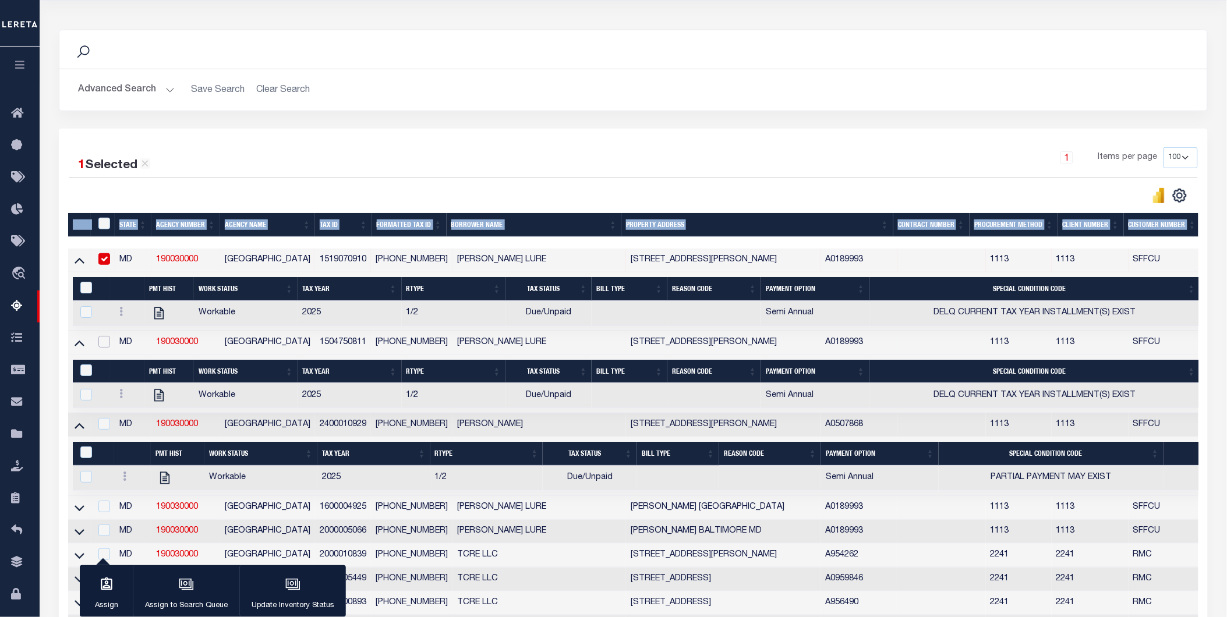
click at [99, 344] on input "checkbox" at bounding box center [104, 342] width 12 height 12
checkbox input "true"
click at [103, 429] on input "checkbox" at bounding box center [104, 424] width 12 height 12
checkbox input "true"
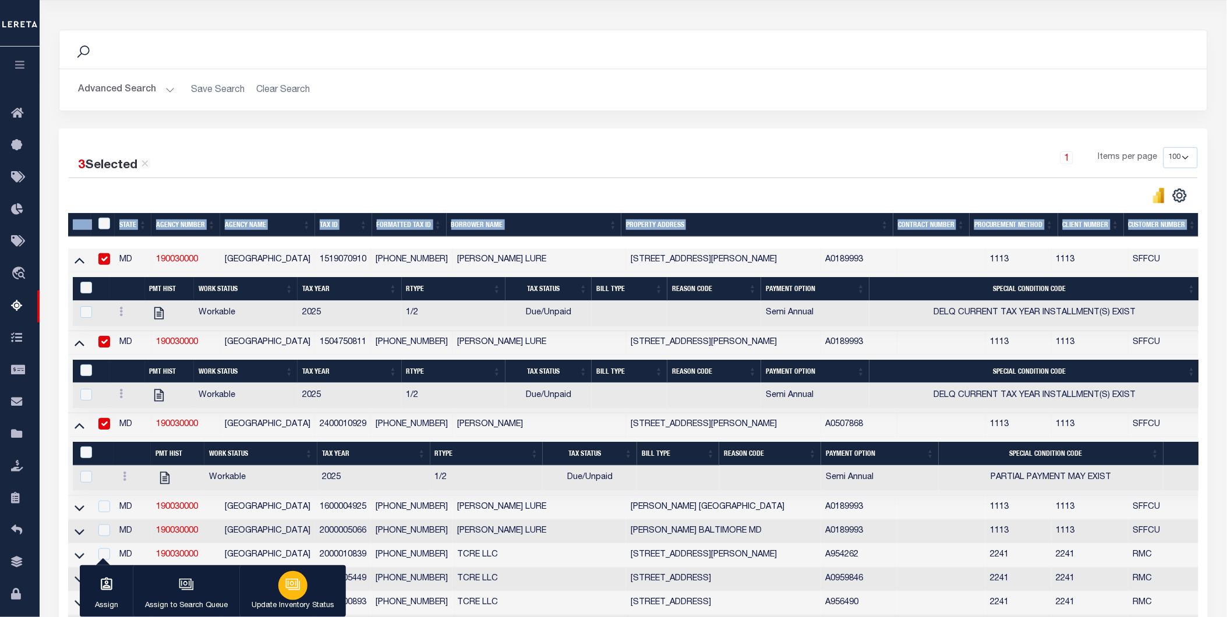
click at [291, 596] on div "button" at bounding box center [292, 585] width 29 height 29
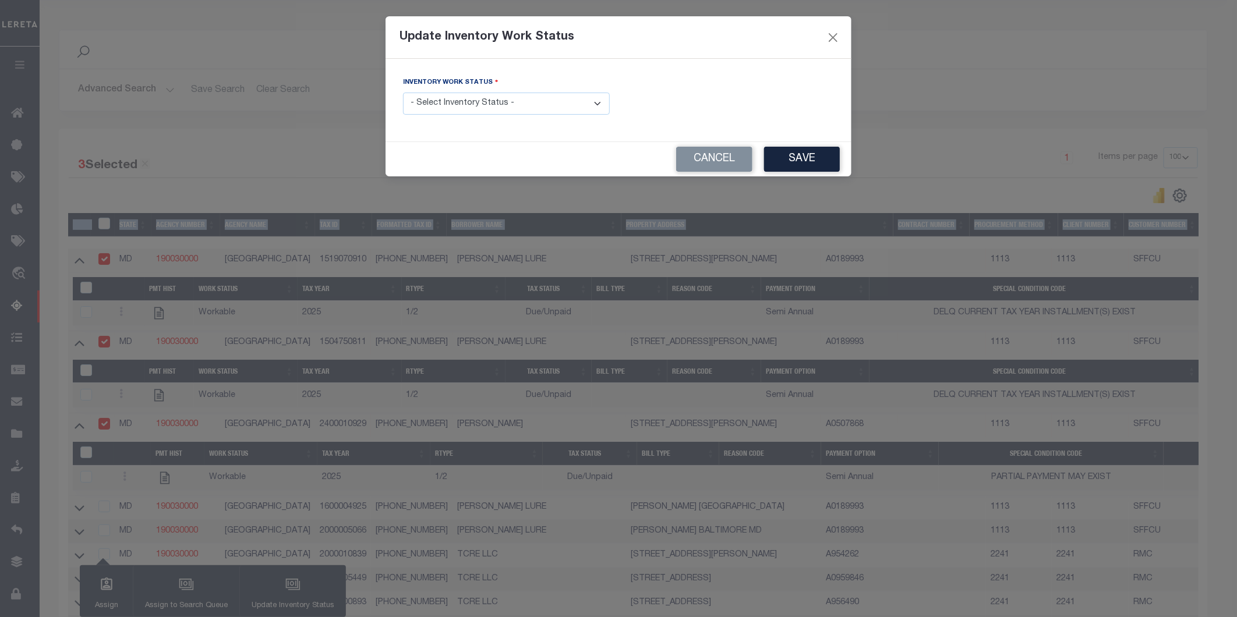
drag, startPoint x: 483, startPoint y: 86, endPoint x: 480, endPoint y: 91, distance: 6.8
click at [481, 89] on div "Inventory Work Status - Select Inventory Status - Manual - Exception Pended - A…" at bounding box center [506, 95] width 207 height 38
click at [479, 102] on select "- Select Inventory Status - Manual - Exception Pended - Awaiting Search Late Ad…" at bounding box center [506, 104] width 207 height 23
select select "4"
click at [403, 93] on select "- Select Inventory Status - Manual - Exception Pended - Awaiting Search Late Ad…" at bounding box center [506, 104] width 207 height 23
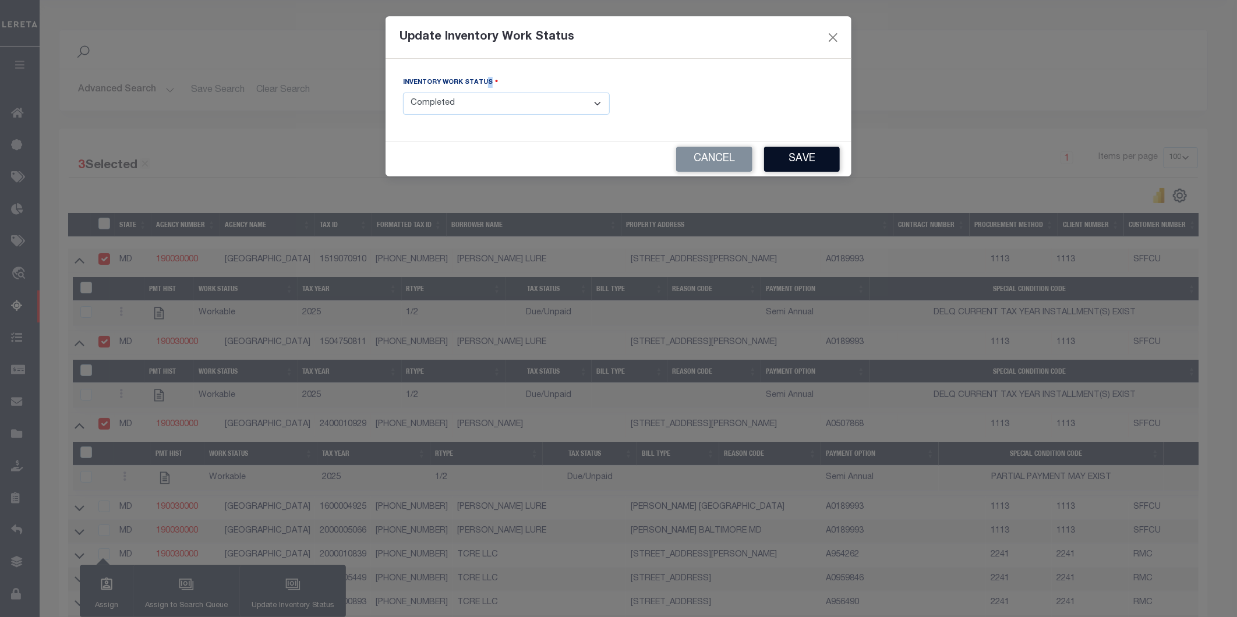
click at [789, 159] on button "Save" at bounding box center [802, 159] width 76 height 25
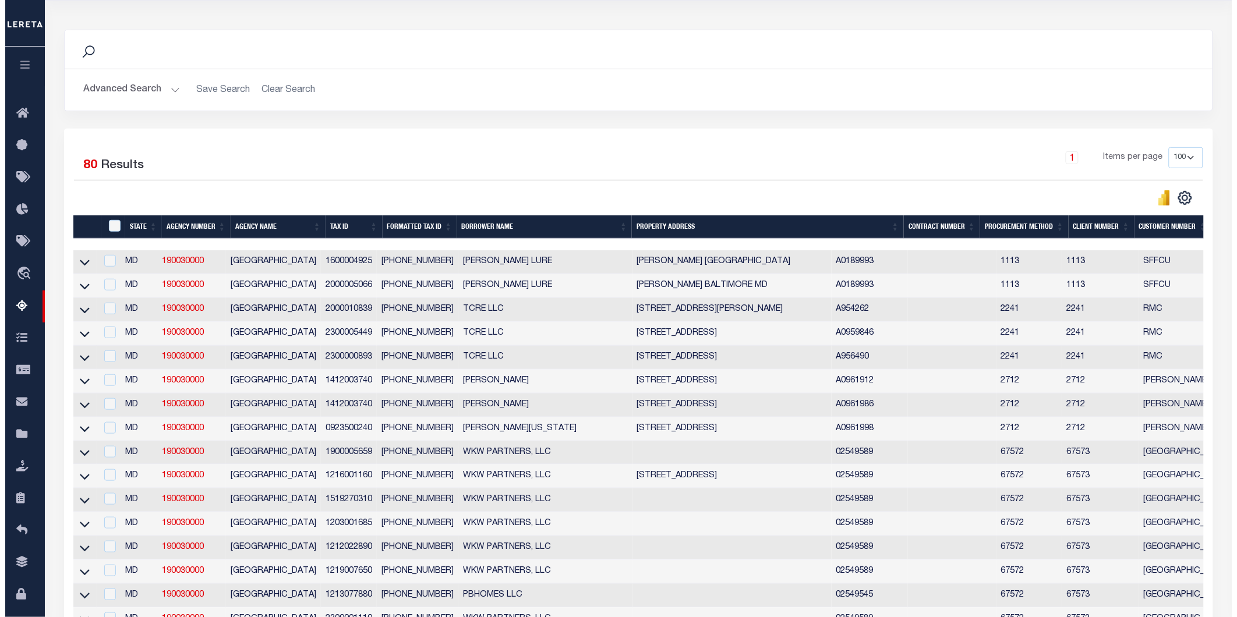
scroll to position [0, 0]
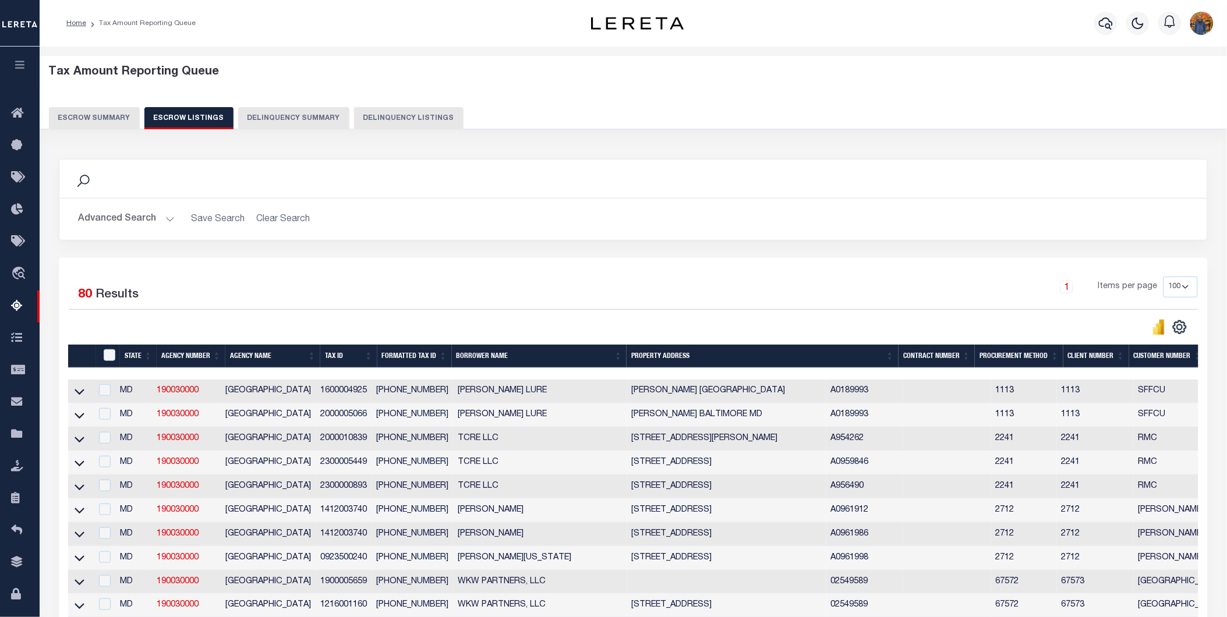
click at [107, 113] on button "Escrow Summary" at bounding box center [94, 118] width 91 height 22
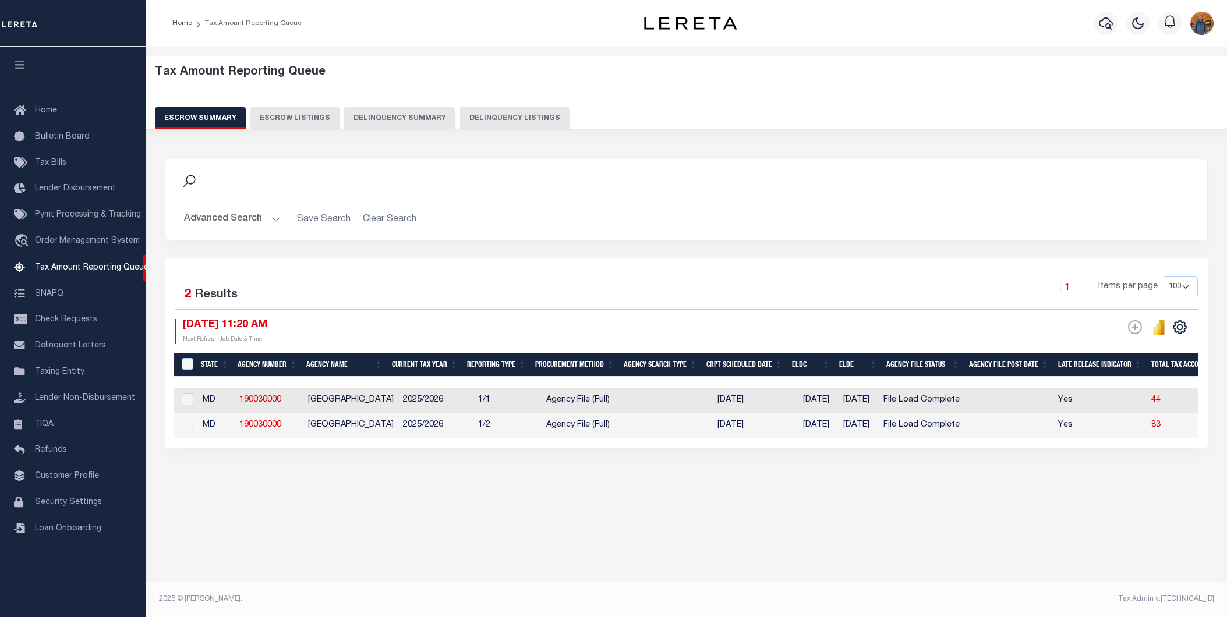
select select "100"
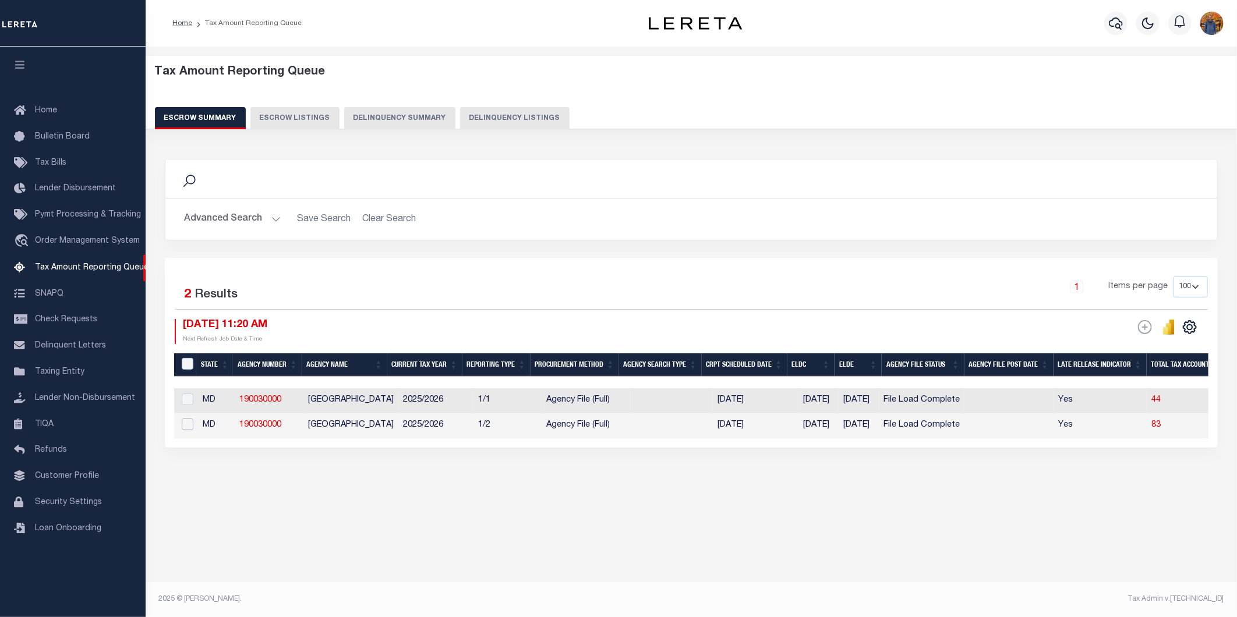
click at [185, 422] on input "checkbox" at bounding box center [188, 425] width 12 height 12
checkbox input "true"
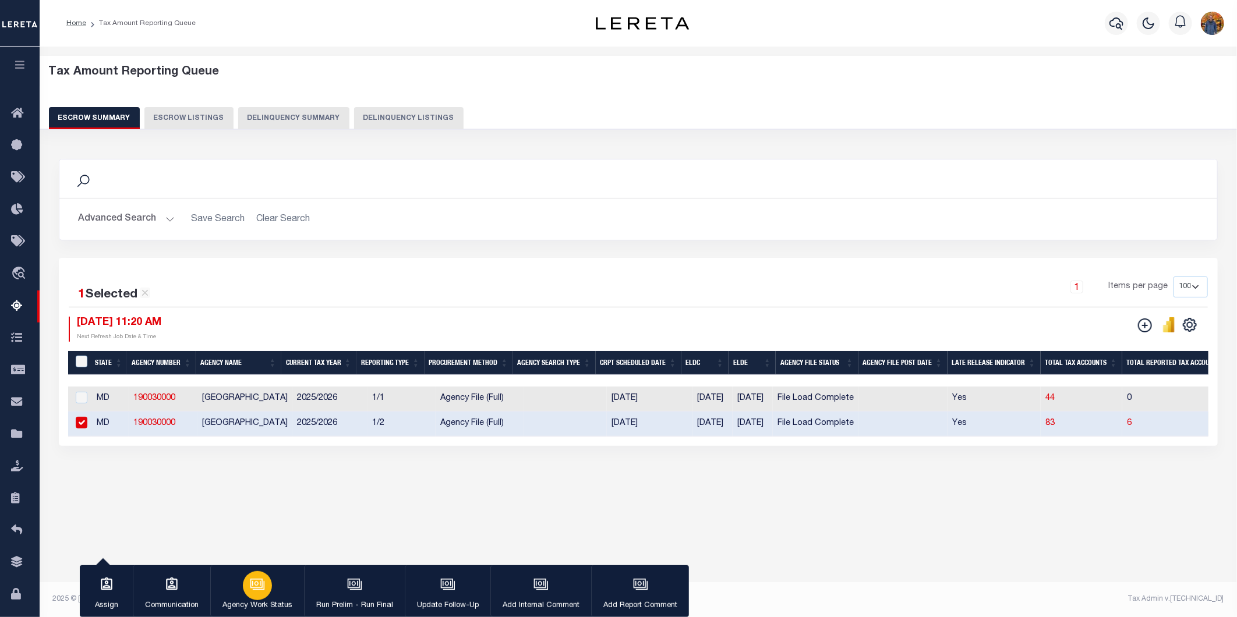
click at [255, 585] on icon "button" at bounding box center [256, 583] width 9 height 5
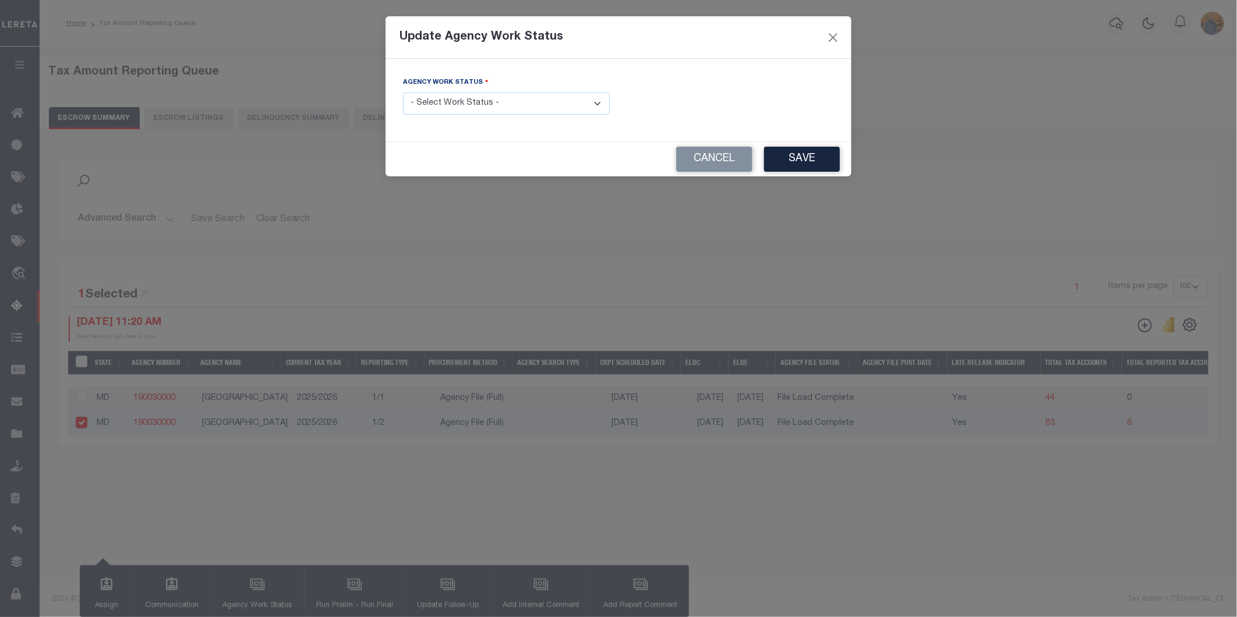
click at [488, 96] on select "- Select Work Status - New In Progress Pending Agency Follow-up Pending QC Read…" at bounding box center [506, 104] width 207 height 23
select select "6"
click at [403, 93] on select "- Select Work Status - New In Progress Pending Agency Follow-up Pending QC Read…" at bounding box center [506, 104] width 207 height 23
click at [804, 161] on button "Save" at bounding box center [802, 159] width 76 height 25
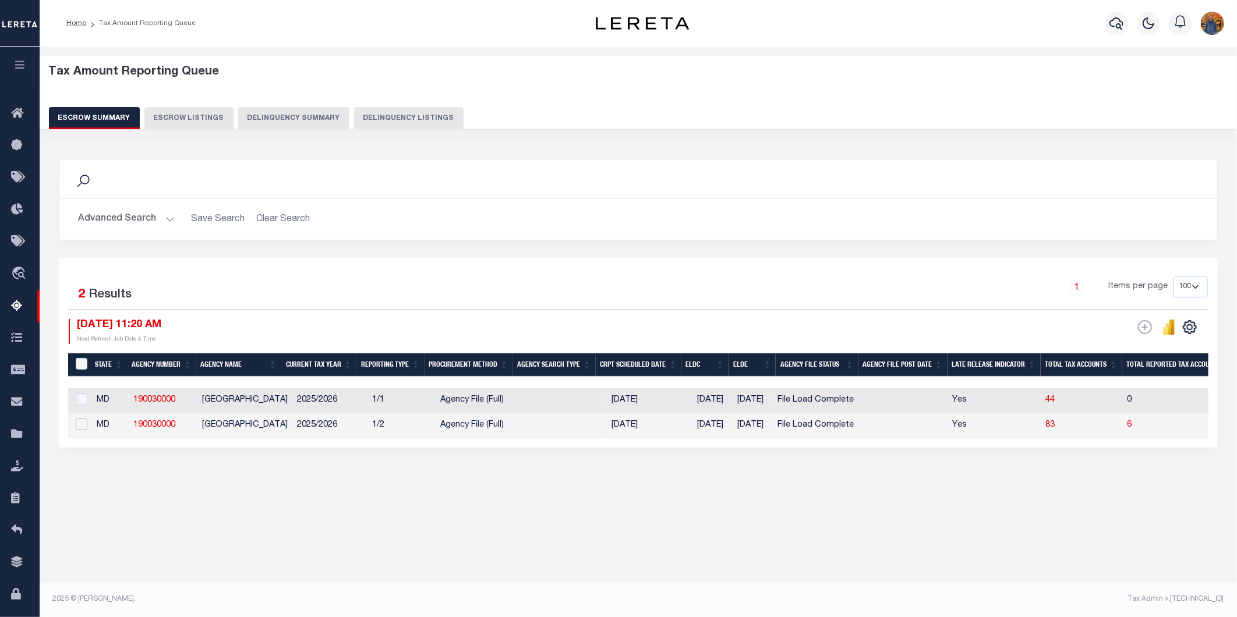
click at [83, 426] on input "checkbox" at bounding box center [82, 425] width 12 height 12
checkbox input "true"
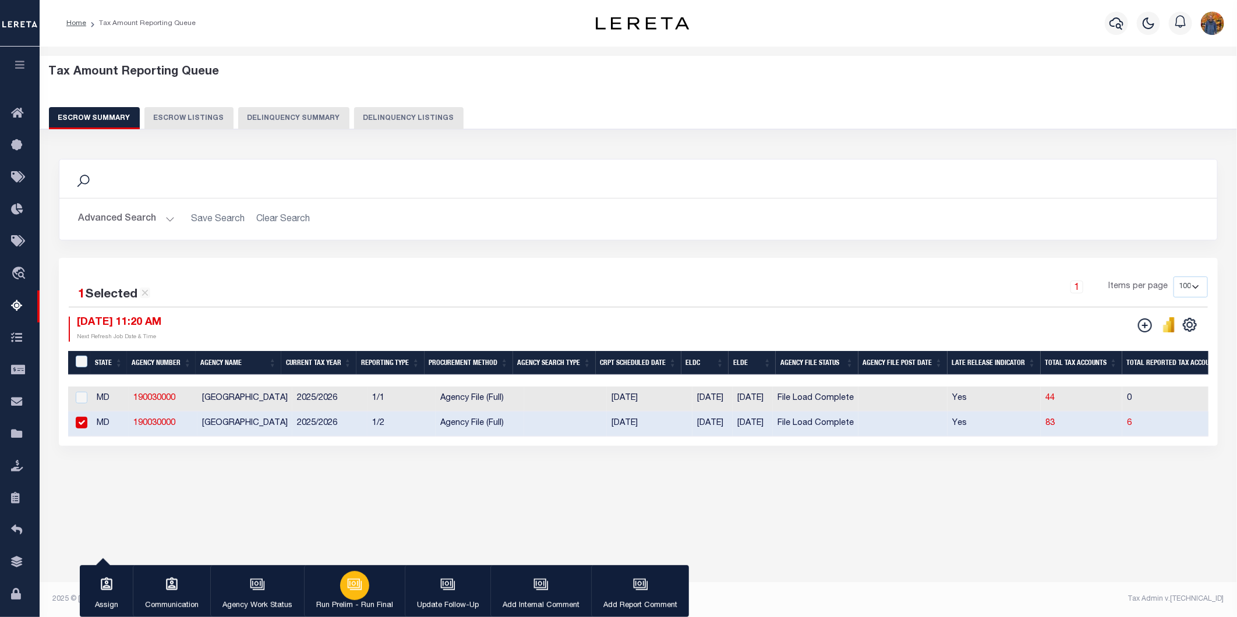
click at [347, 586] on icon "button" at bounding box center [354, 584] width 15 height 15
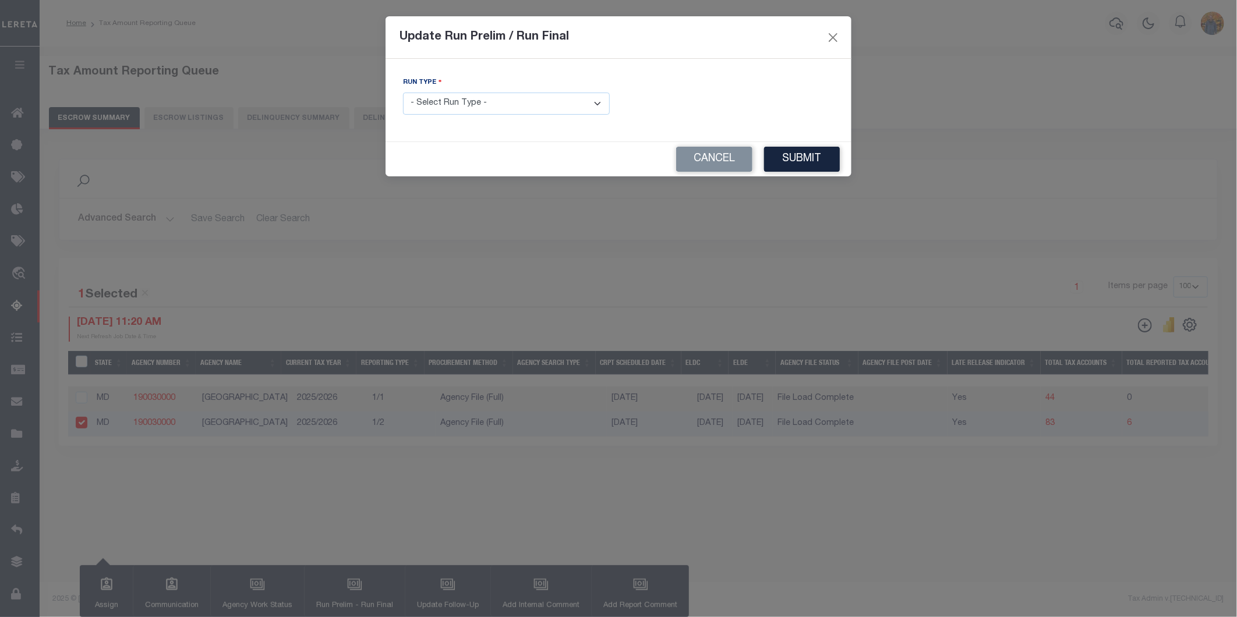
click at [505, 100] on select "- Select Run Type - Prelim Run Final Run" at bounding box center [506, 104] width 207 height 23
select select "F"
click at [403, 93] on select "- Select Run Type - Prelim Run Final Run" at bounding box center [506, 104] width 207 height 23
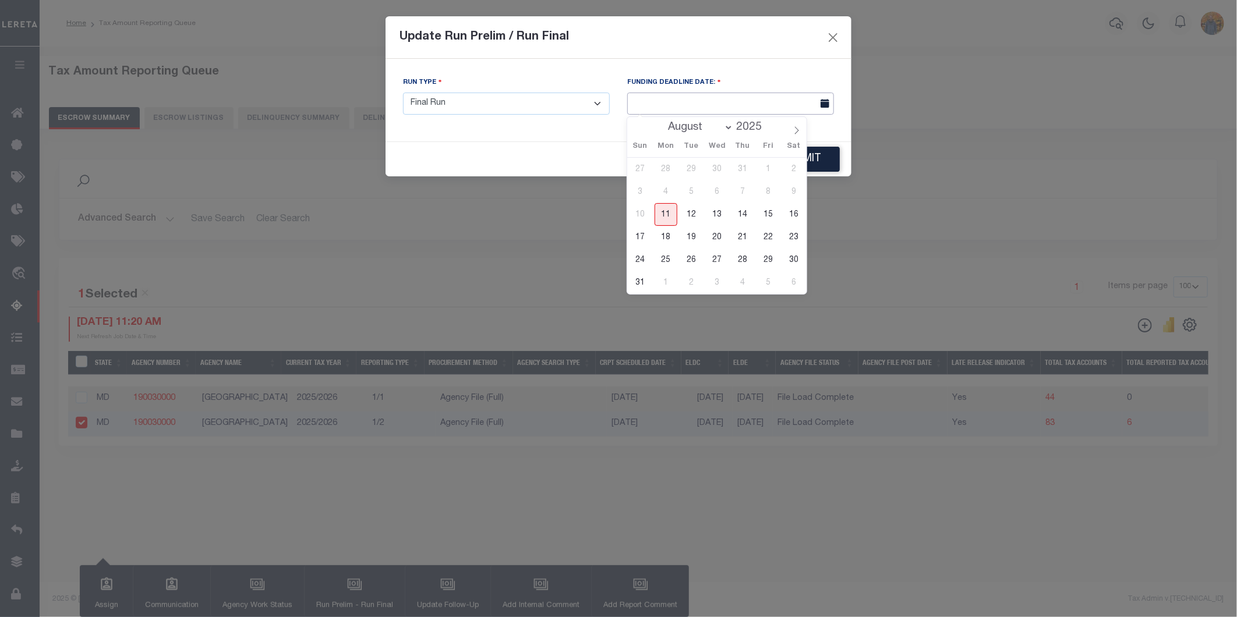
click at [662, 104] on input "text" at bounding box center [730, 104] width 207 height 23
drag, startPoint x: 660, startPoint y: 215, endPoint x: 768, endPoint y: 197, distance: 109.3
click at [660, 215] on span "11" at bounding box center [666, 214] width 23 height 23
type input "[DATE]"
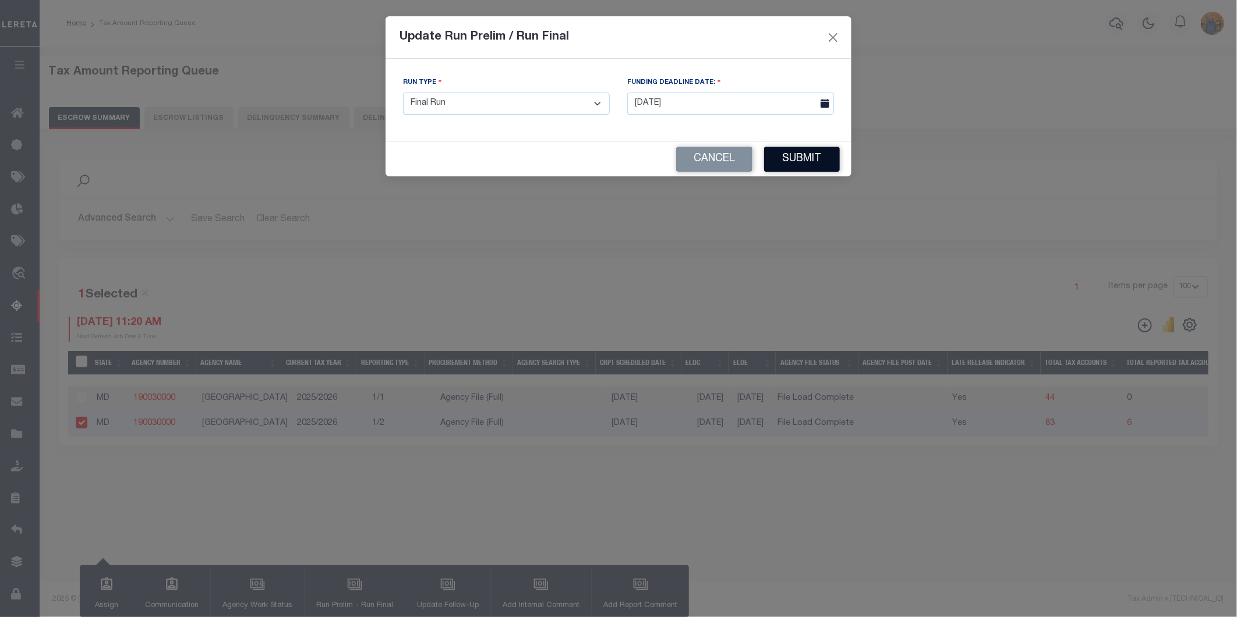
click at [831, 149] on button "Submit" at bounding box center [802, 159] width 76 height 25
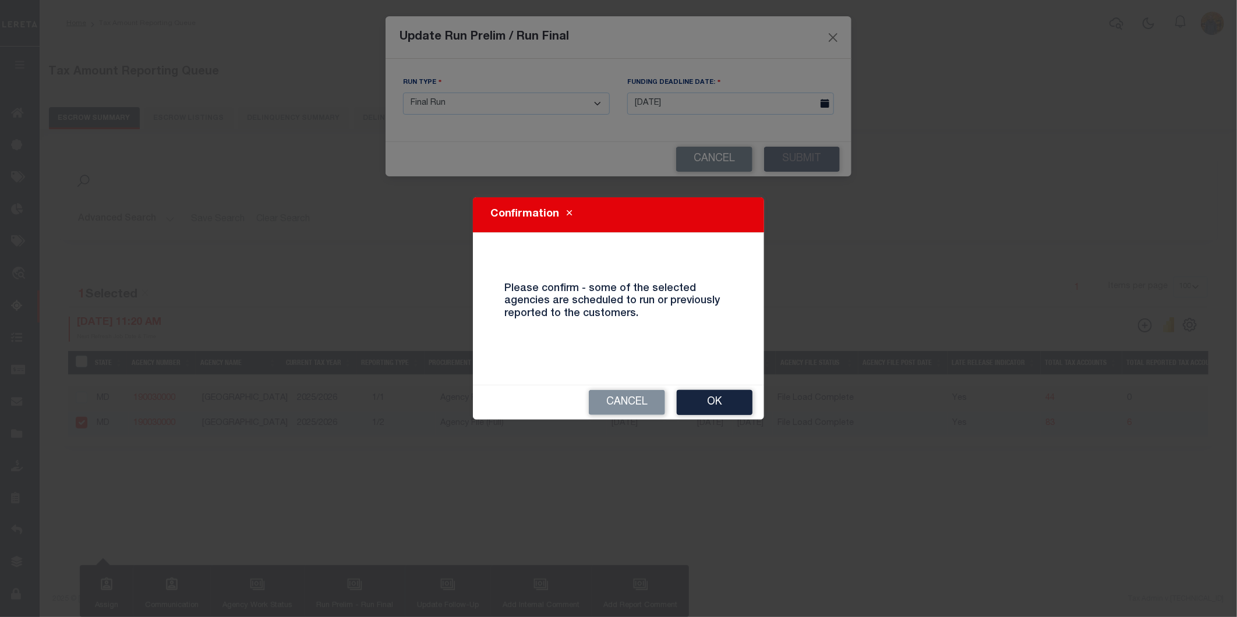
click at [720, 404] on button "Ok" at bounding box center [715, 402] width 76 height 25
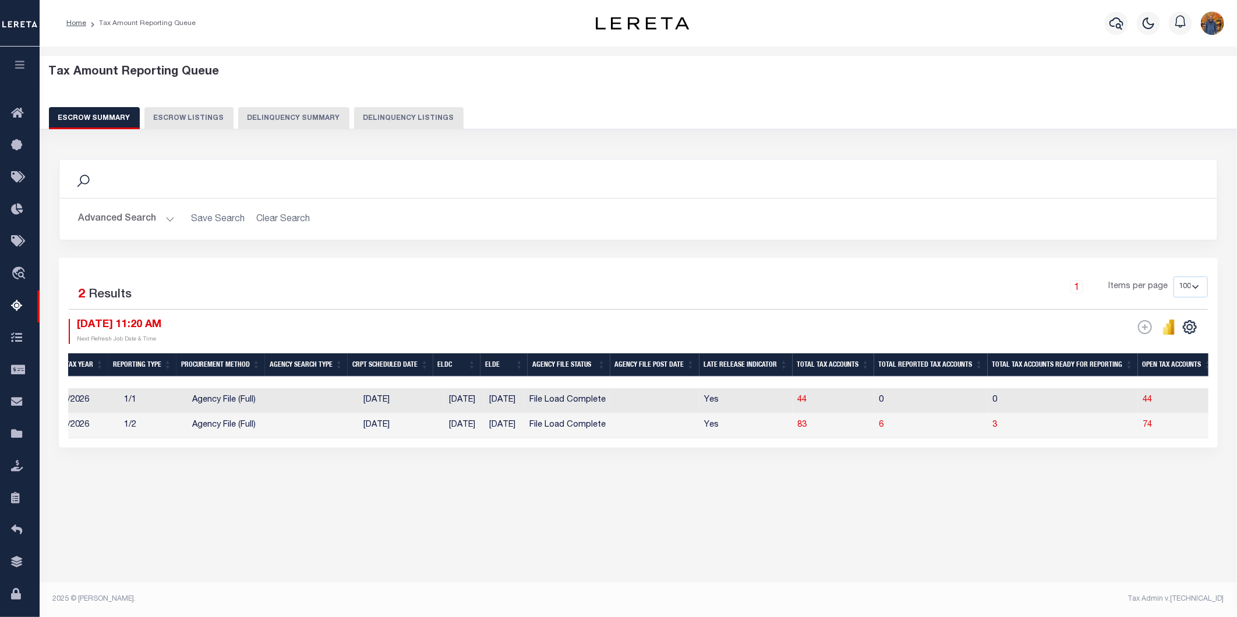
scroll to position [0, 249]
